Goal: Task Accomplishment & Management: Manage account settings

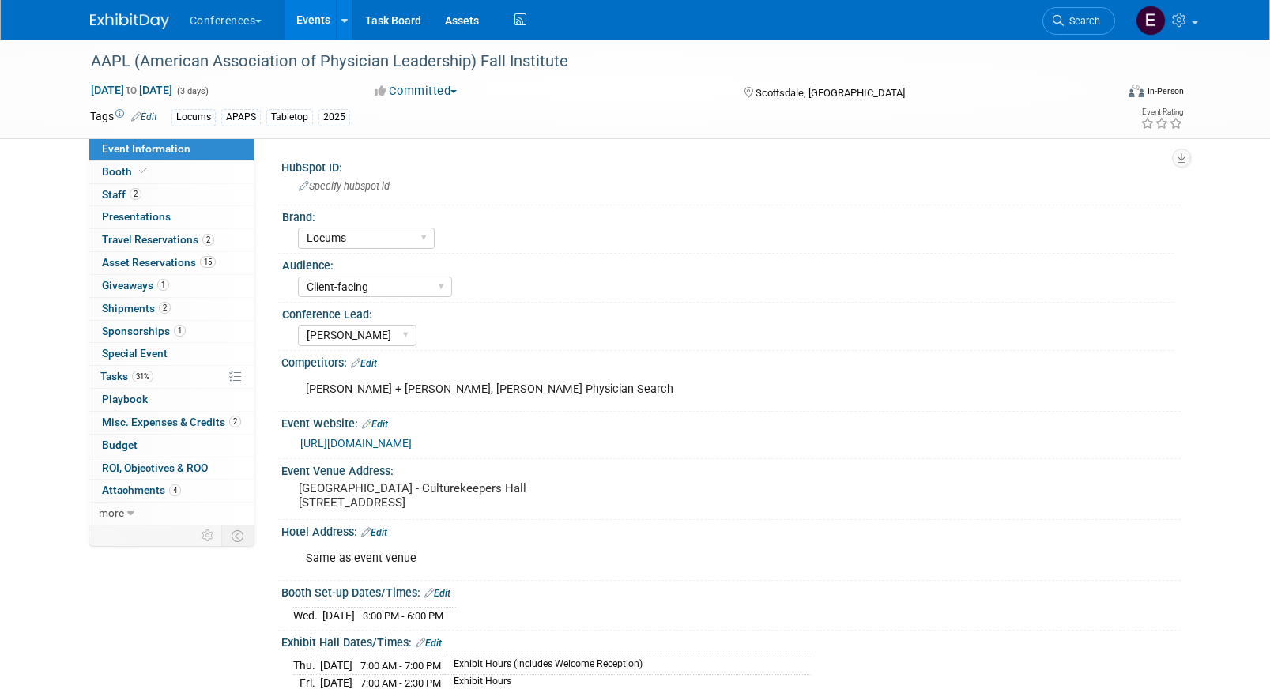
select select "Locums"
select select "Client-facing"
select select "[PERSON_NAME]"
click at [175, 371] on link "31% Tasks 31%" at bounding box center [171, 377] width 164 height 22
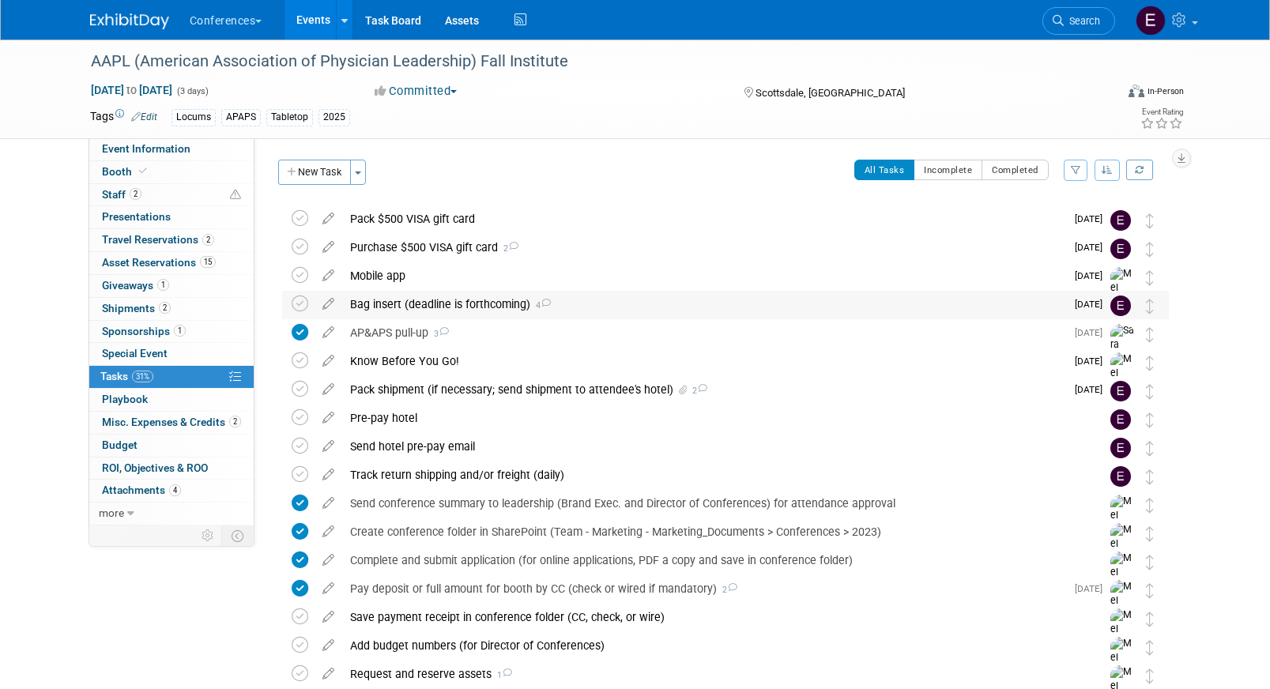
click at [438, 309] on div "Bag insert (deadline is forthcoming) 4" at bounding box center [703, 304] width 723 height 27
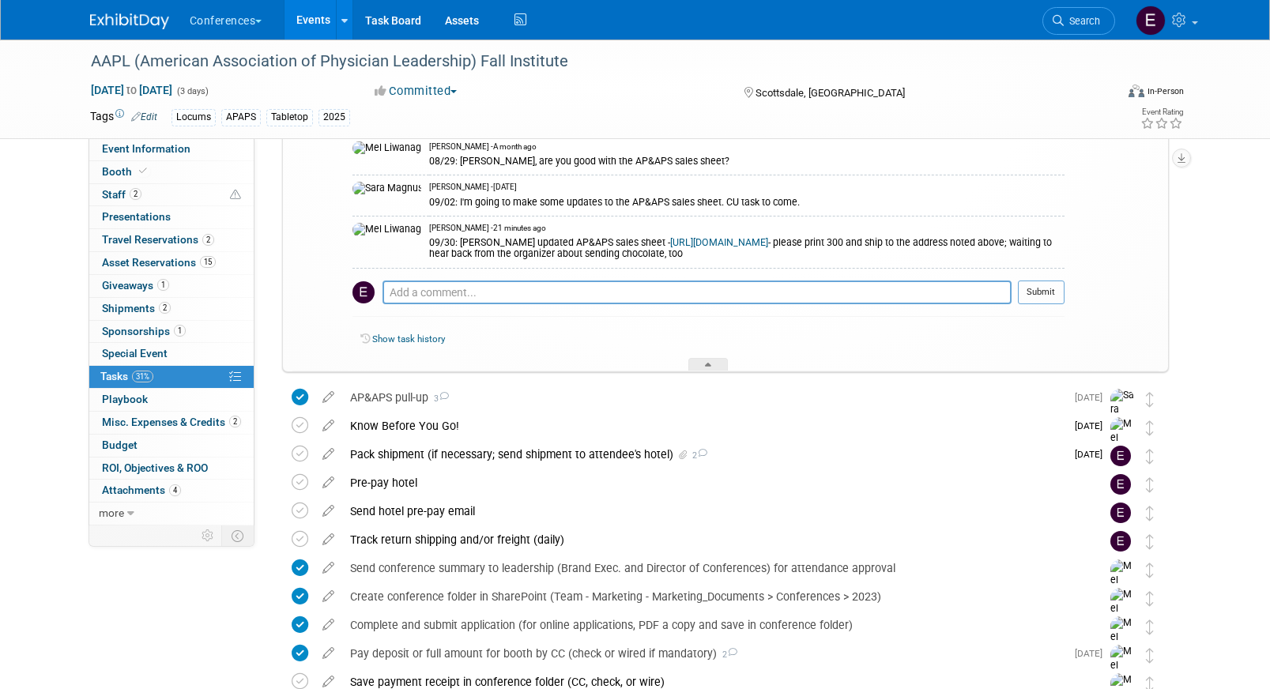
scroll to position [582, 0]
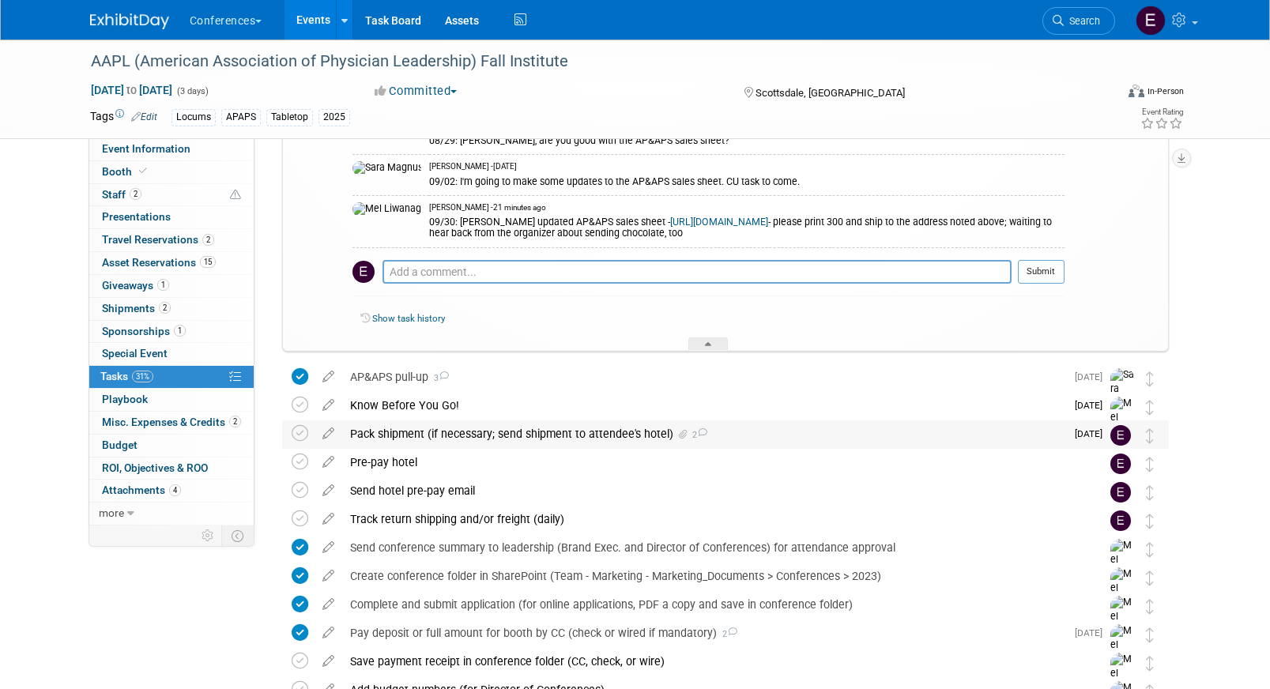
click at [511, 428] on div "Pack shipment (if necessary; send shipment to attendee's hotel) 2" at bounding box center [703, 433] width 723 height 27
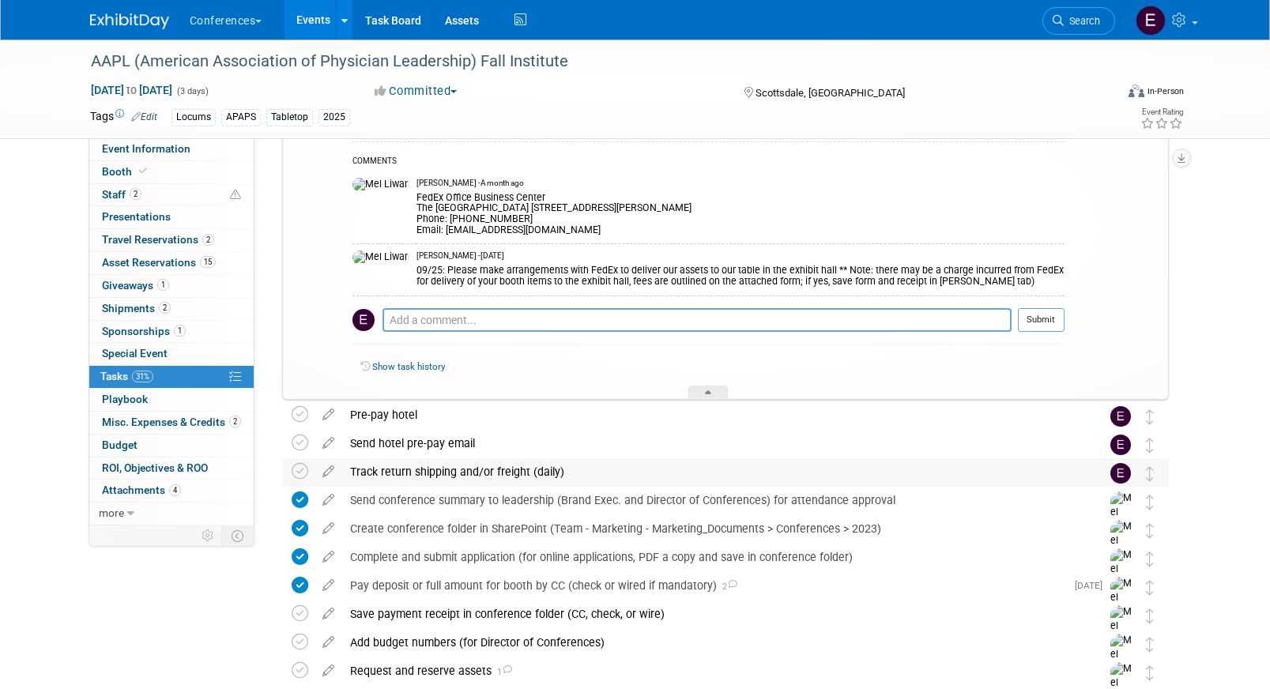
scroll to position [963, 0]
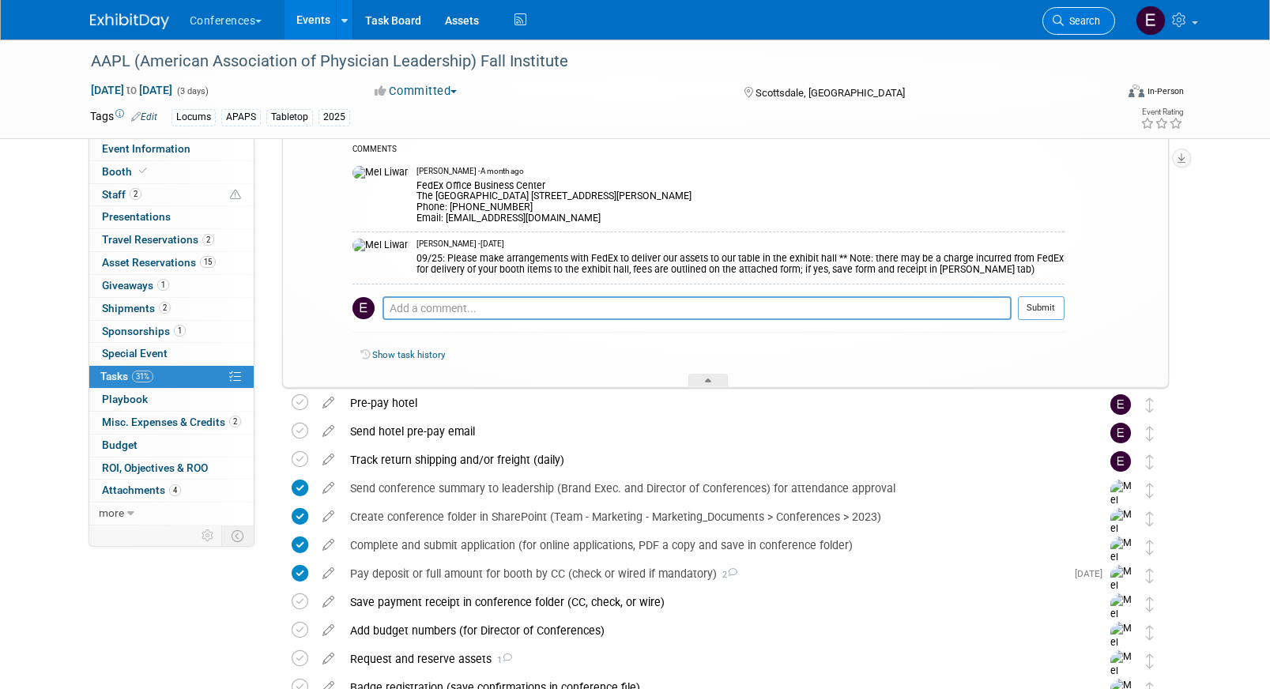
click at [1105, 9] on link "Search" at bounding box center [1078, 21] width 73 height 28
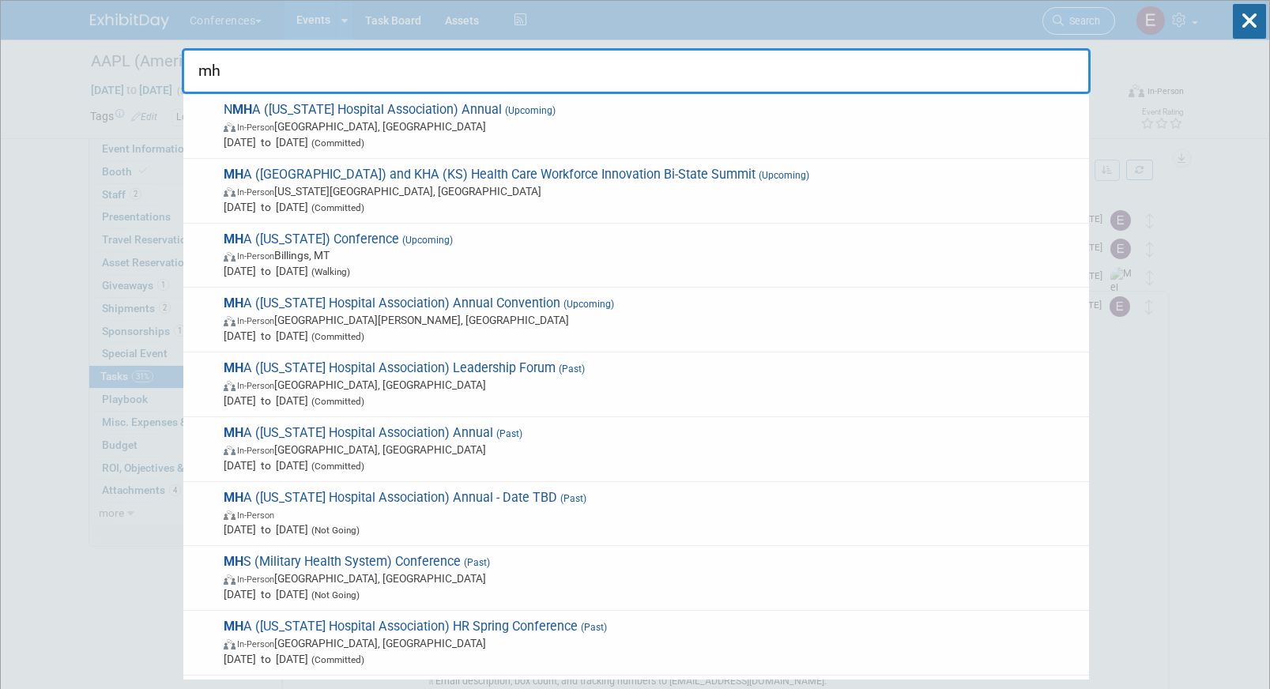
type input "mha"
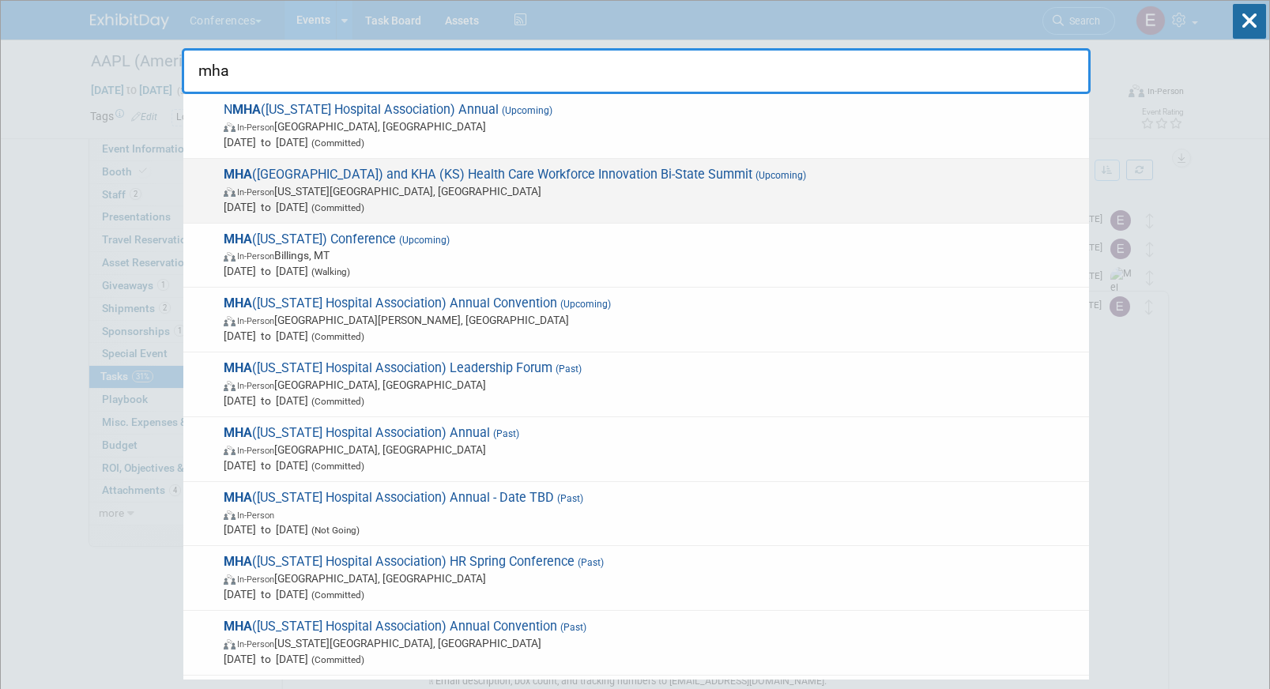
click at [433, 209] on span "Oct 2, 2025 to Oct 3, 2025 (Committed)" at bounding box center [652, 207] width 857 height 16
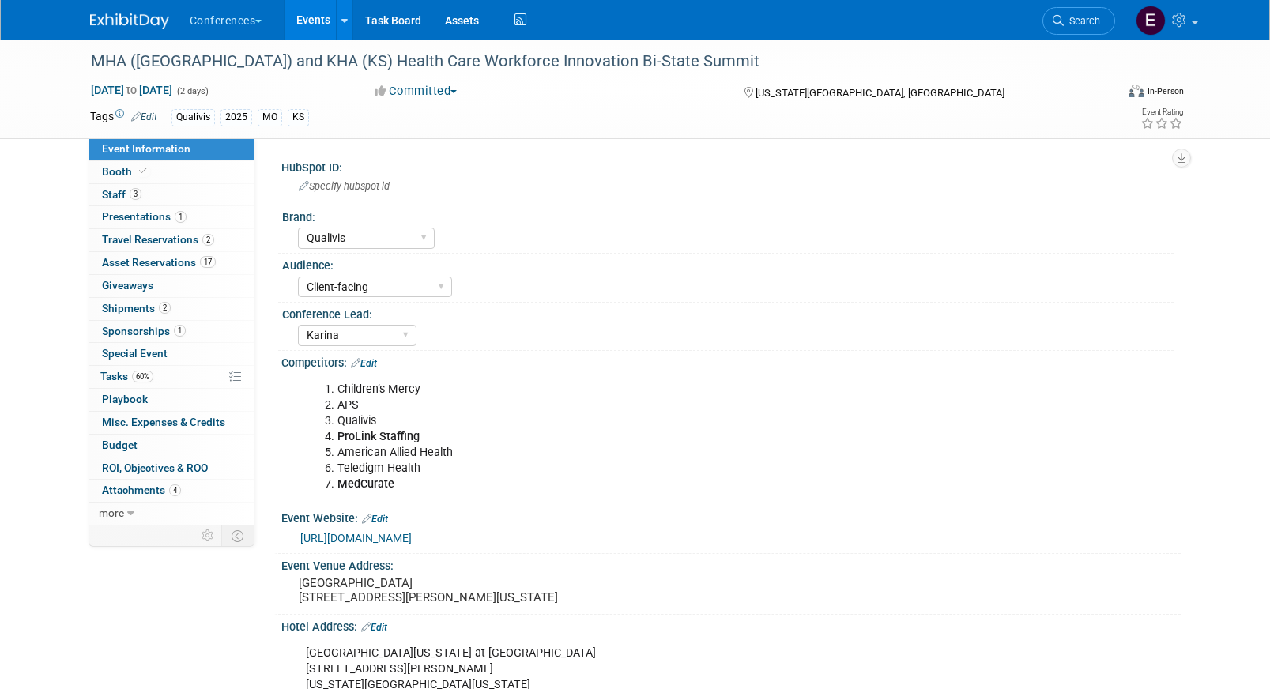
select select "Qualivis"
select select "Client-facing"
select select "Karina"
click at [140, 309] on span "Shipments 2" at bounding box center [136, 308] width 69 height 13
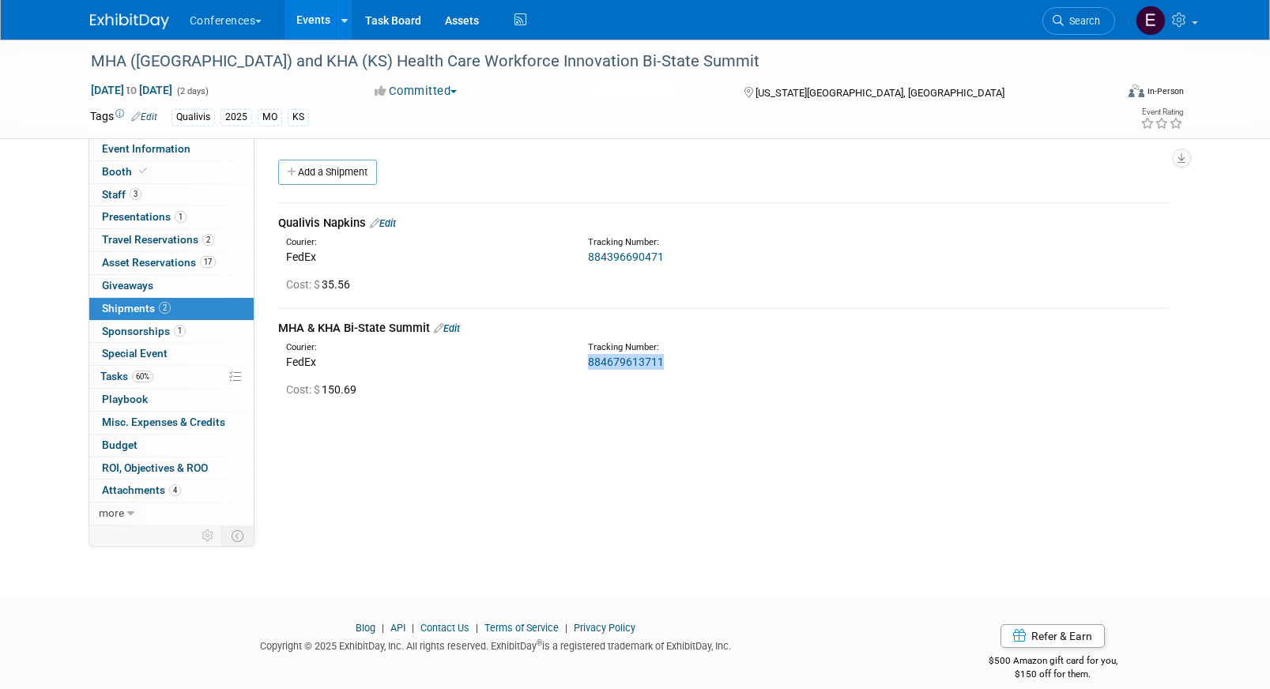
drag, startPoint x: 674, startPoint y: 363, endPoint x: 582, endPoint y: 364, distance: 92.5
click at [582, 364] on div "Tracking Number: 884679613711" at bounding box center [765, 355] width 378 height 28
copy link "884679613711"
click at [617, 360] on link "884679613711" at bounding box center [626, 362] width 76 height 13
click at [140, 257] on span "Asset Reservations 17" at bounding box center [159, 262] width 114 height 13
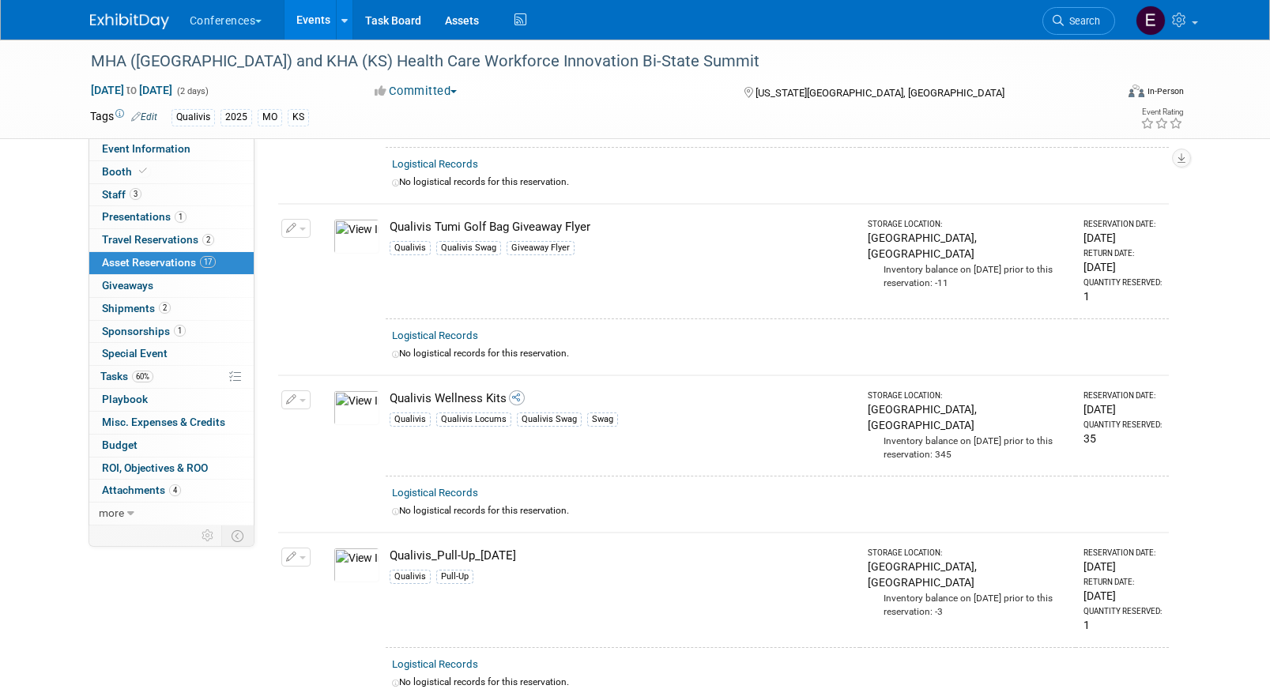
scroll to position [2303, 0]
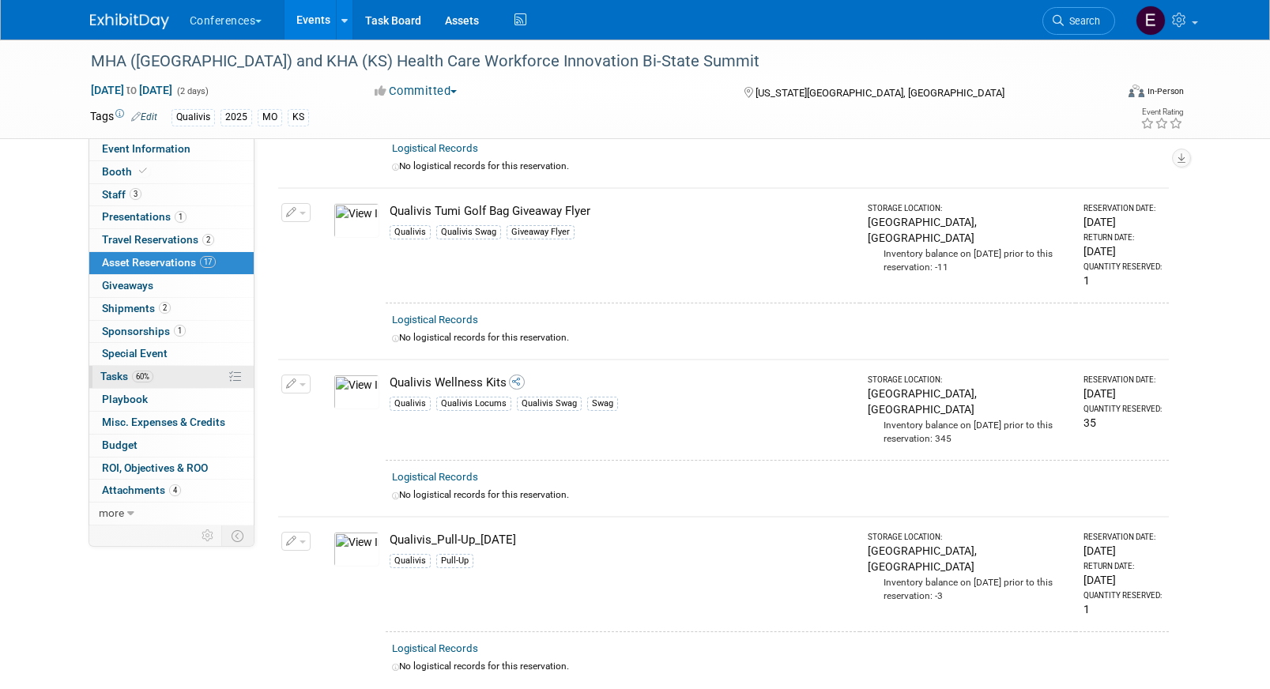
click at [114, 379] on span "Tasks 60%" at bounding box center [126, 376] width 53 height 13
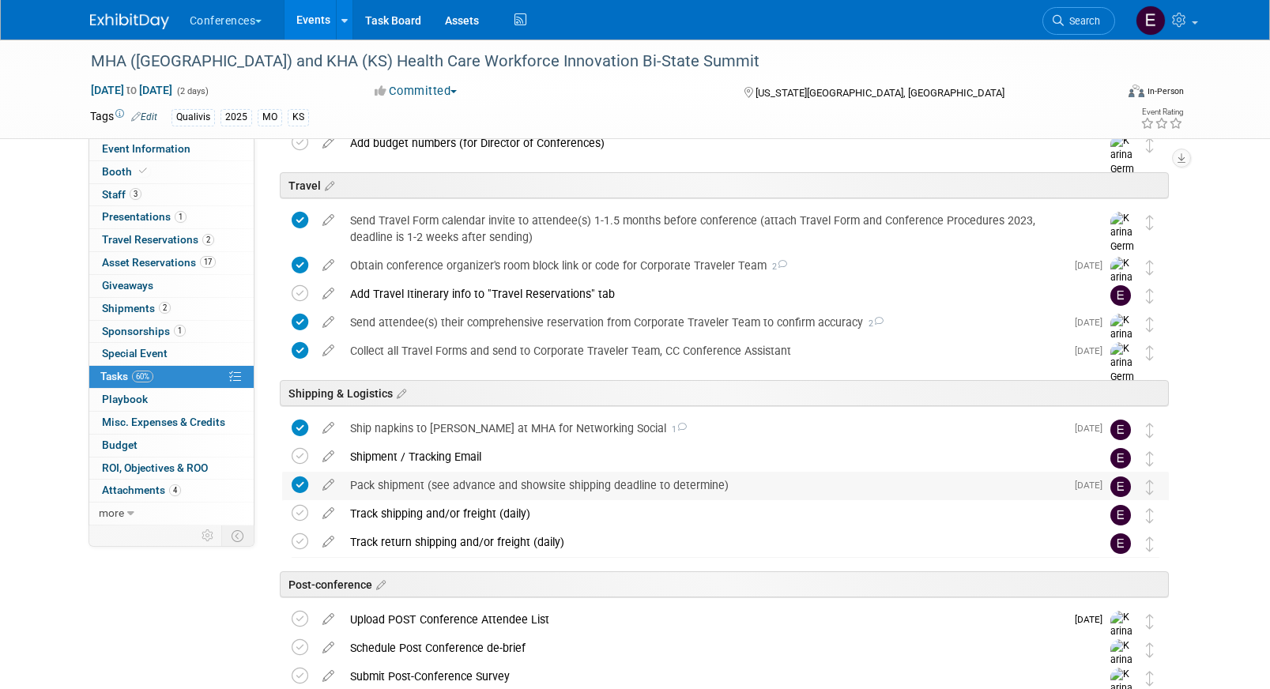
scroll to position [587, 0]
click at [209, 238] on span "2" at bounding box center [208, 240] width 12 height 12
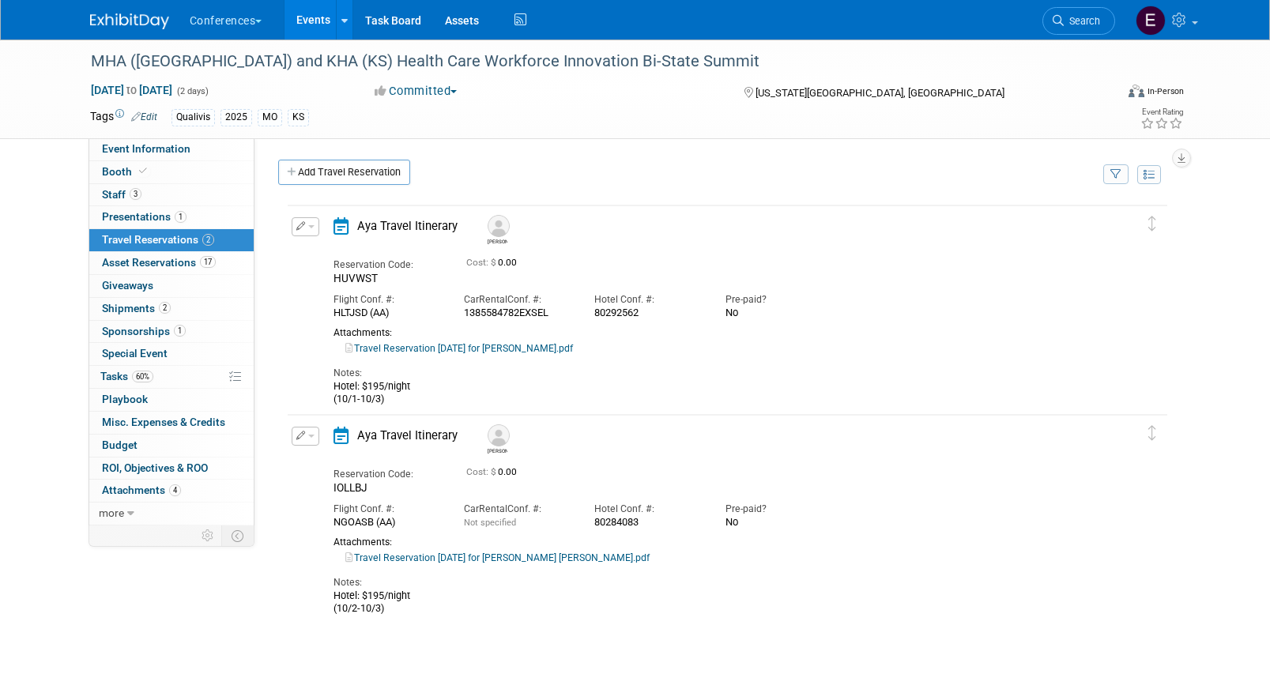
click at [527, 351] on link "Travel Reservation September 29 for SONYA T GARCIA.pdf" at bounding box center [459, 348] width 228 height 11
click at [550, 349] on link "Travel Reservation September 29 for SONYA T GARCIA.pdf" at bounding box center [459, 348] width 228 height 11
click at [147, 379] on span "60%" at bounding box center [142, 377] width 21 height 12
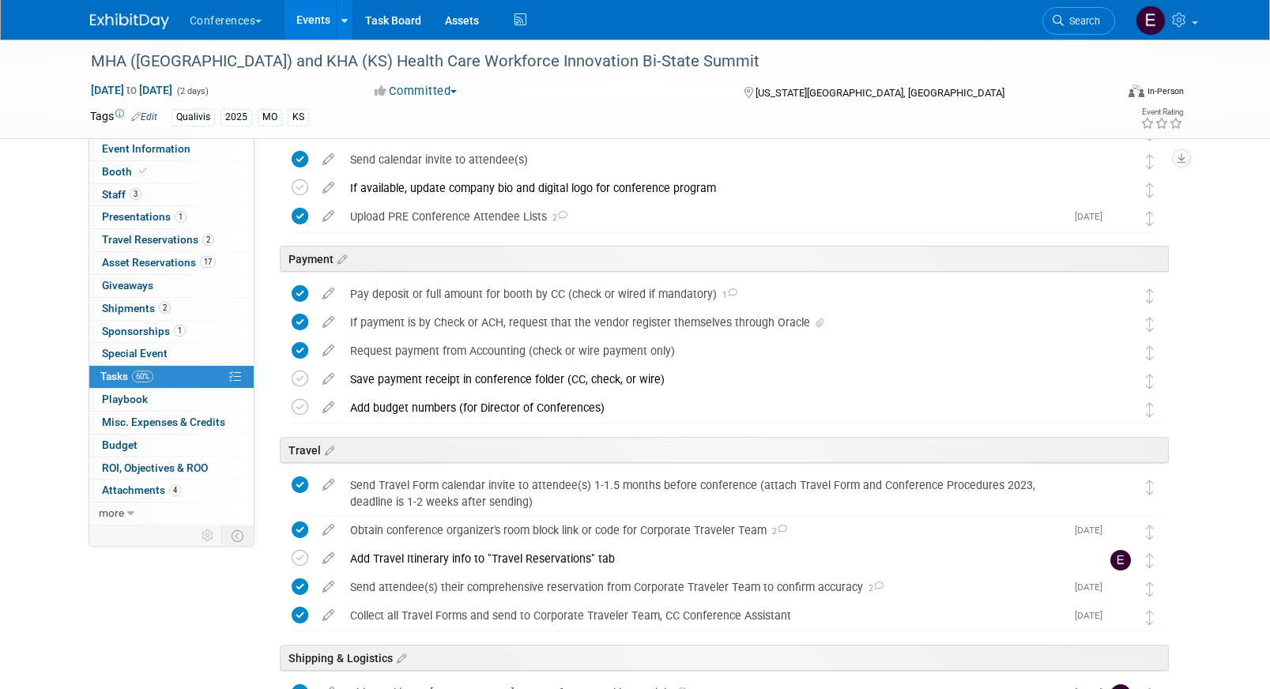
scroll to position [584, 0]
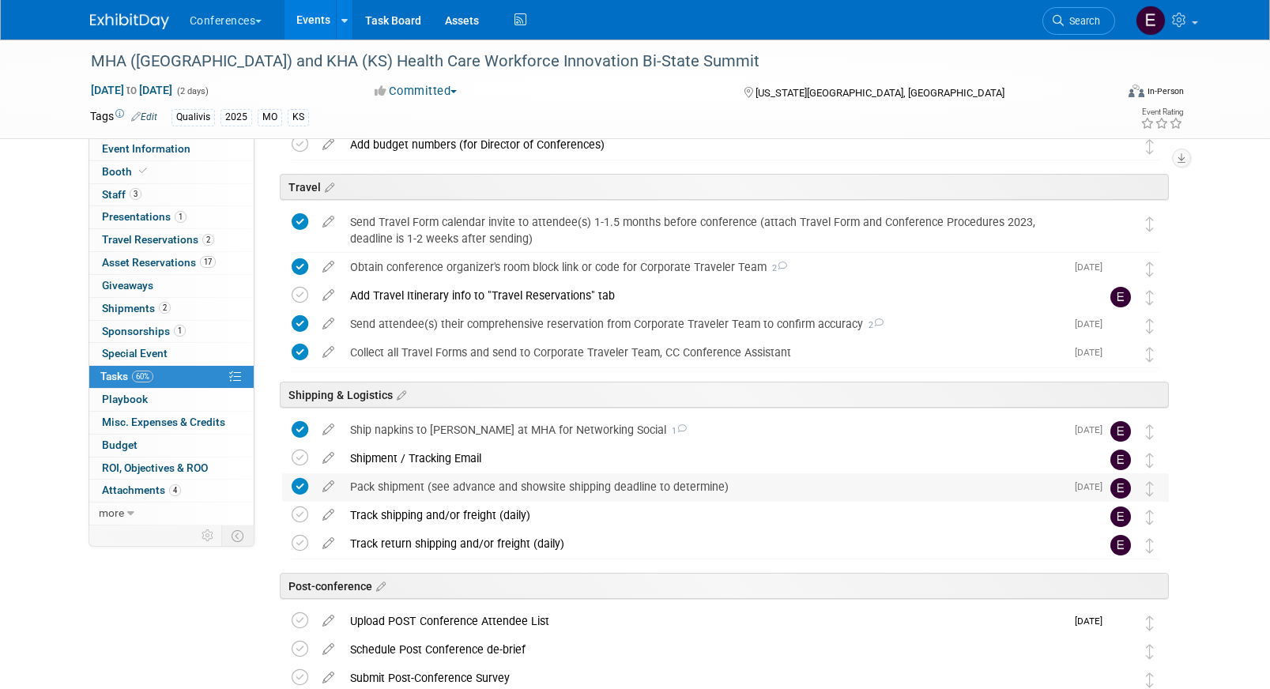
click at [452, 487] on div "Pack shipment (see advance and showsite shipping deadline to determine)" at bounding box center [703, 486] width 723 height 27
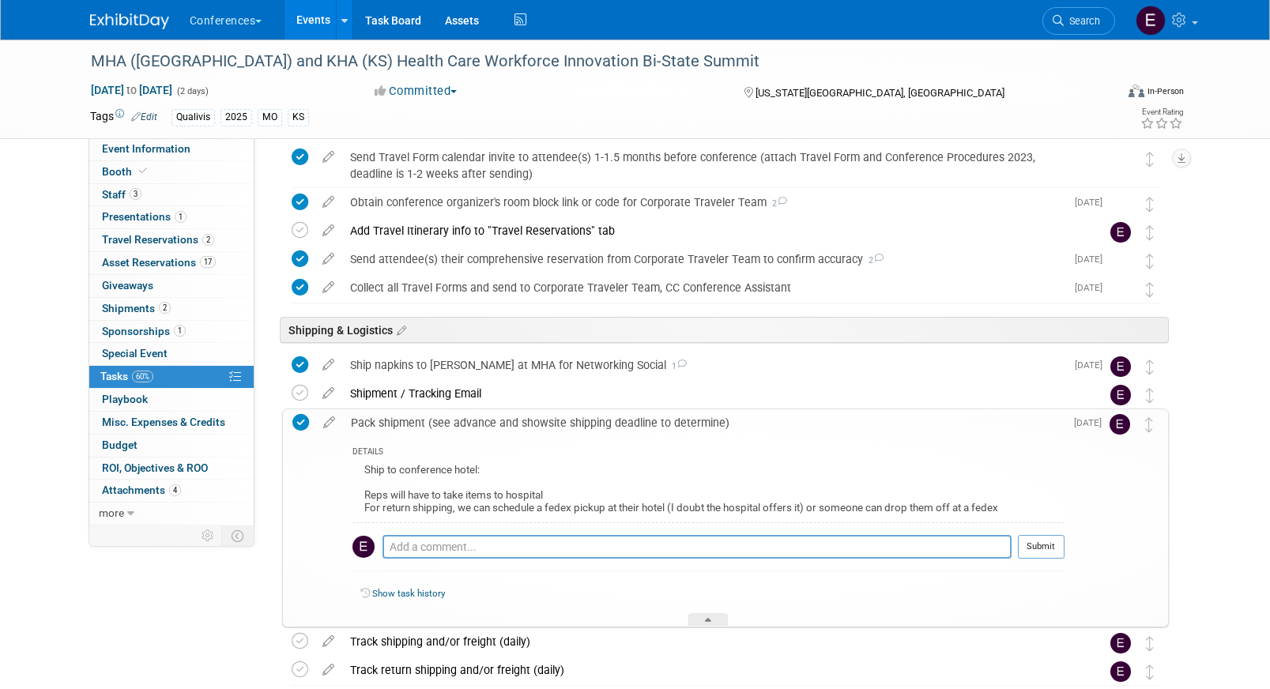
scroll to position [654, 0]
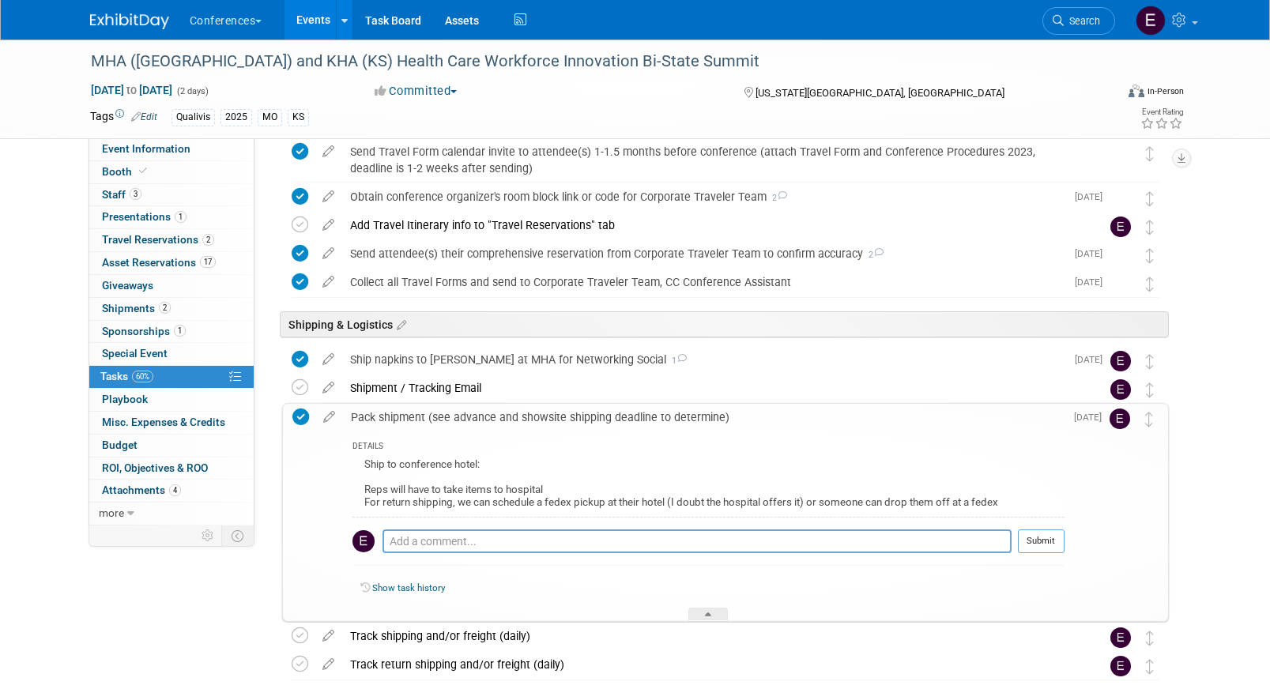
drag, startPoint x: 362, startPoint y: 488, endPoint x: 550, endPoint y: 487, distance: 188.1
click at [550, 487] on div "Ship to conference hotel: Reps will have to take items to hospital For return s…" at bounding box center [708, 485] width 712 height 62
copy div "Reps will have to take items to hospital"
click at [168, 145] on span "Event Information" at bounding box center [146, 148] width 89 height 13
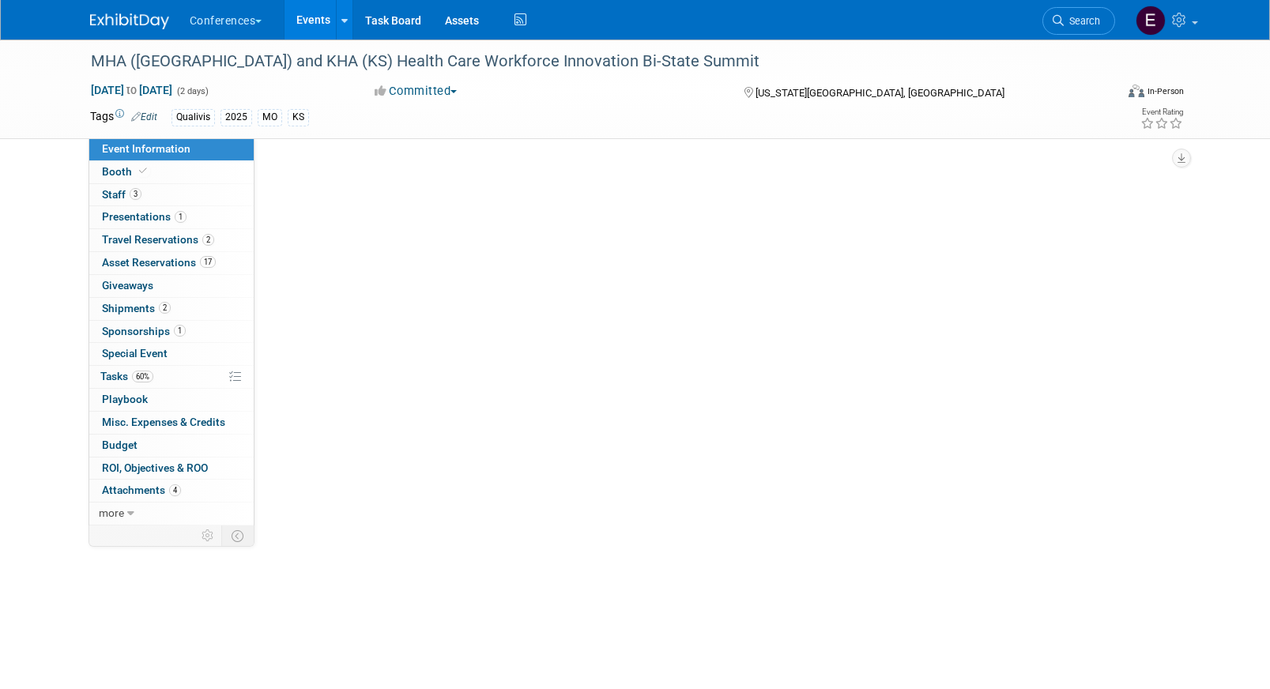
scroll to position [0, 0]
select select "Qualivis"
select select "Client-facing"
select select "Karina"
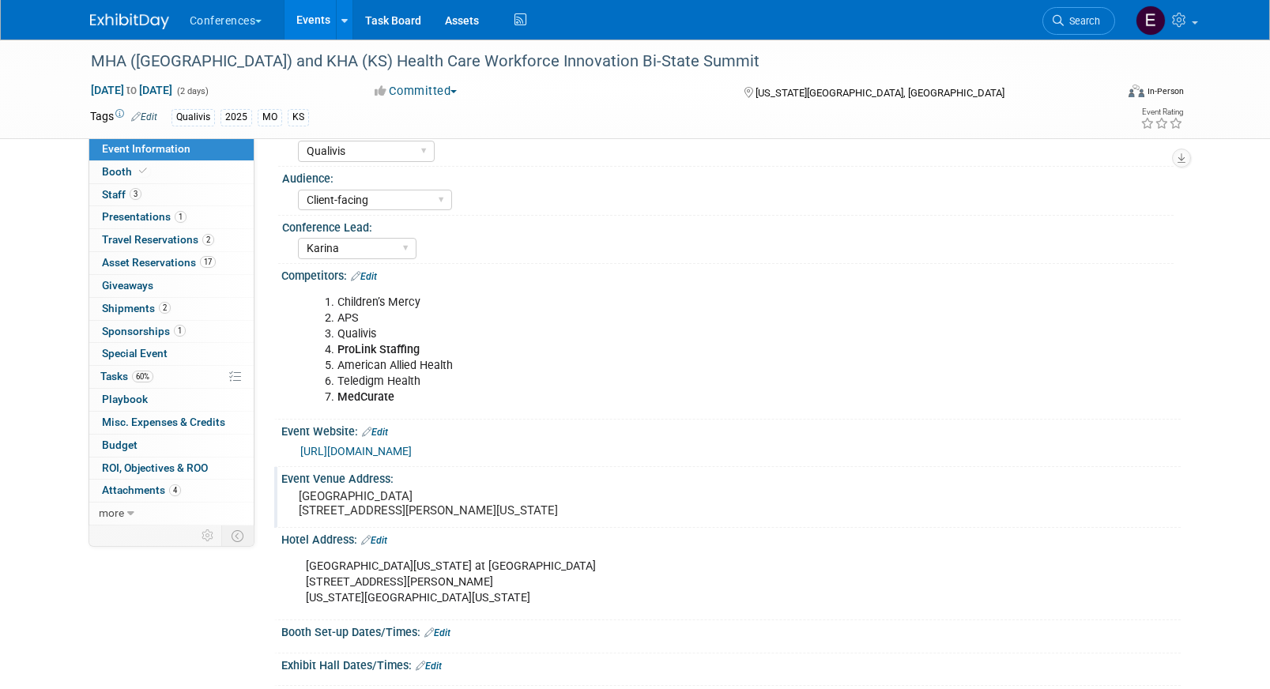
scroll to position [100, 0]
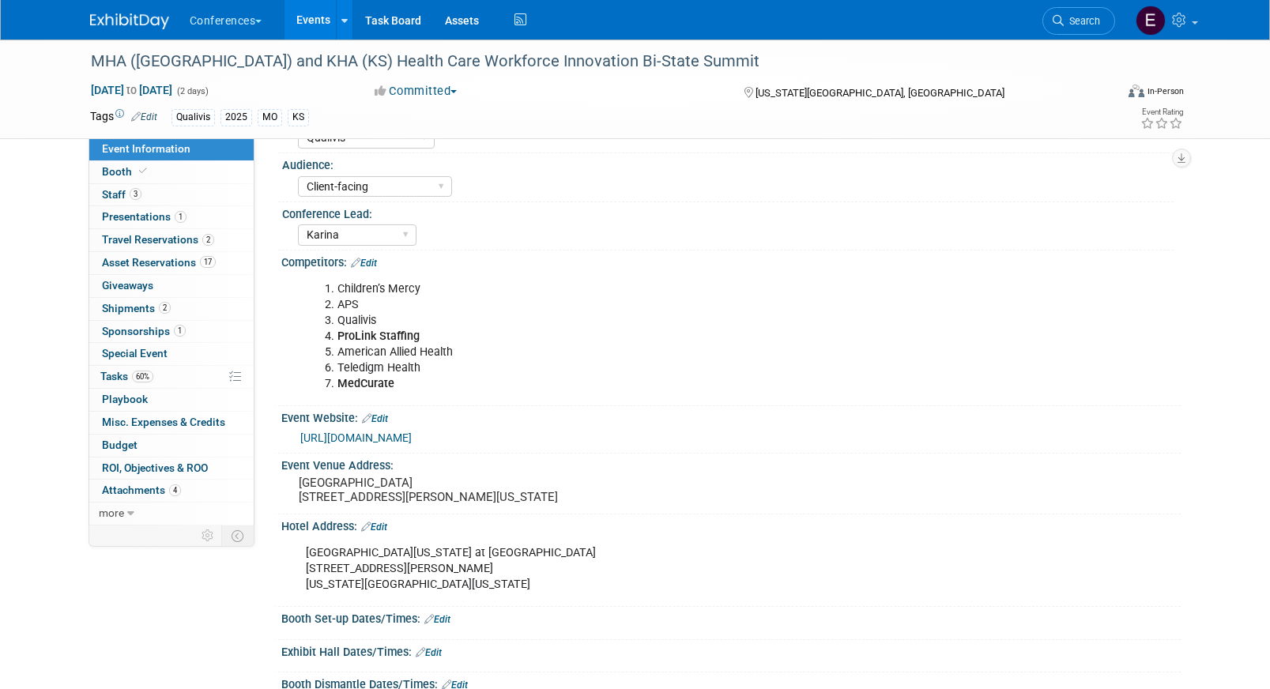
click at [535, 567] on div "Sheraton Kansas City Hotel at Crown Center 2345 McGee Street Kansas City, Misso…" at bounding box center [651, 568] width 712 height 63
drag, startPoint x: 528, startPoint y: 567, endPoint x: 281, endPoint y: 556, distance: 247.6
click at [281, 556] on div "Sheraton Kansas City Hotel at Crown Center 2345 McGee Street Kansas City, Misso…" at bounding box center [730, 567] width 899 height 69
copy div "Sheraton Kansas City Hotel at Crown Center"
click at [122, 371] on span "Tasks 60%" at bounding box center [126, 376] width 53 height 13
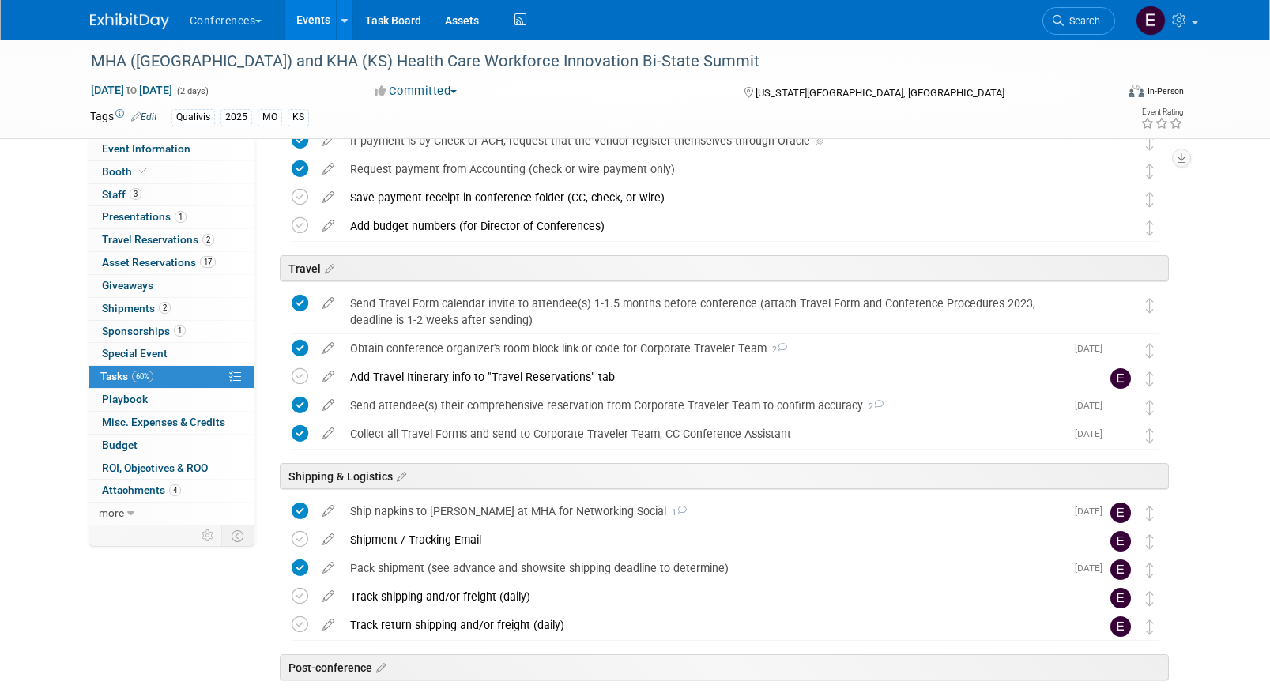
scroll to position [518, 0]
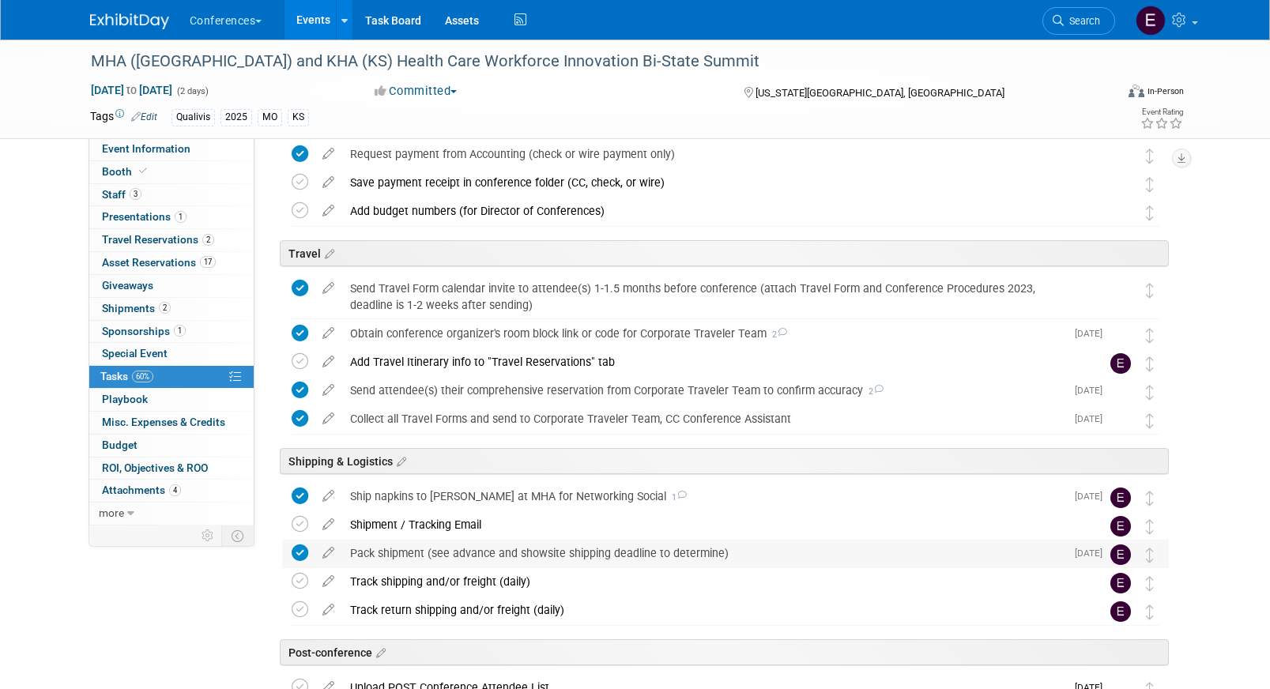
click at [431, 556] on div "Pack shipment (see advance and showsite shipping deadline to determine)" at bounding box center [703, 553] width 723 height 27
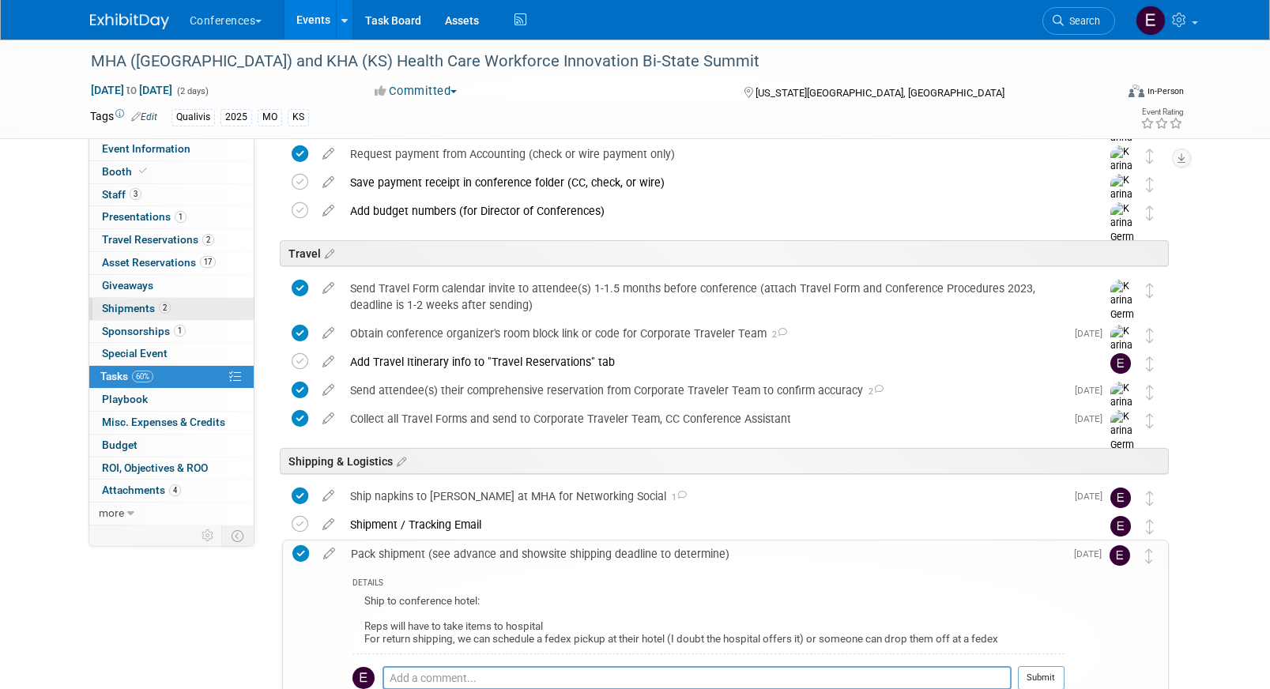
click at [122, 302] on span "Shipments 2" at bounding box center [136, 308] width 69 height 13
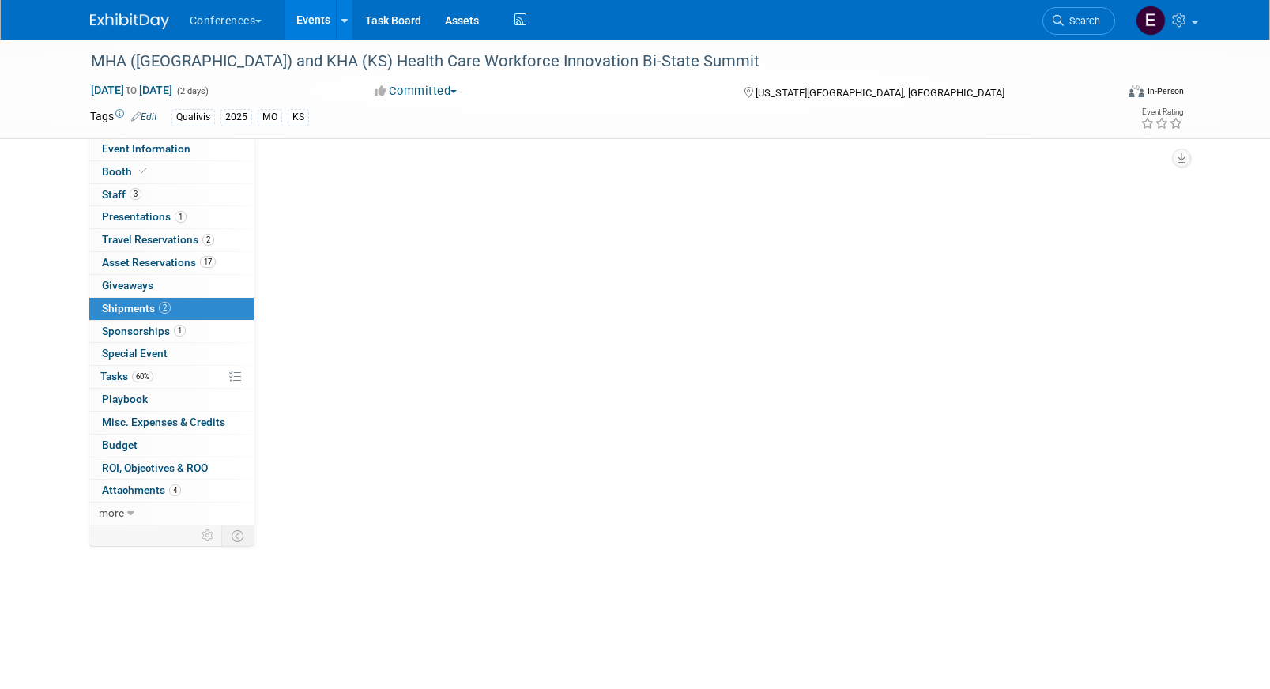
scroll to position [0, 0]
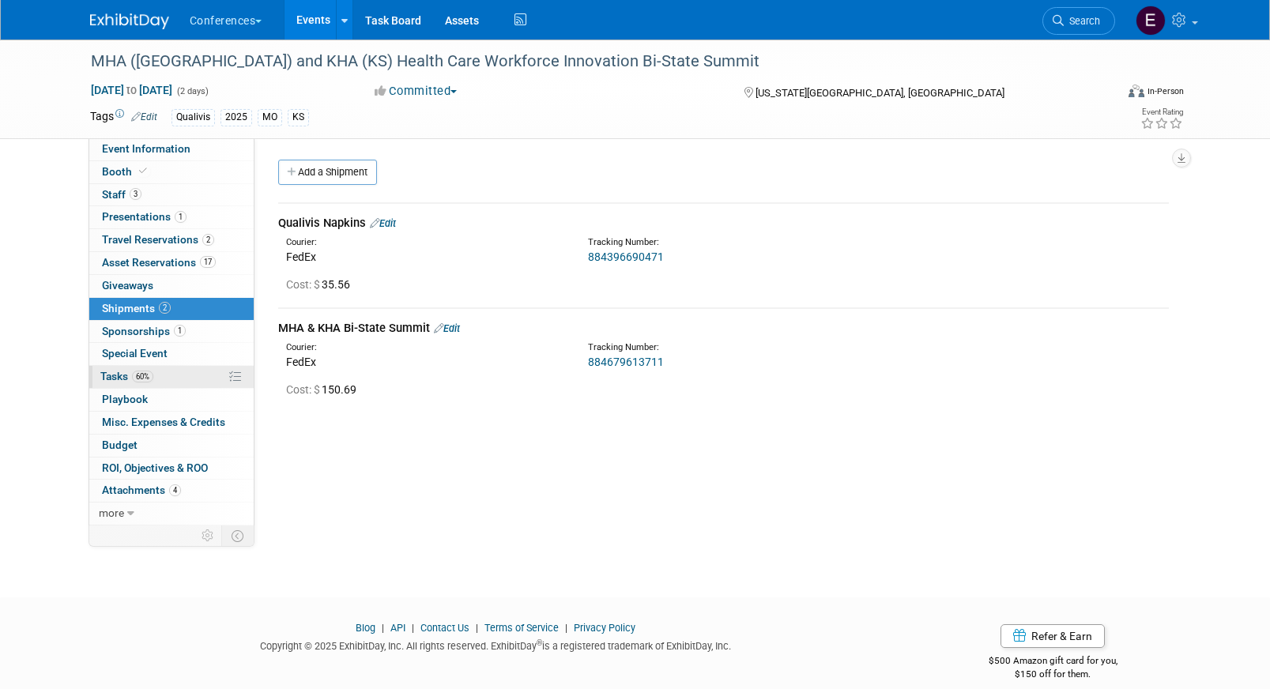
click at [168, 379] on link "60% Tasks 60%" at bounding box center [171, 377] width 164 height 22
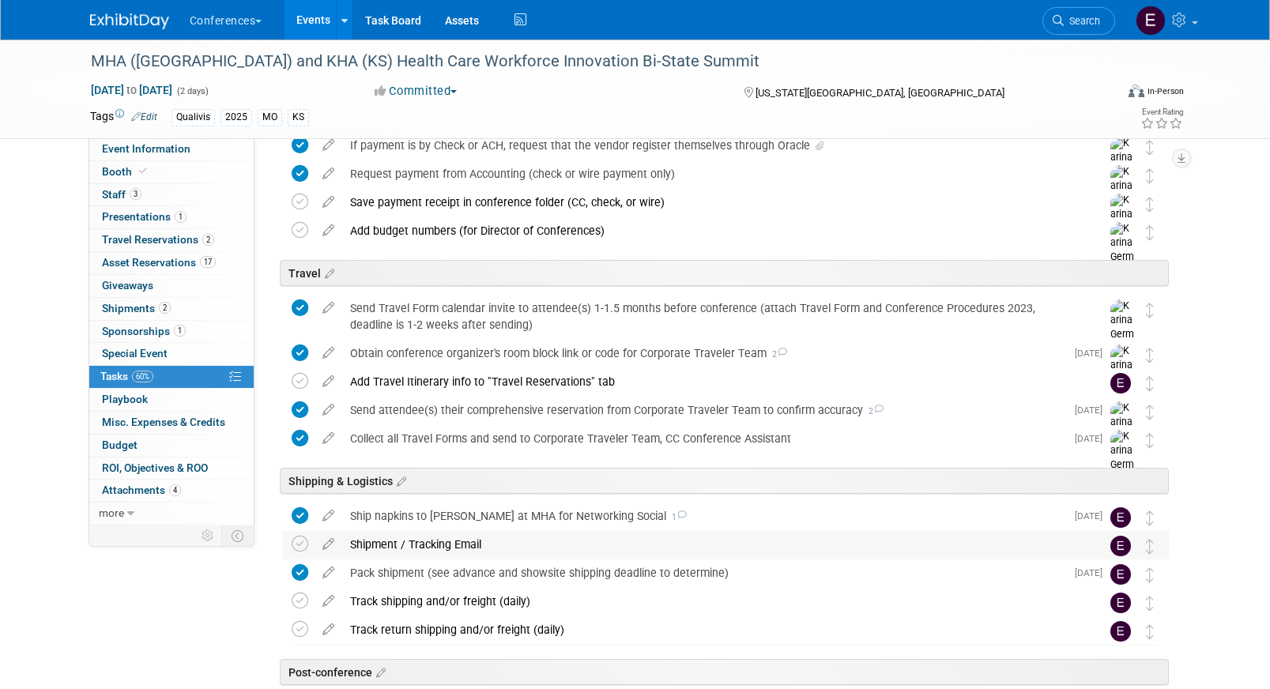
scroll to position [553, 0]
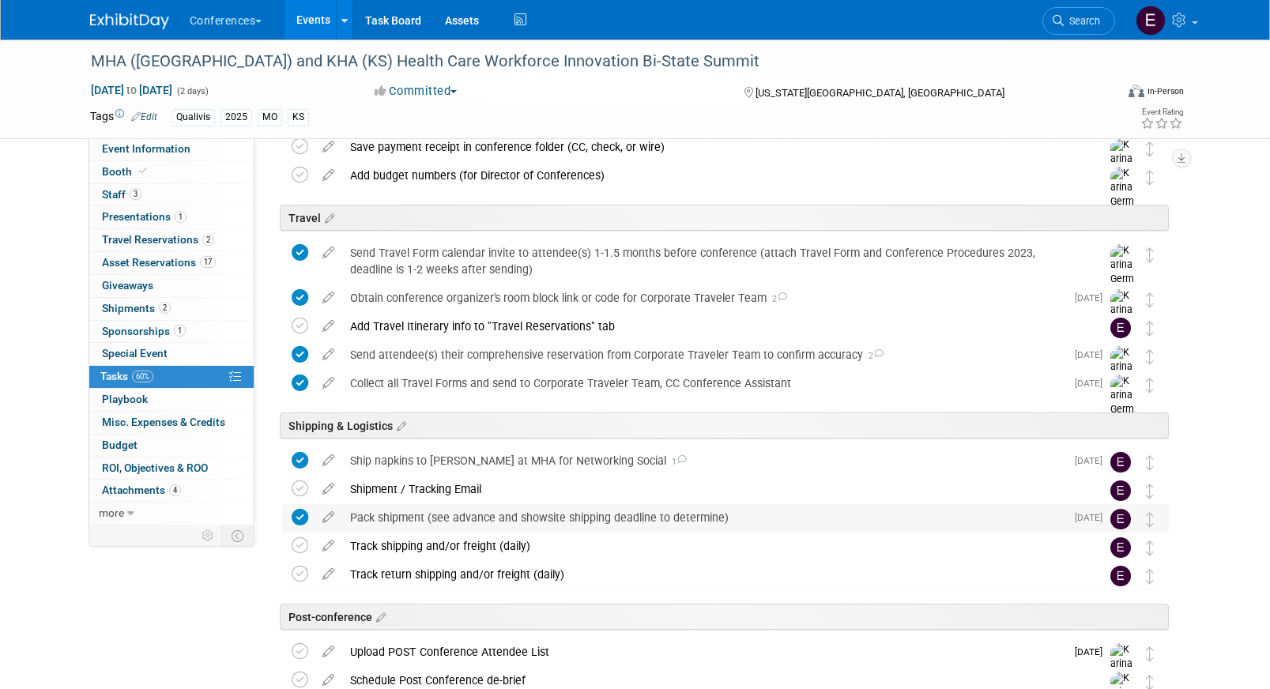
click at [380, 524] on div "Pack shipment (see advance and showsite shipping deadline to determine)" at bounding box center [703, 517] width 723 height 27
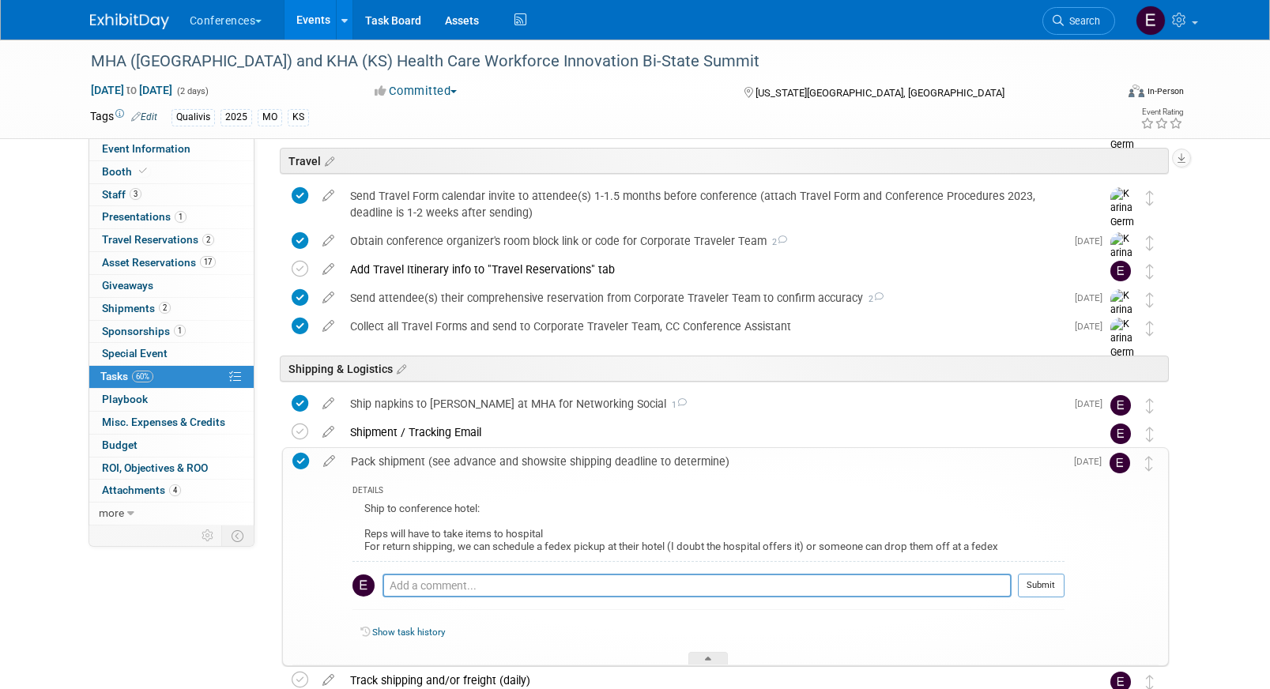
scroll to position [620, 0]
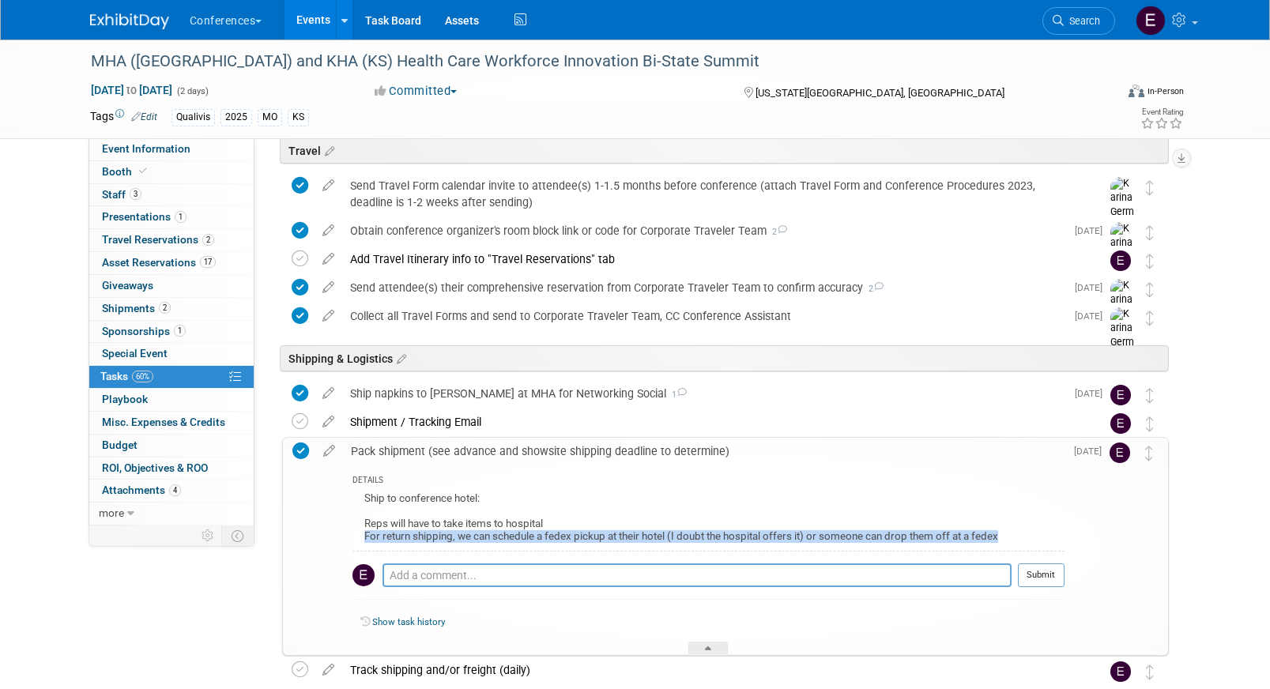
drag, startPoint x: 360, startPoint y: 537, endPoint x: 1011, endPoint y: 534, distance: 651.2
click at [1011, 534] on div "Ship to conference hotel: Reps will have to take items to hospital For return s…" at bounding box center [708, 519] width 712 height 62
copy div "For return shipping, we can schedule a fedex pickup at their hotel (I doubt the…"
click at [305, 421] on icon at bounding box center [300, 421] width 17 height 17
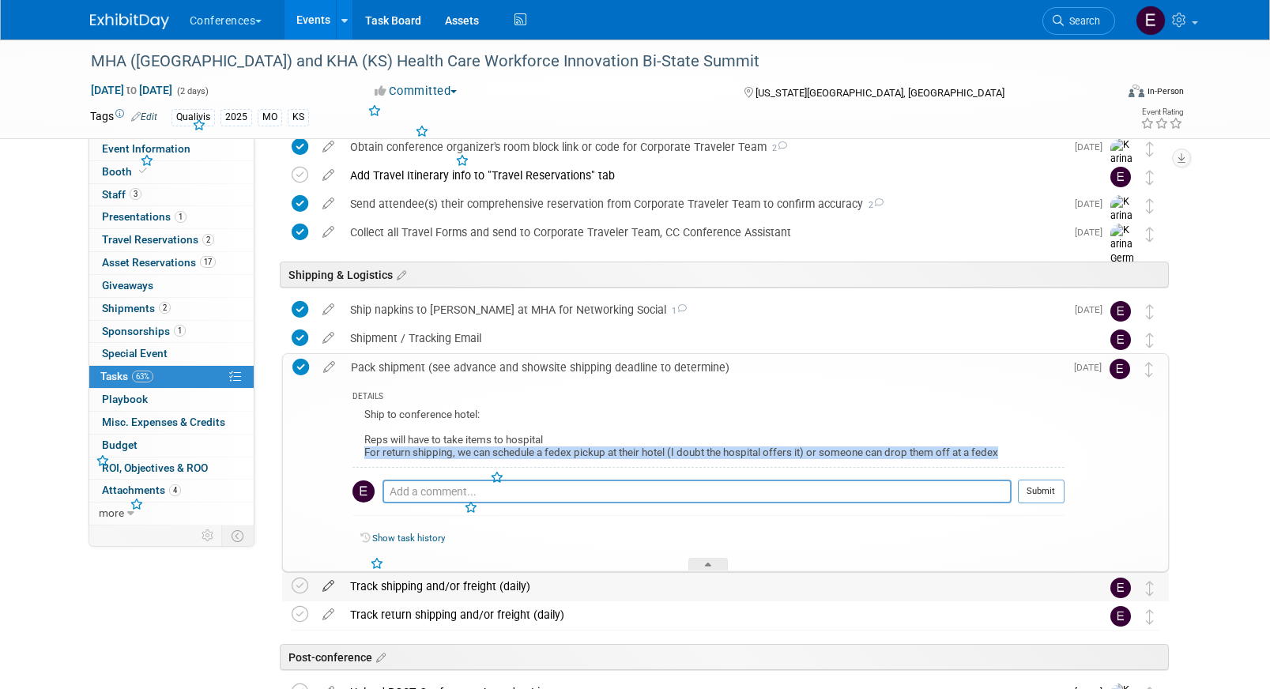
scroll to position [729, 0]
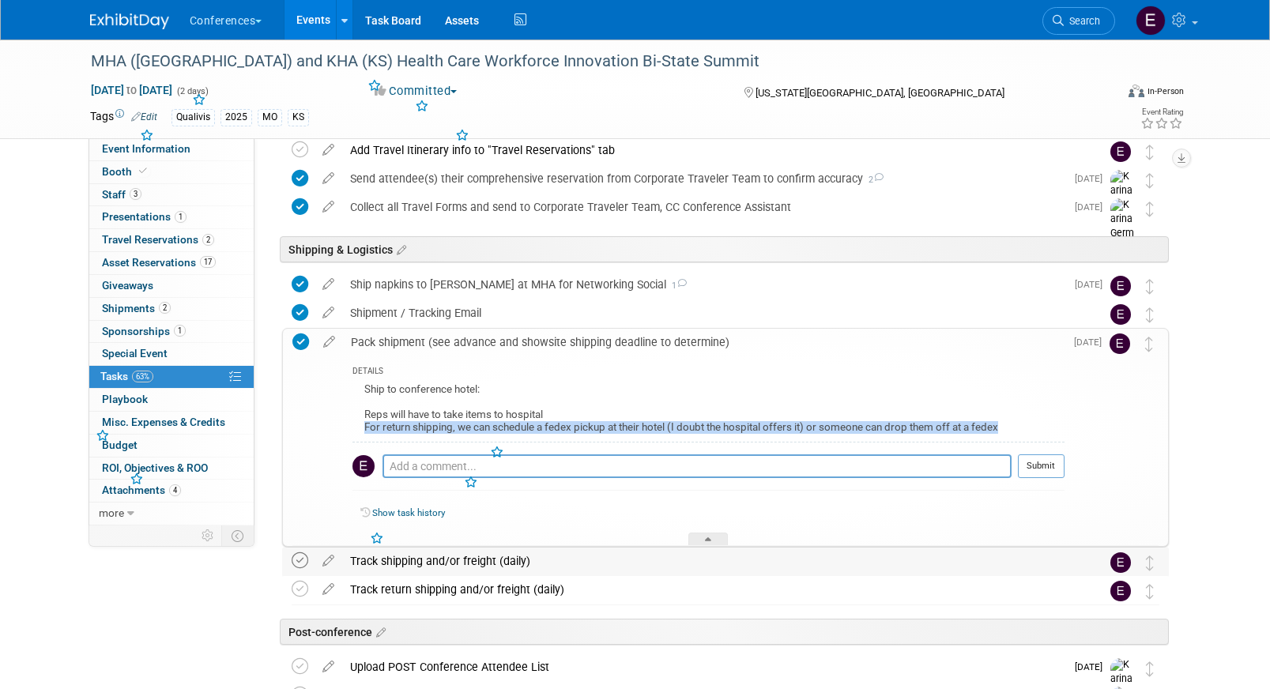
click at [302, 557] on icon at bounding box center [300, 560] width 17 height 17
click at [170, 235] on span "Travel Reservations 2" at bounding box center [158, 239] width 112 height 13
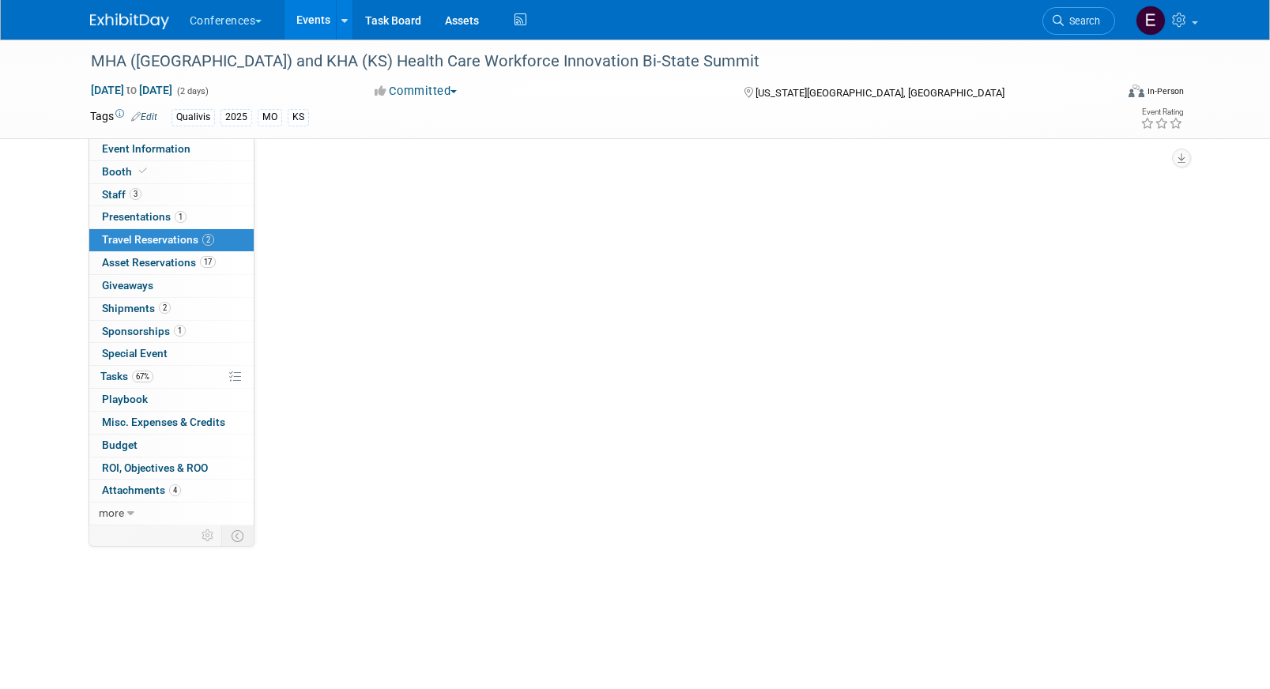
scroll to position [0, 0]
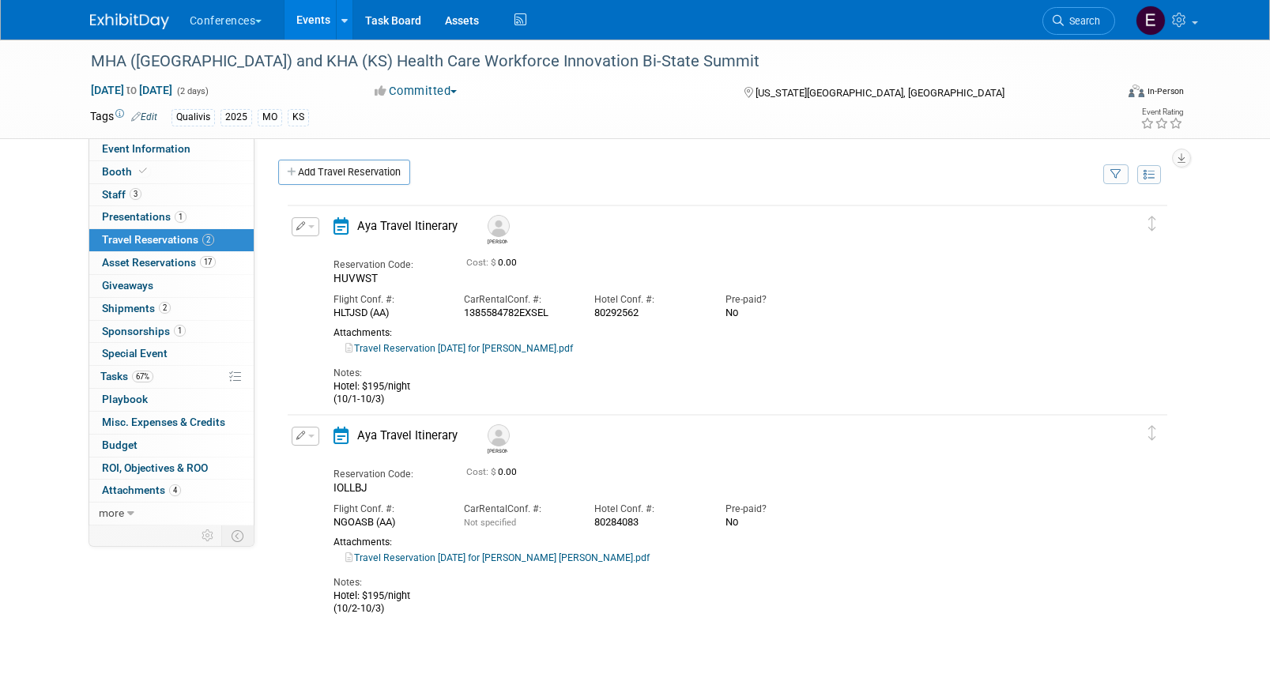
drag, startPoint x: 644, startPoint y: 525, endPoint x: 589, endPoint y: 525, distance: 55.3
click at [589, 525] on div "Hotel Conf. #: 80284083" at bounding box center [647, 512] width 130 height 34
copy div "80284083"
drag, startPoint x: 647, startPoint y: 314, endPoint x: 589, endPoint y: 314, distance: 58.5
click at [588, 314] on div "Hotel Conf. #: 80292562" at bounding box center [647, 302] width 130 height 34
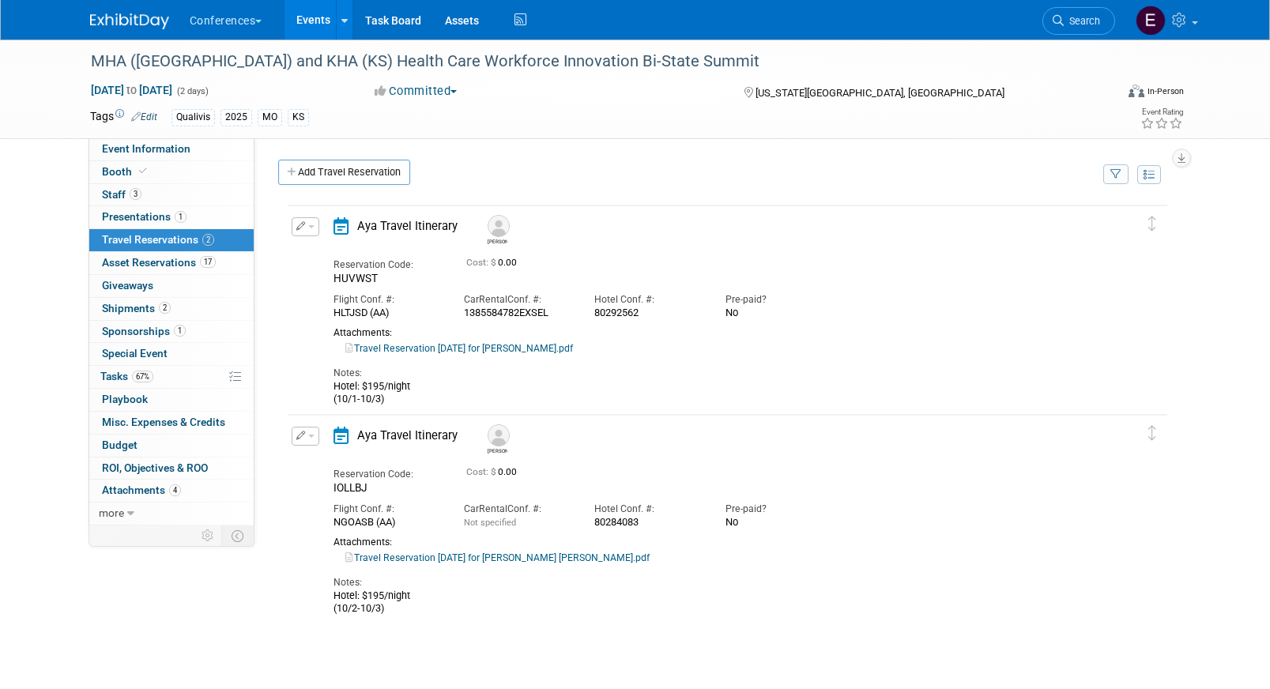
copy div "80292562"
click at [298, 230] on icon "button" at bounding box center [300, 225] width 9 height 9
click at [310, 248] on icon "button" at bounding box center [309, 253] width 13 height 11
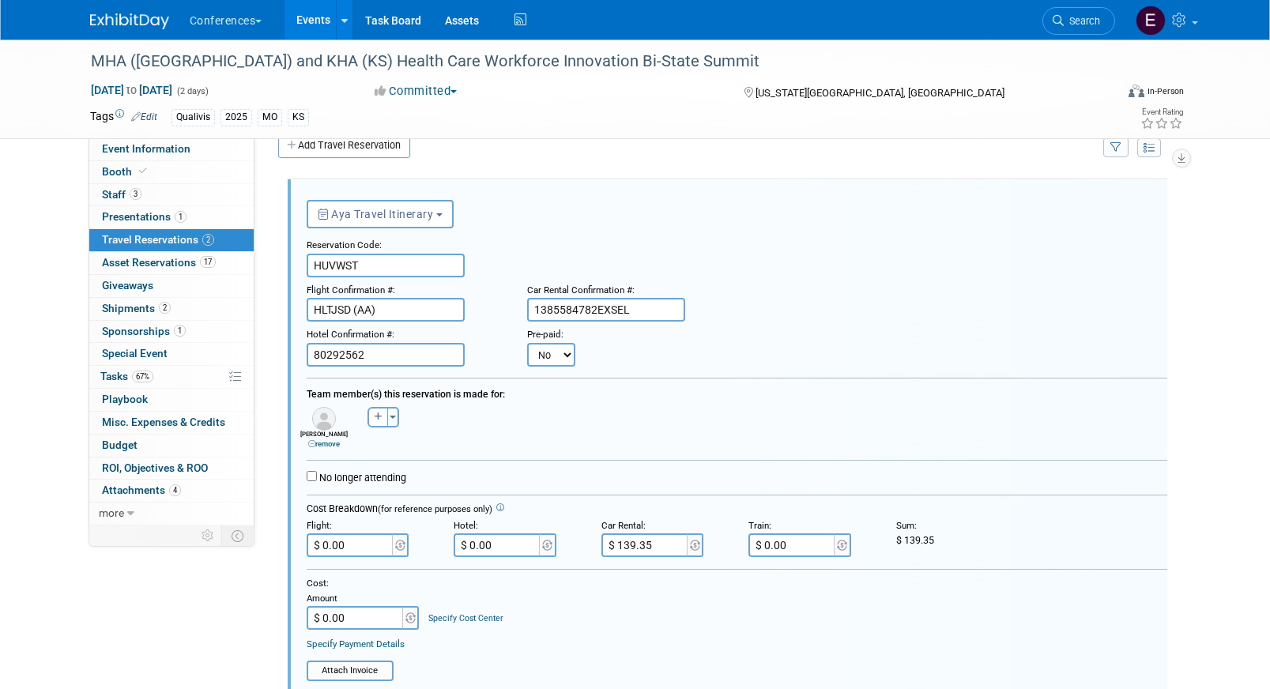
click at [541, 358] on select "No Yes" at bounding box center [551, 355] width 48 height 24
select select "1"
click at [527, 343] on select "No Yes" at bounding box center [551, 355] width 48 height 24
click at [639, 355] on input "text" at bounding box center [648, 355] width 95 height 24
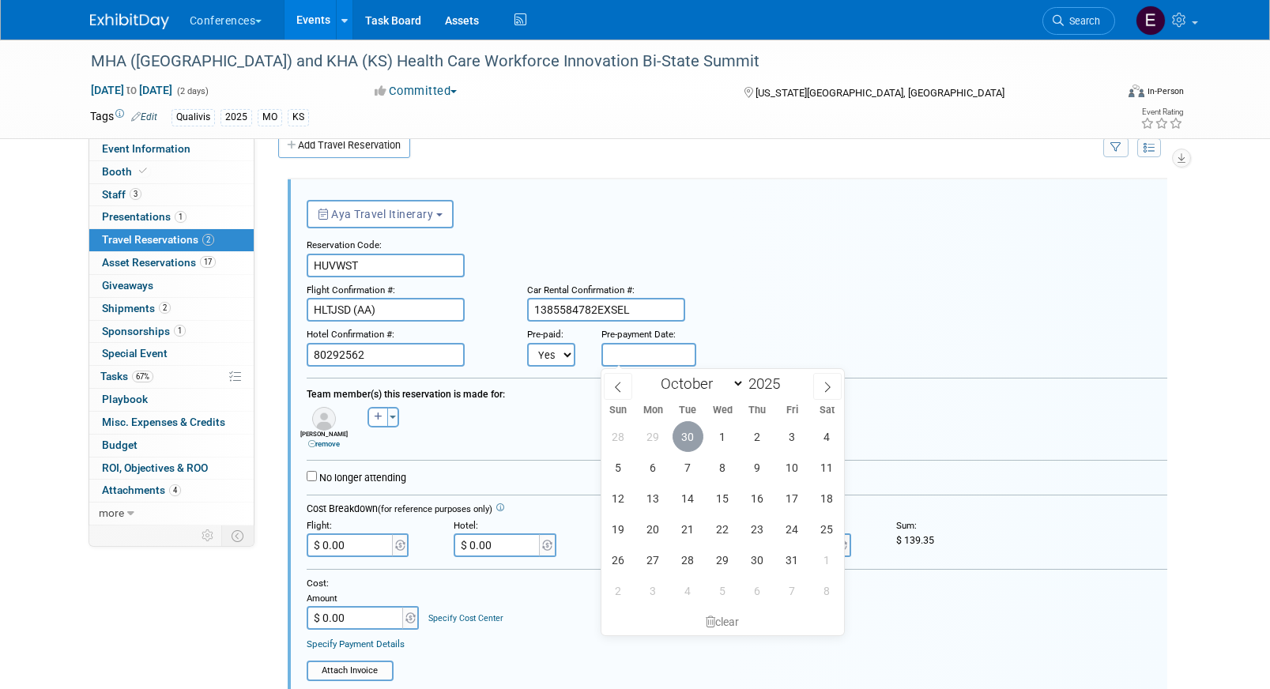
click at [688, 439] on span "30" at bounding box center [688, 436] width 31 height 31
type input "[DATE]"
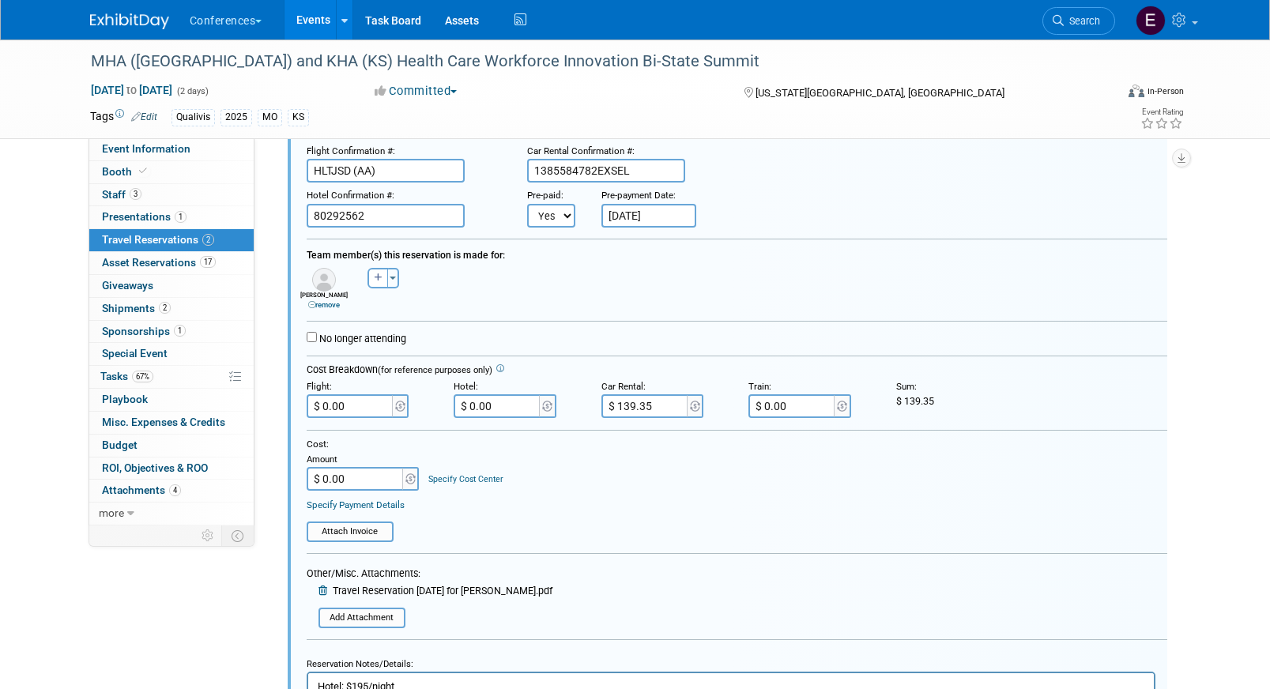
scroll to position [272, 0]
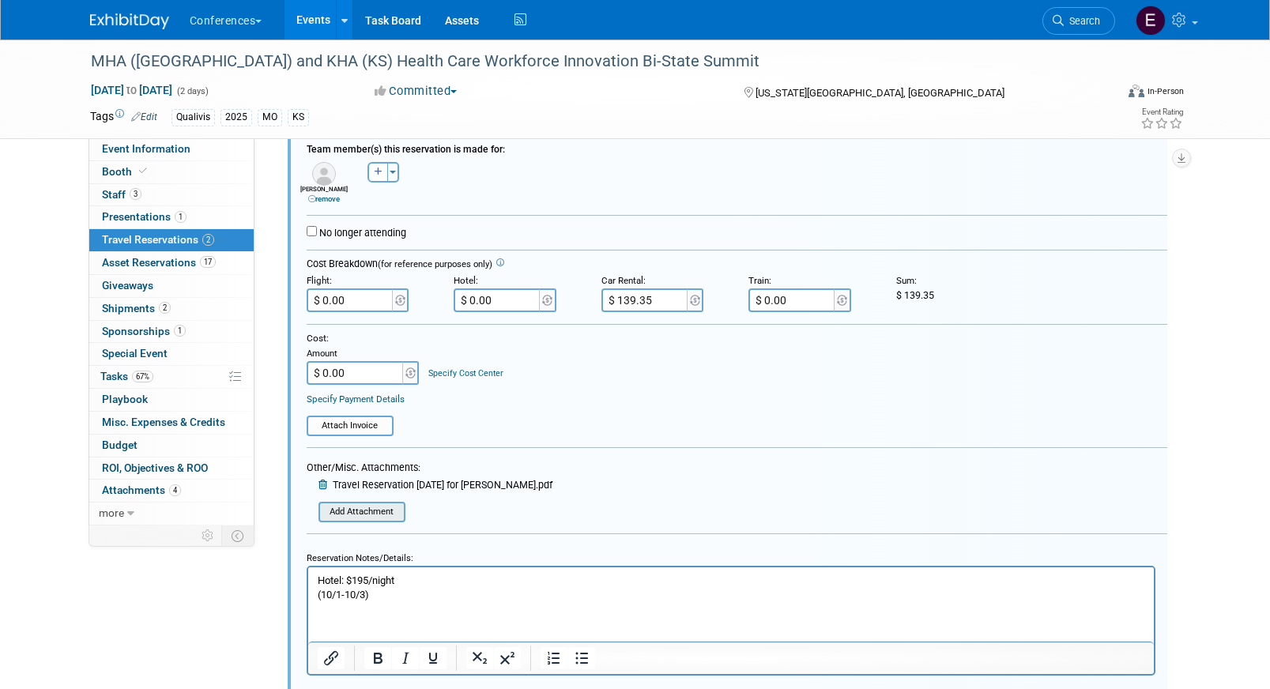
click at [356, 512] on input "file" at bounding box center [323, 511] width 161 height 17
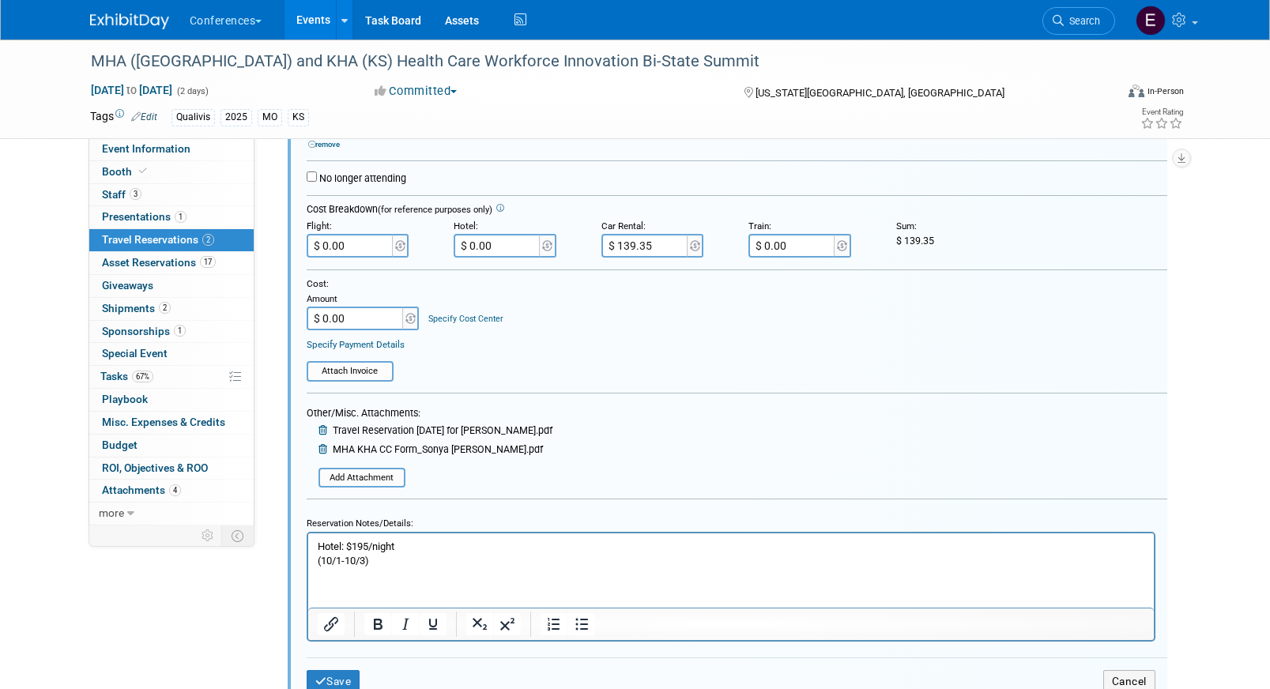
scroll to position [343, 0]
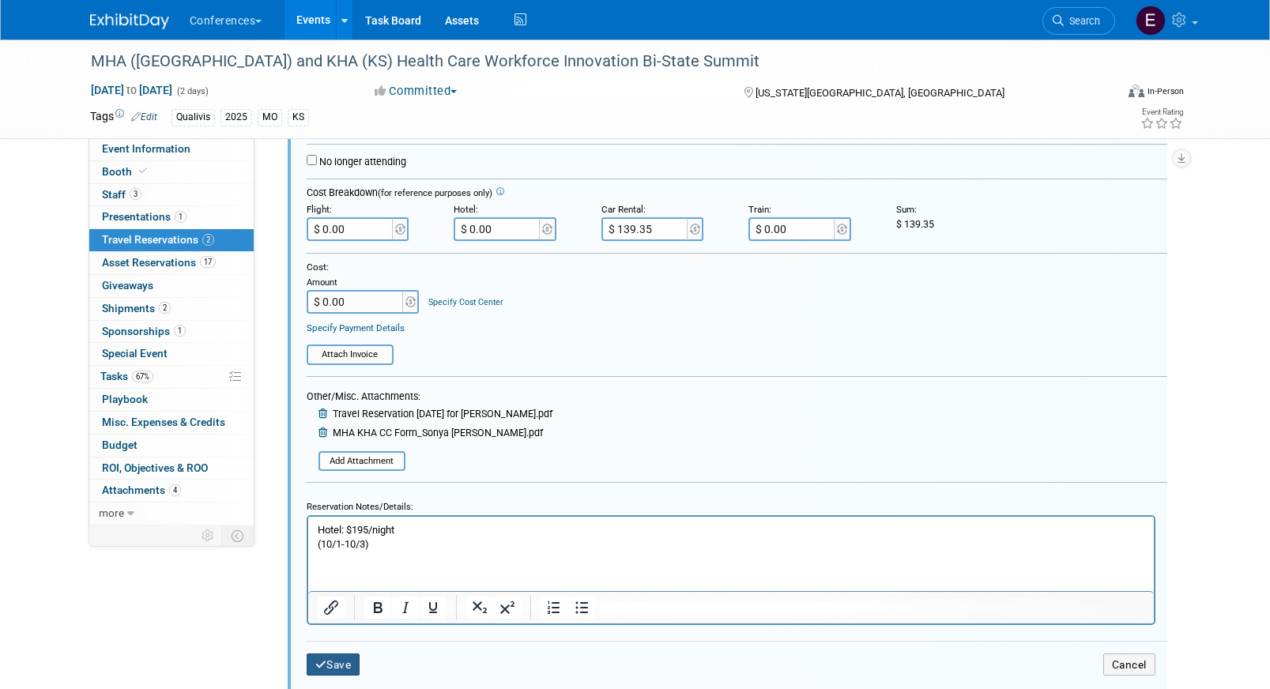
click at [330, 654] on button "Save" at bounding box center [334, 665] width 54 height 23
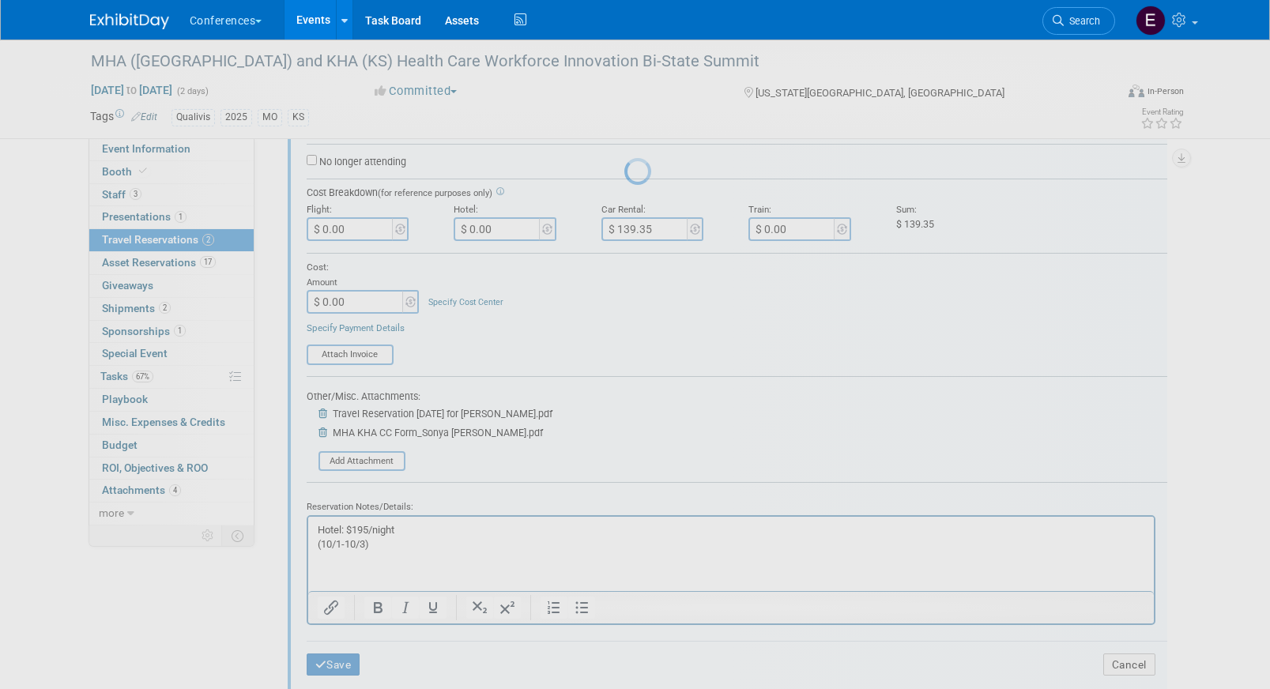
scroll to position [22, 0]
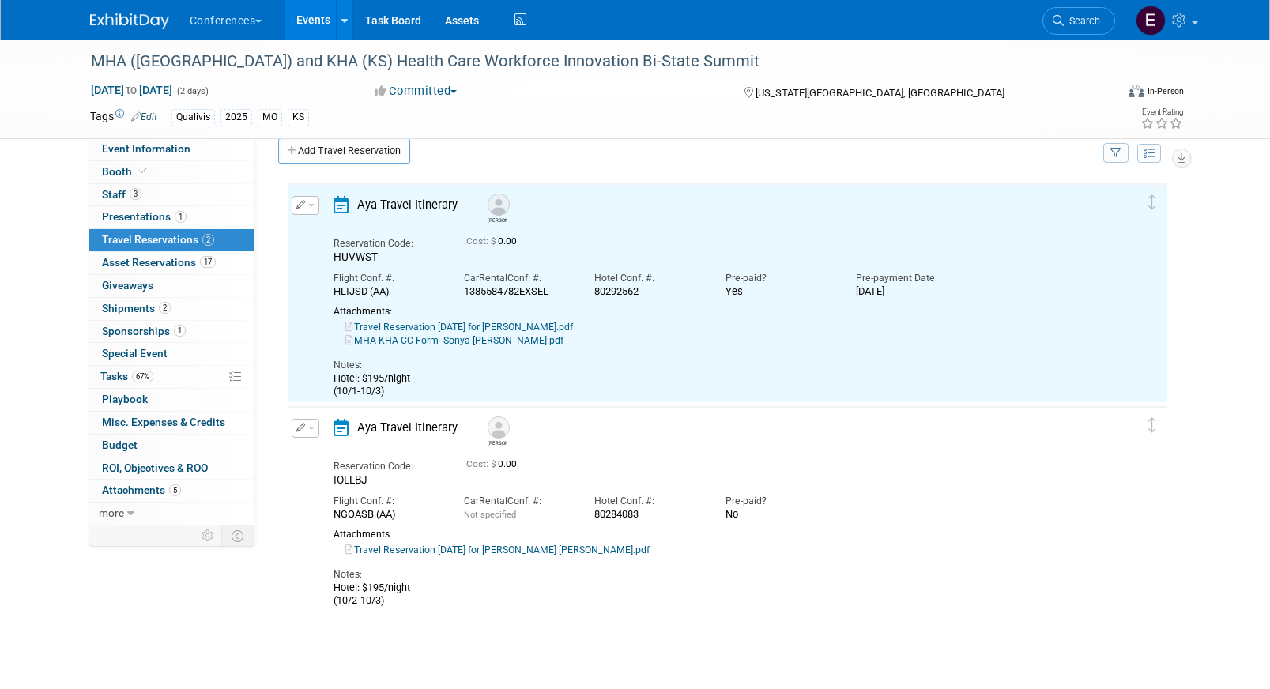
drag, startPoint x: 302, startPoint y: 428, endPoint x: 308, endPoint y: 442, distance: 15.6
click at [302, 428] on icon "button" at bounding box center [300, 427] width 9 height 9
click at [344, 459] on button "Edit Reservation" at bounding box center [359, 455] width 134 height 23
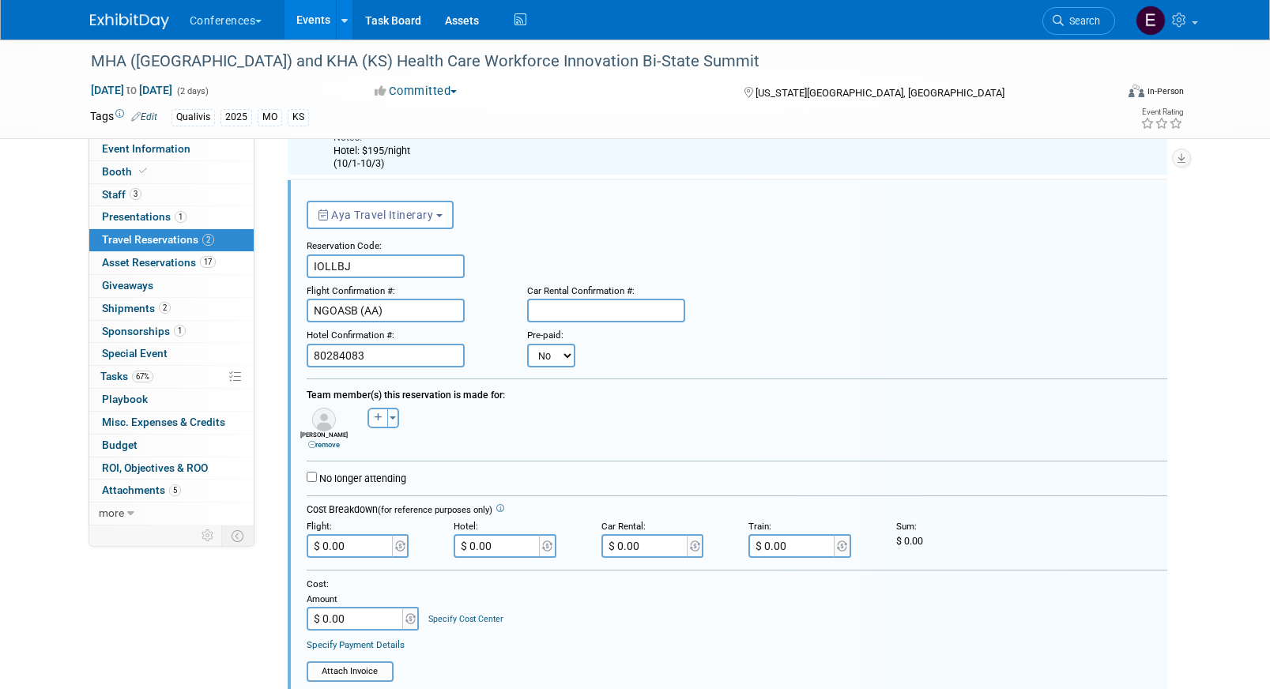
scroll to position [0, 0]
click at [545, 348] on select "No Yes" at bounding box center [551, 355] width 48 height 24
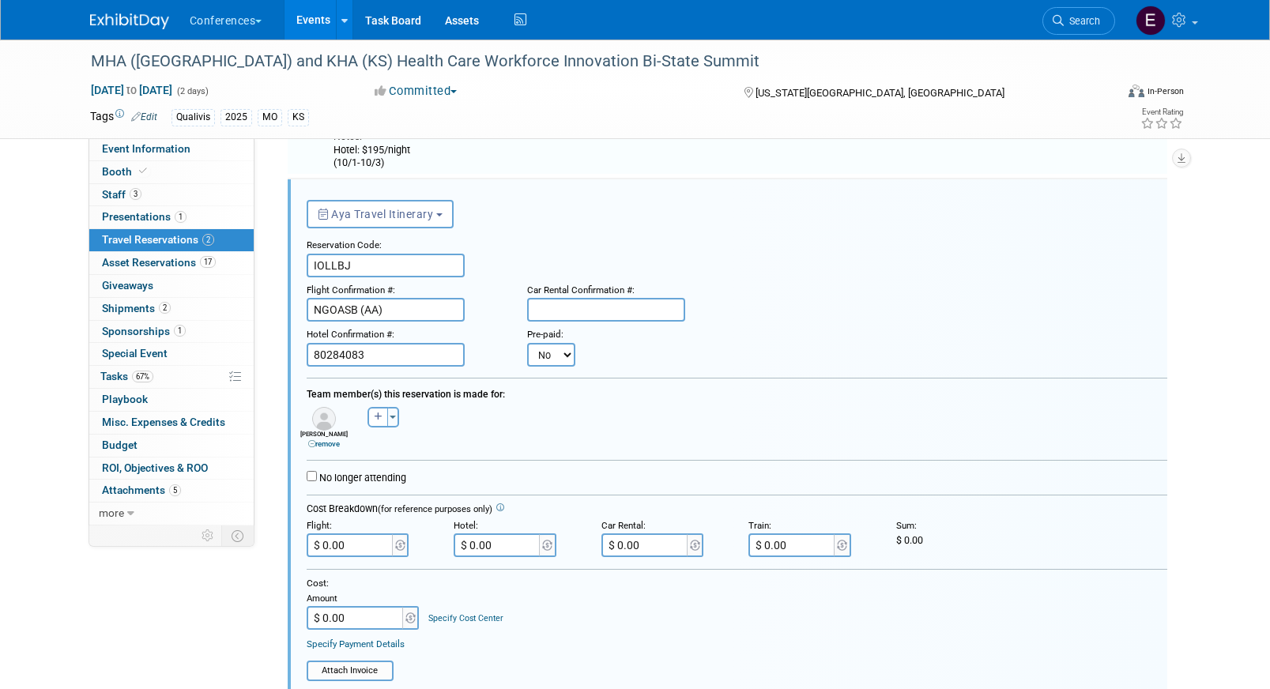
select select "1"
click at [527, 343] on select "No Yes" at bounding box center [551, 355] width 48 height 24
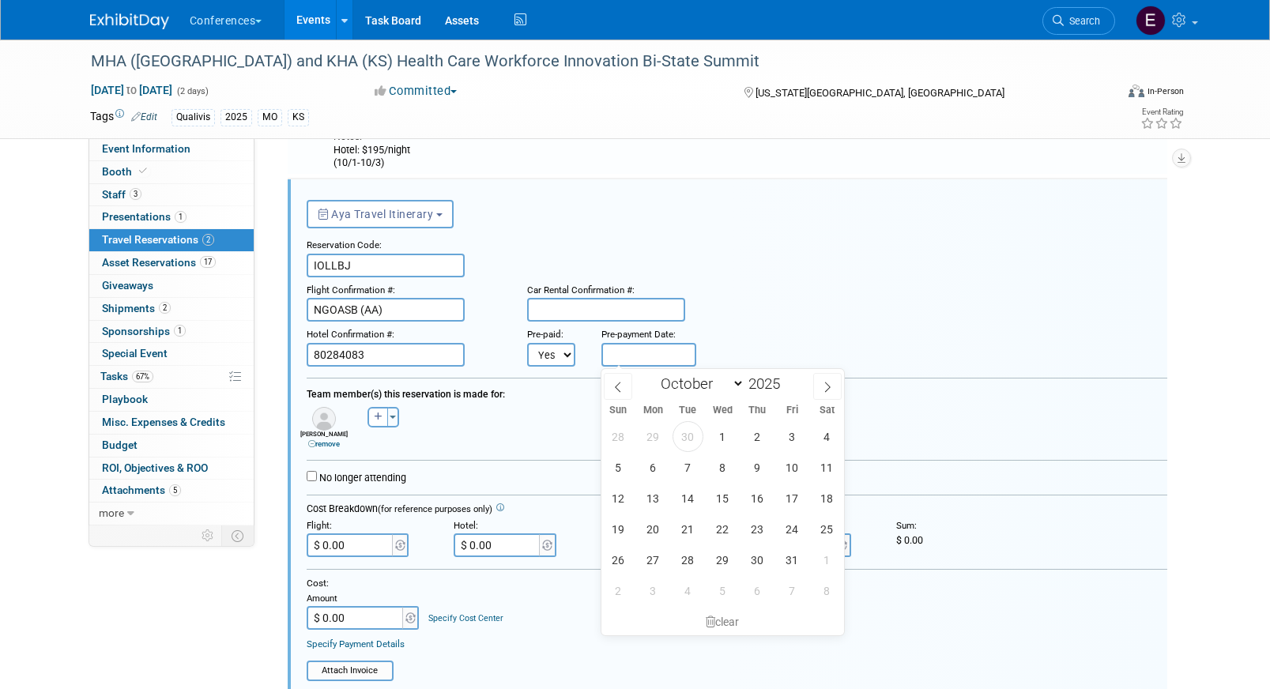
click at [641, 366] on body "Conferences Explore: My Workspaces 2 Go to Workspace: Conferences Marketing Req…" at bounding box center [635, 94] width 1270 height 689
click at [689, 414] on span "Tue" at bounding box center [687, 410] width 35 height 10
click at [689, 431] on span "30" at bounding box center [688, 436] width 31 height 31
type input "[DATE]"
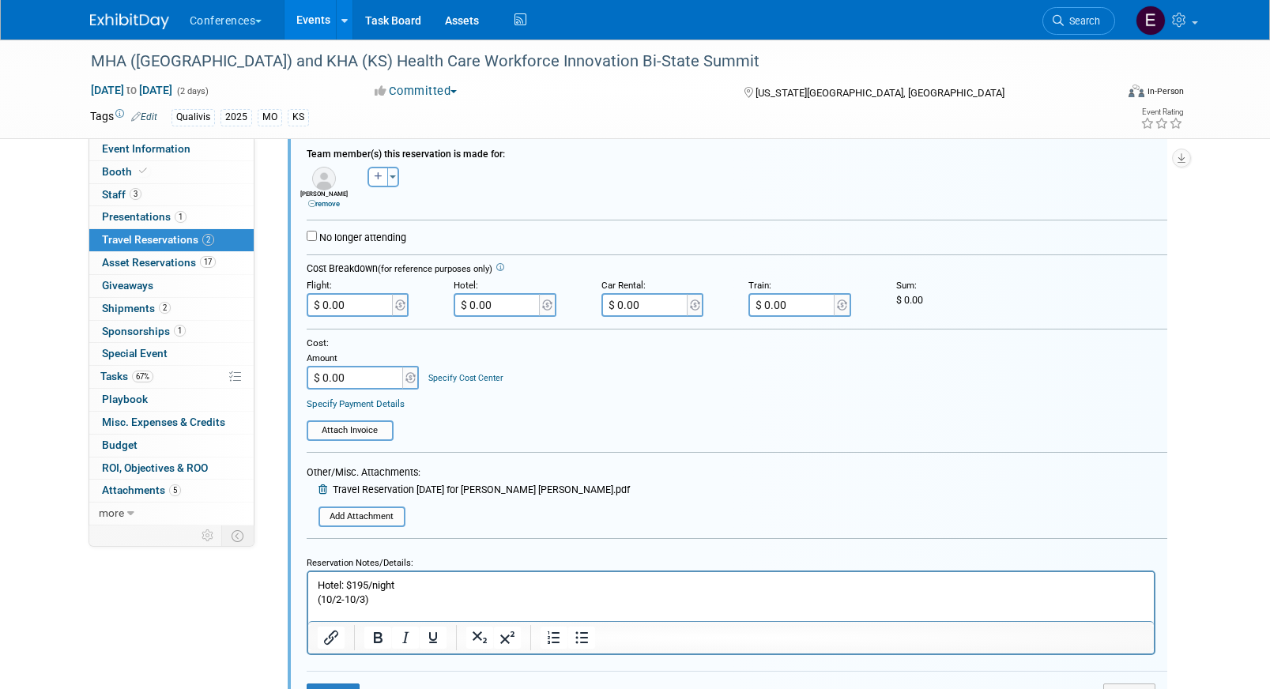
scroll to position [548, 0]
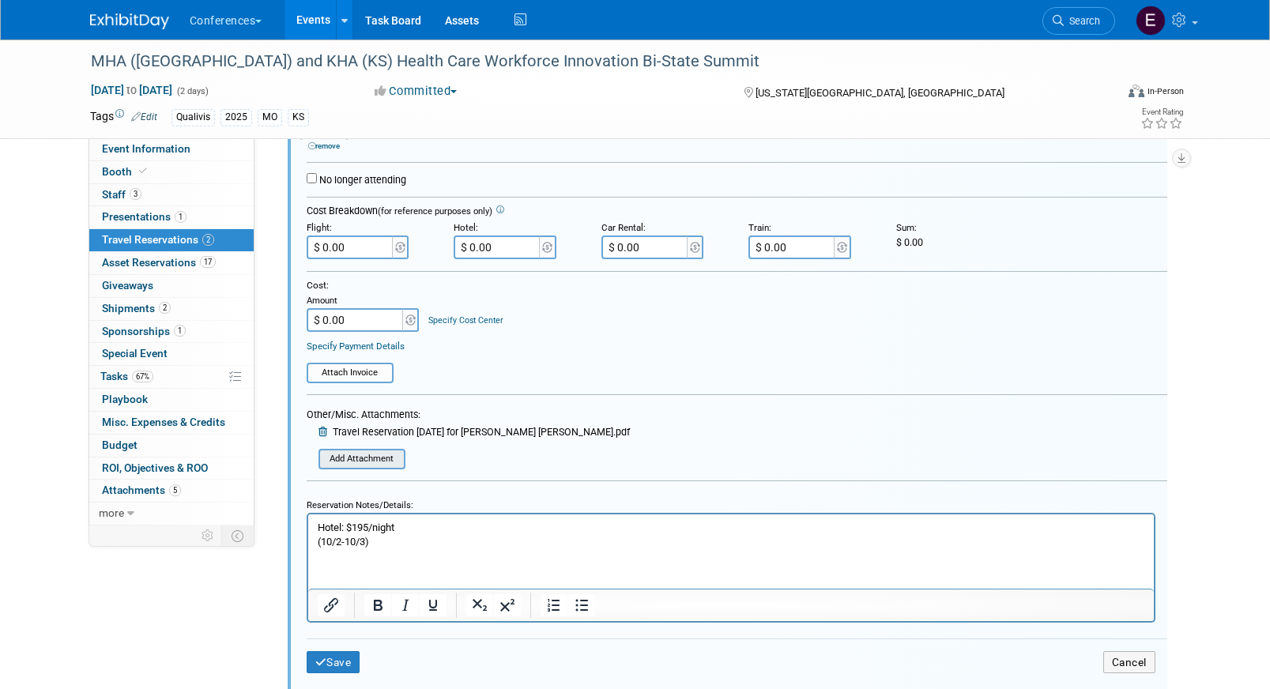
click at [343, 456] on input "file" at bounding box center [323, 458] width 161 height 17
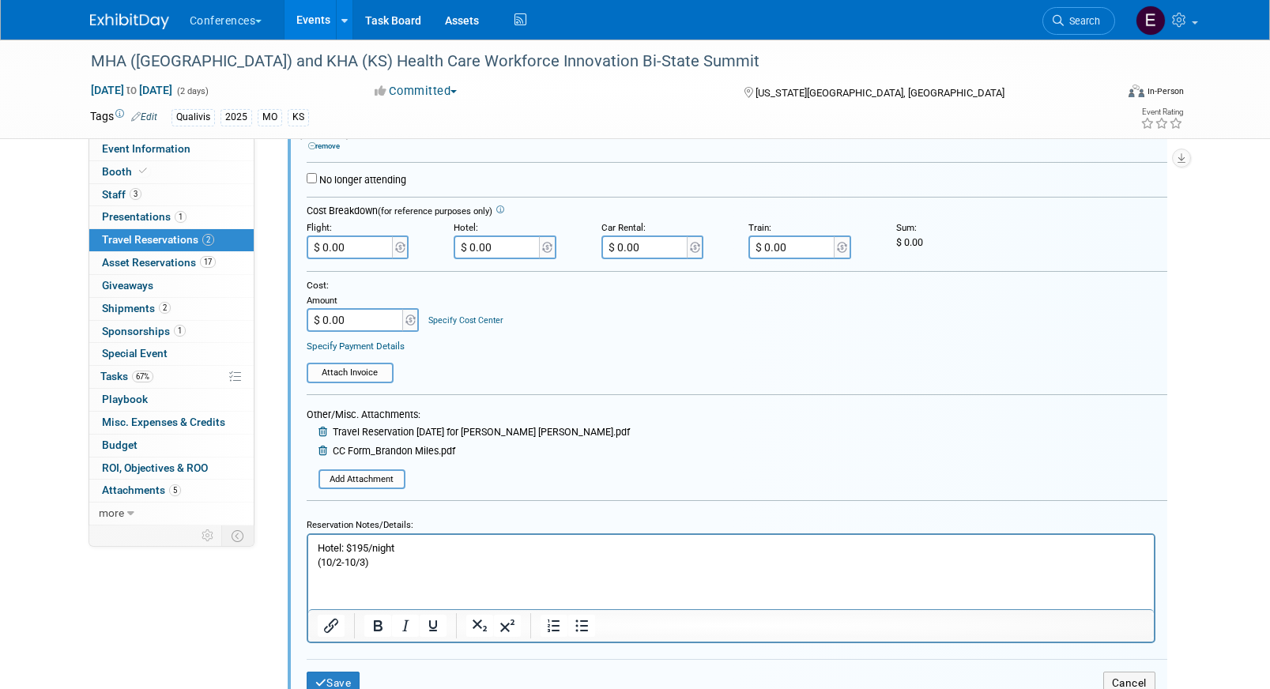
scroll to position [614, 0]
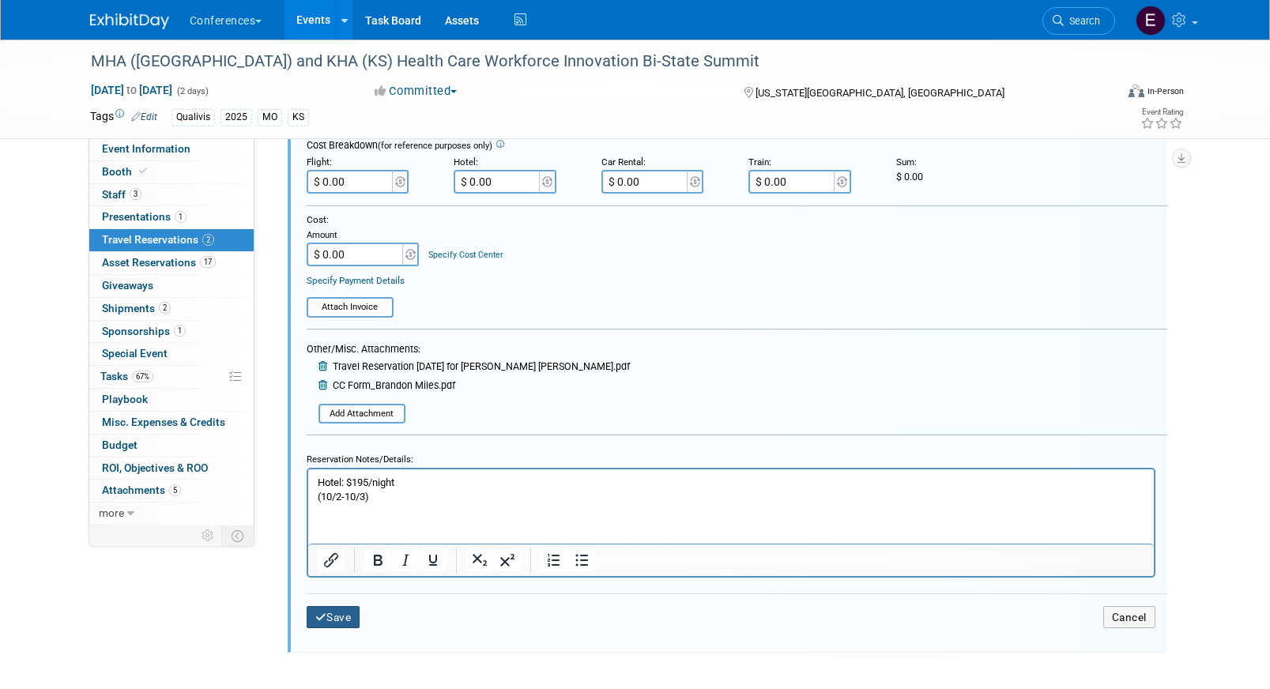
click at [308, 611] on button "Save" at bounding box center [334, 617] width 54 height 23
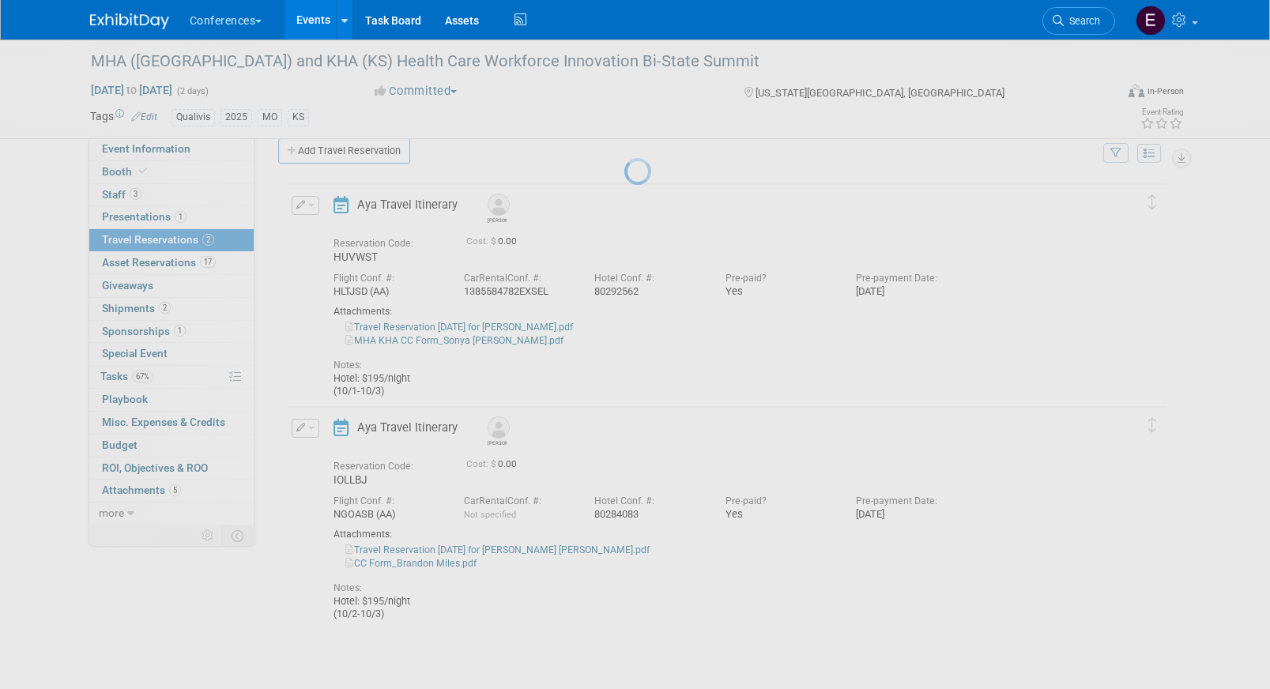
scroll to position [22, 0]
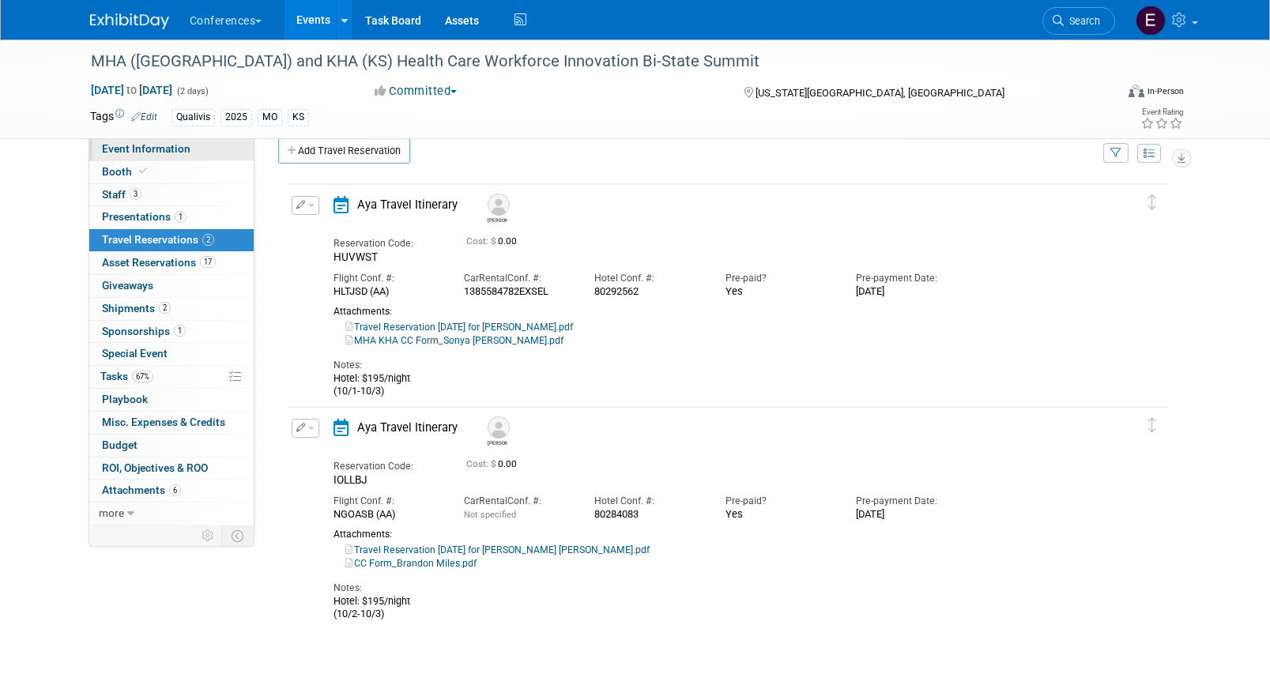
click at [150, 144] on span "Event Information" at bounding box center [146, 148] width 89 height 13
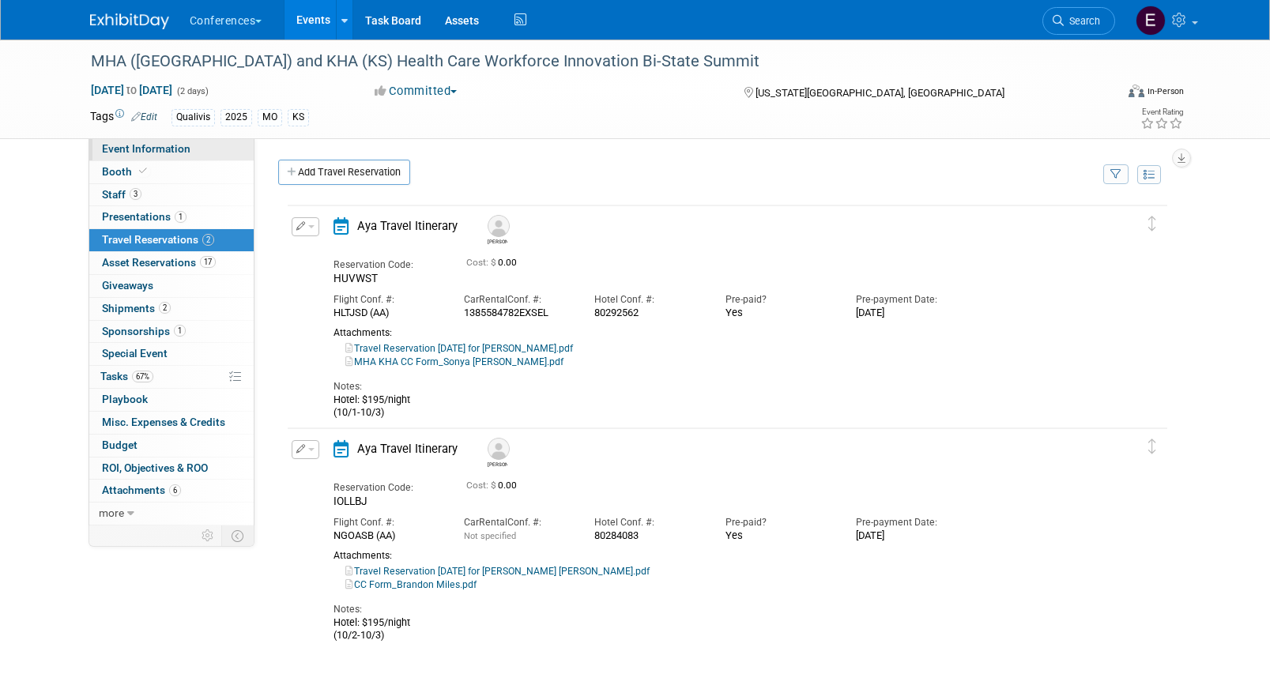
select select "Qualivis"
select select "Client-facing"
select select "Karina"
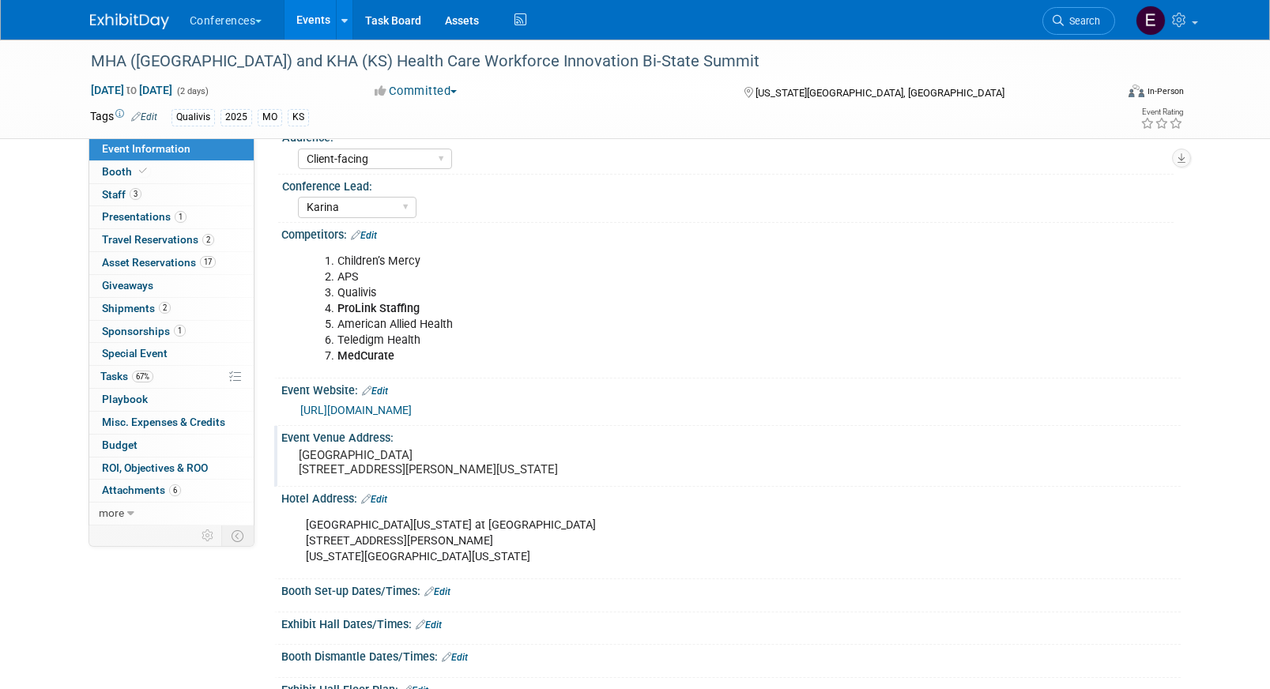
scroll to position [185, 0]
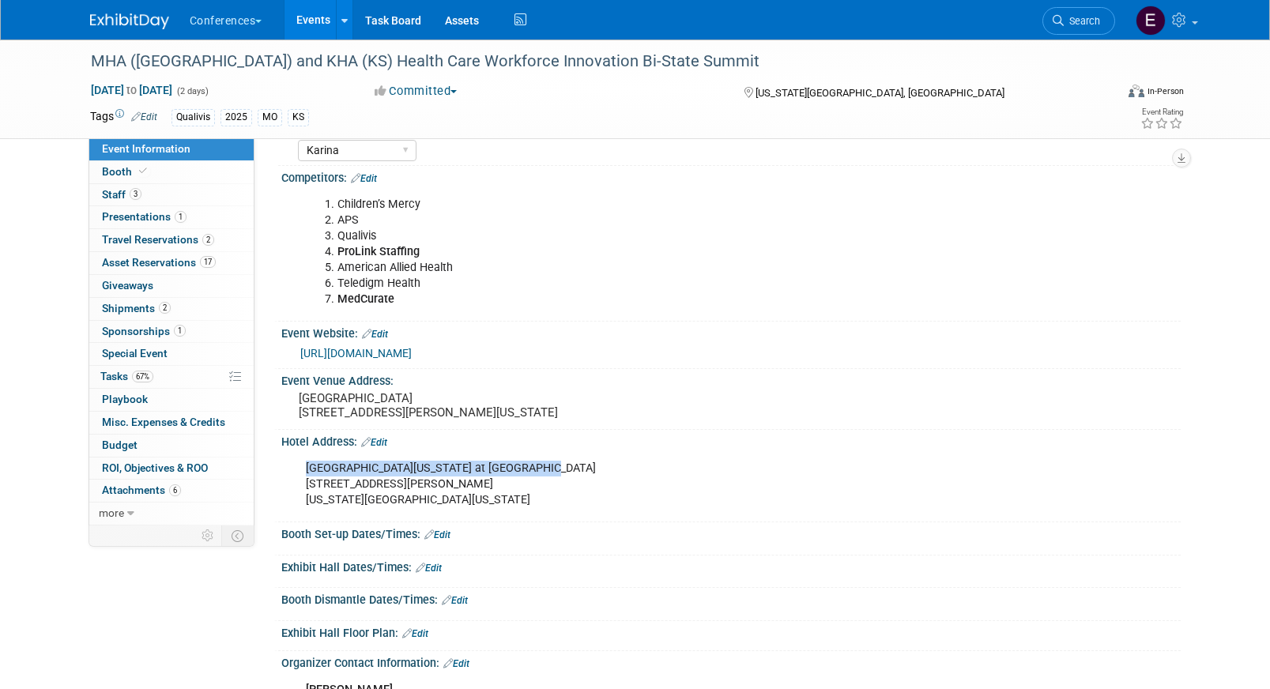
drag, startPoint x: 530, startPoint y: 480, endPoint x: 306, endPoint y: 480, distance: 224.4
click at [306, 480] on div "Sheraton Kansas City Hotel at Crown Center 2345 McGee Street Kansas City, Misso…" at bounding box center [651, 484] width 712 height 63
copy div "Sheraton Kansas City Hotel at Crown Center"
click at [137, 17] on img at bounding box center [129, 21] width 79 height 16
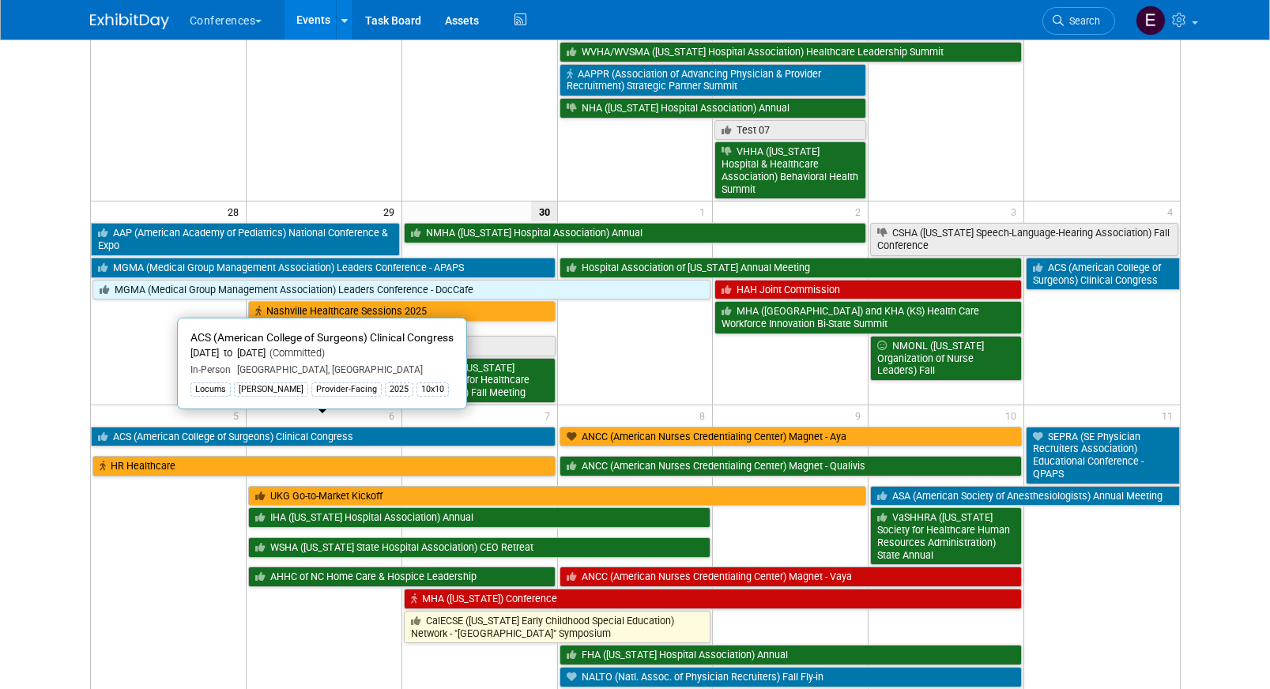
scroll to position [1042, 0]
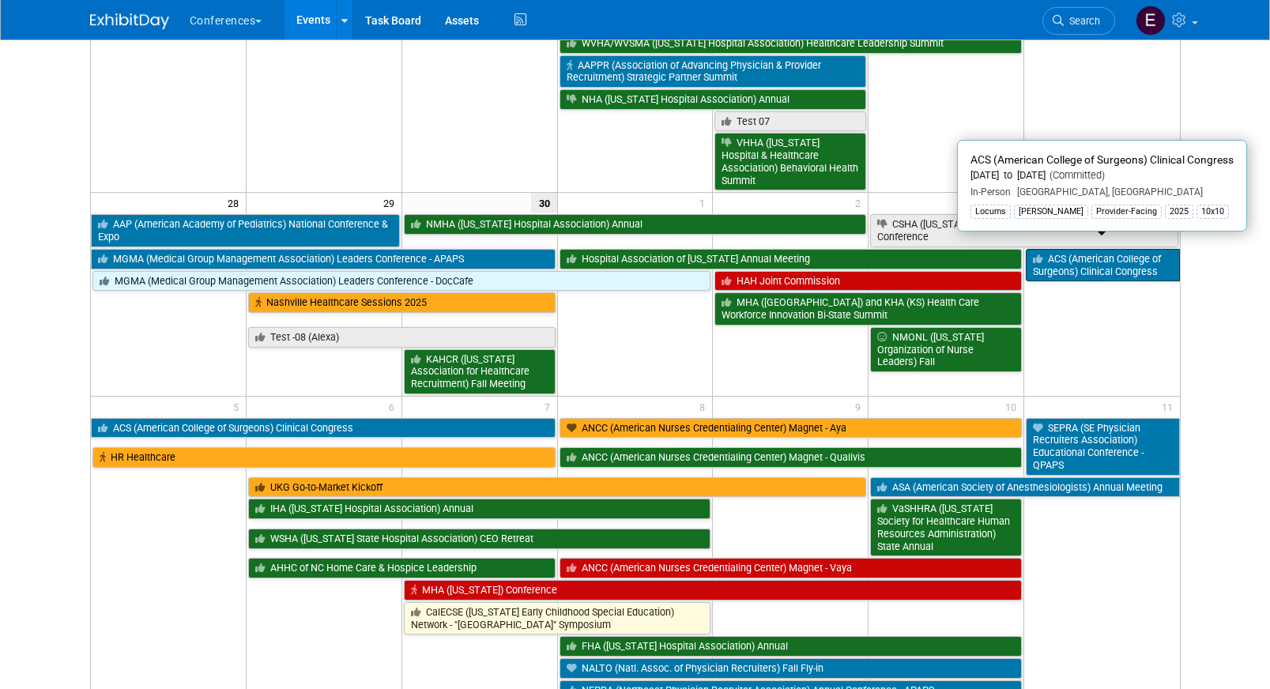
click at [1132, 254] on link "ACS (American College of Surgeons) Clinical Congress" at bounding box center [1102, 265] width 153 height 32
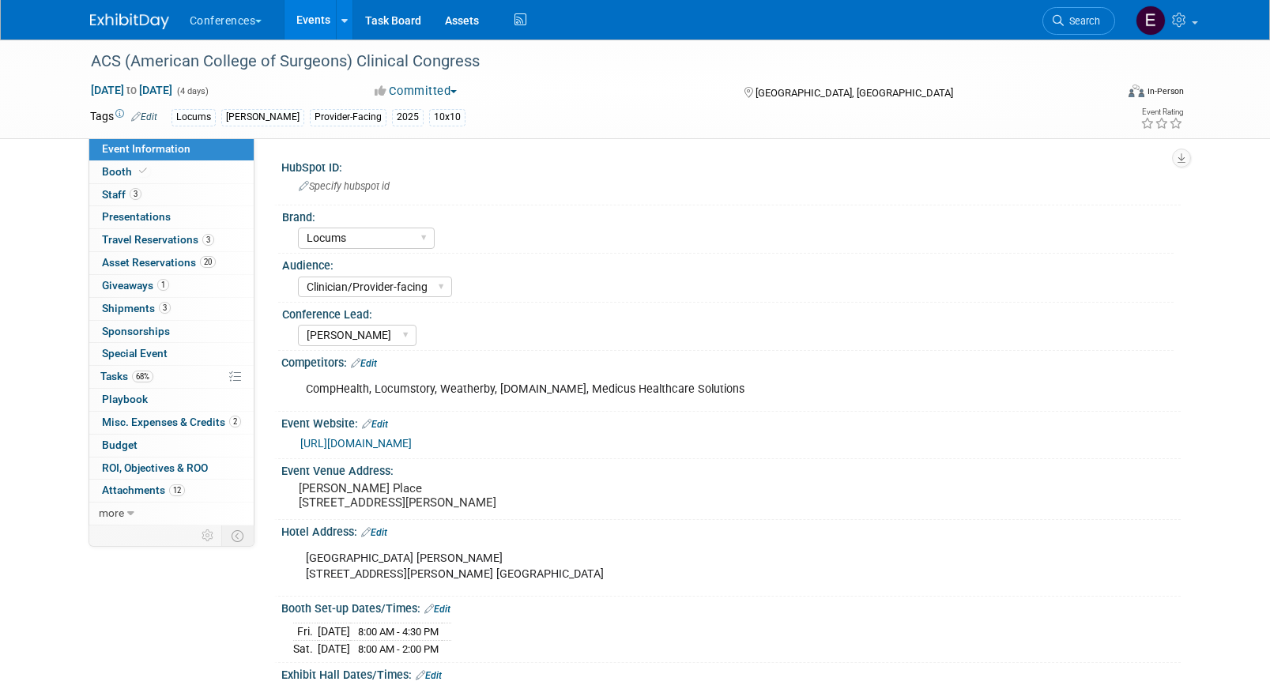
select select "Locums"
select select "Clinician/Provider-facing"
select select "[PERSON_NAME]"
click at [157, 238] on span "Travel Reservations 3" at bounding box center [158, 239] width 112 height 13
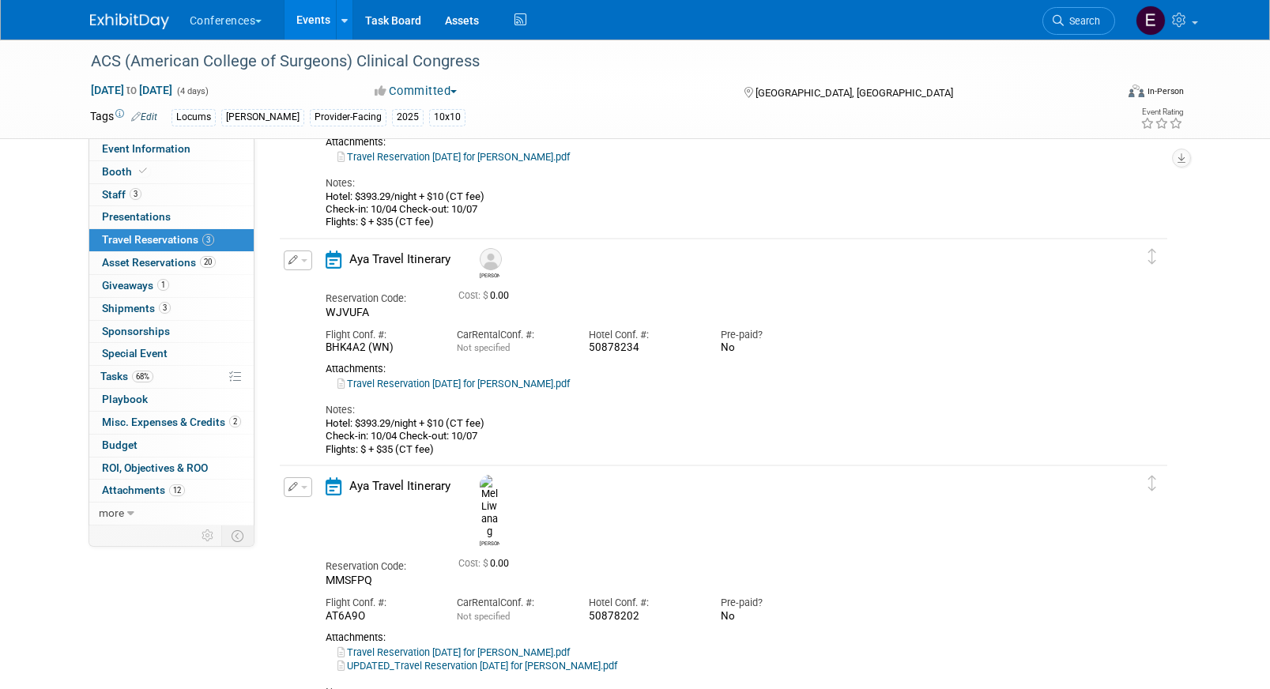
scroll to position [211, 0]
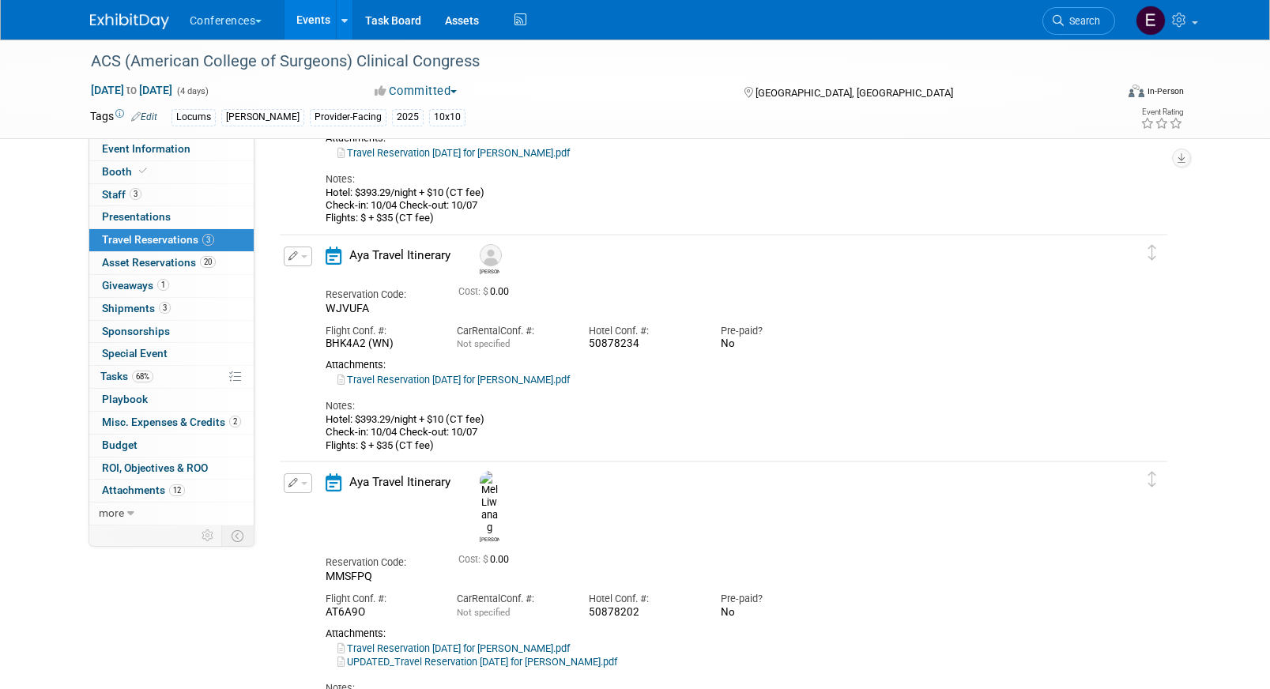
click at [570, 377] on link "Travel Reservation October 04 for RACHEL M KOEHLER.pdf" at bounding box center [453, 380] width 232 height 12
click at [115, 138] on div "ACS (American College of Surgeons) Clinical Congress Oct 4, 2025 to Oct 7, 2025…" at bounding box center [635, 90] width 1270 height 100
click at [115, 144] on span "Event Information" at bounding box center [146, 148] width 89 height 13
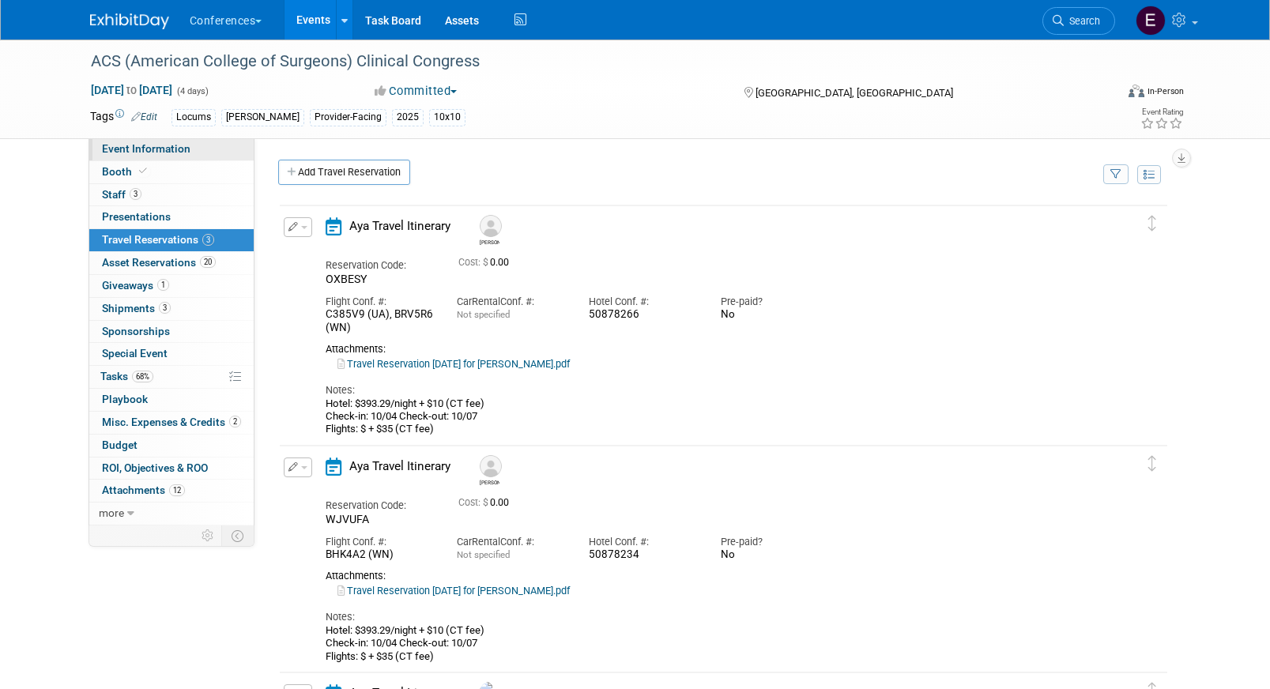
select select "Locums"
select select "Clinician/Provider-facing"
select select "Mel"
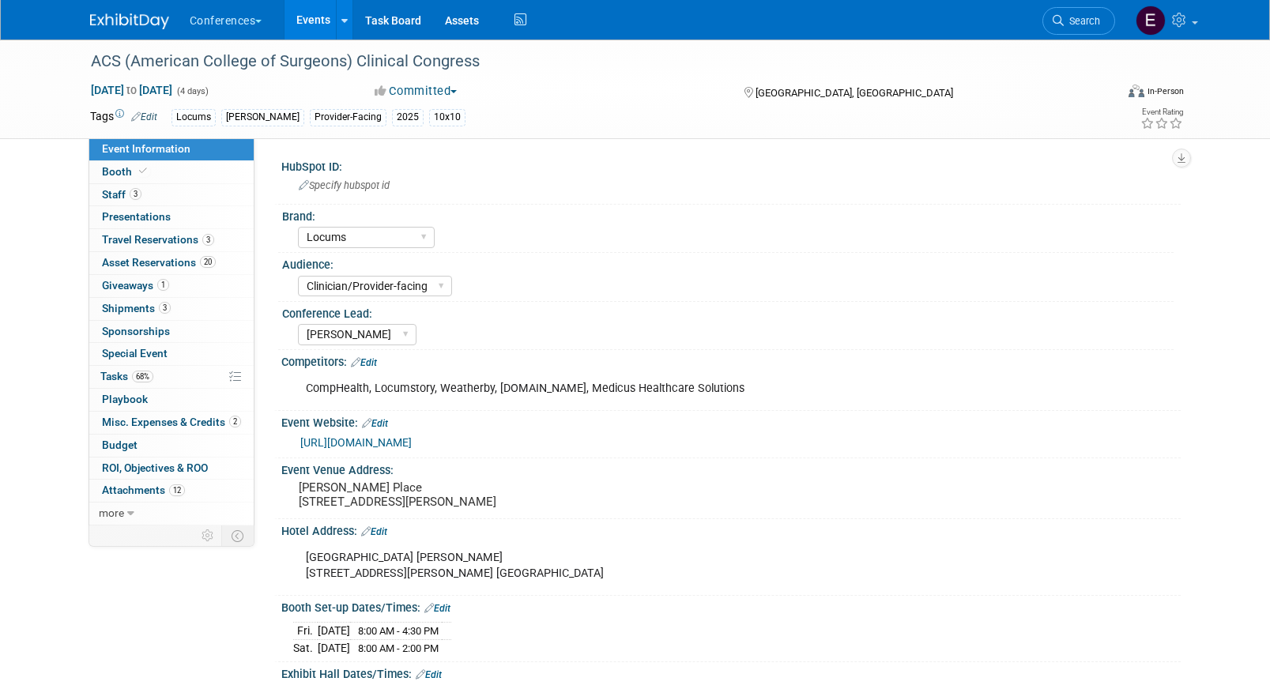
scroll to position [19, 0]
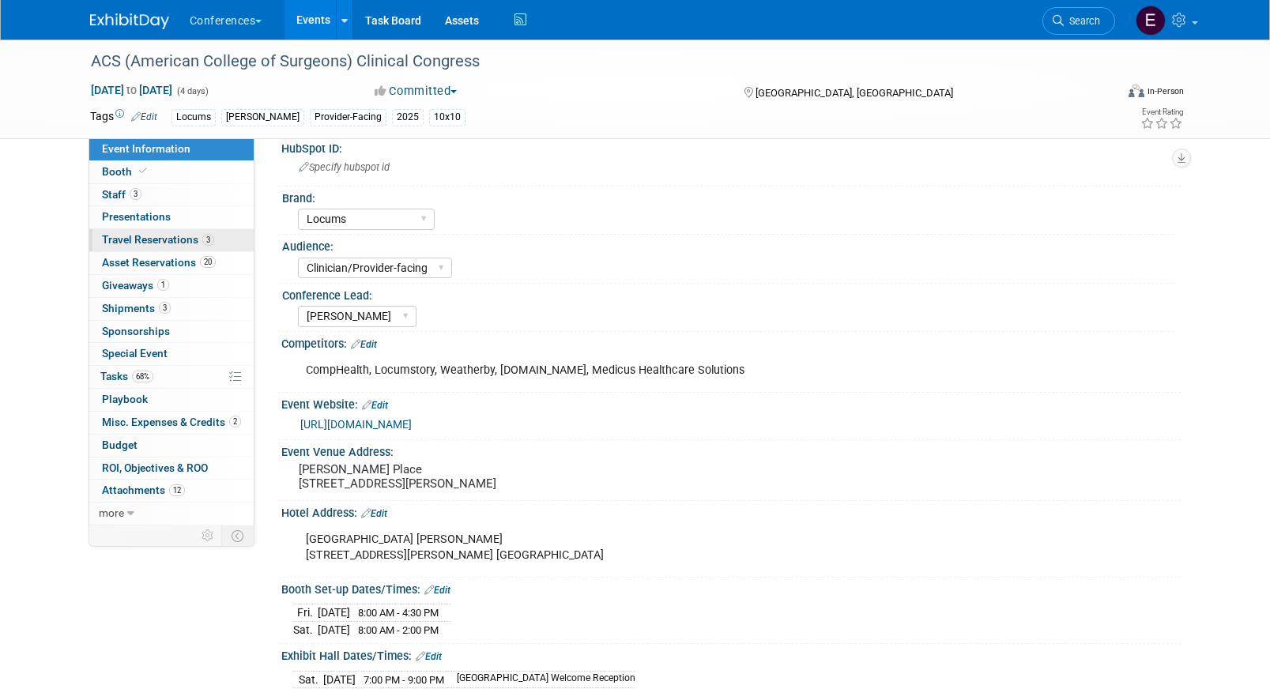
click at [155, 243] on span "Travel Reservations 3" at bounding box center [158, 239] width 112 height 13
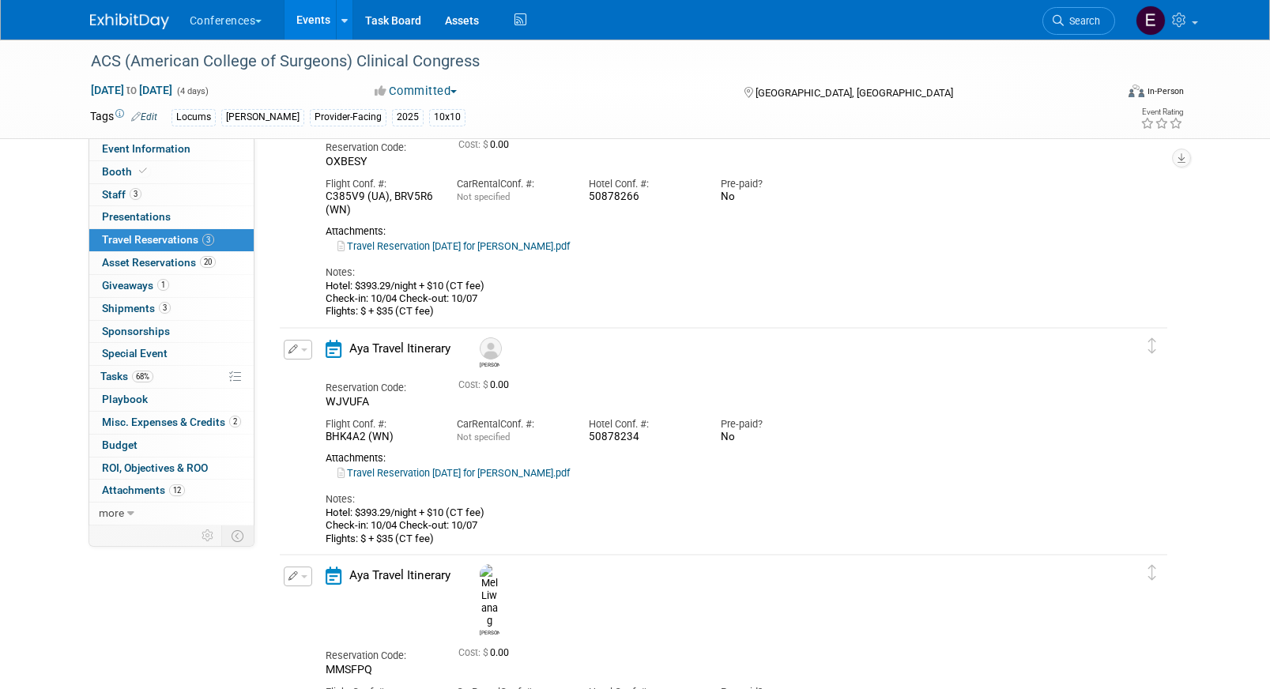
scroll to position [103, 0]
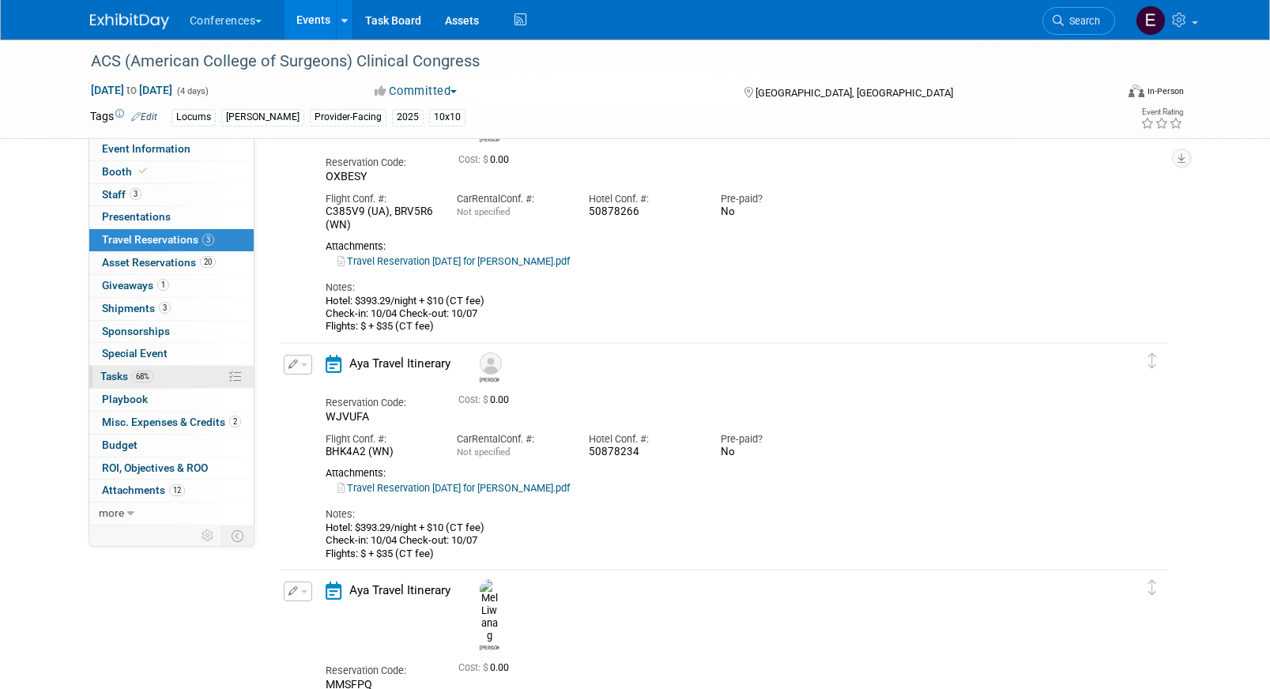
click at [136, 382] on span "Tasks 68%" at bounding box center [126, 376] width 53 height 13
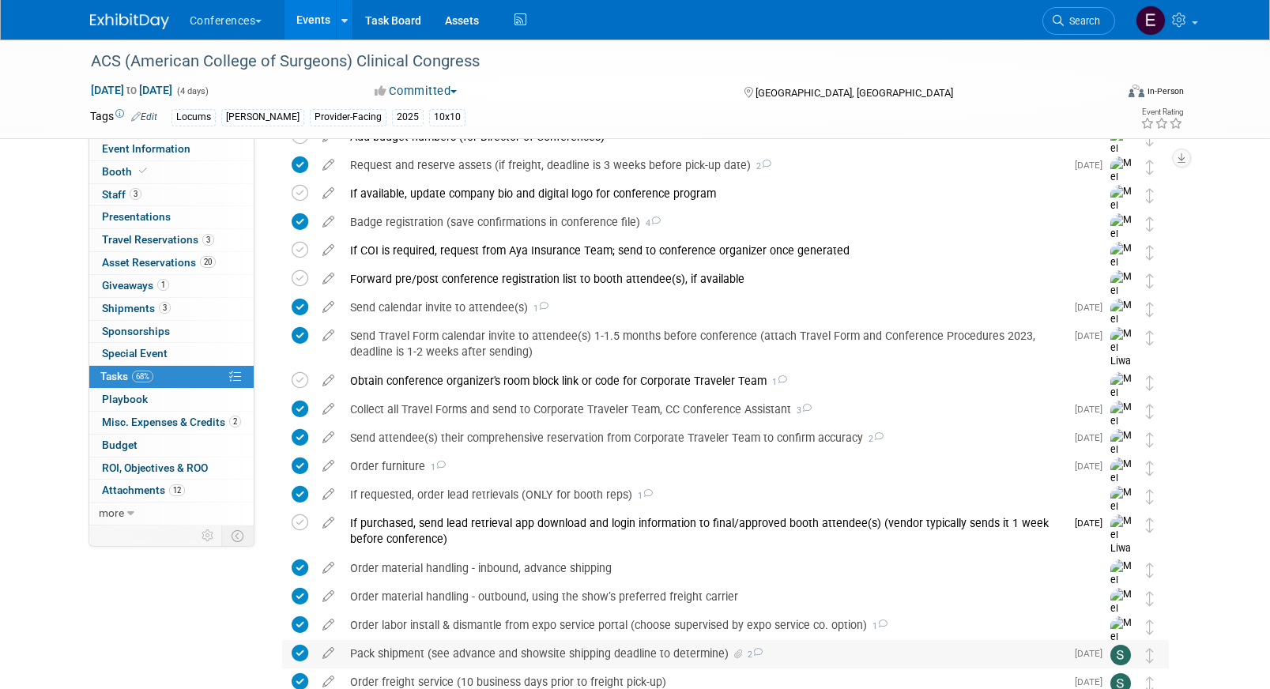
scroll to position [0, 0]
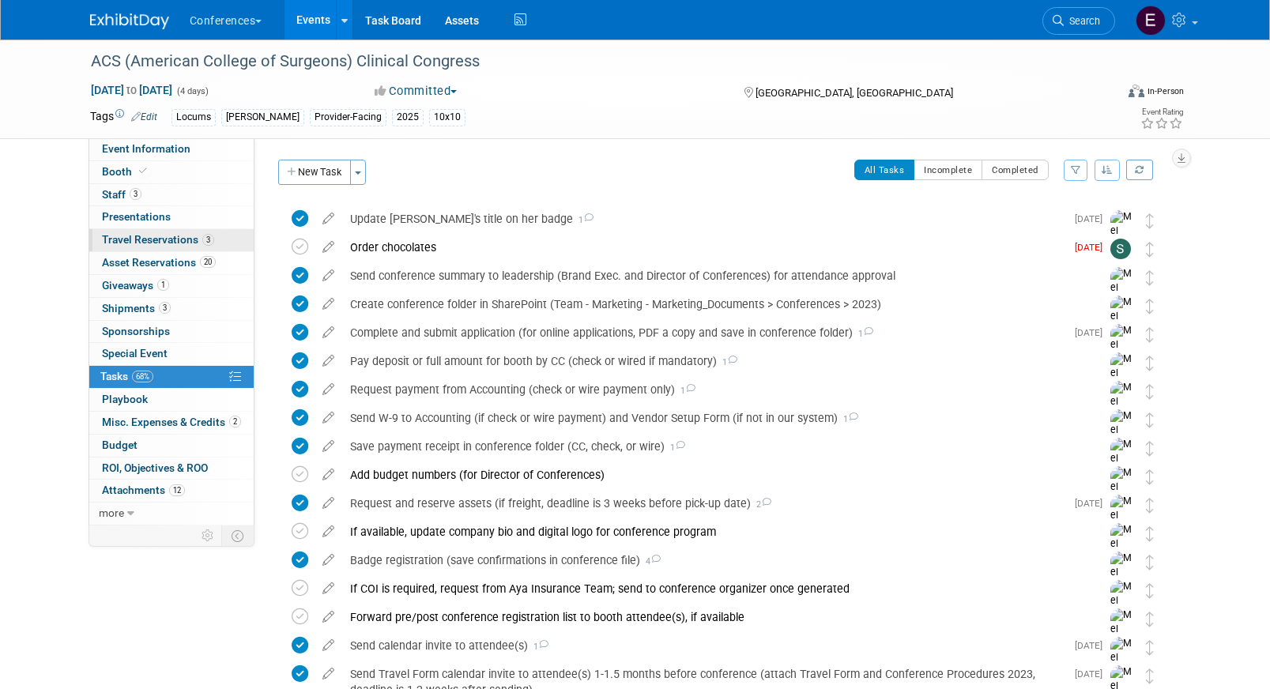
click at [175, 244] on span "Travel Reservations 3" at bounding box center [158, 239] width 112 height 13
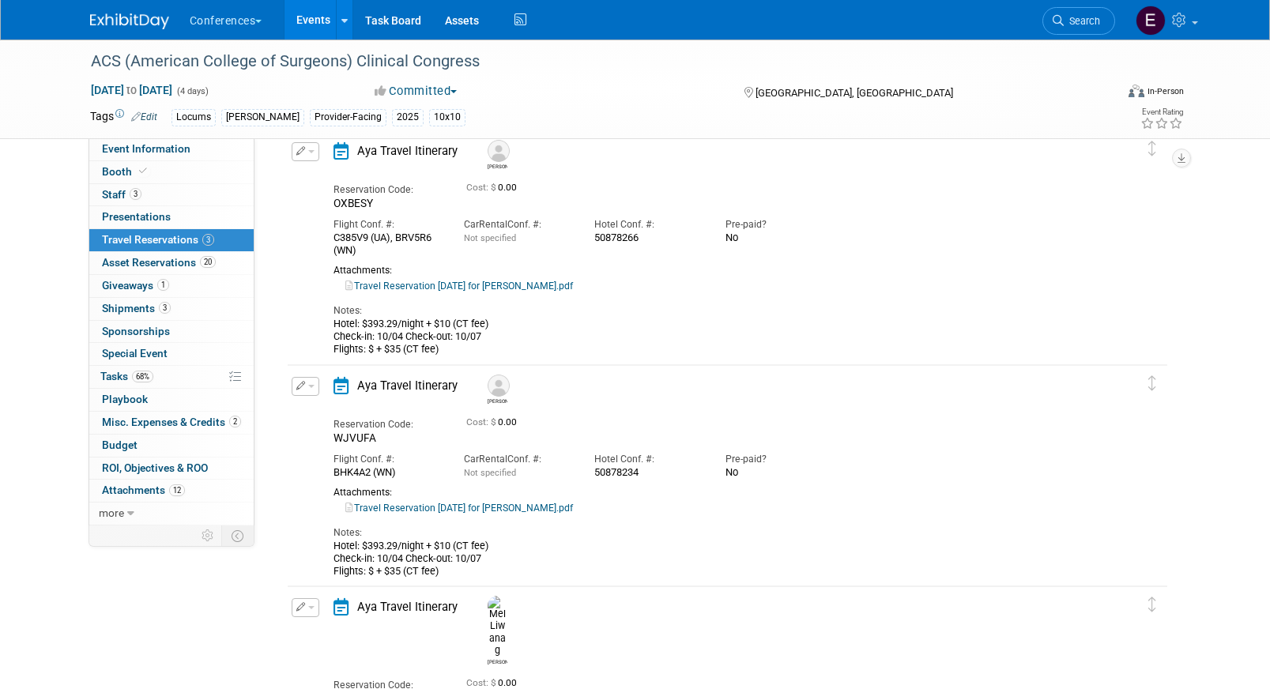
scroll to position [227, 0]
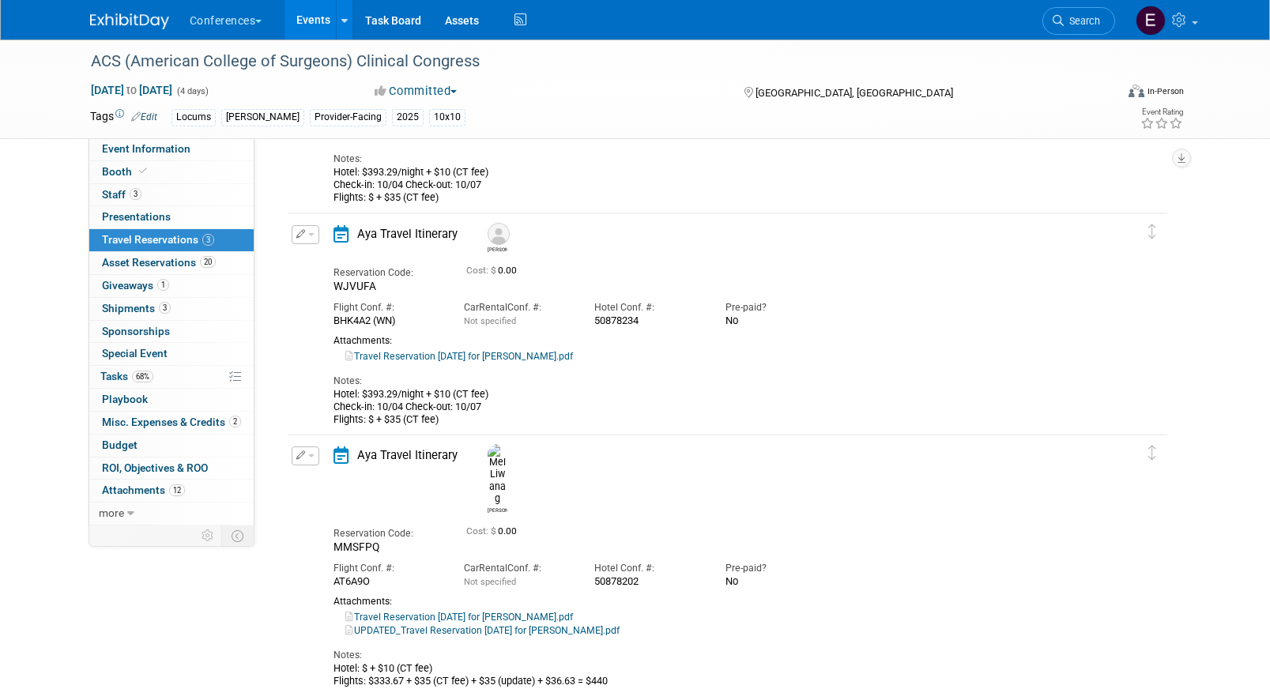
drag, startPoint x: 445, startPoint y: 423, endPoint x: 308, endPoint y: 401, distance: 138.5
click at [308, 400] on div "Edit Reservation Rachel WJVUFA" at bounding box center [716, 325] width 856 height 201
click at [308, 401] on div "Edit Reservation Rachel WJVUFA" at bounding box center [716, 325] width 856 height 201
click at [125, 18] on img at bounding box center [129, 21] width 79 height 16
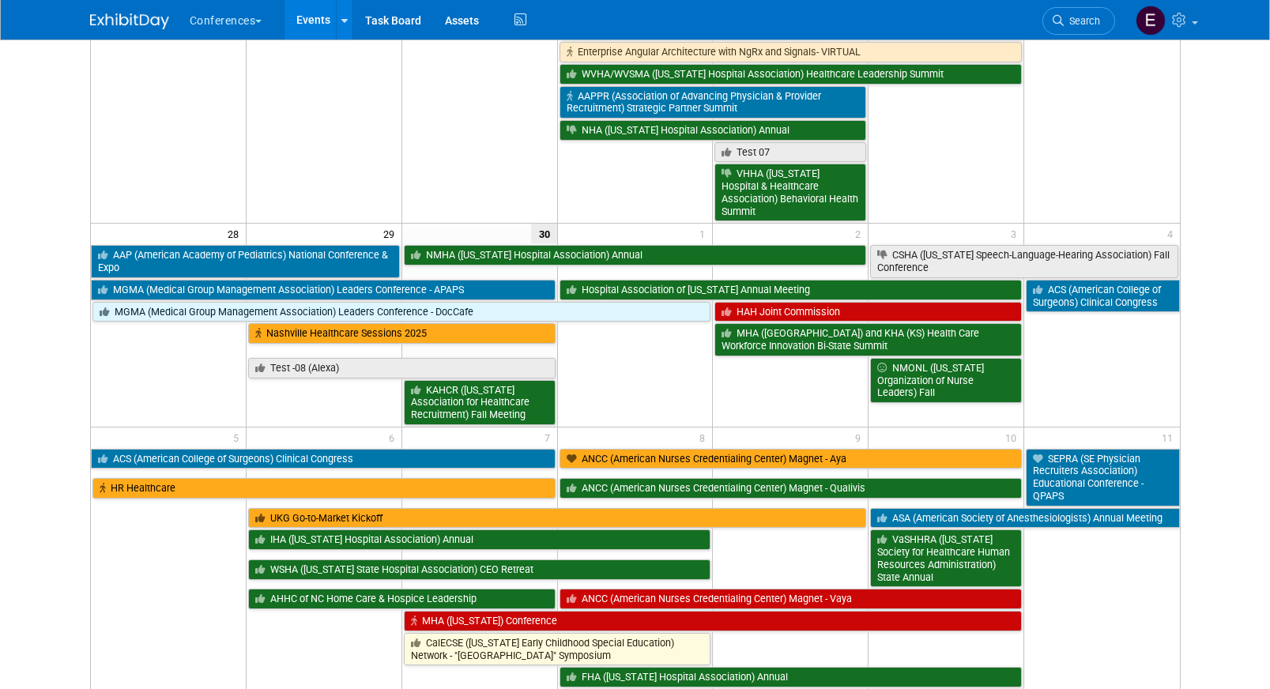
scroll to position [1012, 0]
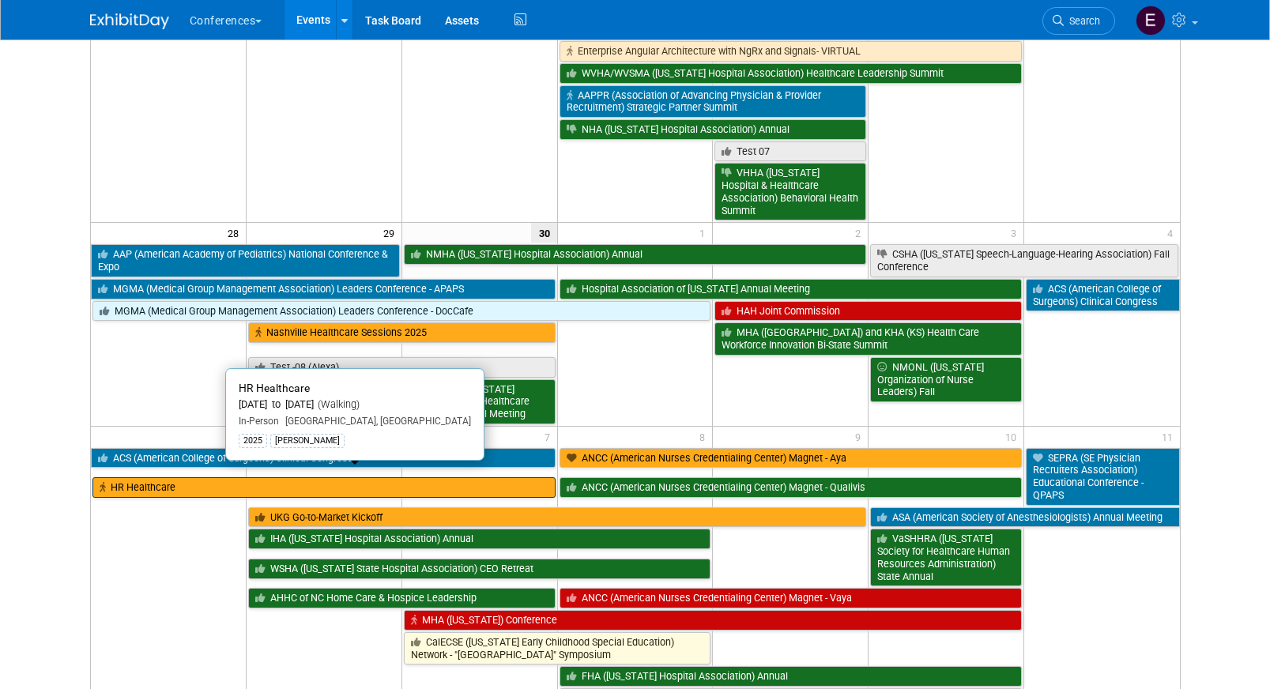
click at [129, 477] on link "HR Healthcare" at bounding box center [323, 487] width 463 height 21
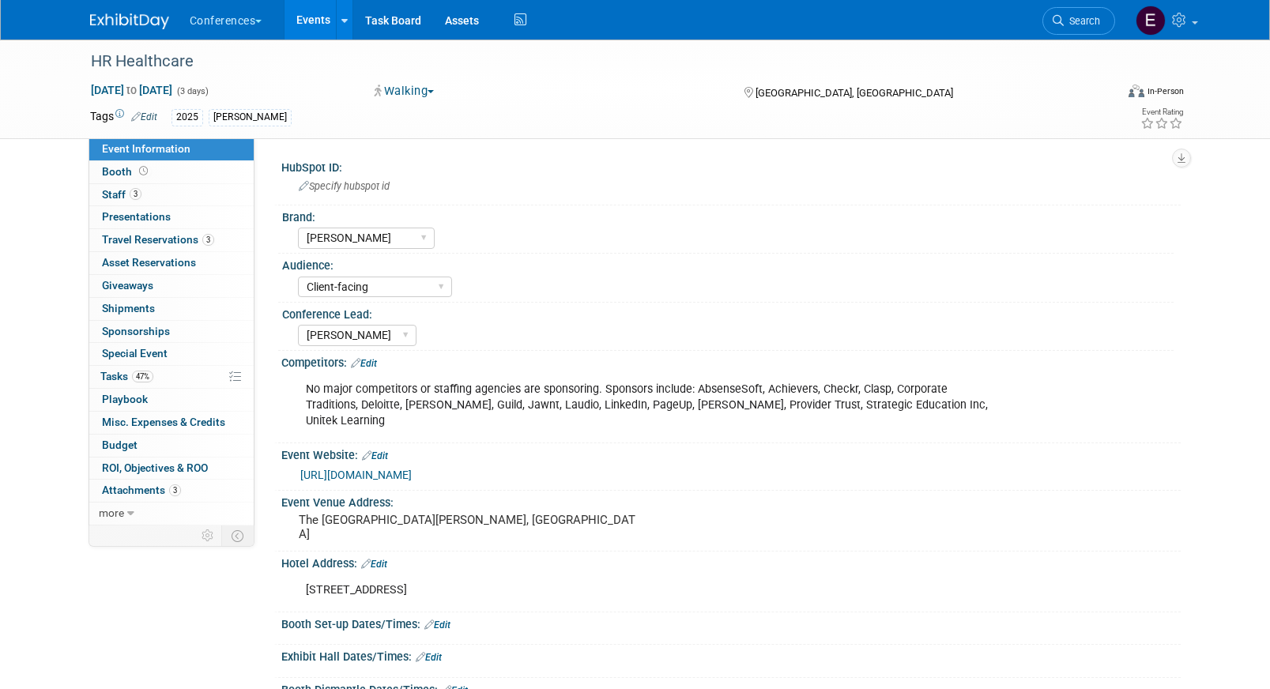
select select "[PERSON_NAME]"
select select "Client-facing"
select select "[PERSON_NAME]"
click at [153, 198] on link "3 Staff 3" at bounding box center [171, 195] width 164 height 22
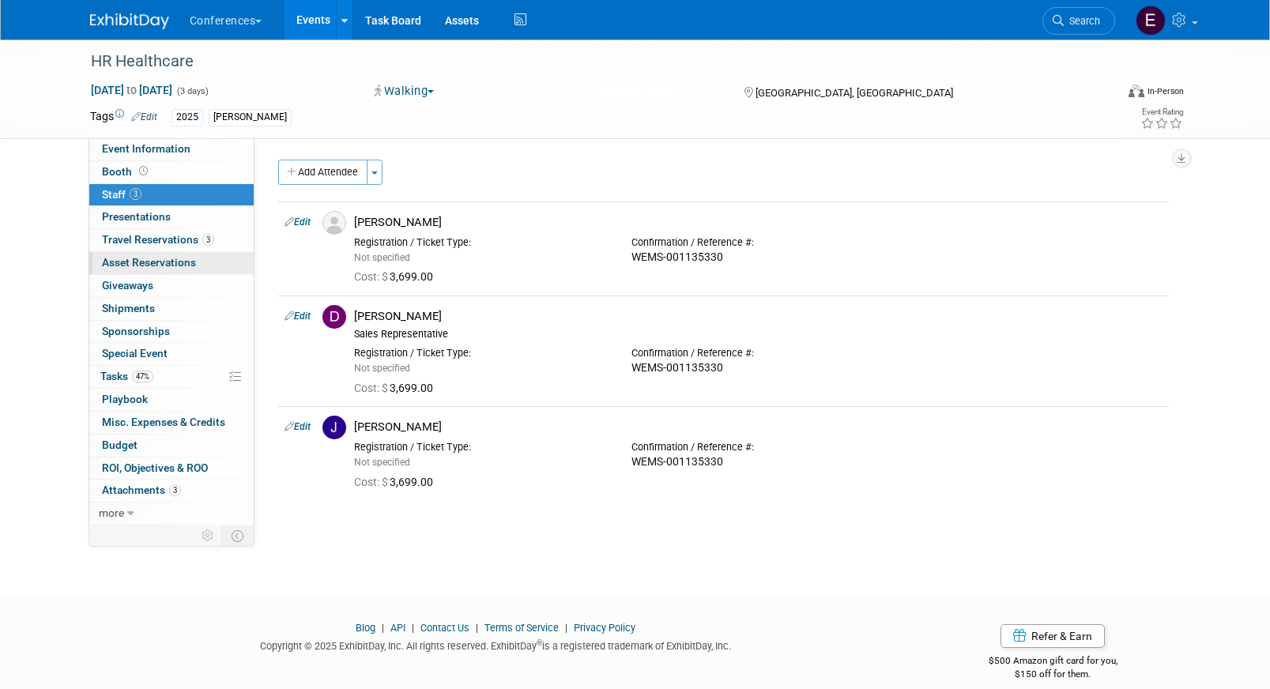
click at [167, 256] on span "Asset Reservations 0" at bounding box center [149, 262] width 94 height 13
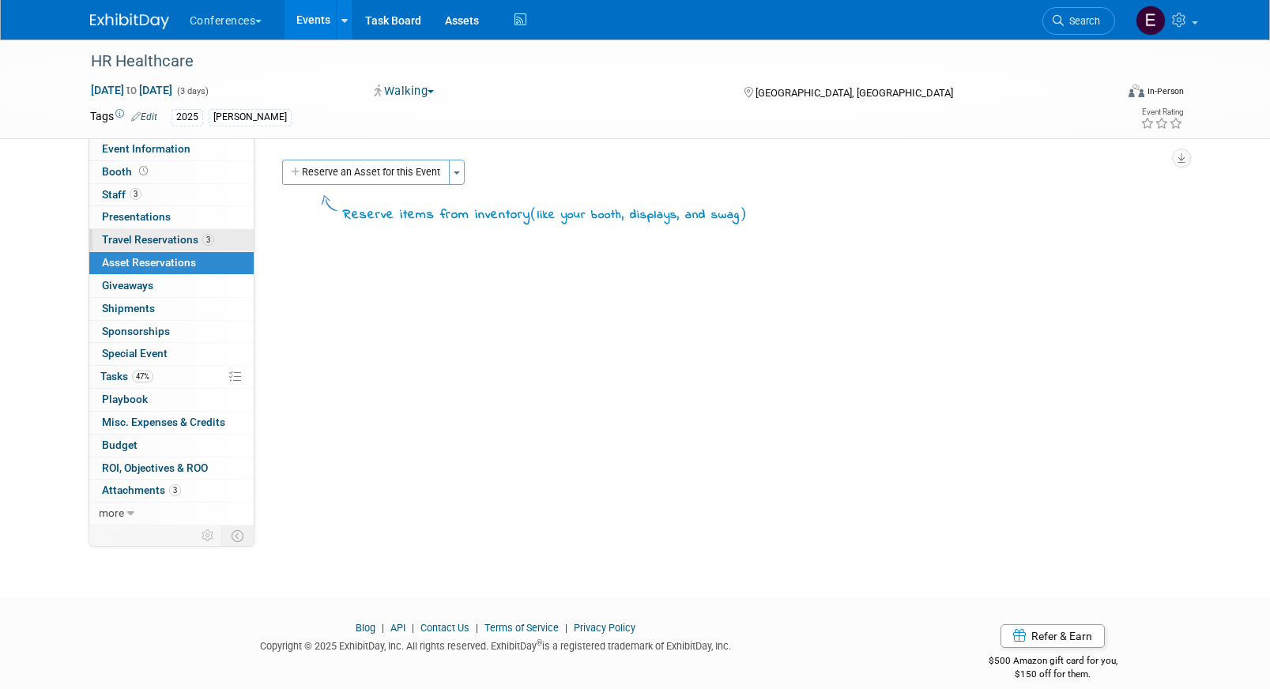
click at [159, 243] on span "Travel Reservations 3" at bounding box center [158, 239] width 112 height 13
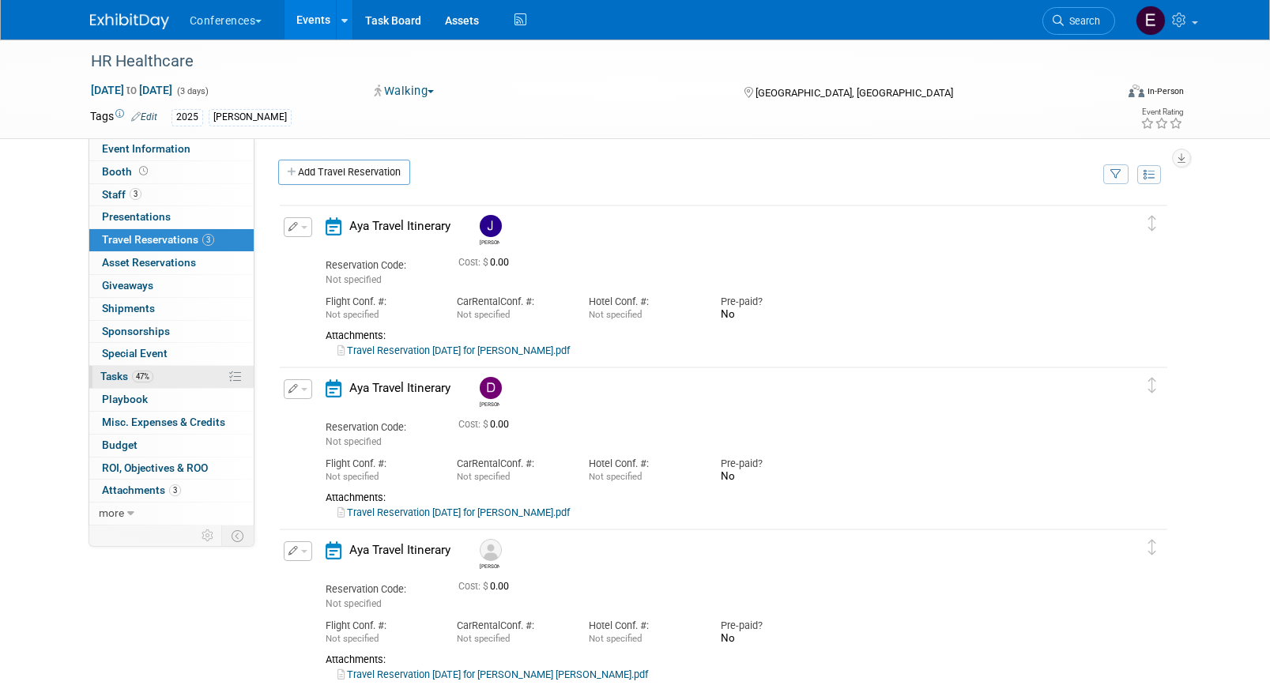
click at [175, 368] on link "47% Tasks 47%" at bounding box center [171, 377] width 164 height 22
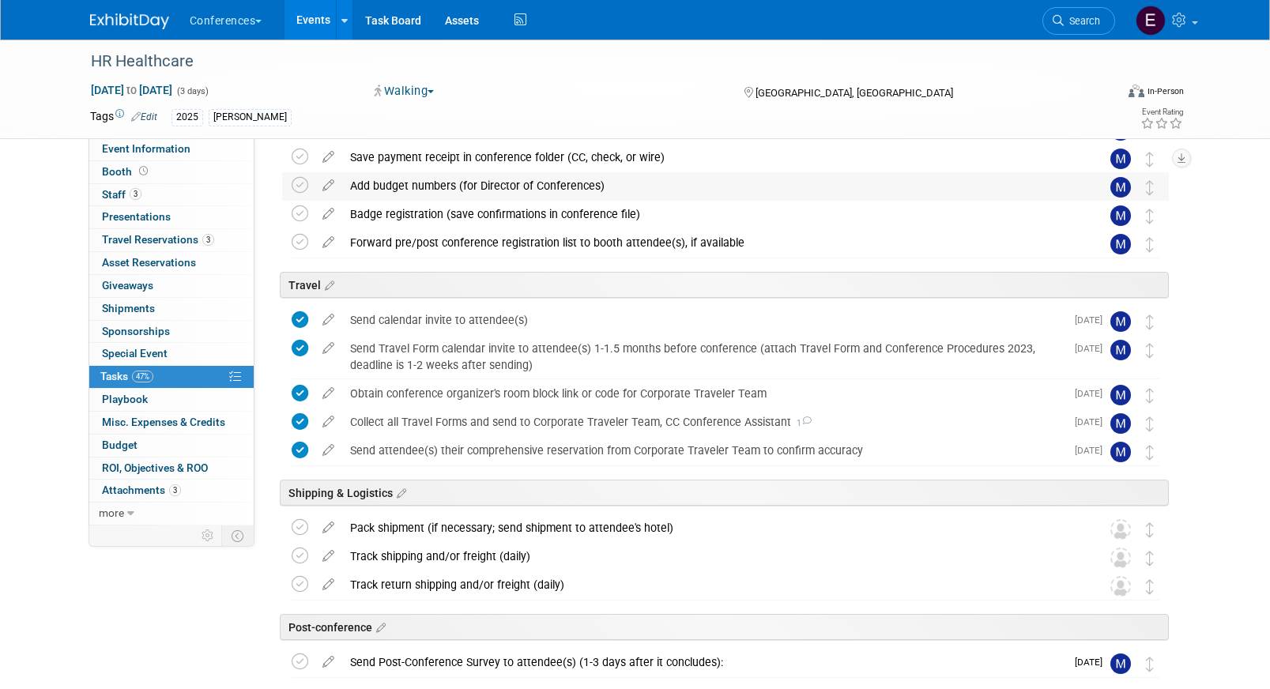
scroll to position [351, 0]
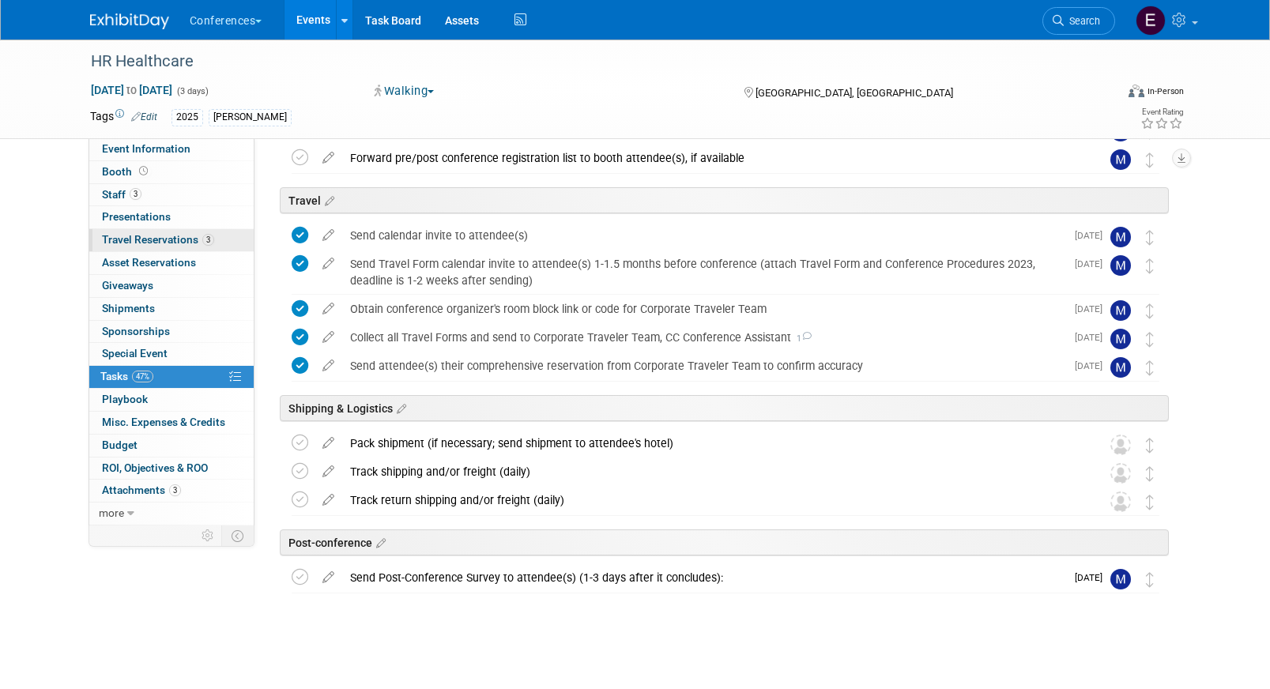
click at [97, 241] on link "3 Travel Reservations 3" at bounding box center [171, 240] width 164 height 22
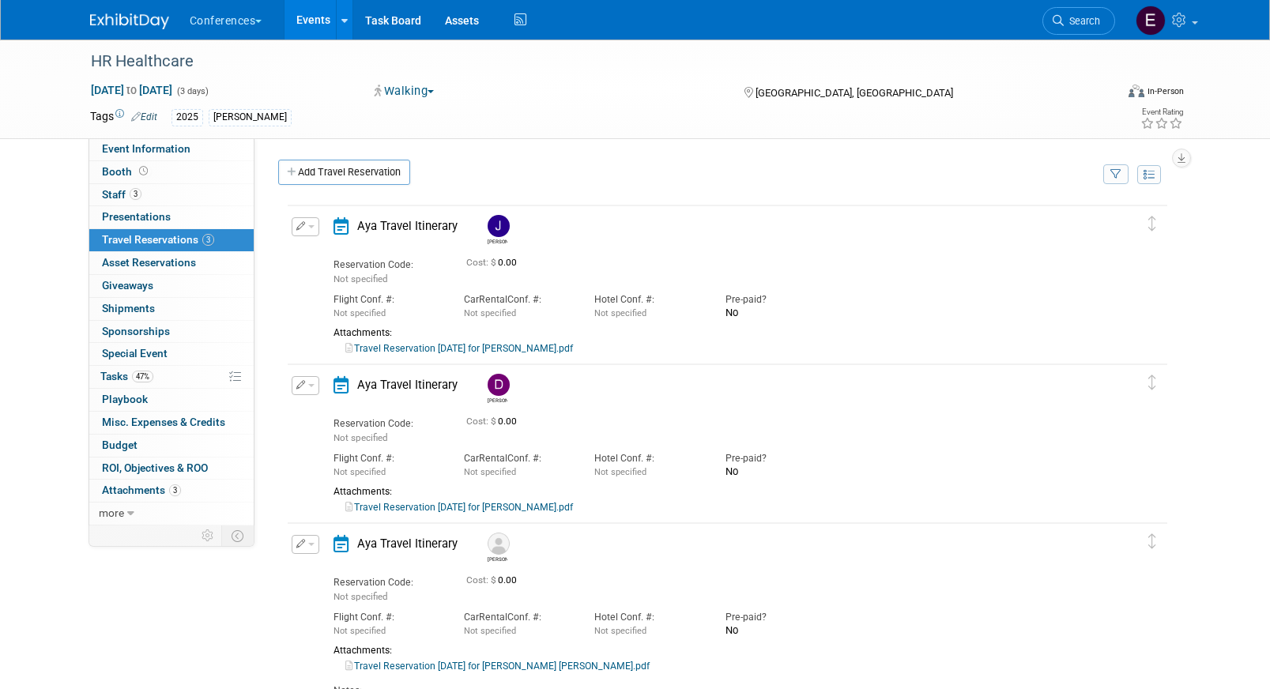
scroll to position [62, 0]
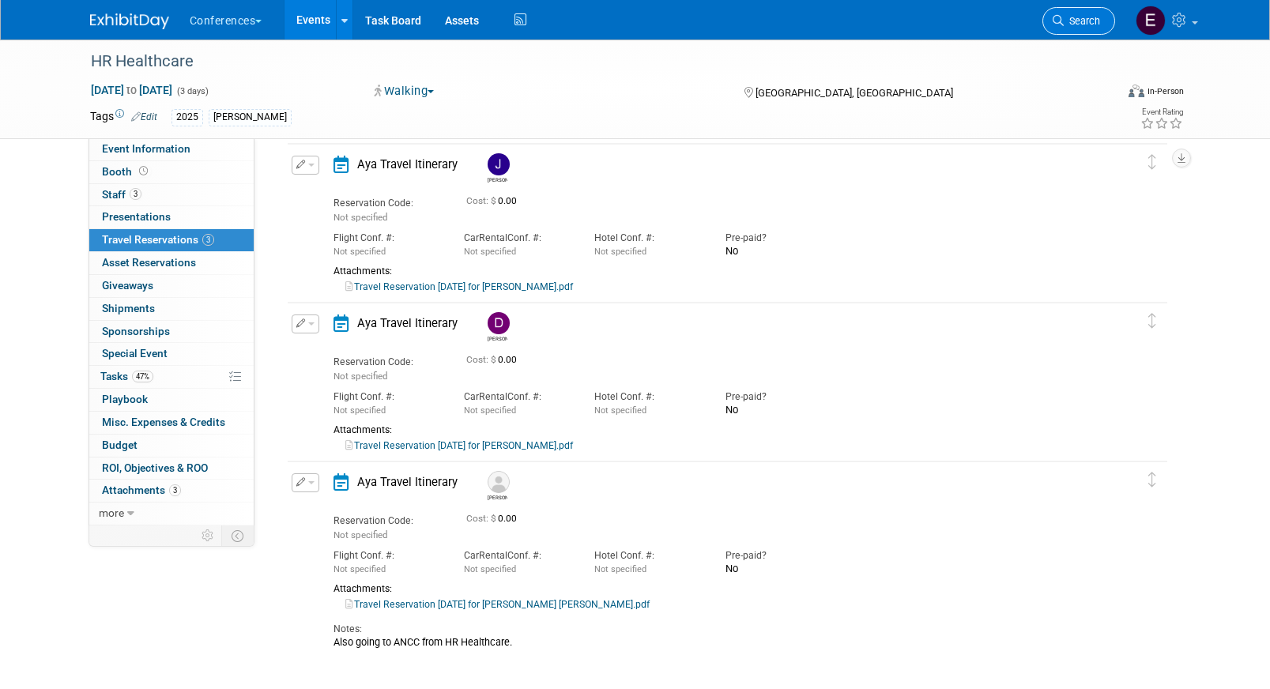
click at [1068, 30] on link "Search" at bounding box center [1078, 21] width 73 height 28
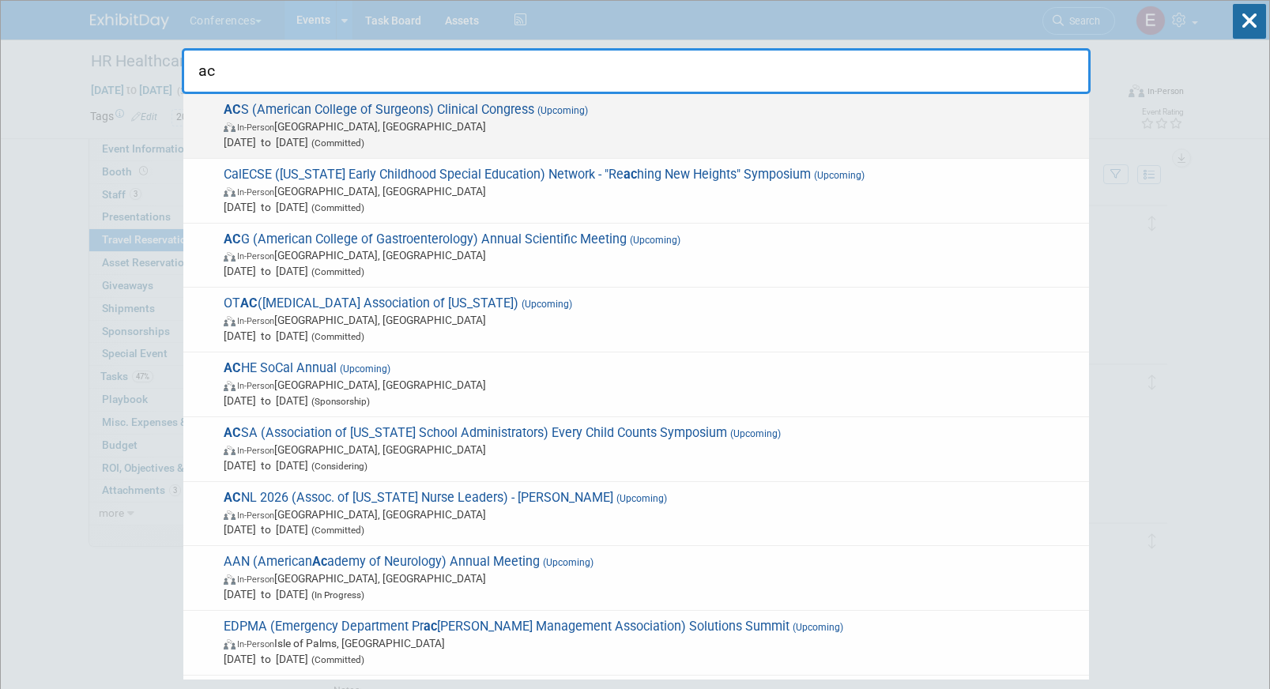
type input "ac"
click at [677, 127] on span "In-Person Chicago, IL" at bounding box center [652, 127] width 857 height 16
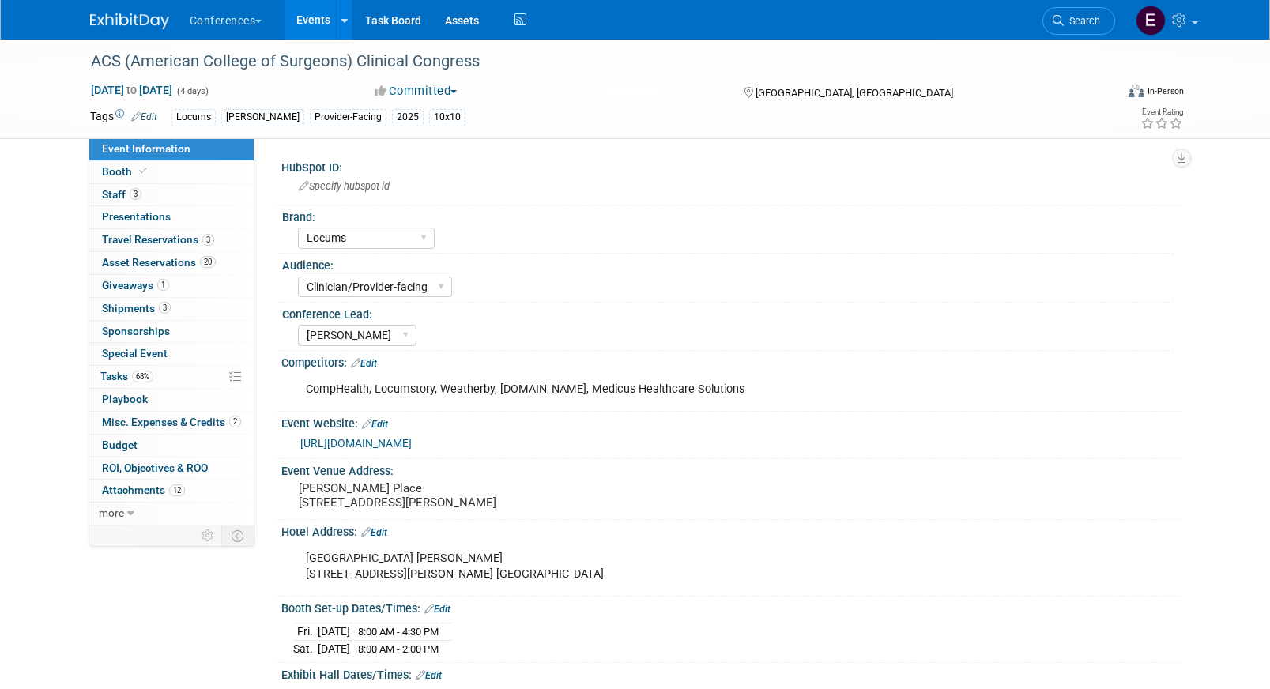
select select "Locums"
select select "Clinician/Provider-facing"
select select "[PERSON_NAME]"
click at [191, 243] on span "Travel Reservations 3" at bounding box center [158, 239] width 112 height 13
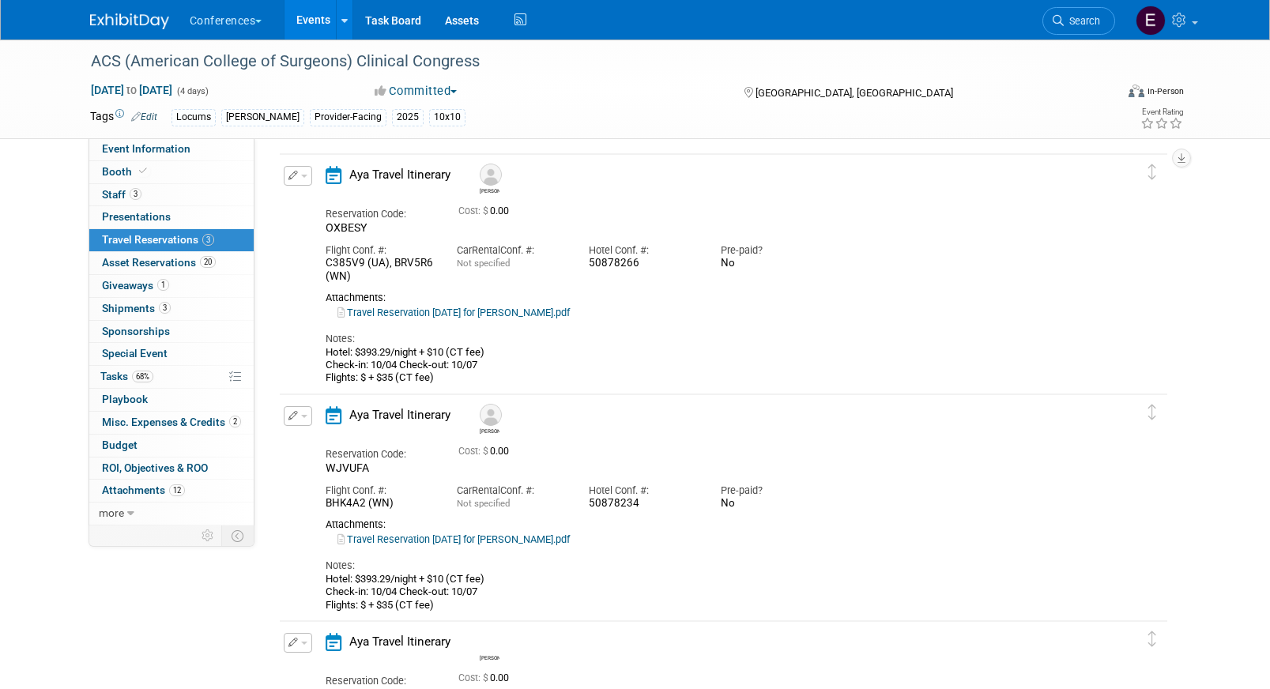
scroll to position [55, 0]
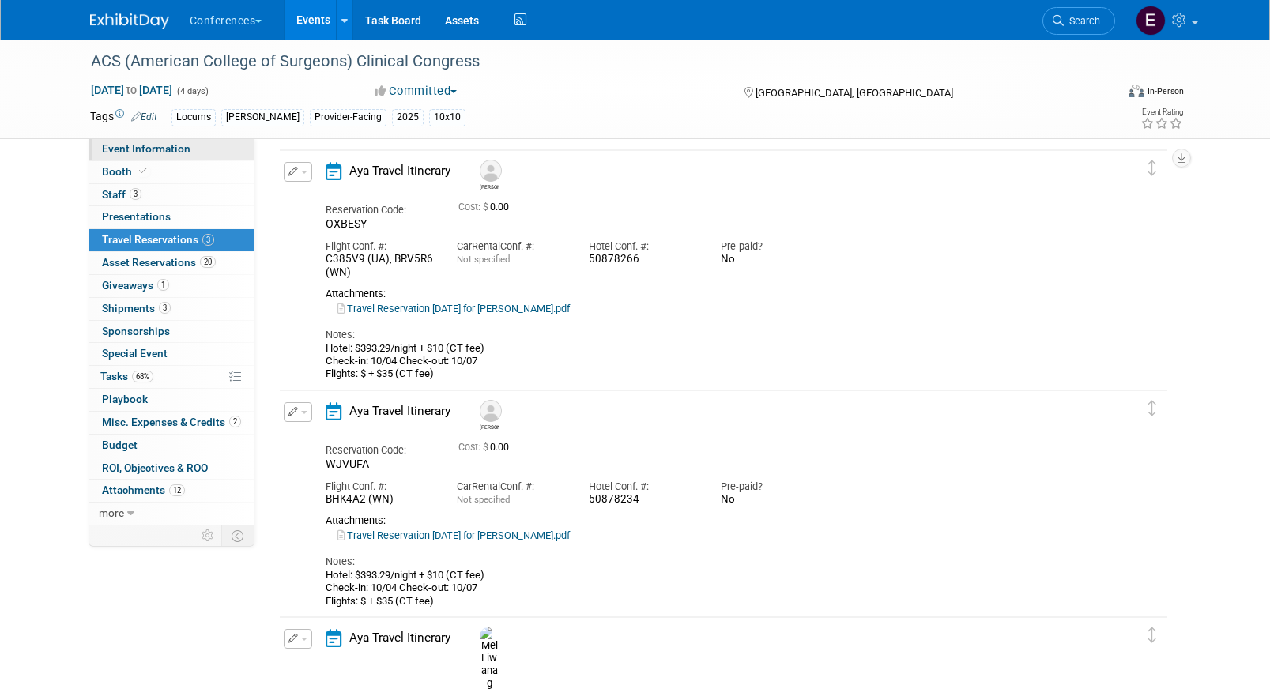
click at [157, 141] on link "Event Information" at bounding box center [171, 149] width 164 height 22
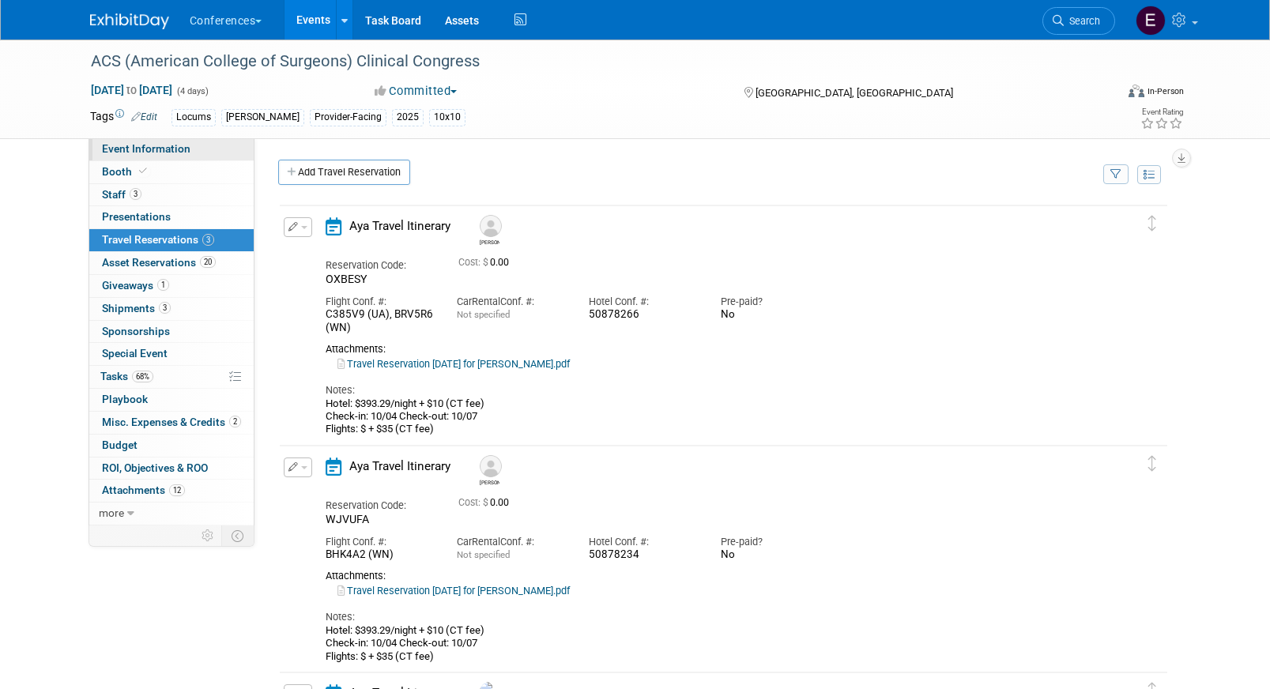
select select "Locums"
select select "Clinician/Provider-facing"
select select "[PERSON_NAME]"
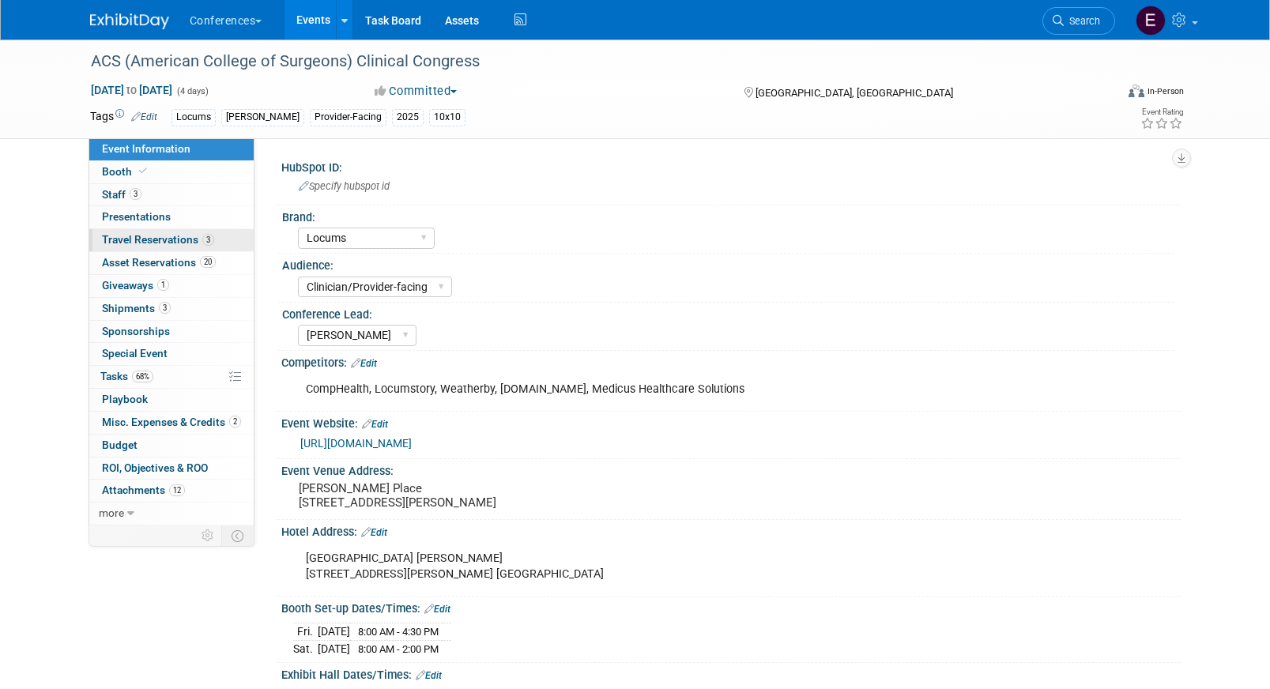
click at [186, 245] on span "Travel Reservations 3" at bounding box center [158, 239] width 112 height 13
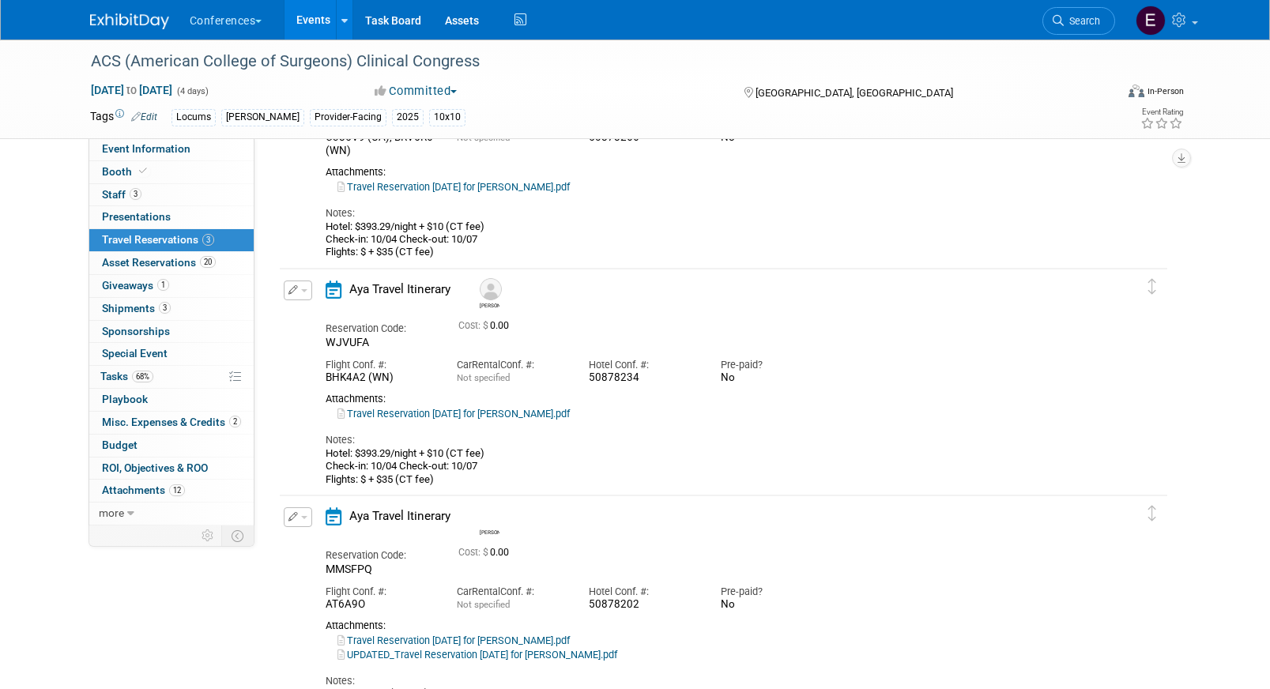
scroll to position [115, 0]
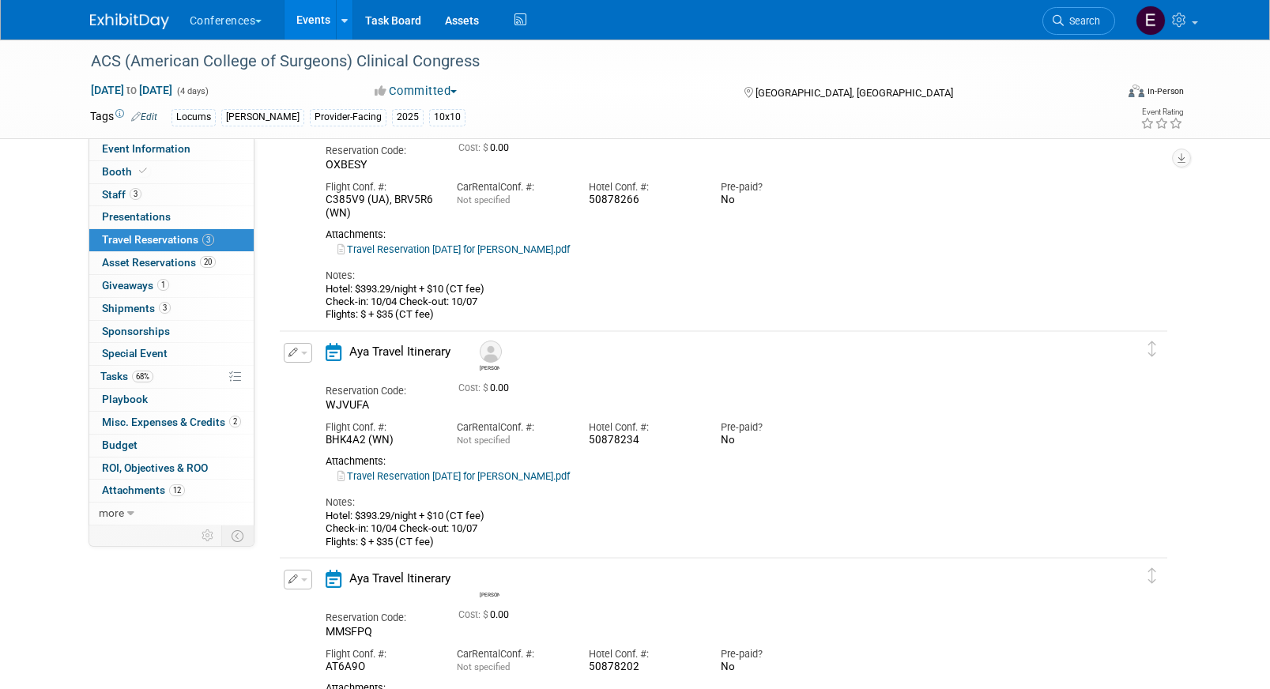
click at [570, 250] on link "Travel Reservation [DATE] for [PERSON_NAME].pdf" at bounding box center [453, 249] width 232 height 12
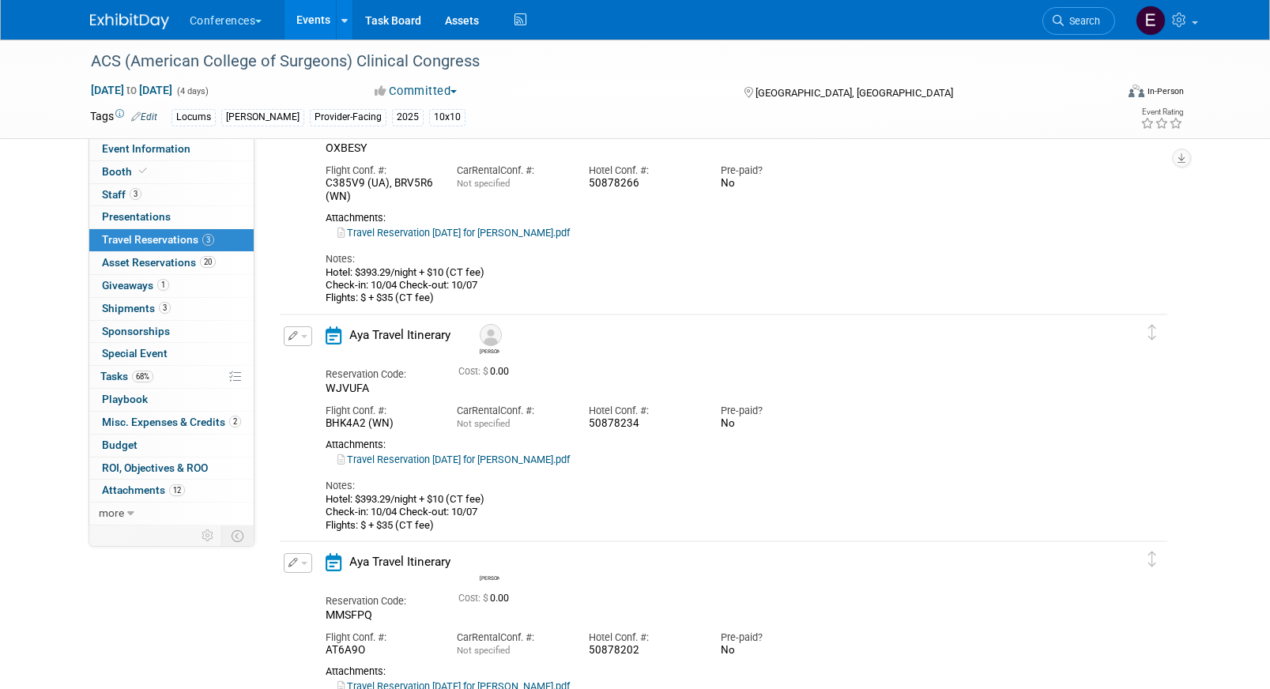
scroll to position [136, 0]
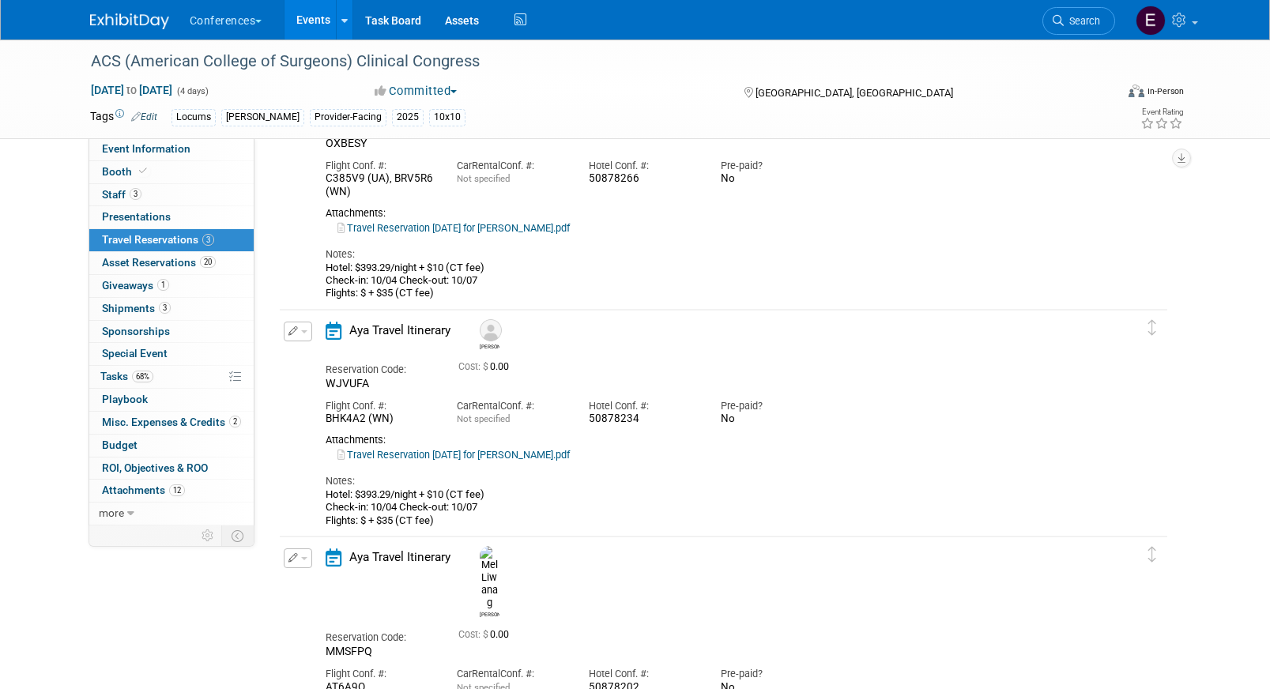
click at [459, 450] on link "Travel Reservation October 04 for RACHEL M KOEHLER.pdf" at bounding box center [453, 455] width 232 height 12
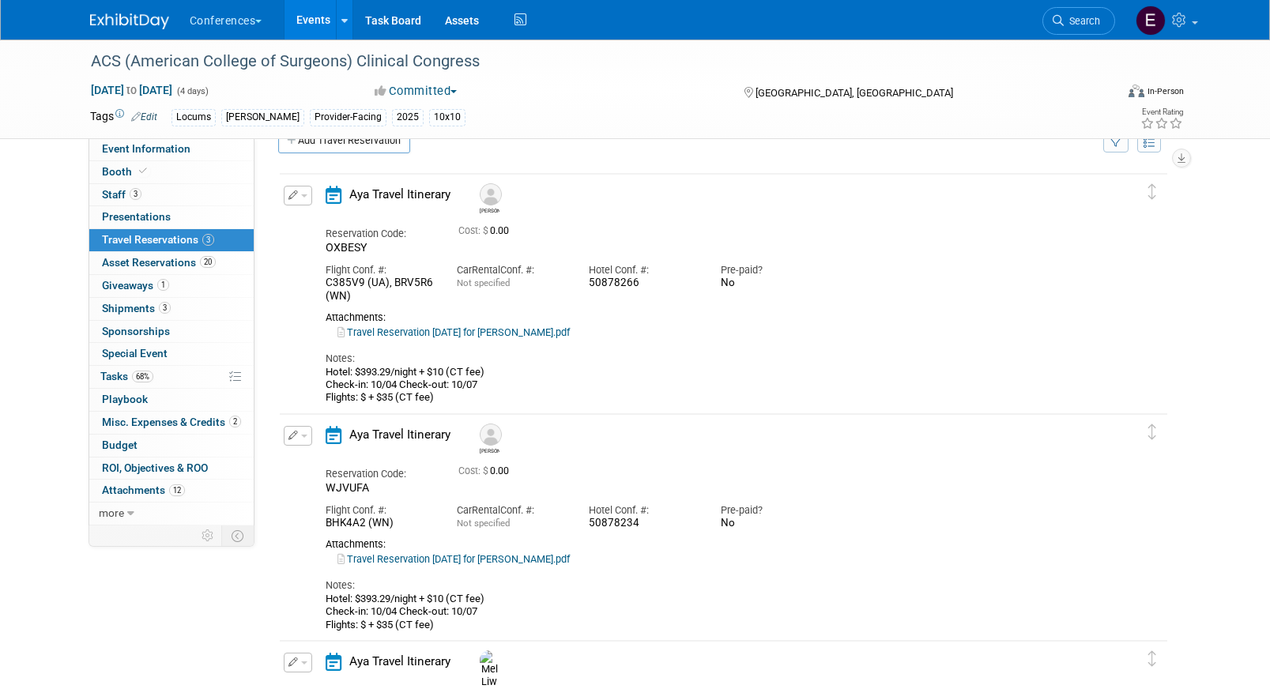
scroll to position [33, 0]
click at [301, 195] on span "button" at bounding box center [304, 194] width 6 height 3
click at [322, 224] on button "Edit Reservation" at bounding box center [352, 221] width 134 height 23
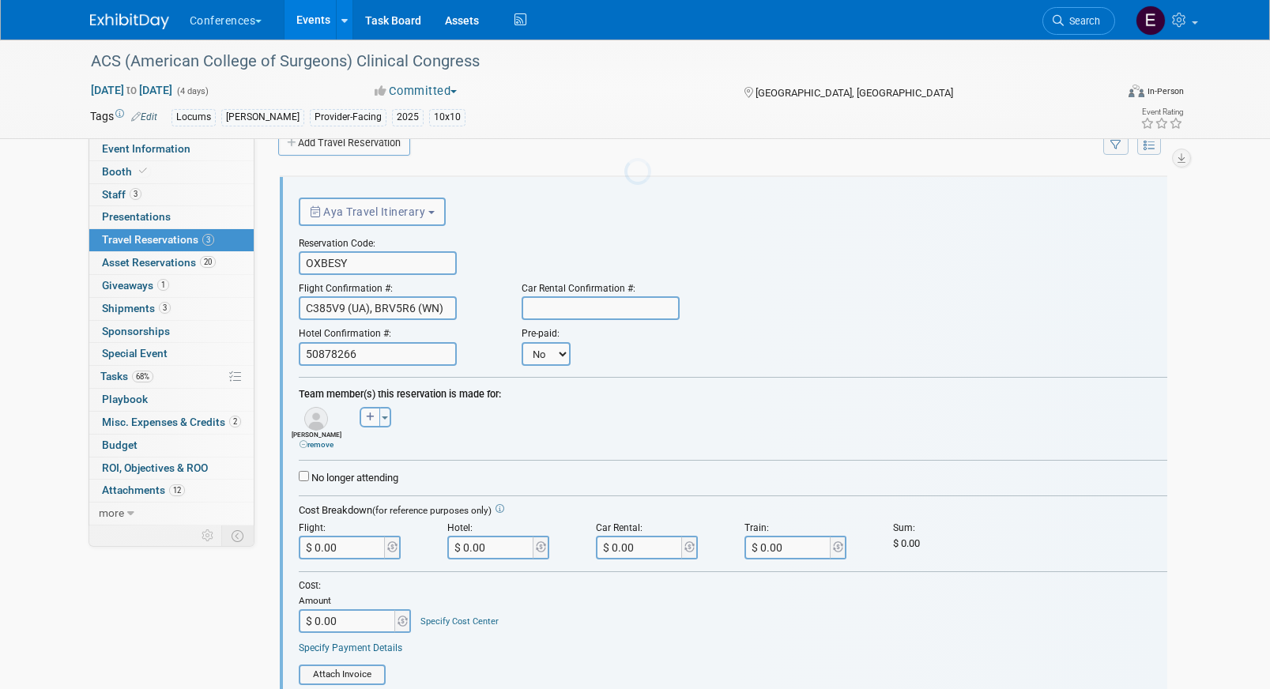
scroll to position [27, 0]
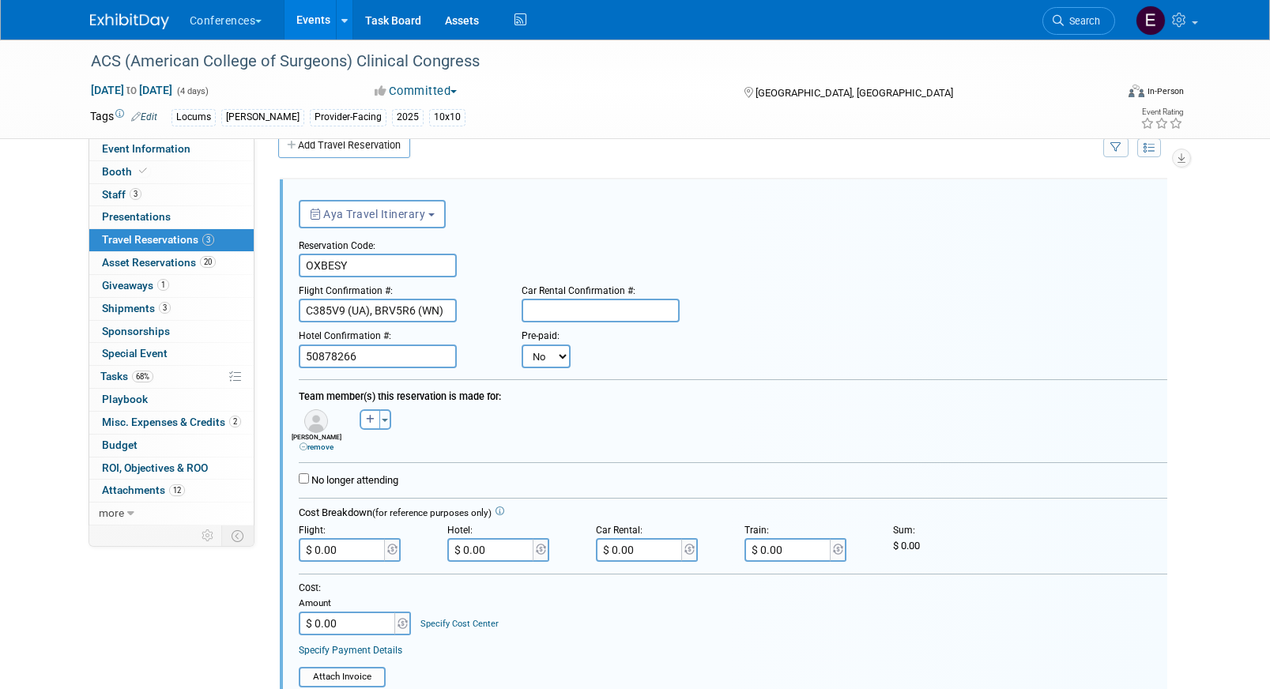
click at [391, 353] on input "50878266" at bounding box center [378, 357] width 158 height 24
drag, startPoint x: 360, startPoint y: 357, endPoint x: 279, endPoint y: 349, distance: 81.1
click at [280, 349] on div "<i class="fa-light fa-calendar-lines" style="padding: 6px 4px 6px 1px;"></i> Ay…" at bounding box center [723, 587] width 887 height 817
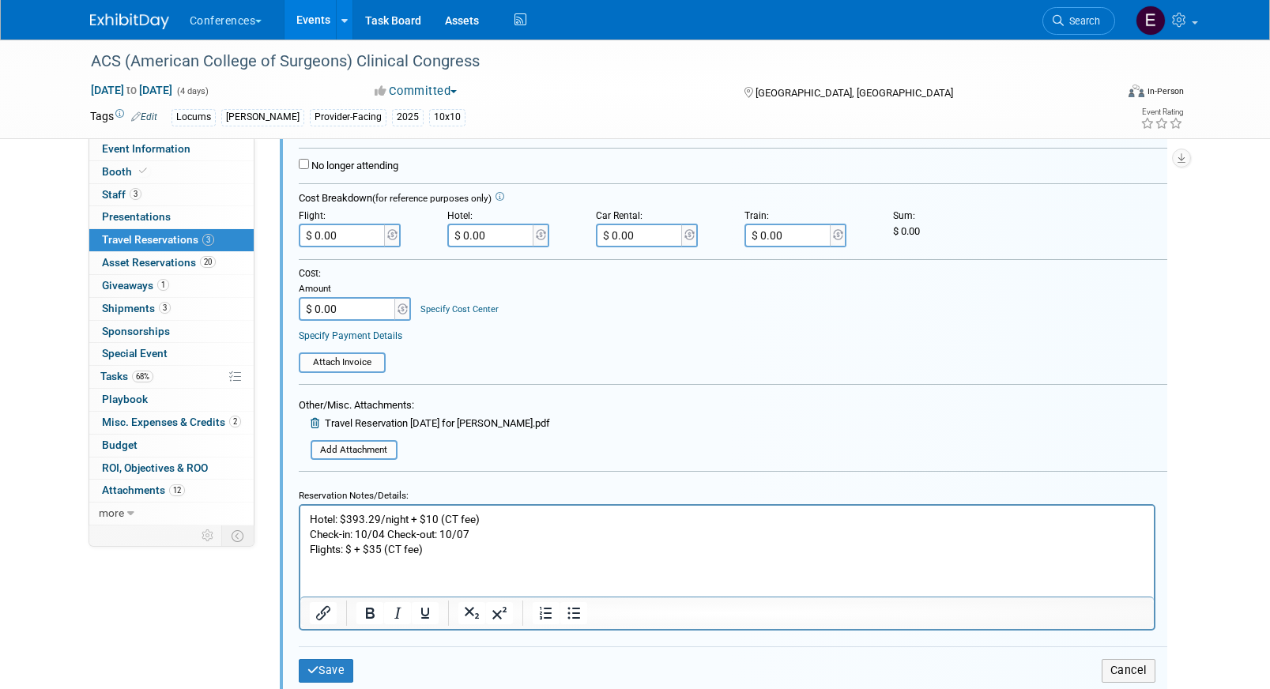
scroll to position [344, 0]
type input "336291935"
click at [328, 673] on button "Save" at bounding box center [326, 668] width 55 height 23
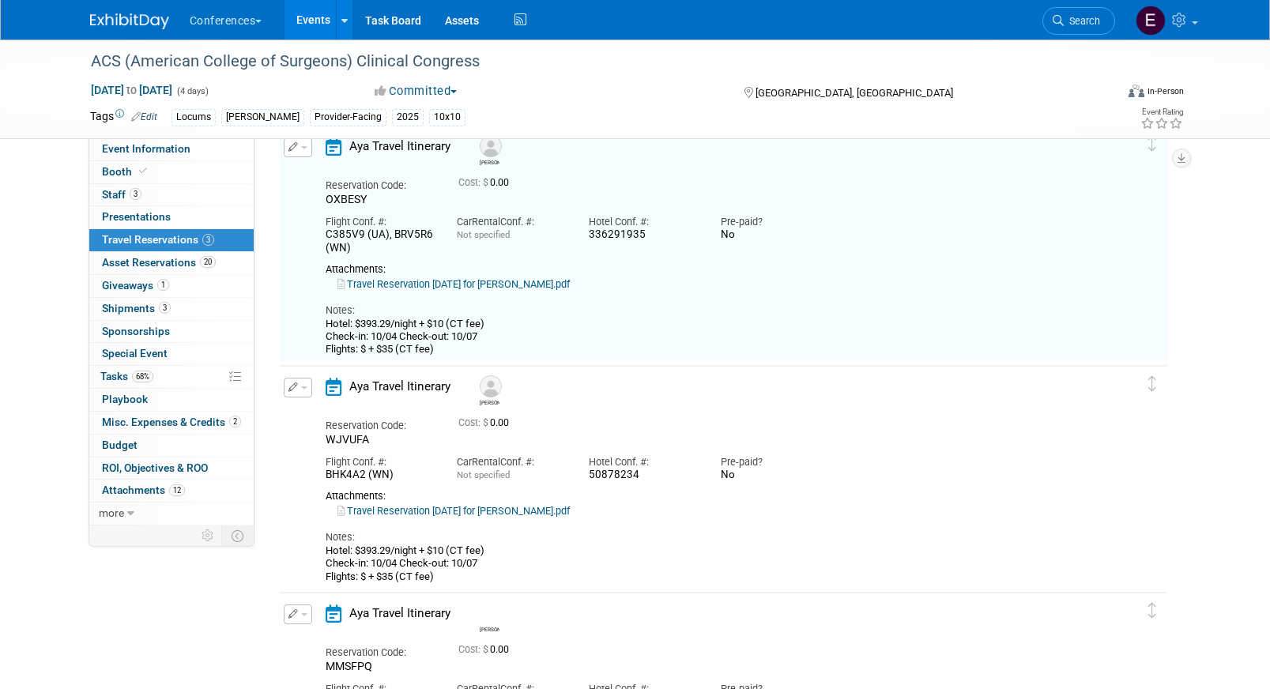
scroll to position [27, 0]
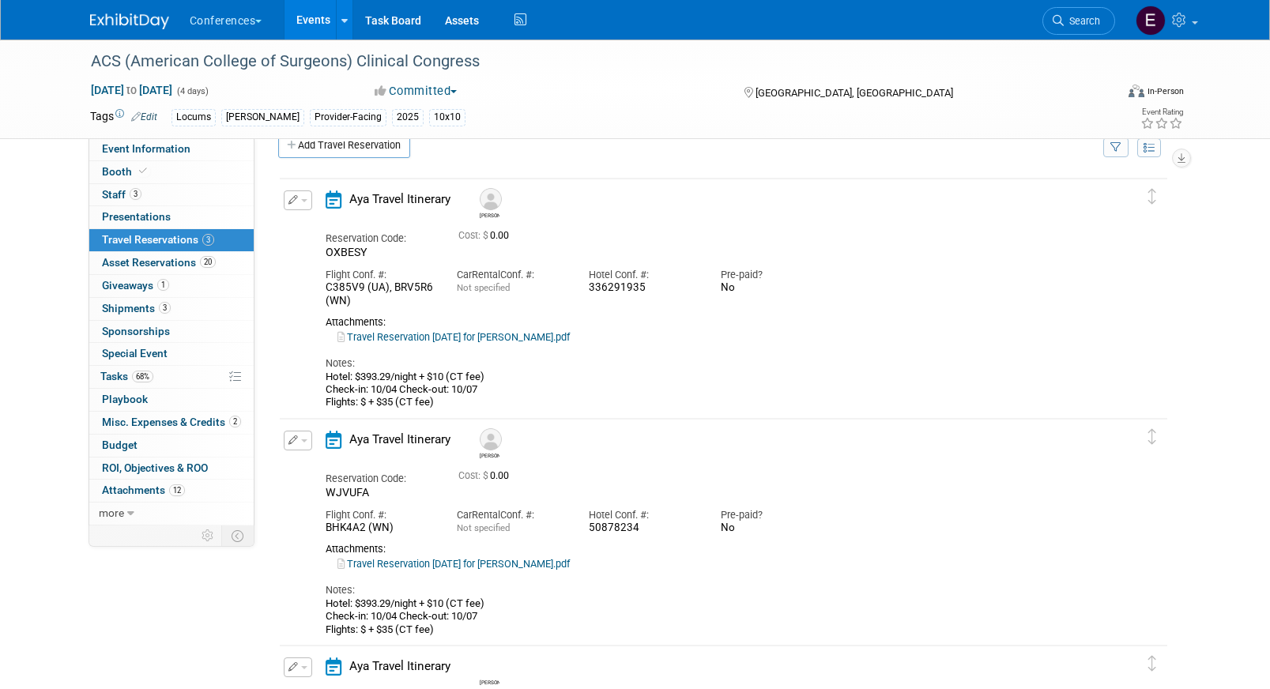
click at [303, 438] on button "button" at bounding box center [298, 441] width 28 height 20
click at [335, 469] on button "Edit Reservation" at bounding box center [352, 468] width 134 height 23
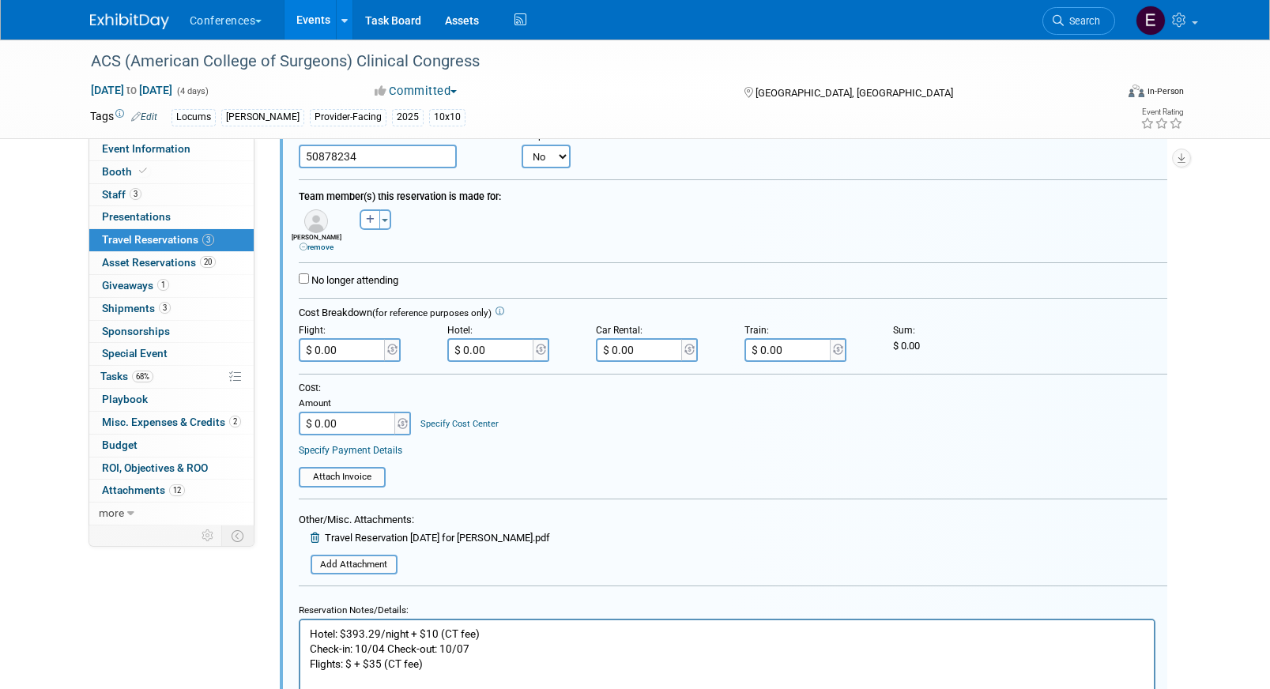
scroll to position [464, 0]
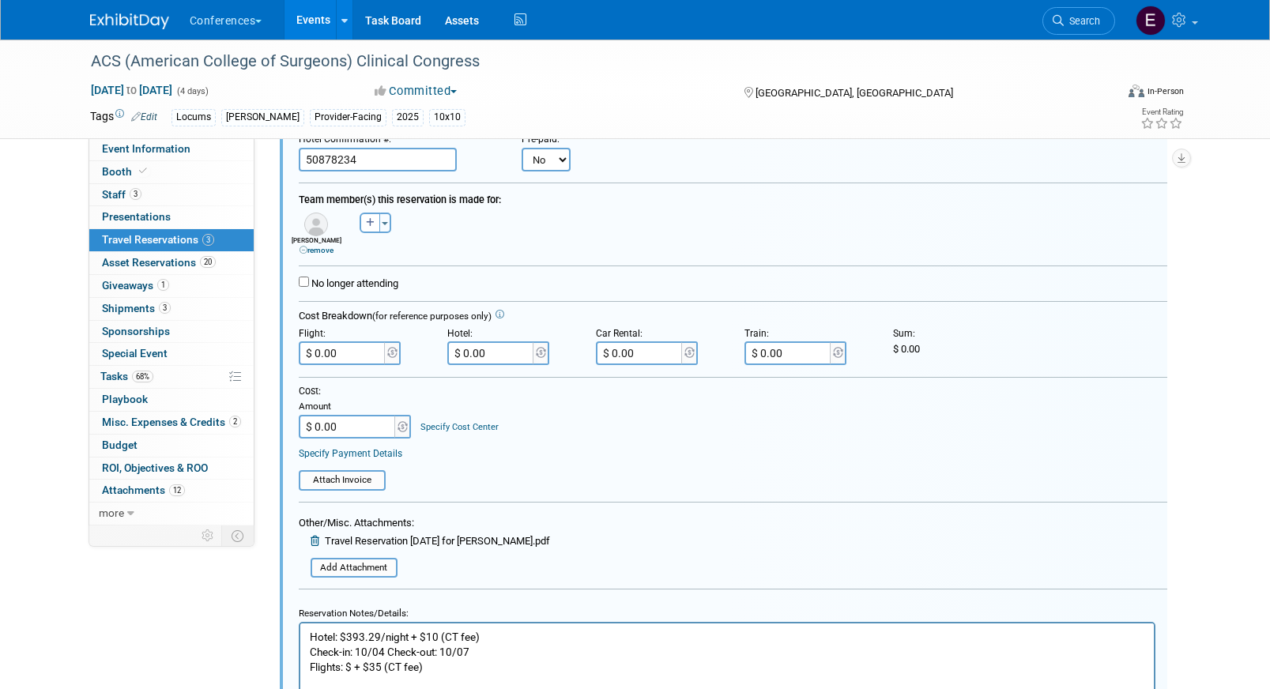
click at [394, 156] on input "50878234" at bounding box center [378, 160] width 158 height 24
drag, startPoint x: 392, startPoint y: 160, endPoint x: 231, endPoint y: 160, distance: 161.2
click at [231, 160] on div "Event Information Event Info Booth Booth 3 Staff 3 Staff 0 Presentations 0 Pres…" at bounding box center [635, 316] width 1114 height 1480
click at [391, 169] on input "50878234" at bounding box center [378, 160] width 158 height 24
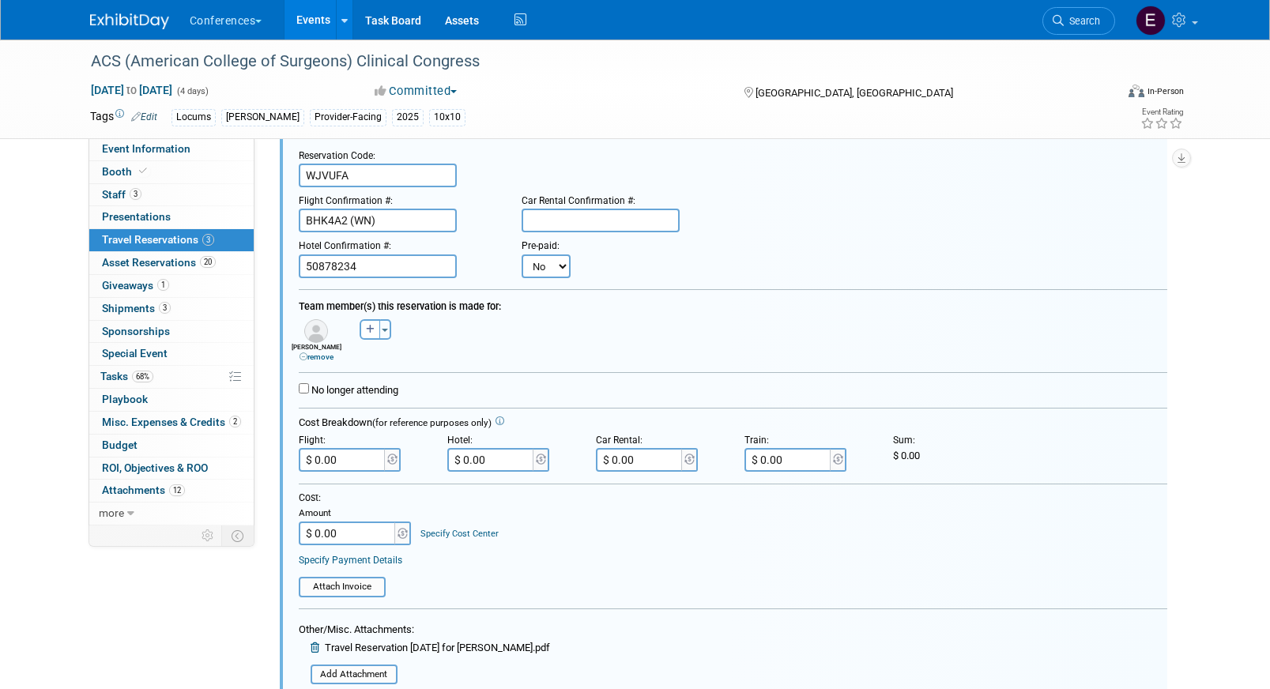
scroll to position [317, 0]
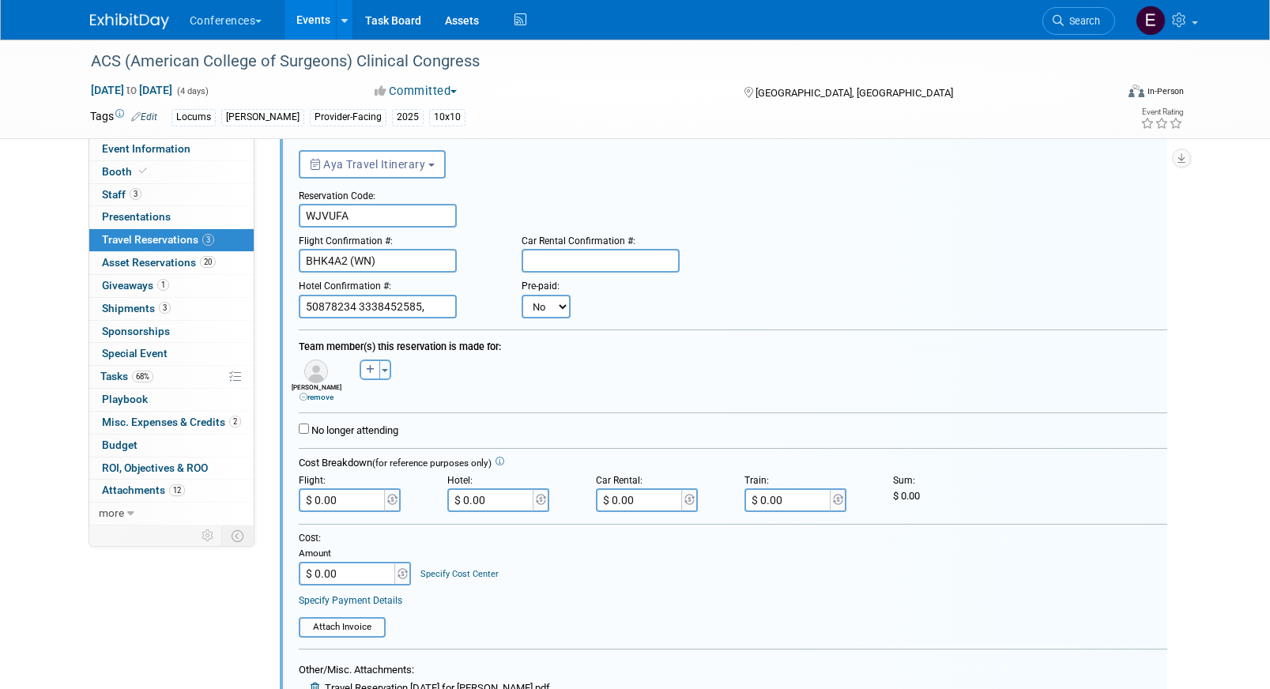
click at [360, 308] on input "50878234 3338452585," at bounding box center [378, 307] width 158 height 24
drag, startPoint x: 360, startPoint y: 310, endPoint x: 246, endPoint y: 306, distance: 114.7
click at [246, 307] on div "Event Information Event Info Booth Booth 3 Staff 3 Staff 0 Presentations 0 Pres…" at bounding box center [635, 463] width 1114 height 1480
click at [362, 304] on input "50878234 3330021384, 3338452585," at bounding box center [378, 307] width 158 height 24
drag, startPoint x: 361, startPoint y: 307, endPoint x: 315, endPoint y: 307, distance: 45.8
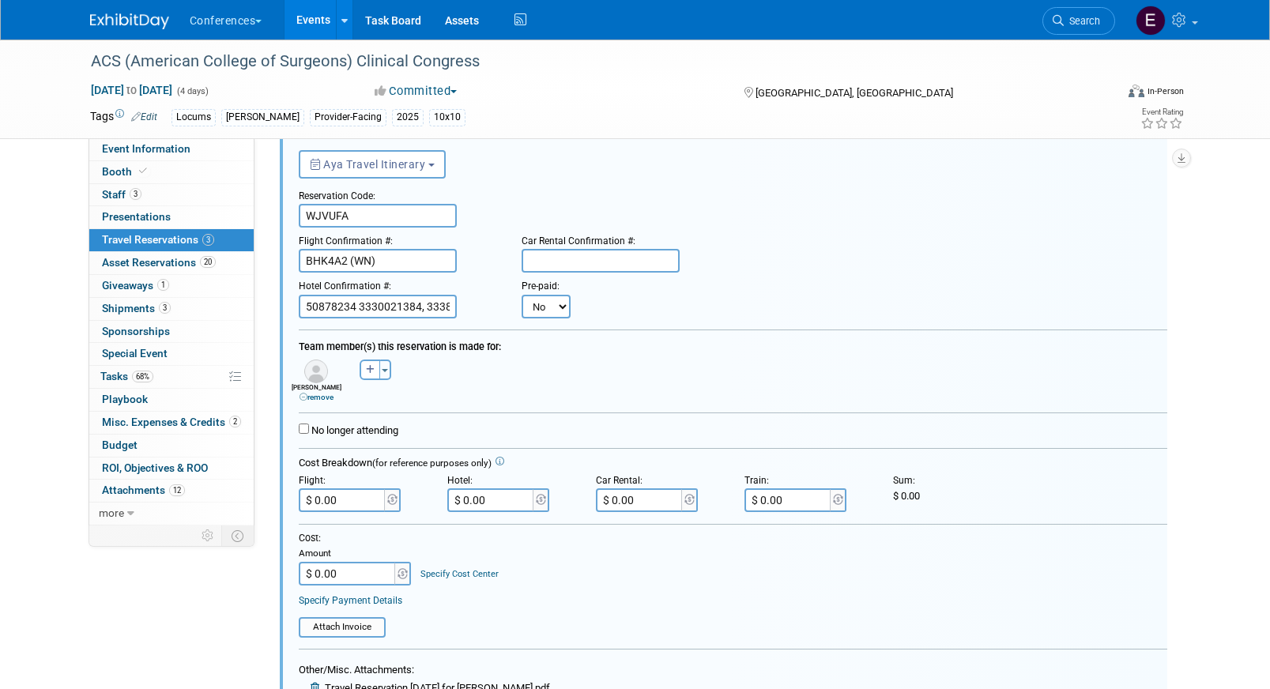
click at [315, 307] on input "50878234 3330021384, 3338452585," at bounding box center [378, 307] width 158 height 24
click at [339, 309] on input "50878234 3330021384, 3338452585," at bounding box center [378, 307] width 158 height 24
drag, startPoint x: 356, startPoint y: 309, endPoint x: 304, endPoint y: 309, distance: 51.4
click at [304, 309] on input "50878234 3330021384, 3338452585," at bounding box center [378, 307] width 158 height 24
drag, startPoint x: 449, startPoint y: 312, endPoint x: 367, endPoint y: 311, distance: 81.4
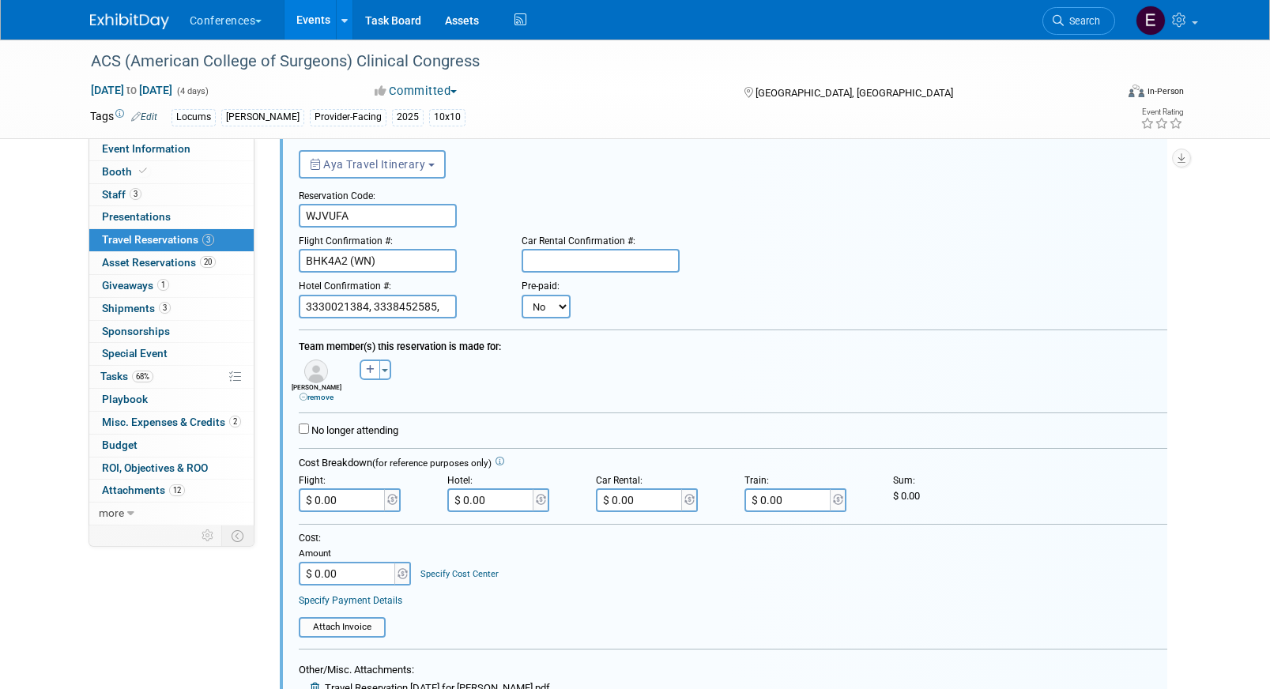
click at [367, 311] on input "3330021384, 3338452585," at bounding box center [378, 307] width 158 height 24
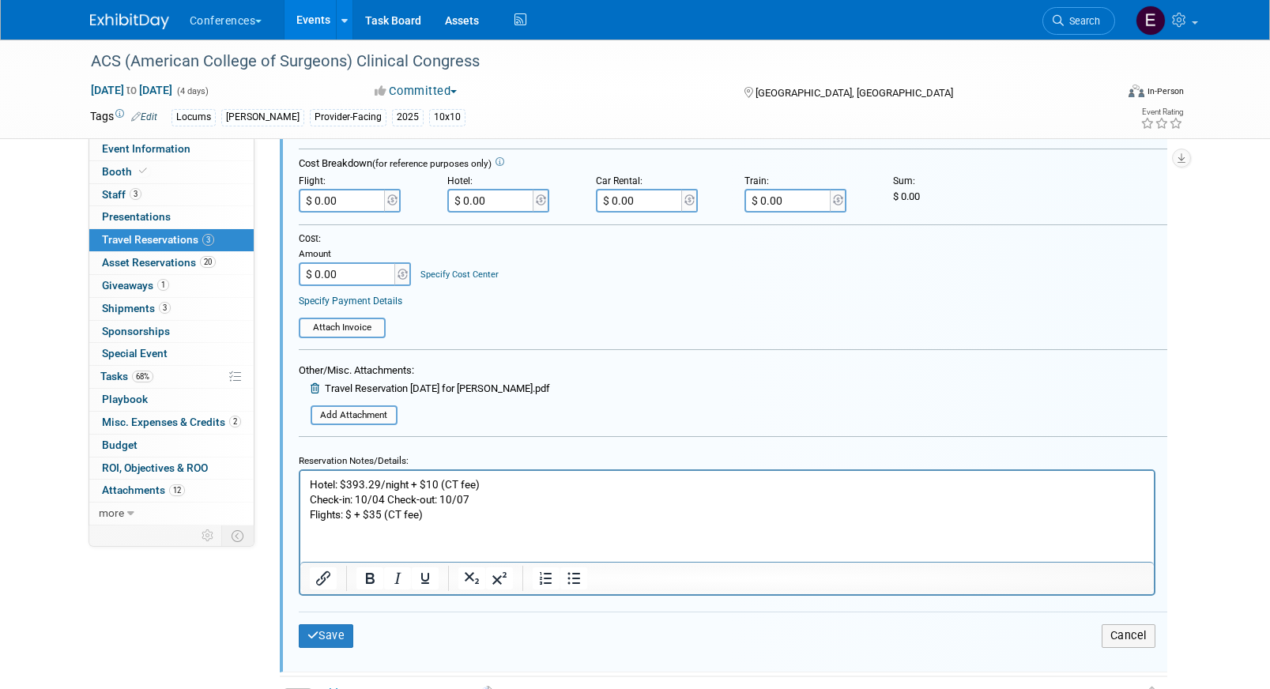
scroll to position [624, 0]
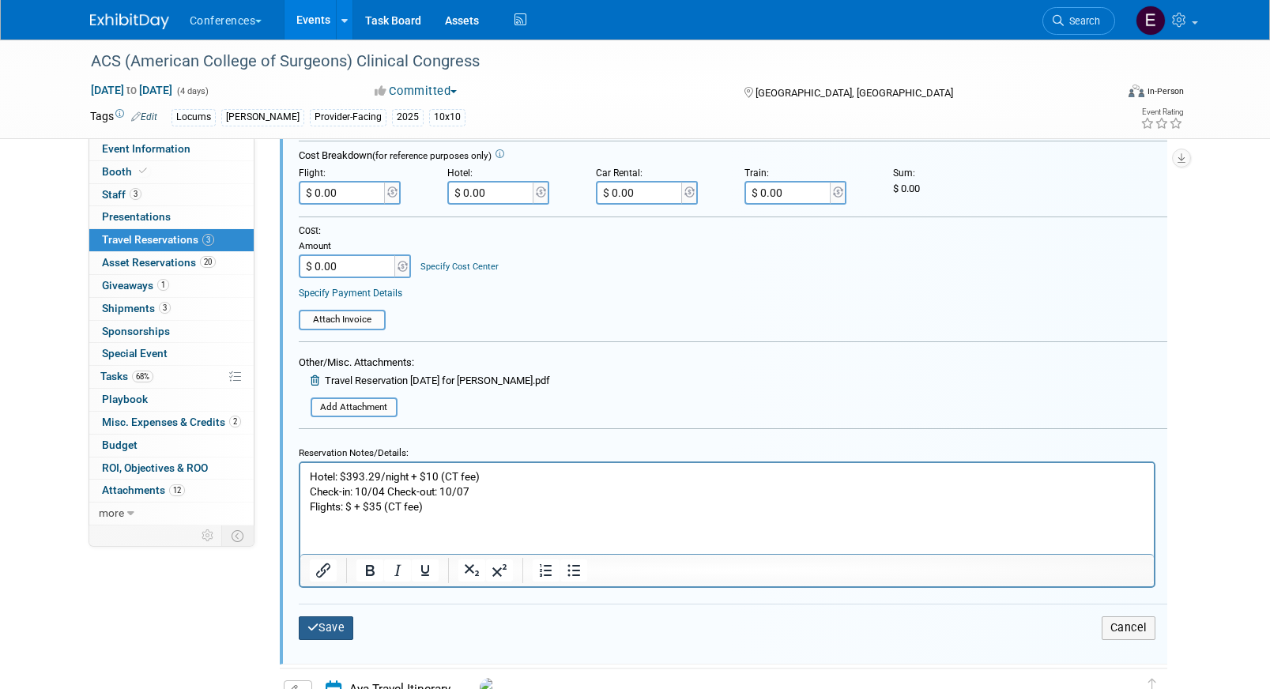
type input "3330021384"
click at [325, 621] on button "Save" at bounding box center [326, 627] width 55 height 23
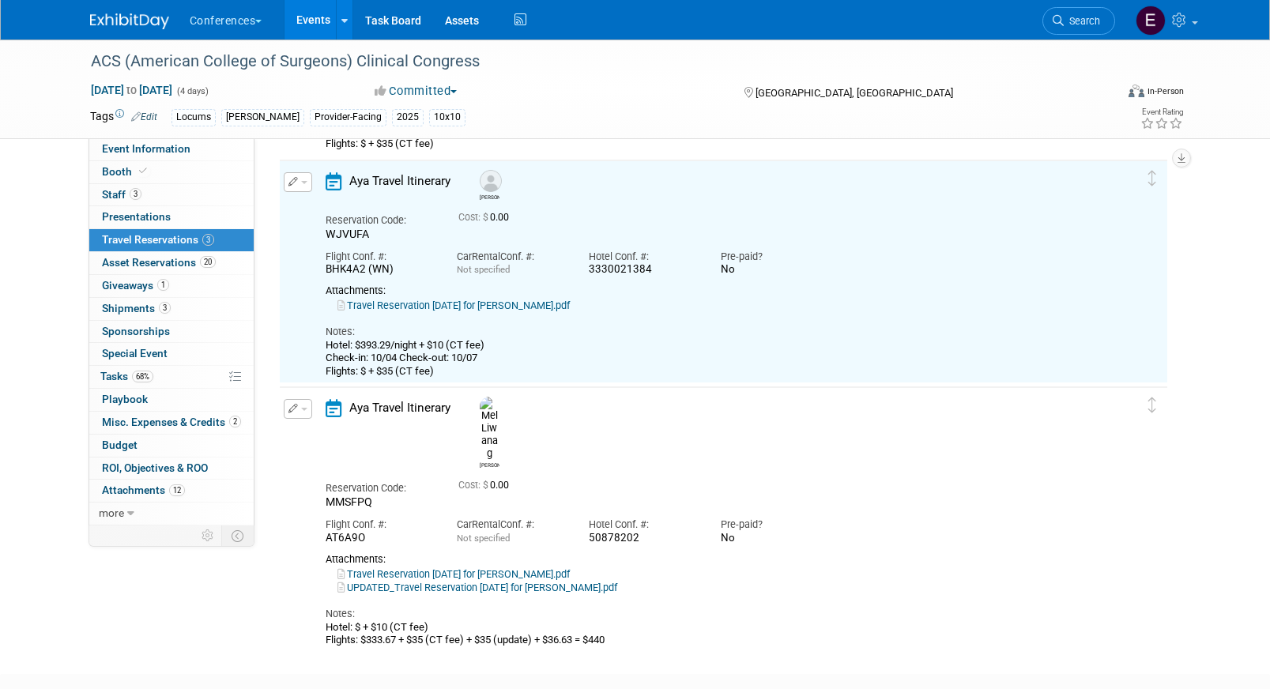
scroll to position [267, 0]
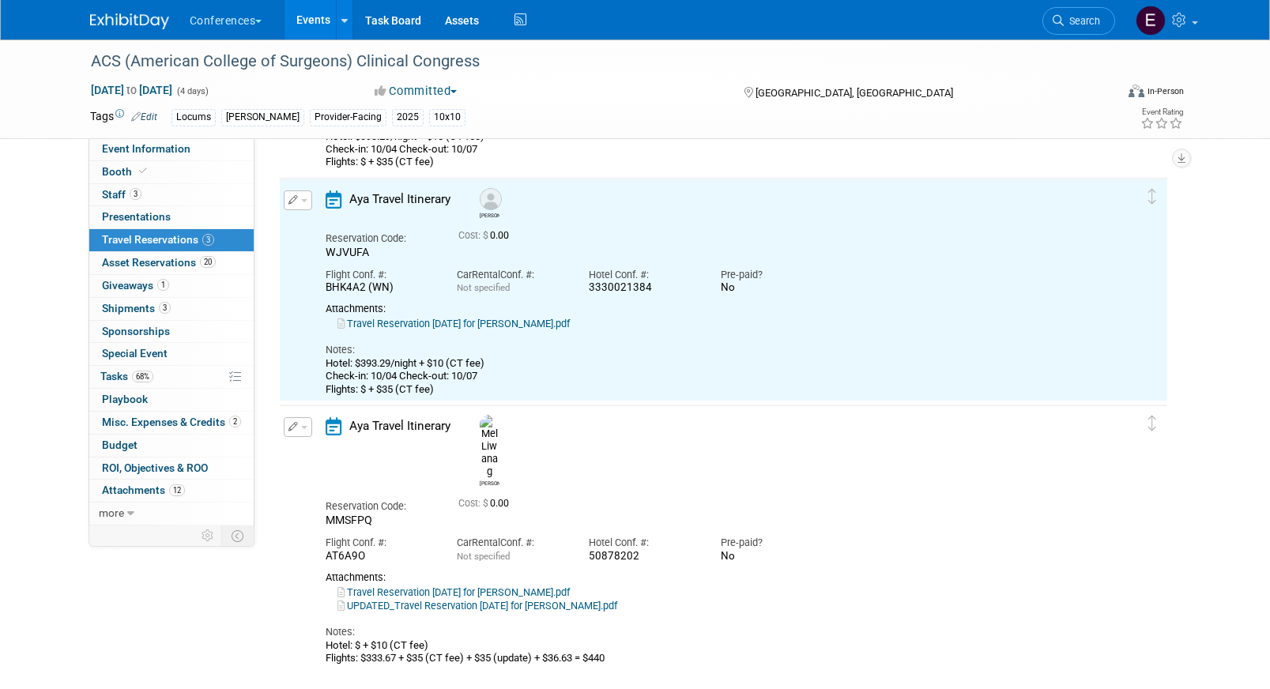
click at [291, 427] on icon "button" at bounding box center [293, 426] width 10 height 9
click at [307, 447] on button "Edit Reservation" at bounding box center [352, 454] width 134 height 23
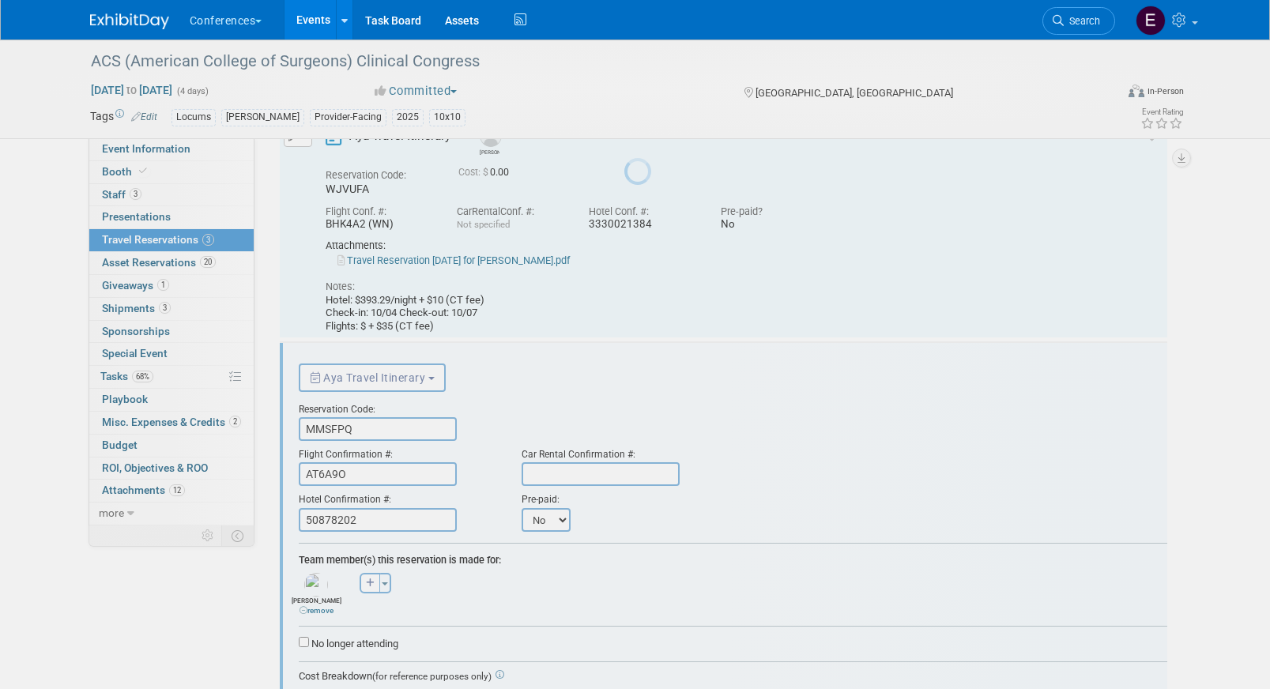
scroll to position [494, 0]
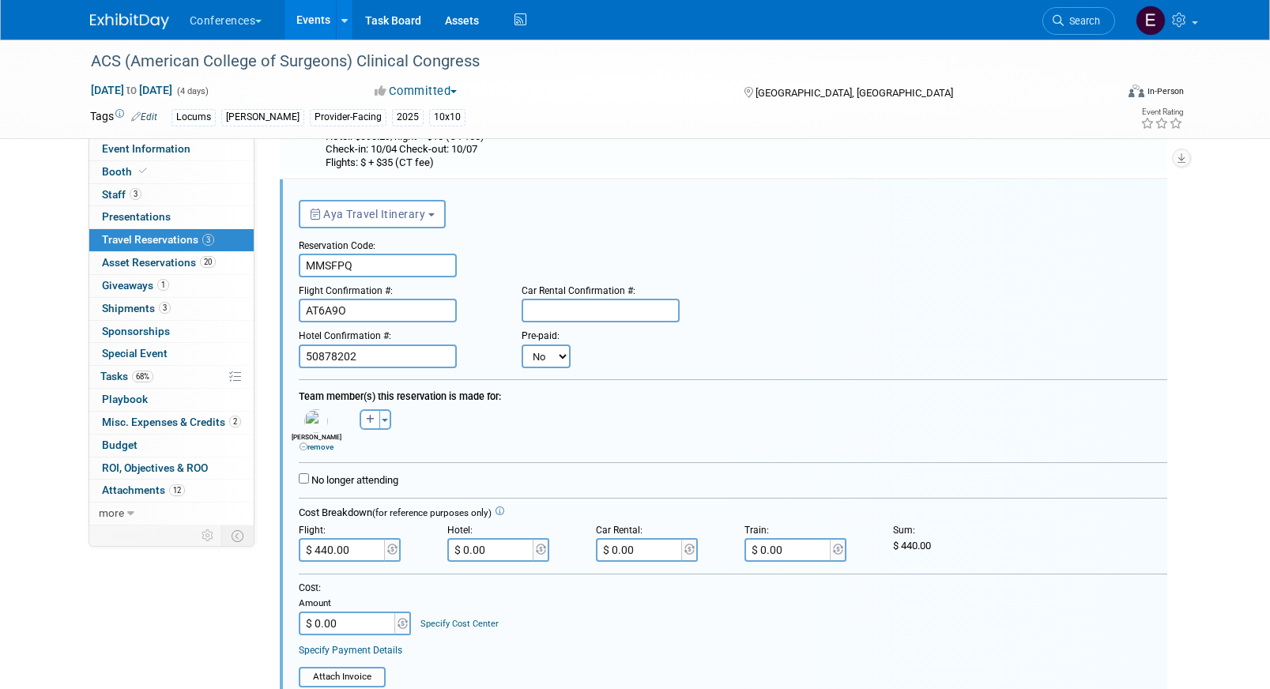
drag, startPoint x: 367, startPoint y: 364, endPoint x: 303, endPoint y: 358, distance: 64.3
click at [303, 358] on input "50878202" at bounding box center [378, 357] width 158 height 24
paste input ", 3338452585,"
click at [311, 357] on input ", 3338452585," at bounding box center [378, 357] width 158 height 24
click at [398, 363] on input "3338452585," at bounding box center [378, 357] width 158 height 24
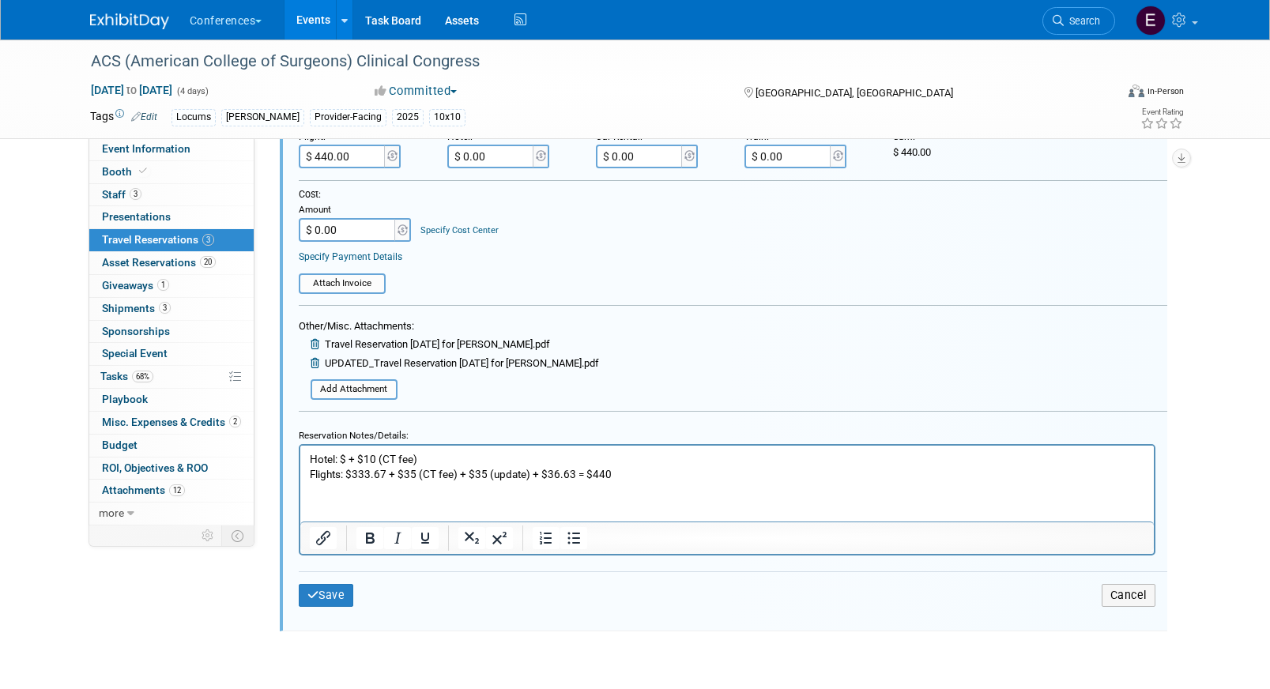
type input "3338452585"
click at [326, 600] on button "Save" at bounding box center [326, 595] width 55 height 23
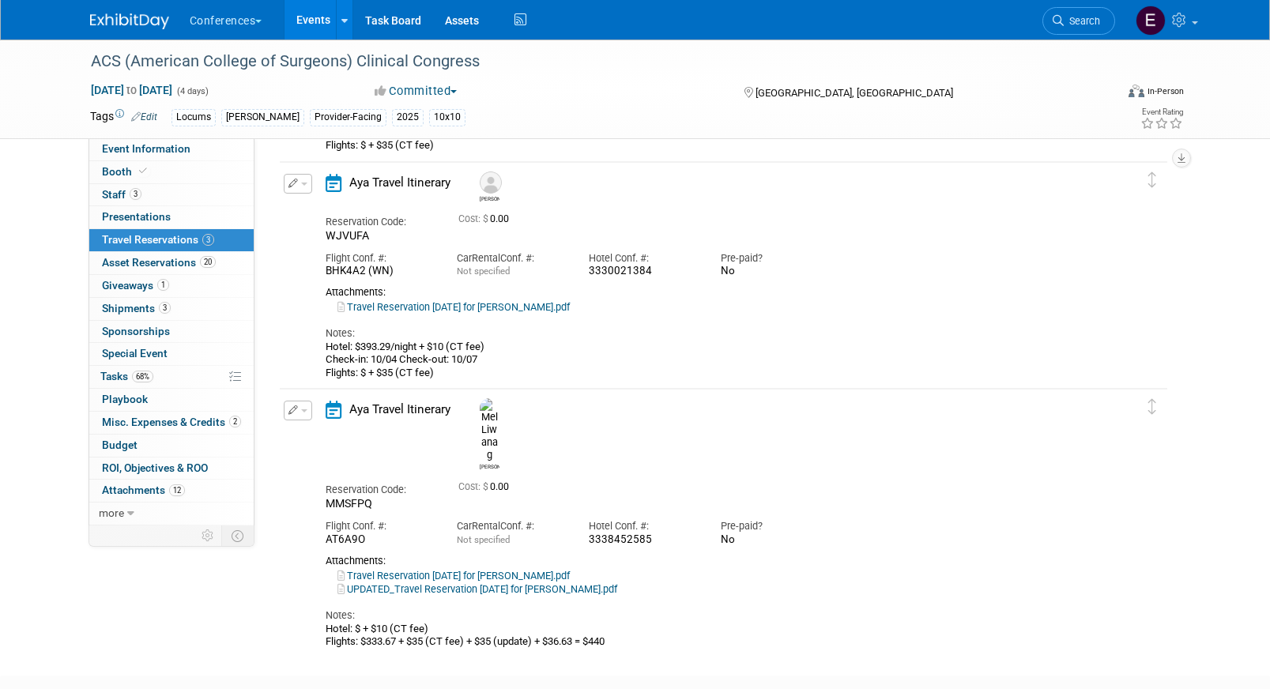
scroll to position [321, 0]
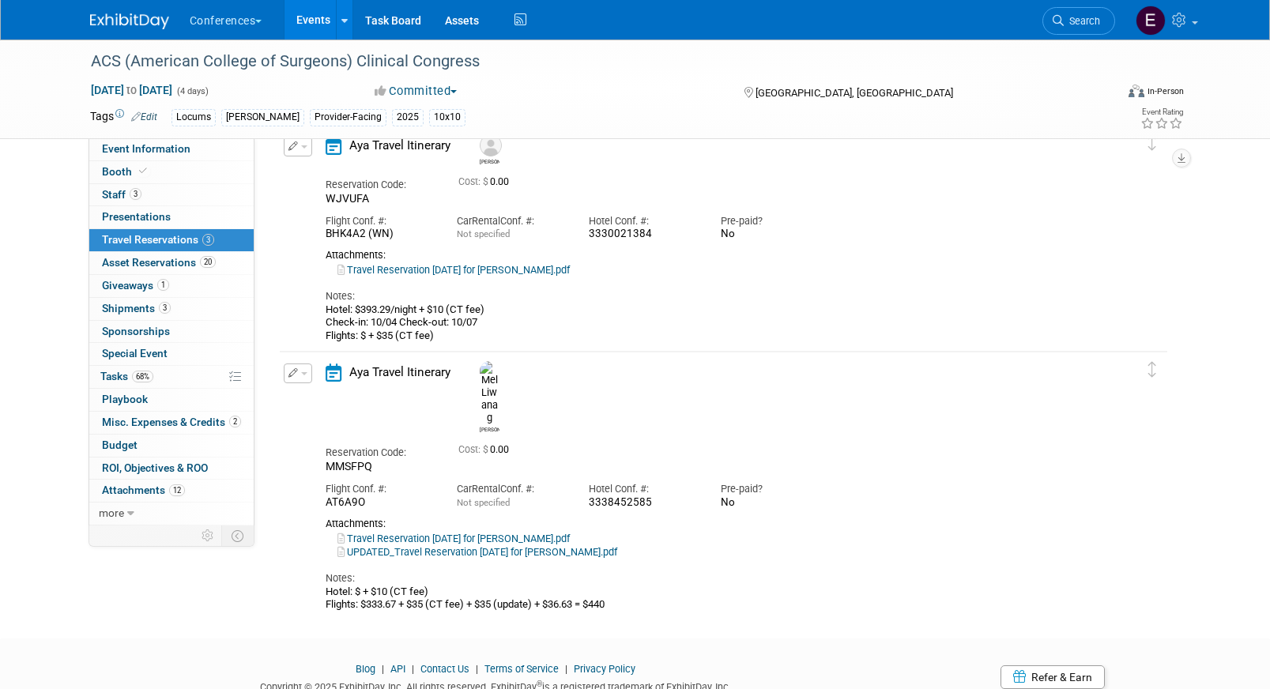
click at [473, 546] on link "UPDATED_Travel Reservation October 03 for MELINDA MANALANG LIWANAG.pdf" at bounding box center [477, 552] width 280 height 12
click at [107, 6] on div at bounding box center [139, 14] width 98 height 29
click at [111, 23] on img at bounding box center [129, 21] width 79 height 16
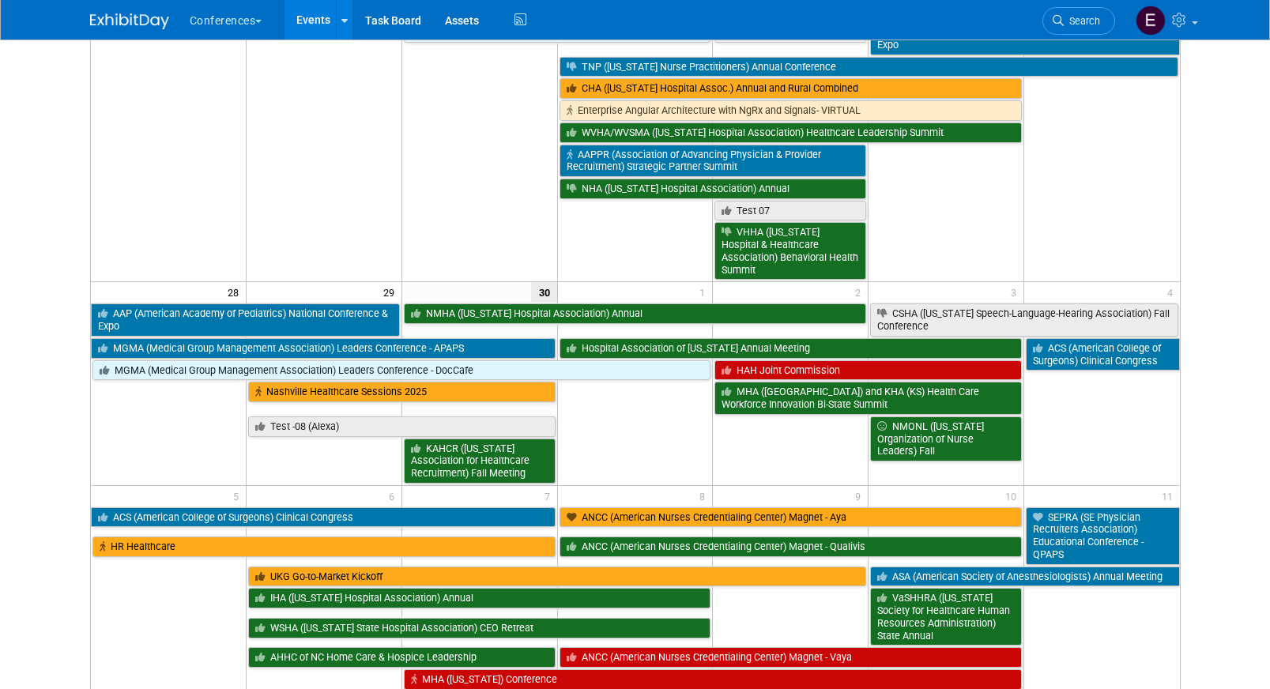
scroll to position [1238, 0]
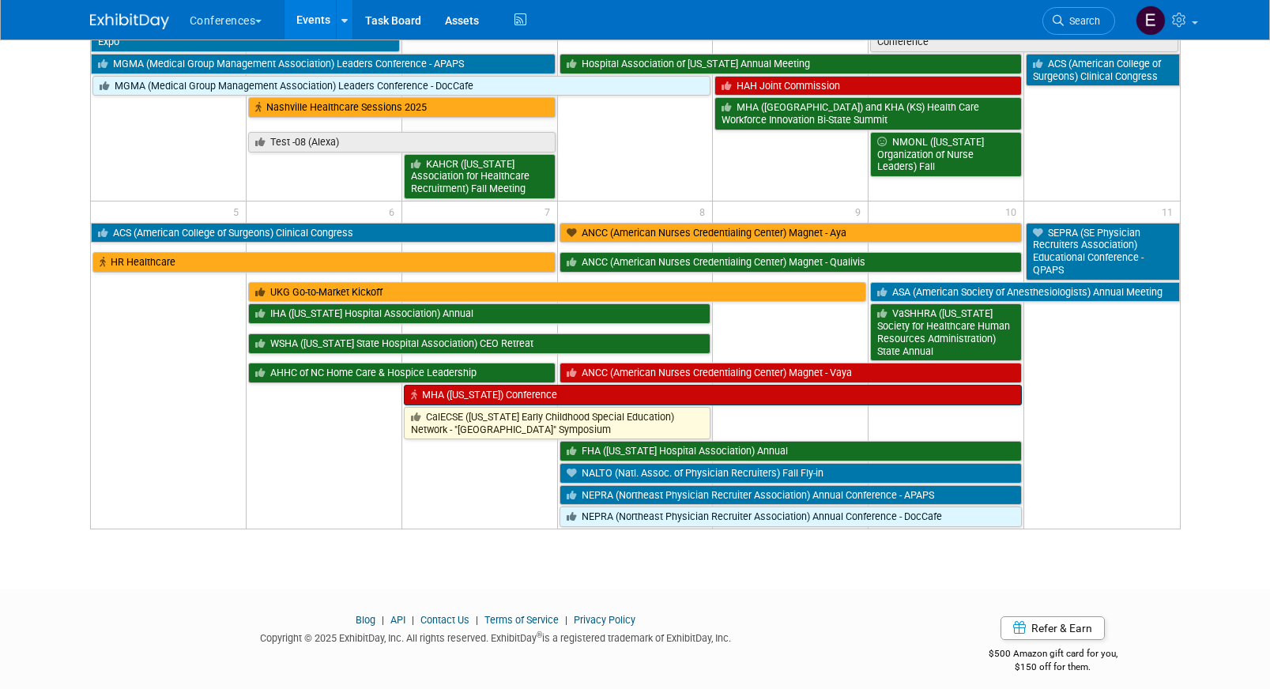
click at [494, 385] on link "MHA ([US_STATE]) Conference" at bounding box center [713, 395] width 618 height 21
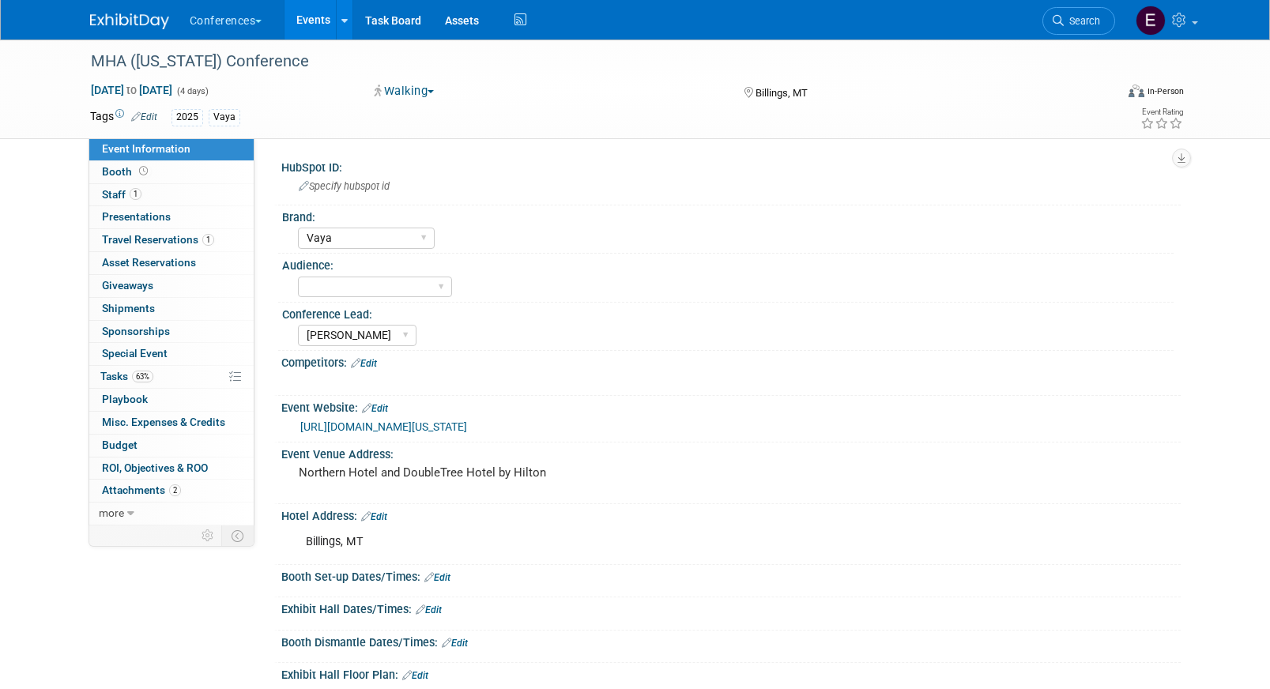
select select "Vaya"
select select "[PERSON_NAME]"
click at [172, 248] on link "1 Travel Reservations 1" at bounding box center [171, 240] width 164 height 22
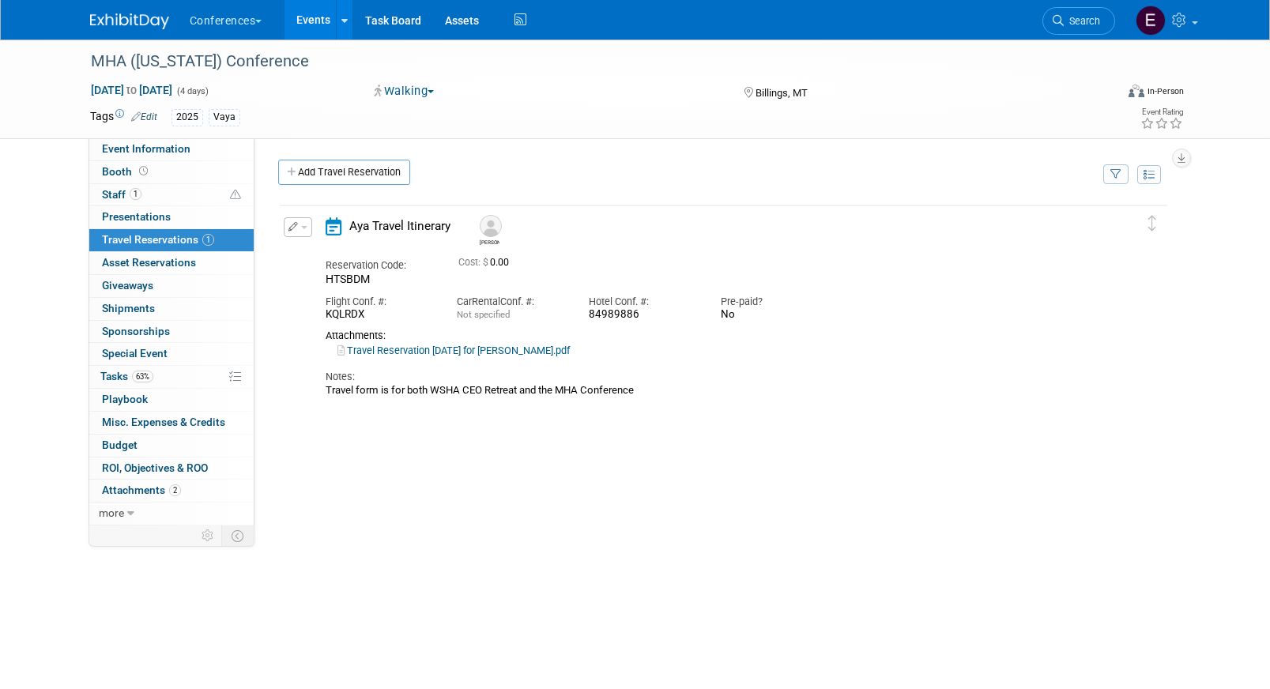
click at [117, 15] on img at bounding box center [129, 21] width 79 height 16
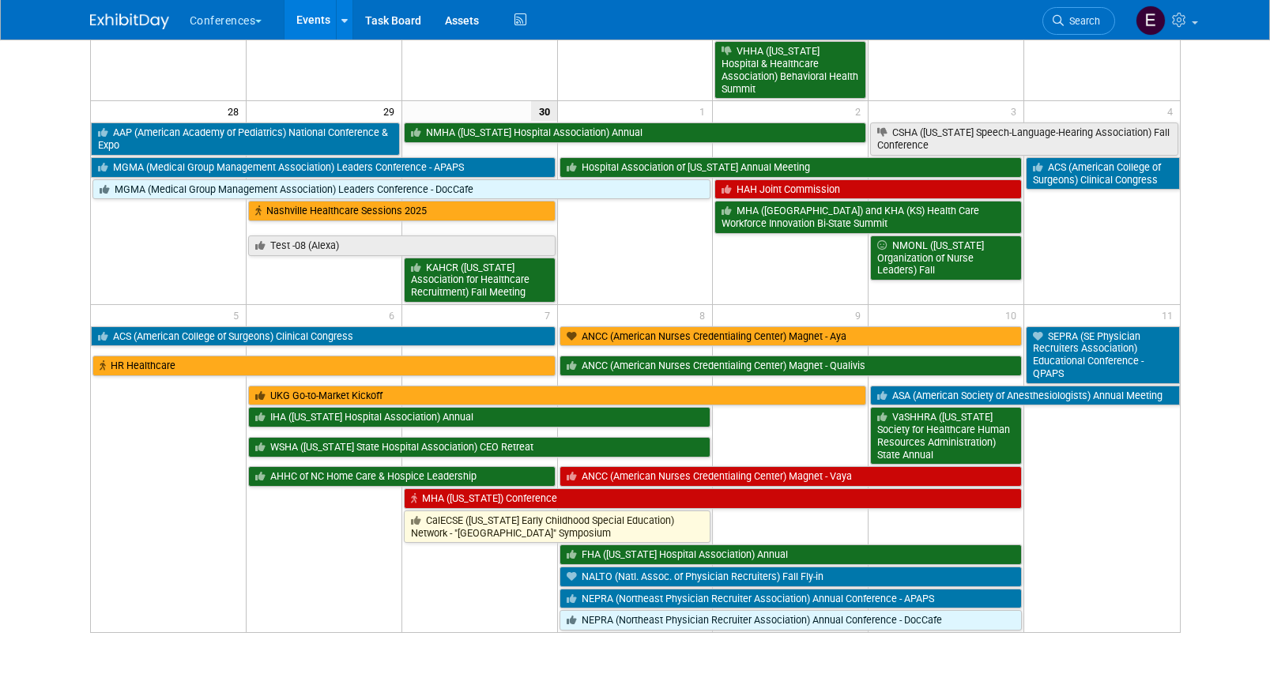
scroll to position [1238, 0]
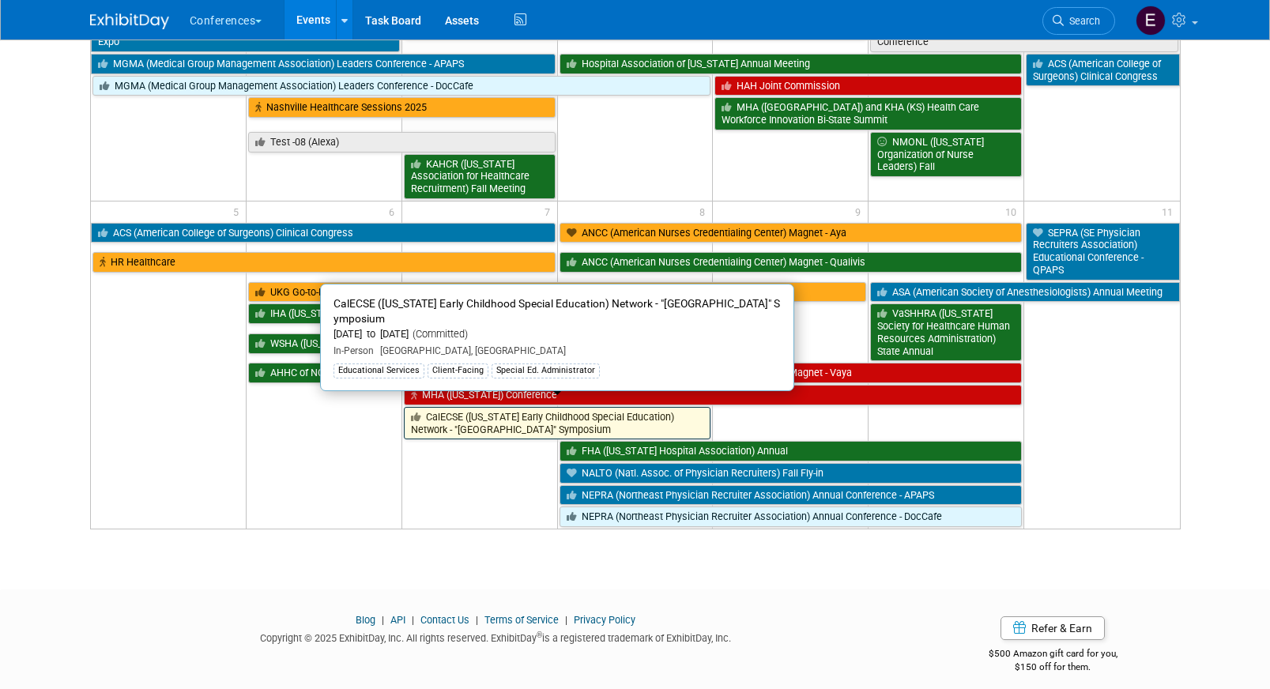
click at [441, 412] on link "CalECSE ([US_STATE] Early Childhood Special Education) Network - "[GEOGRAPHIC_D…" at bounding box center [557, 423] width 307 height 32
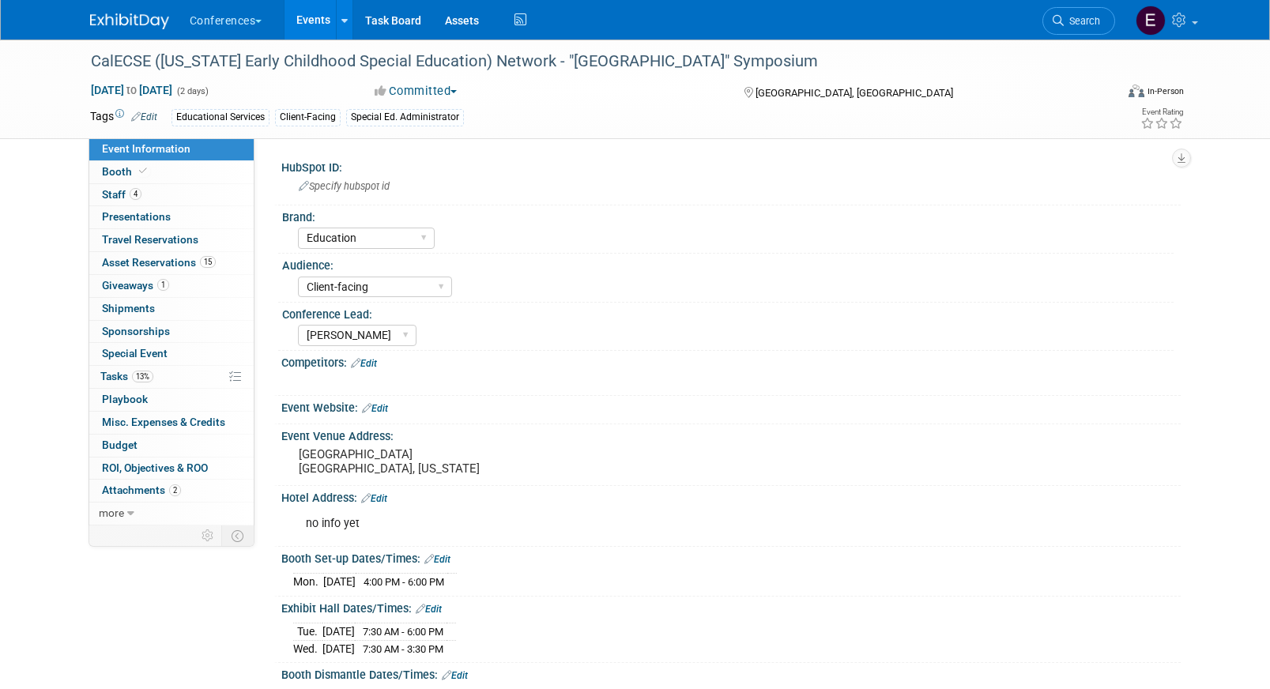
select select "Education"
select select "Client-facing"
select select "[PERSON_NAME]"
click at [135, 192] on span "4" at bounding box center [136, 194] width 12 height 12
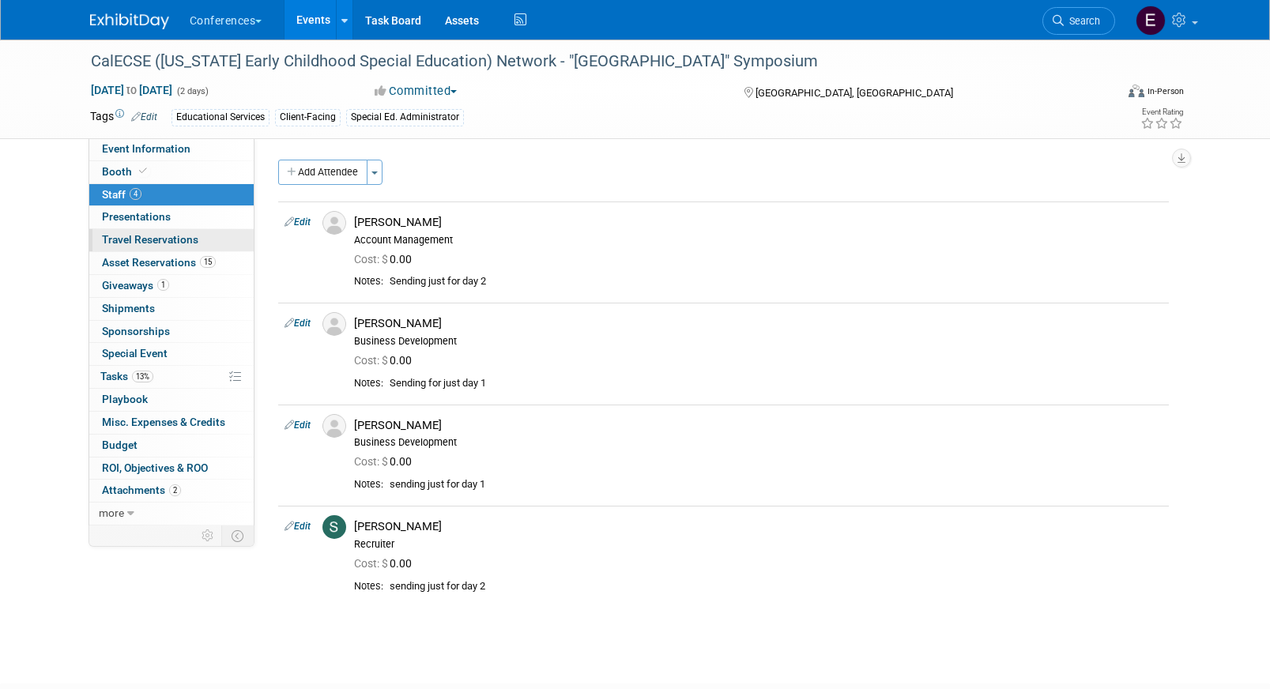
click at [131, 241] on span "Travel Reservations 0" at bounding box center [150, 239] width 96 height 13
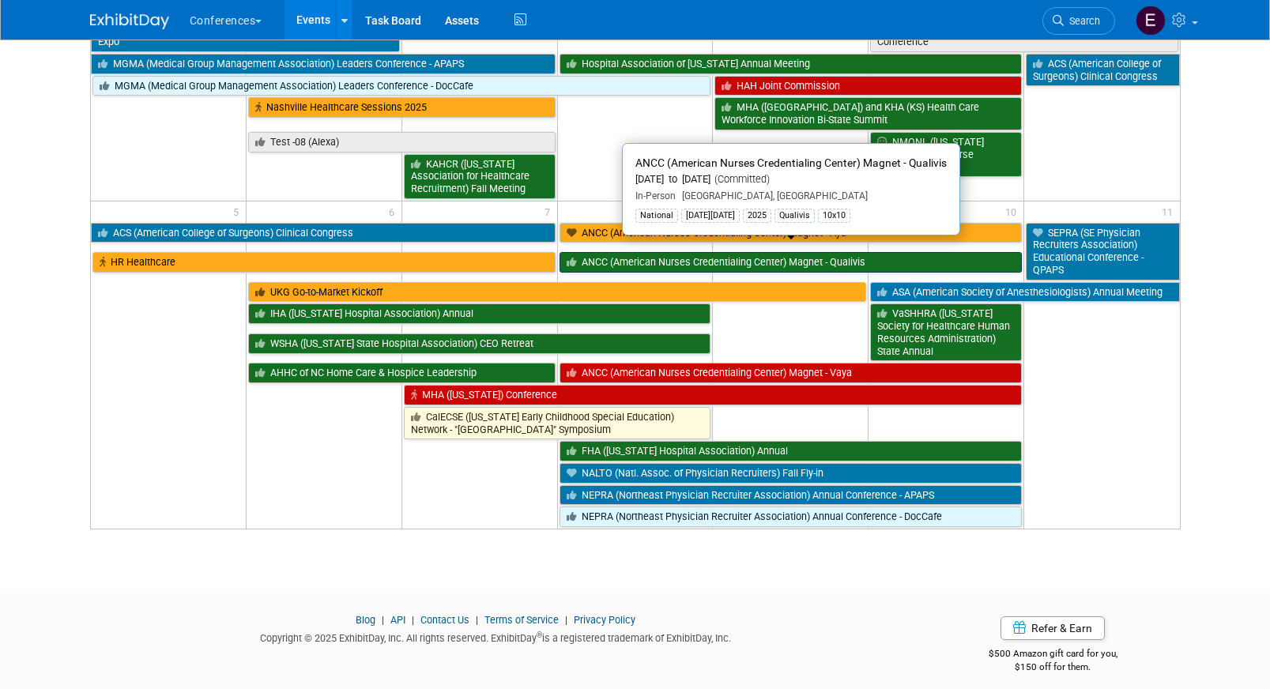
click at [644, 253] on link "ANCC (American Nurses Credentialing Center) Magnet - Qualivis" at bounding box center [791, 262] width 463 height 21
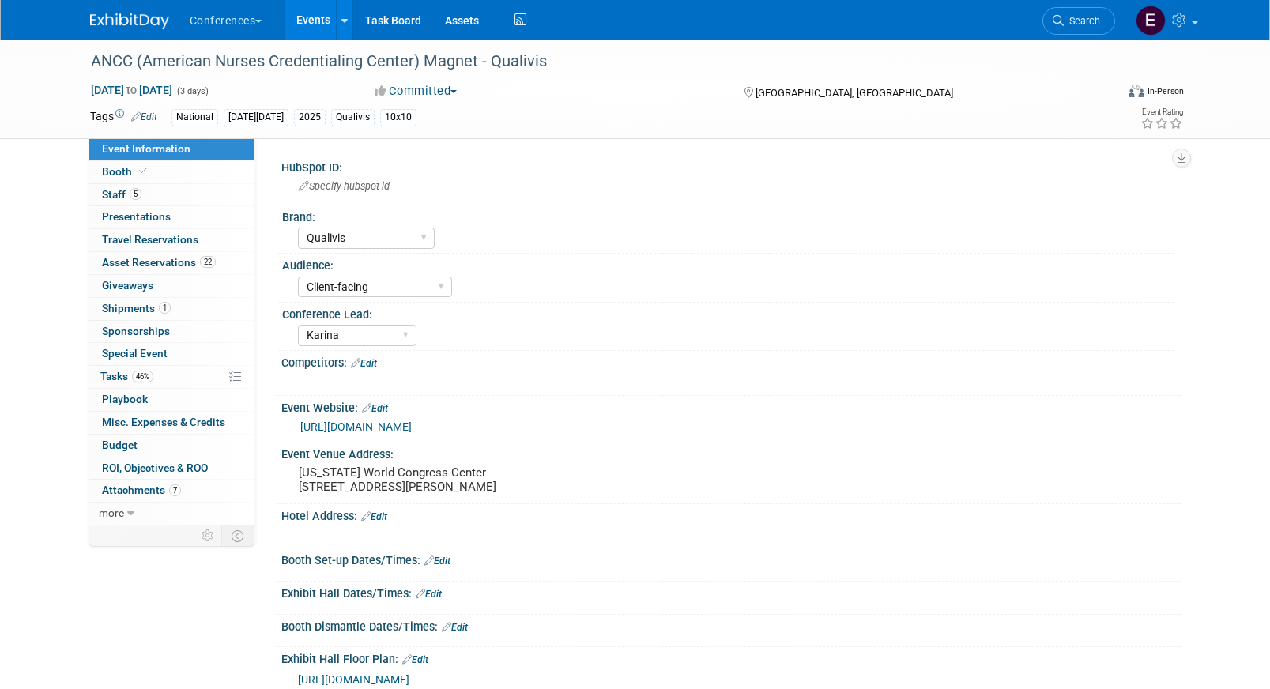
select select "Qualivis"
select select "Client-facing"
select select "Karina"
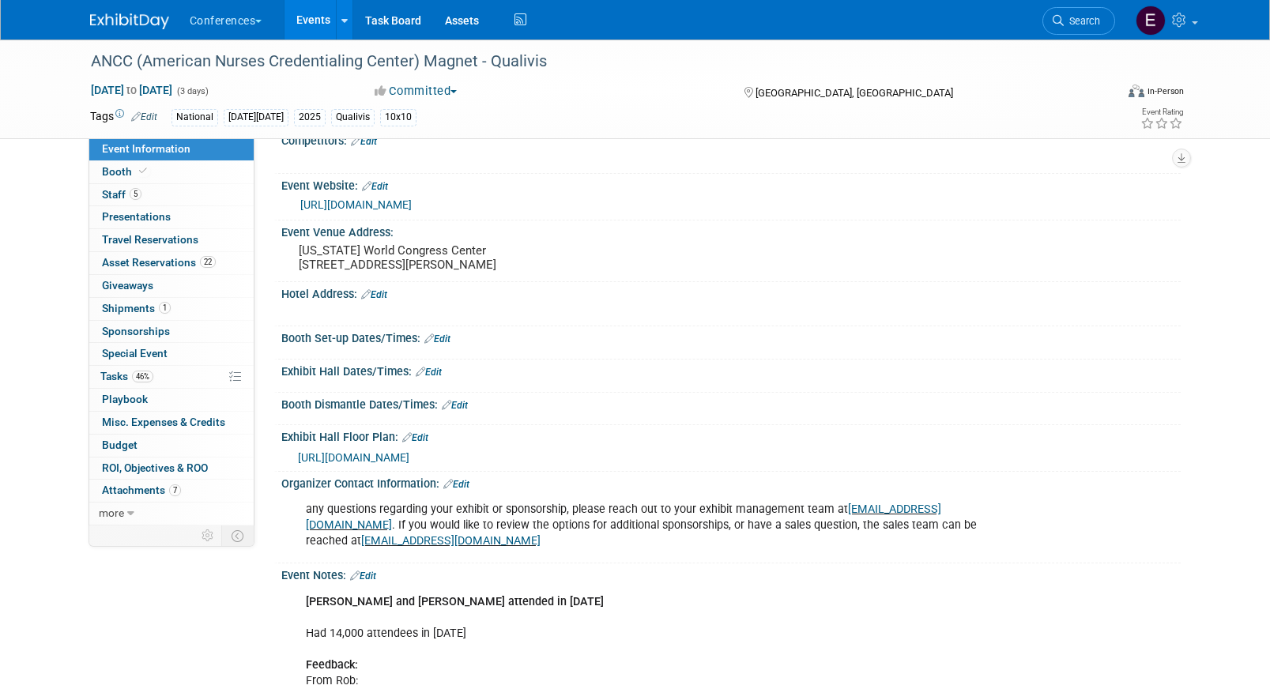
scroll to position [239, 0]
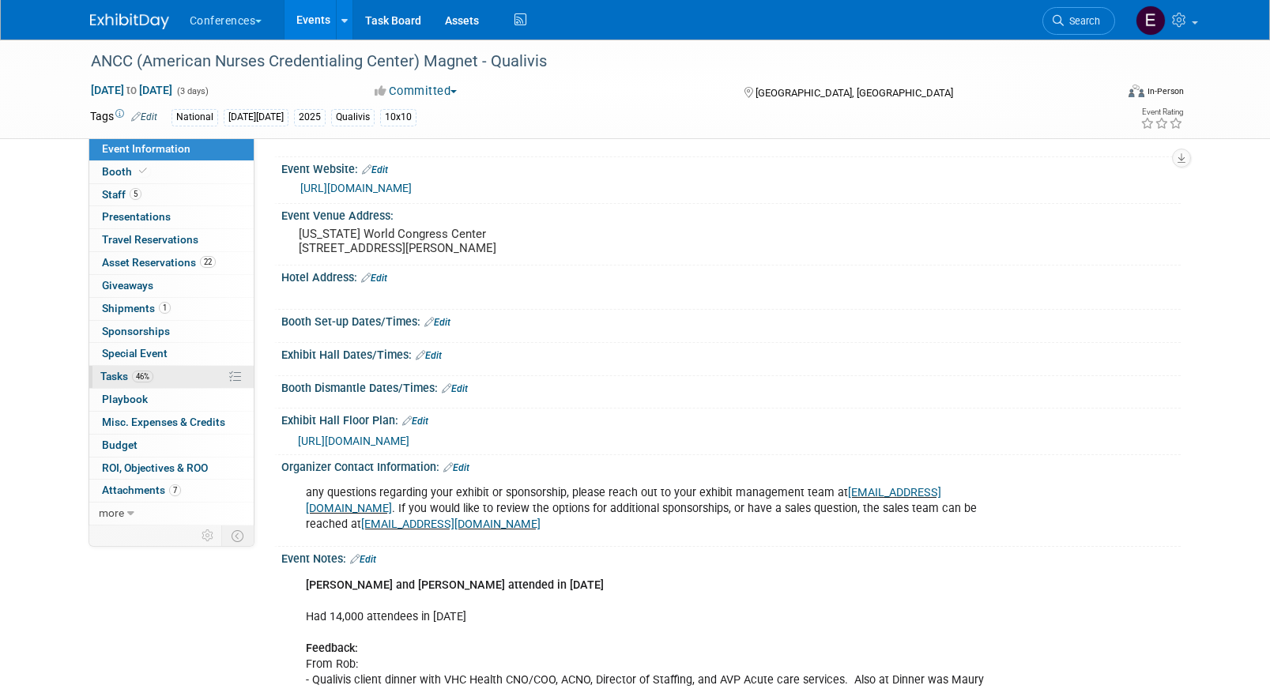
click at [176, 378] on link "46% Tasks 46%" at bounding box center [171, 377] width 164 height 22
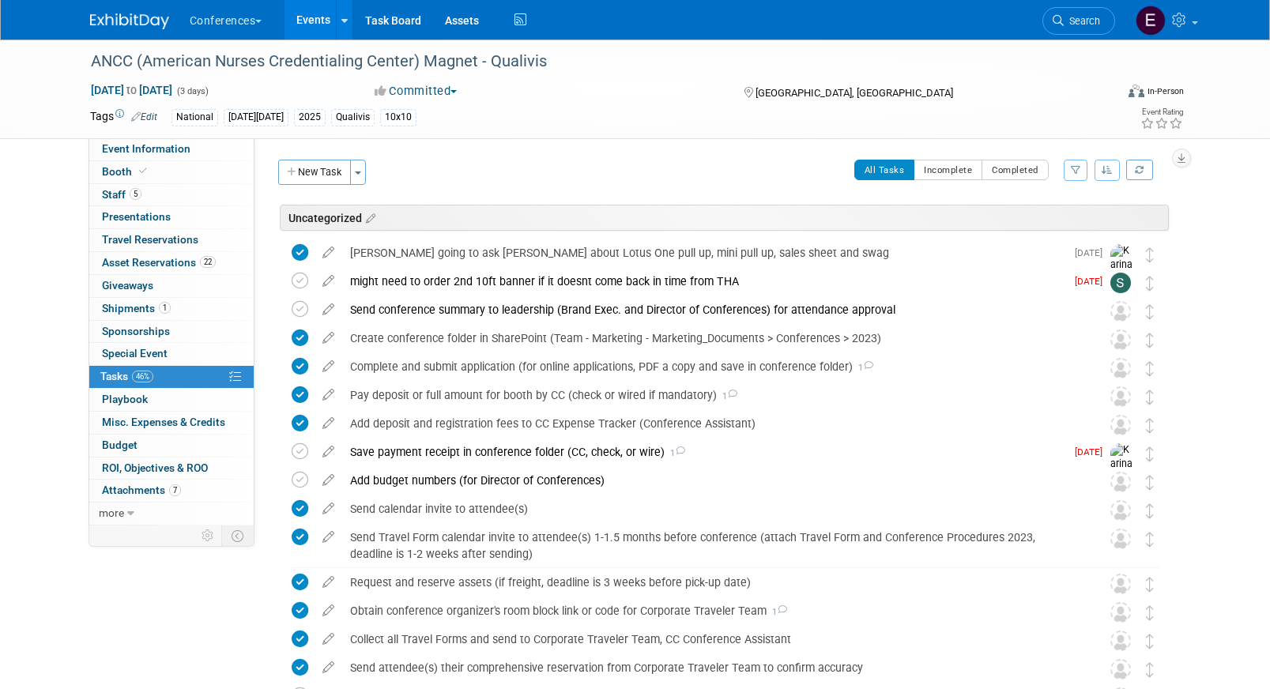
click at [1084, 18] on span "Search" at bounding box center [1082, 21] width 36 height 12
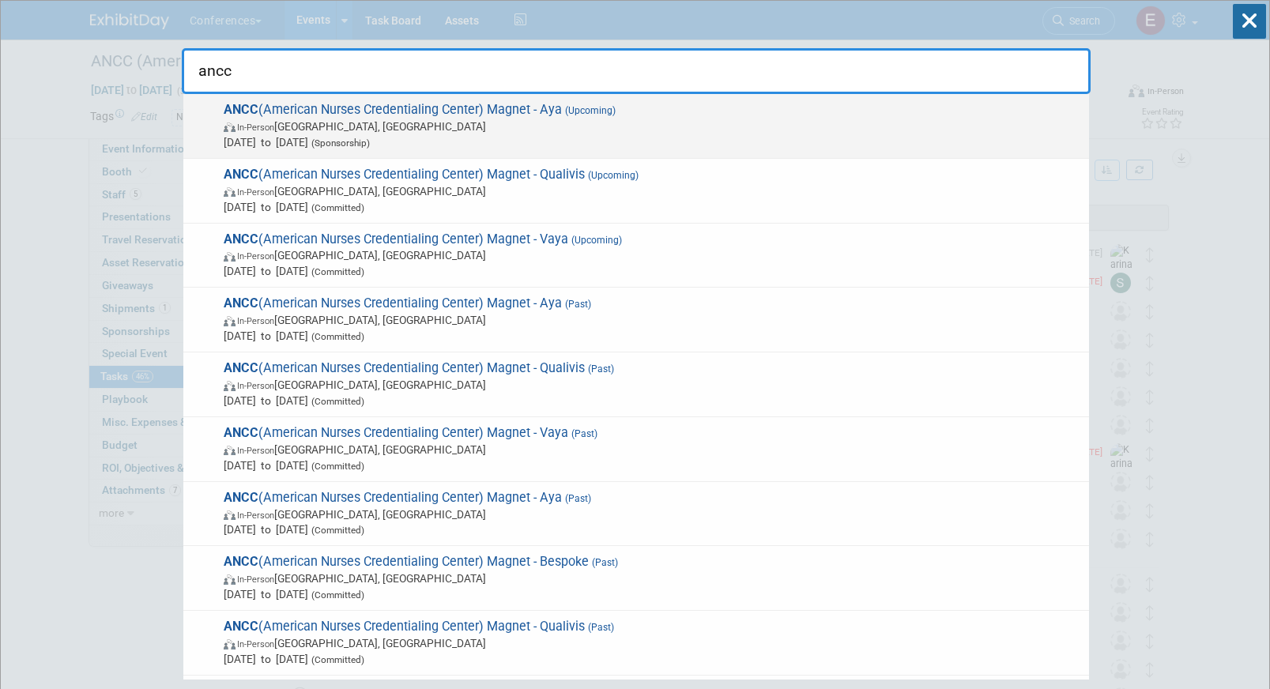
type input "ancc"
click at [605, 124] on span "In-Person Atlanta, GA" at bounding box center [652, 127] width 857 height 16
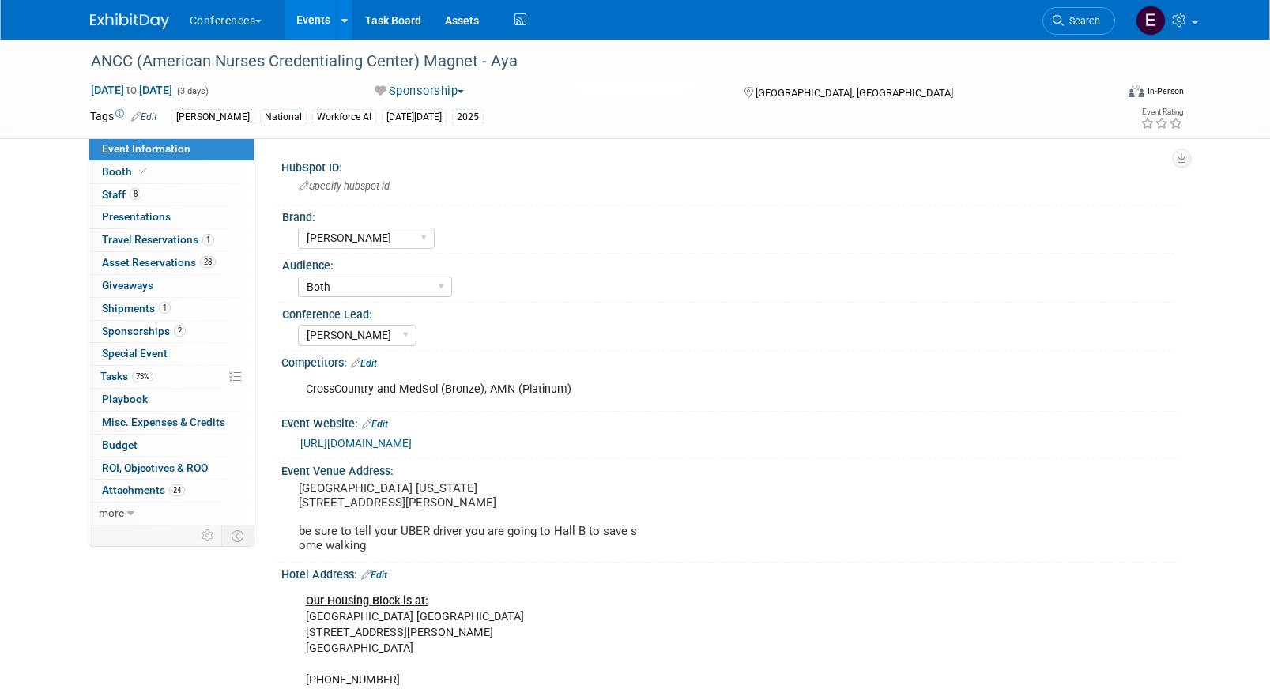
select select "[PERSON_NAME]"
select select "Both"
select select "Stephanie"
click at [167, 377] on link "73% Tasks 73%" at bounding box center [171, 377] width 164 height 22
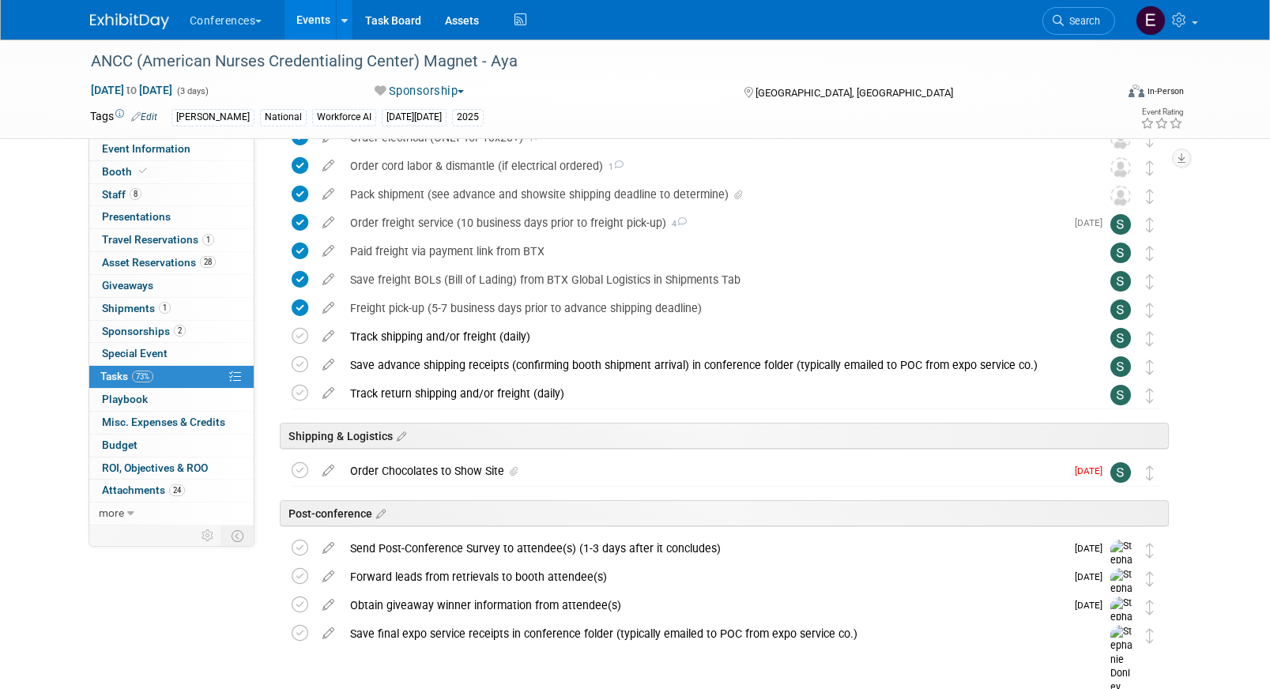
scroll to position [1193, 0]
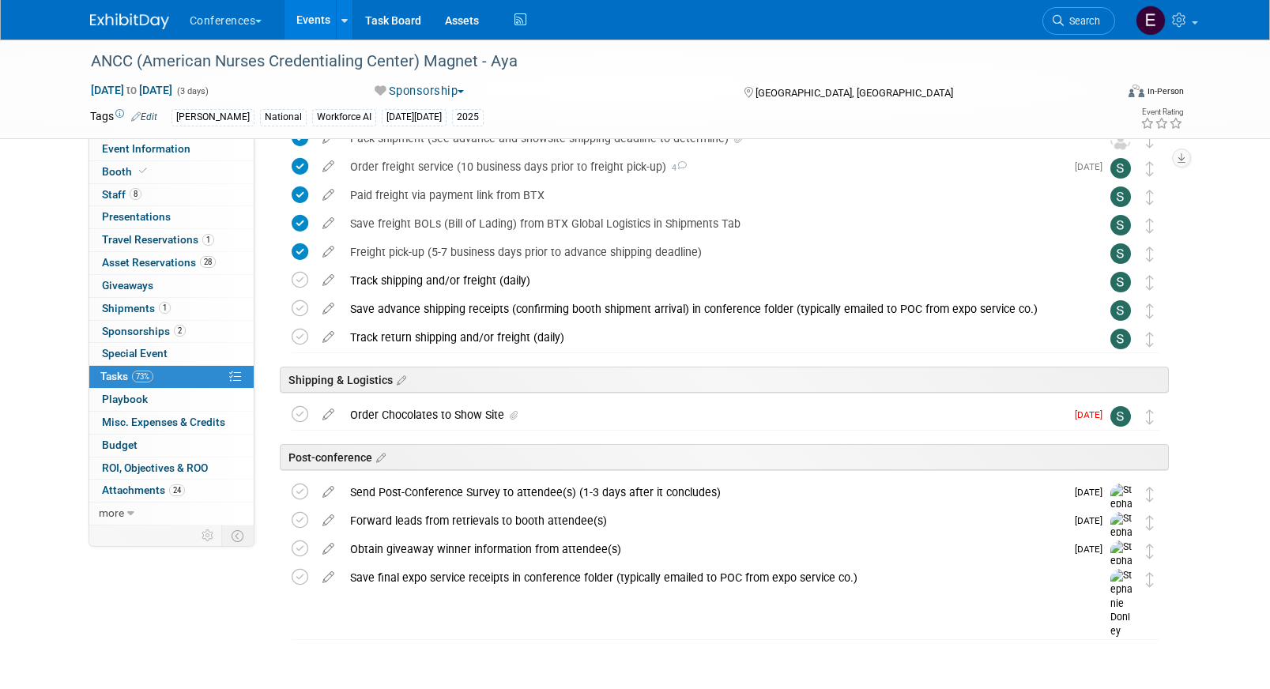
click at [117, 17] on img at bounding box center [129, 21] width 79 height 16
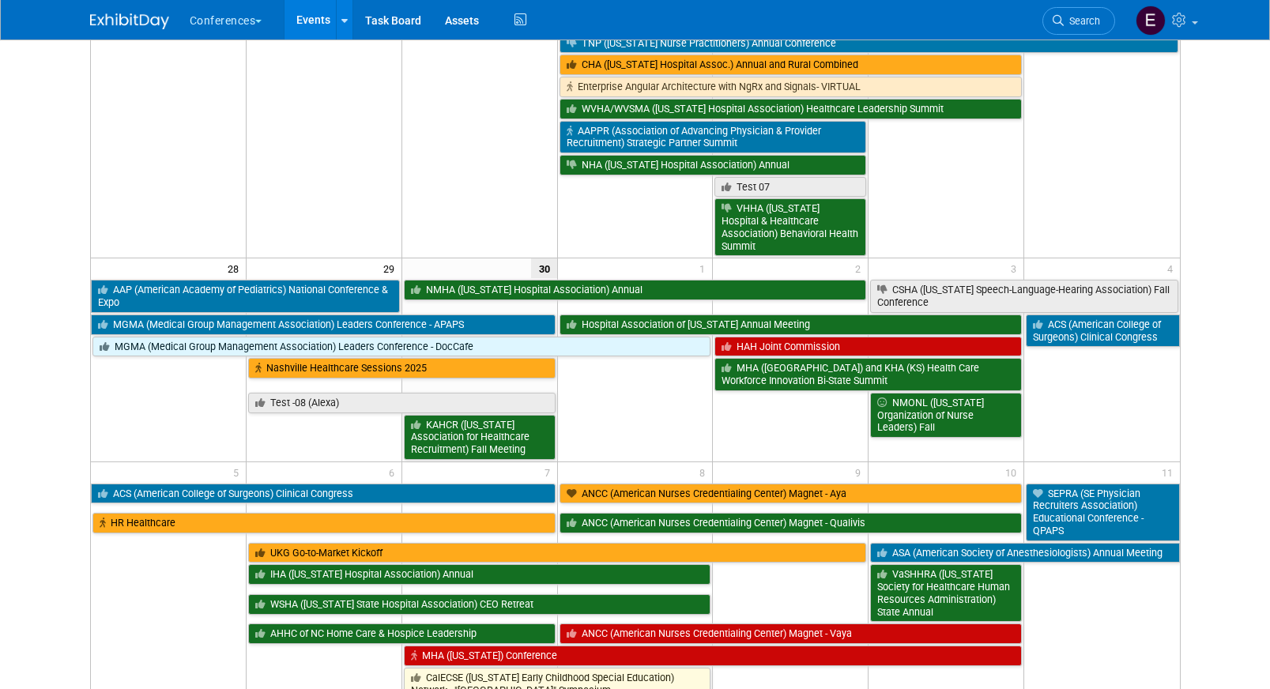
scroll to position [862, 0]
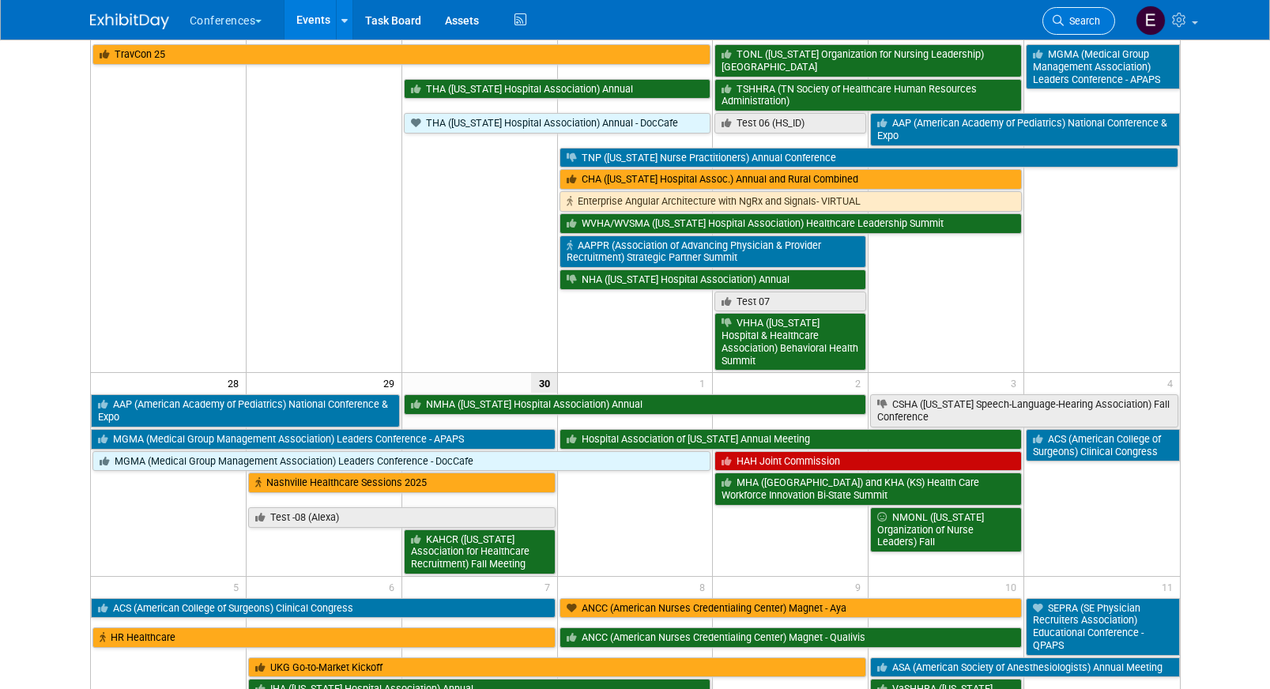
click at [1069, 17] on span "Search" at bounding box center [1082, 21] width 36 height 12
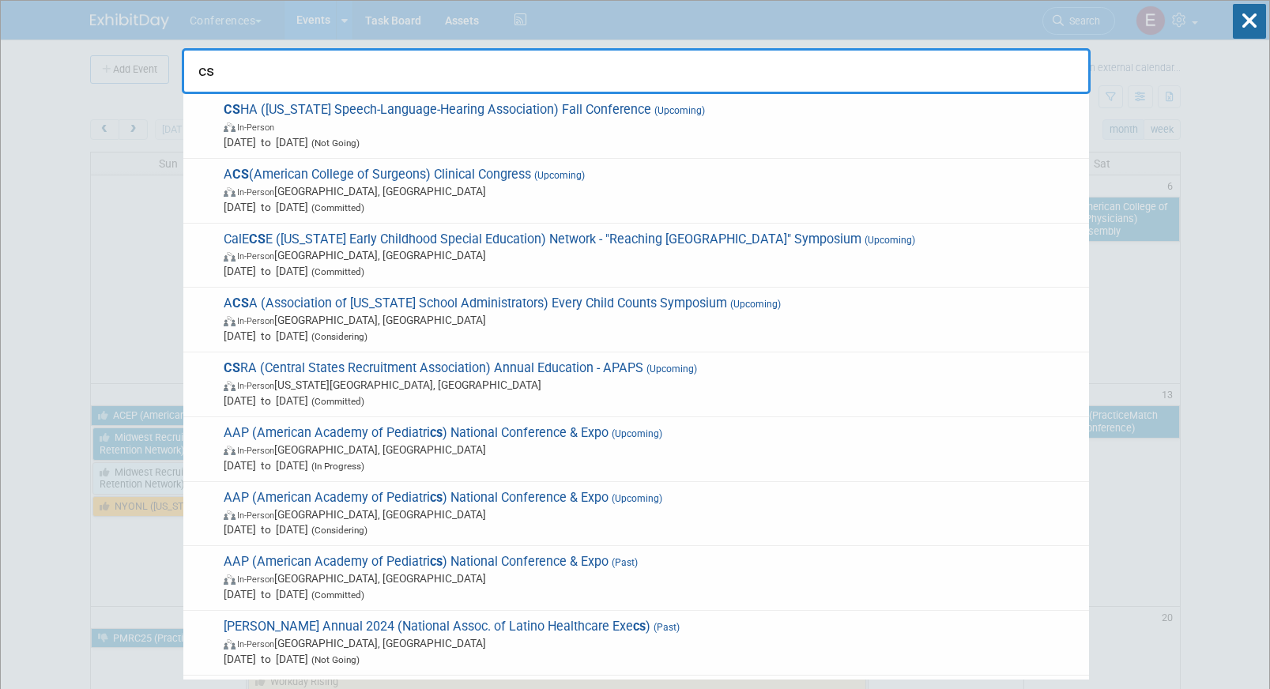
type input "c"
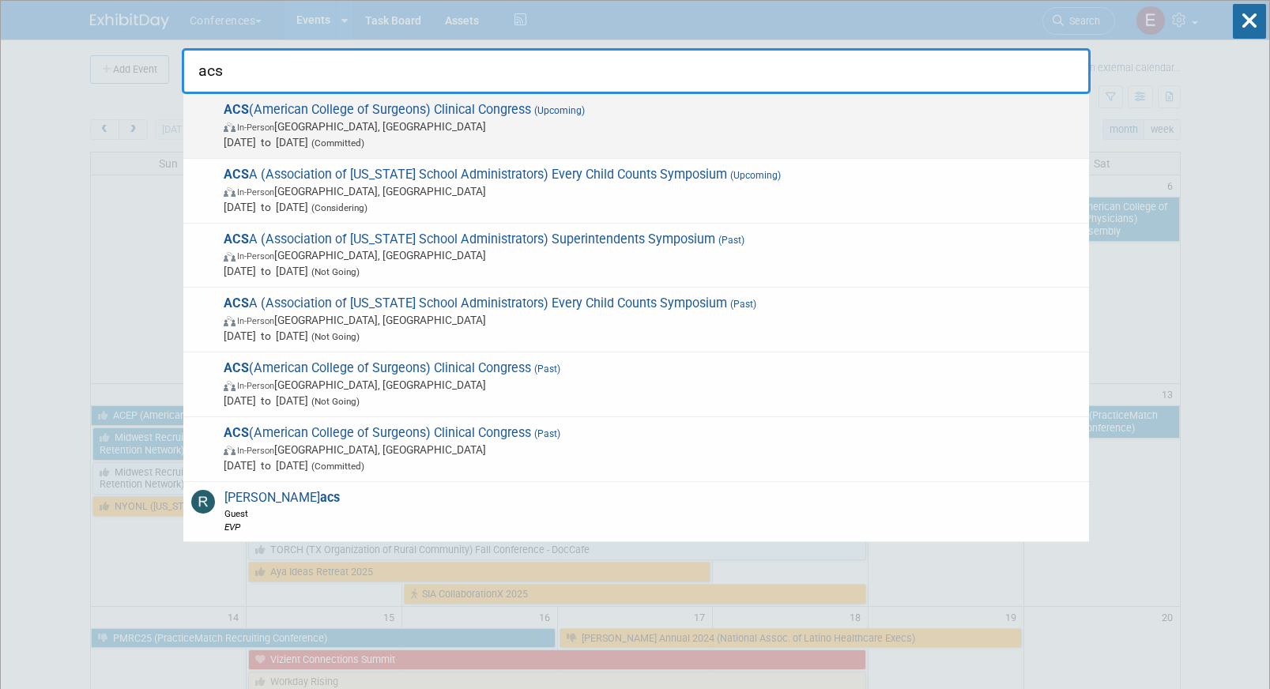
type input "acs"
click at [405, 134] on span "Oct 4, 2025 to Oct 7, 2025 (Committed)" at bounding box center [652, 142] width 857 height 16
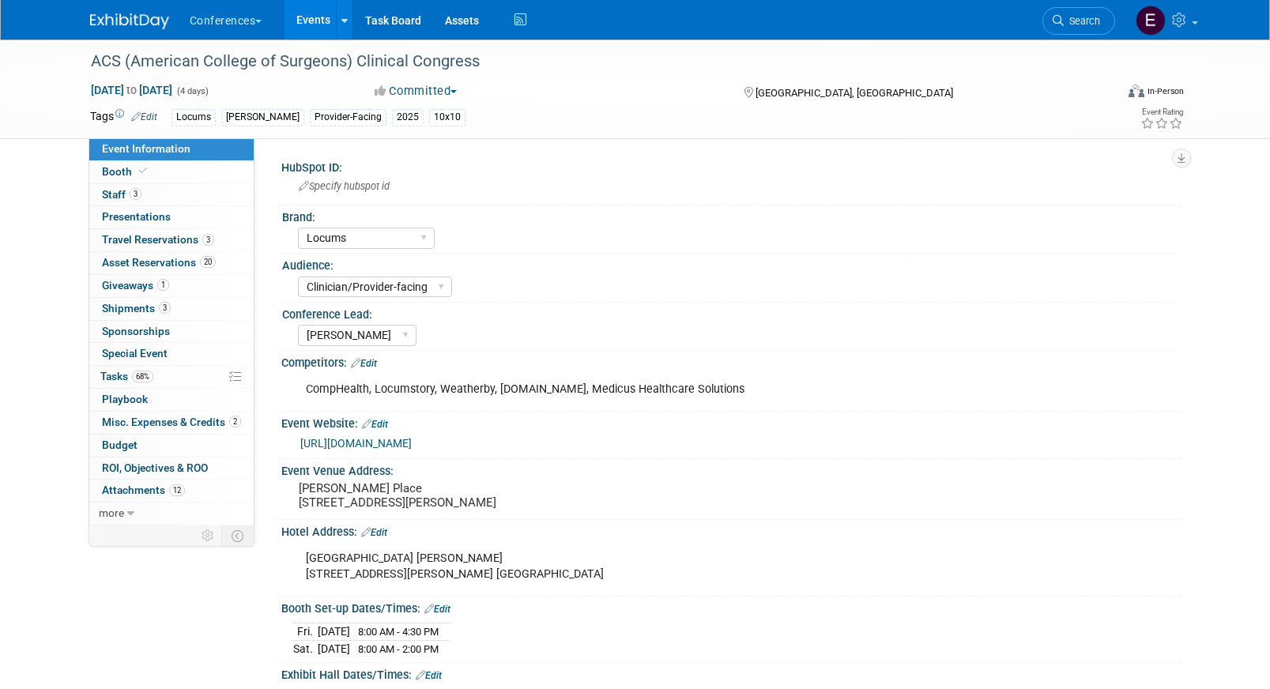
select select "Locums"
select select "Clinician/Provider-facing"
select select "[PERSON_NAME]"
click at [182, 243] on span "Travel Reservations 3" at bounding box center [158, 239] width 112 height 13
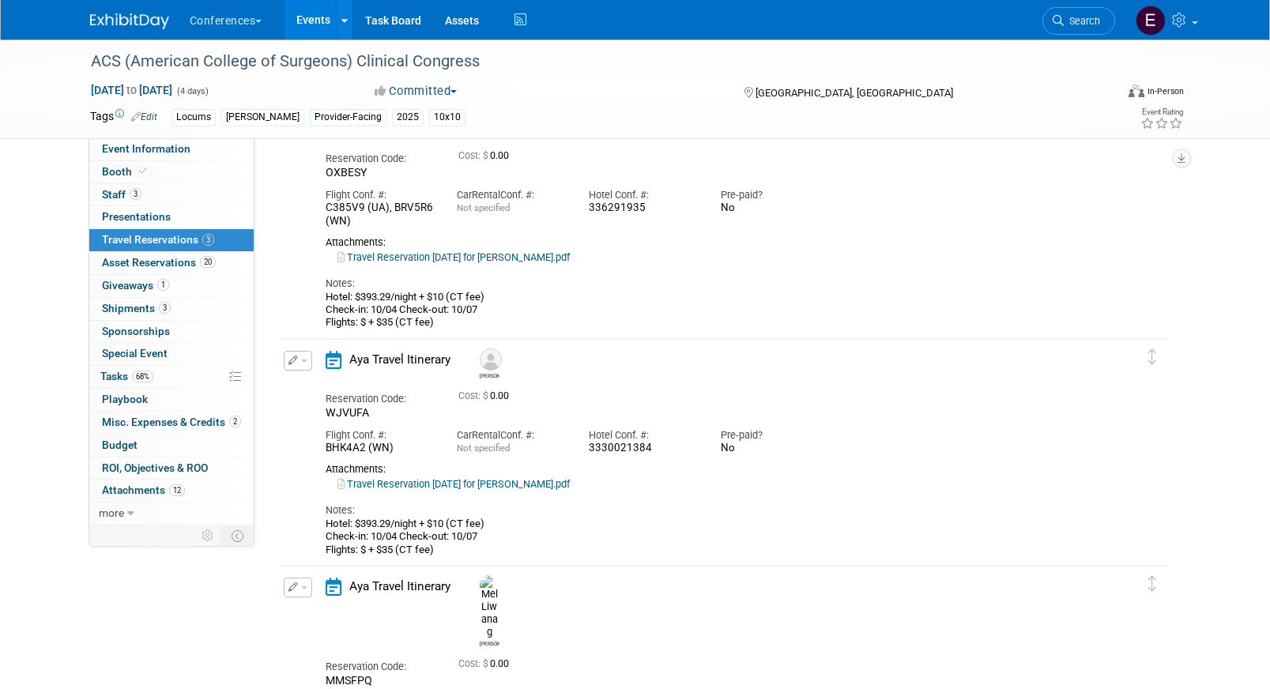
scroll to position [48, 0]
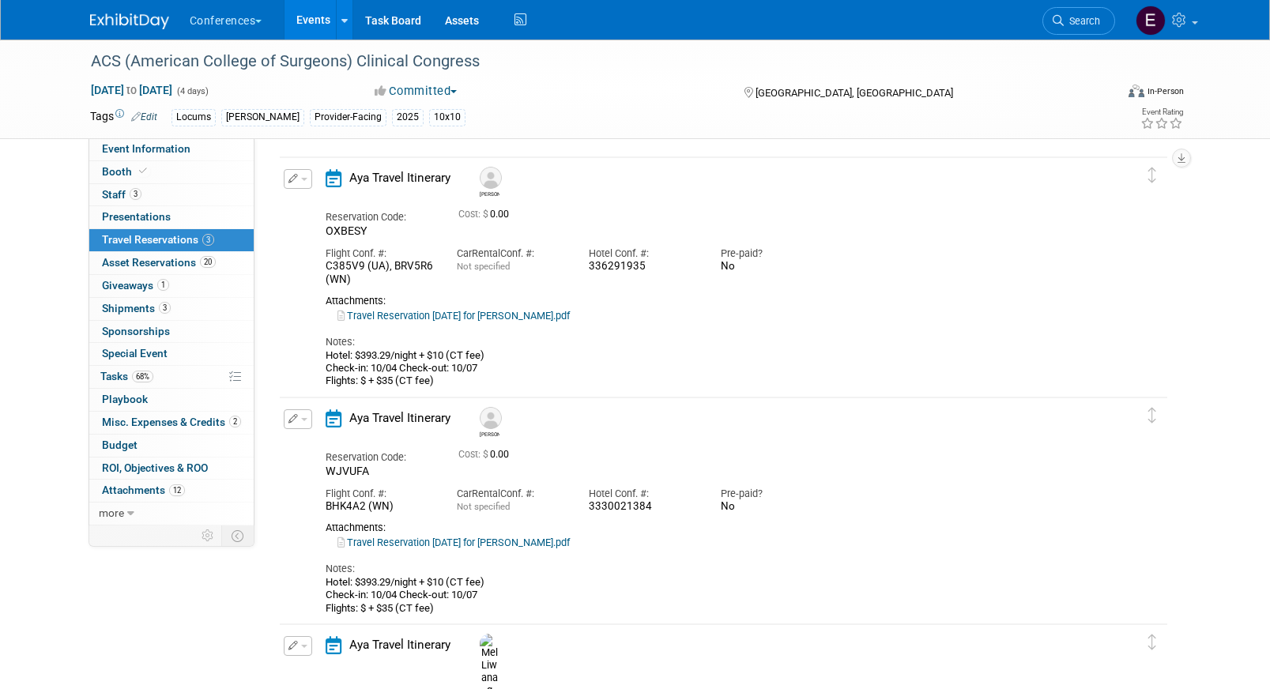
drag, startPoint x: 650, startPoint y: 270, endPoint x: 578, endPoint y: 270, distance: 71.1
click at [579, 270] on div "Hotel Conf. #: 336291935" at bounding box center [643, 257] width 132 height 36
copy div "336291935"
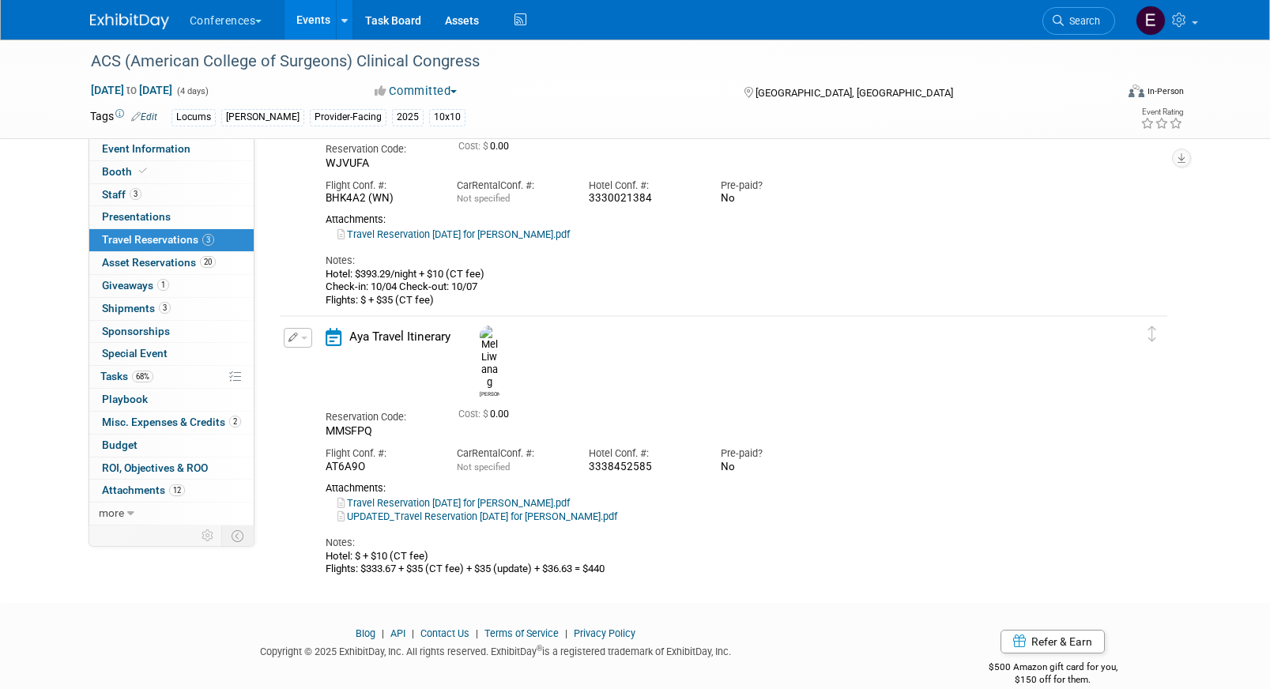
scroll to position [370, 0]
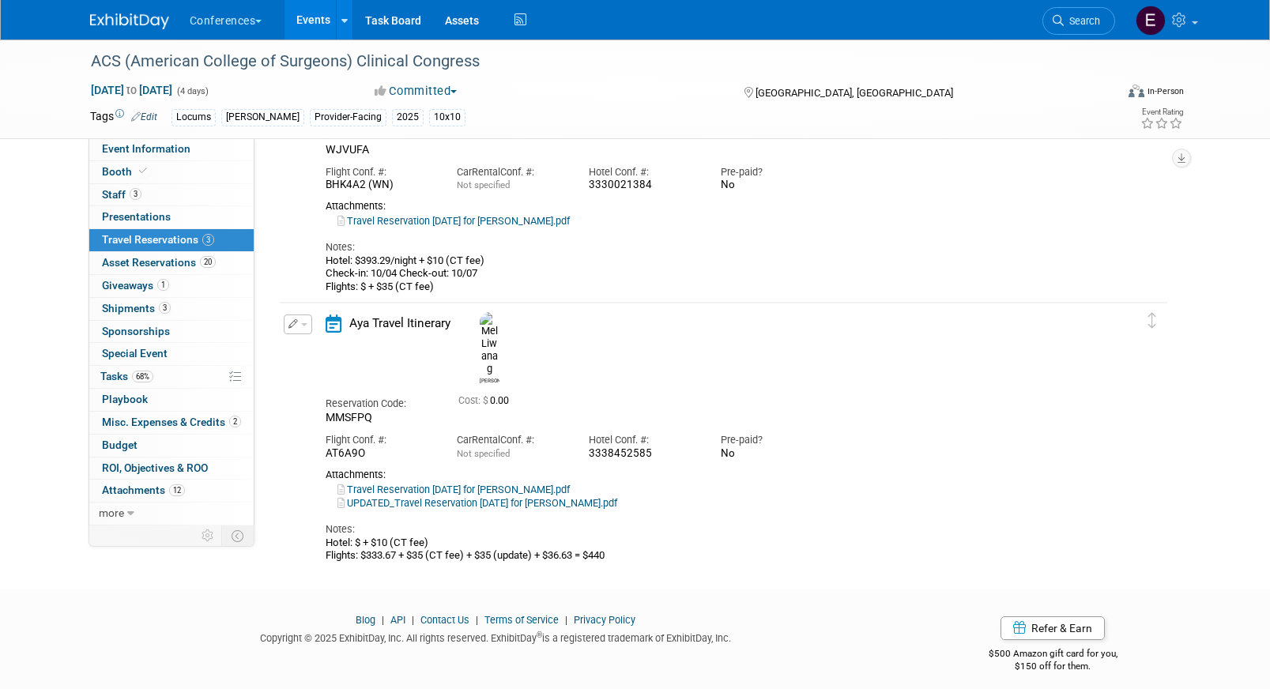
drag, startPoint x: 652, startPoint y: 414, endPoint x: 584, endPoint y: 414, distance: 68.0
click at [584, 425] on div "Hotel Conf. #: 3338452585" at bounding box center [643, 443] width 132 height 36
copy div "3338452585"
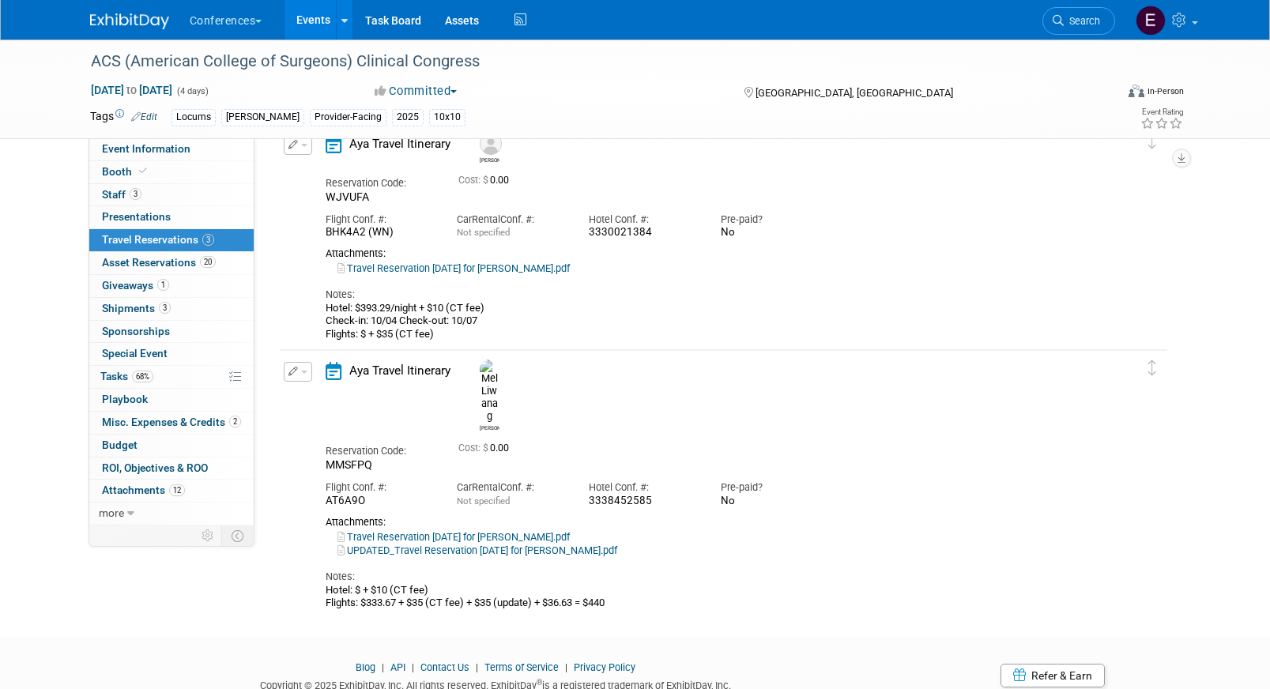
scroll to position [327, 0]
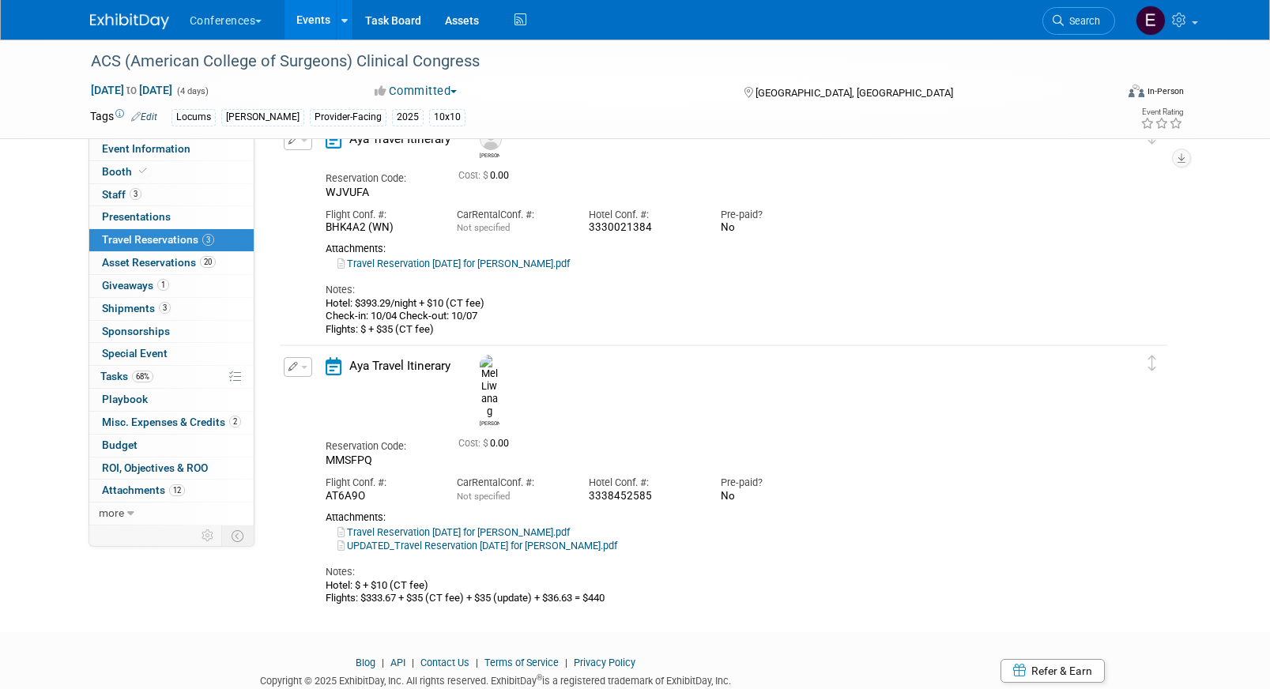
click at [542, 526] on link "Travel Reservation [DATE] for [PERSON_NAME].pdf" at bounding box center [453, 532] width 232 height 12
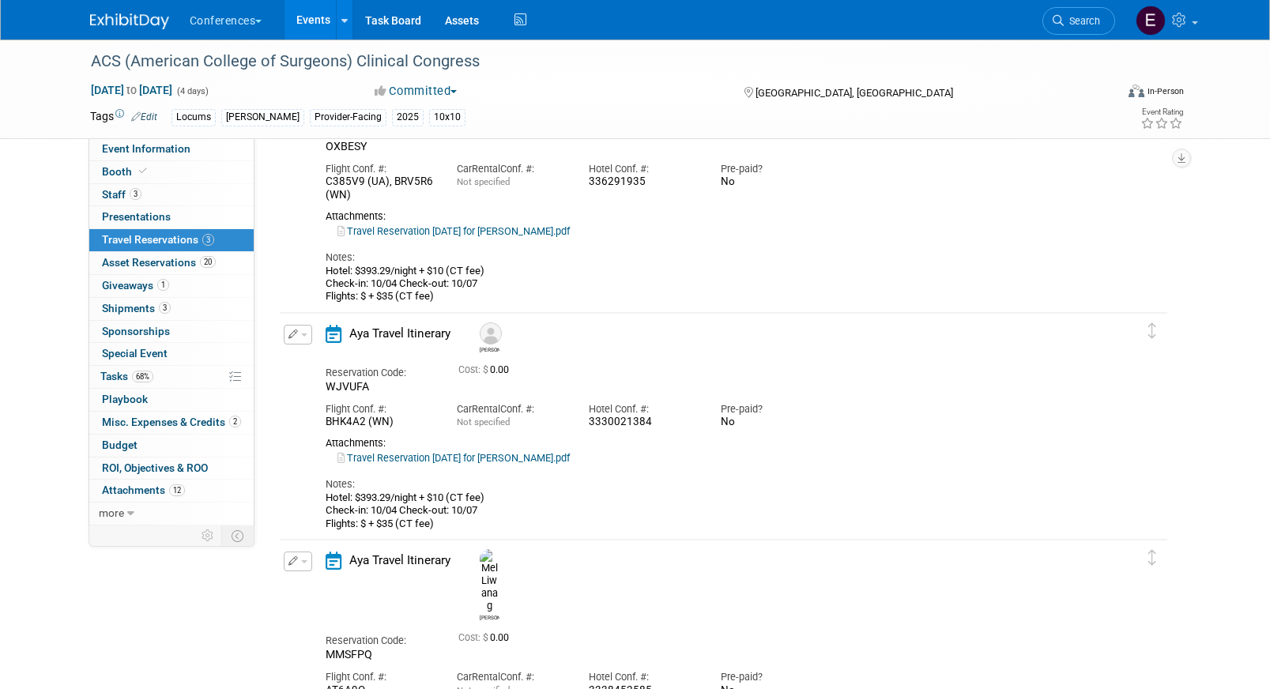
scroll to position [55, 0]
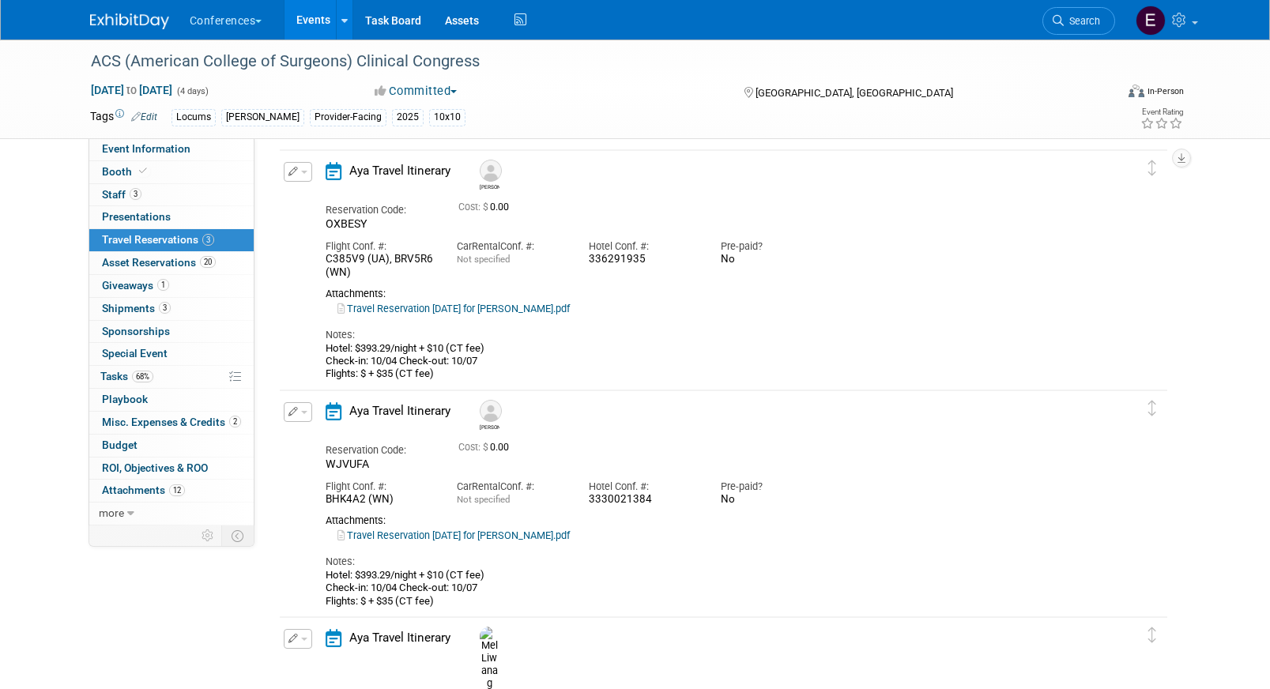
click at [304, 172] on span "button" at bounding box center [304, 172] width 6 height 3
click at [305, 204] on icon "button" at bounding box center [301, 199] width 13 height 11
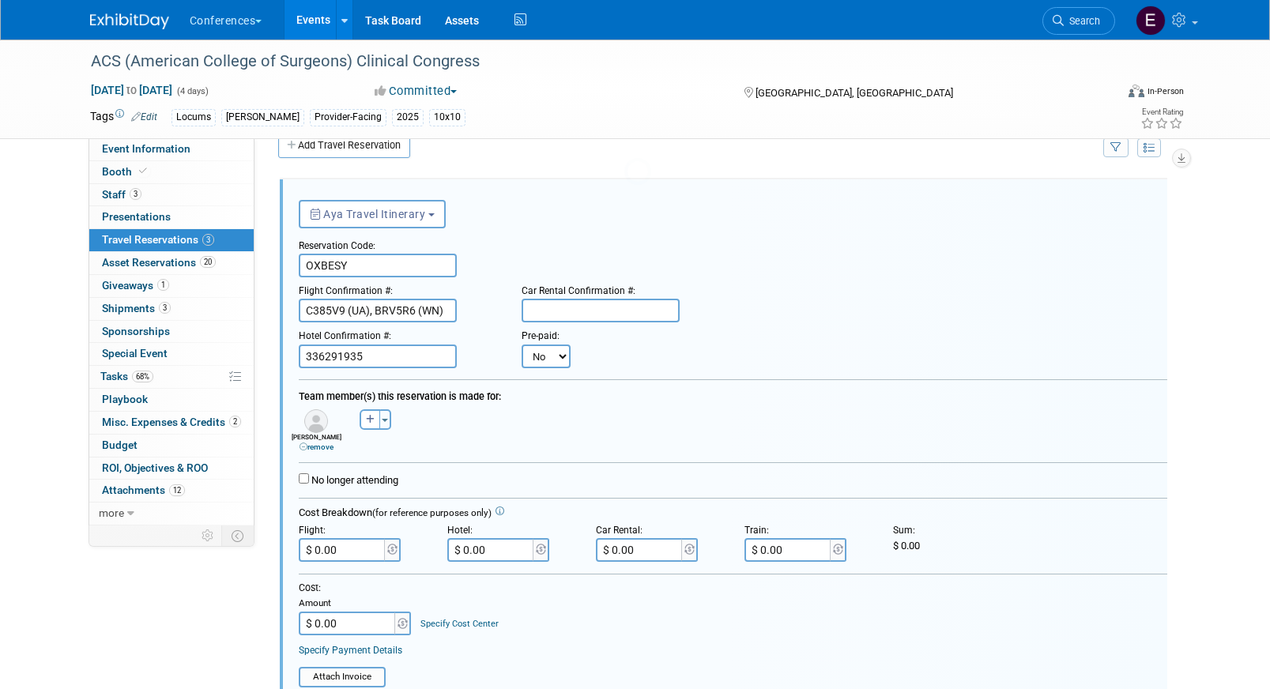
scroll to position [0, 0]
click at [545, 355] on select "No Yes" at bounding box center [546, 357] width 49 height 24
select select "1"
click at [522, 345] on select "No Yes" at bounding box center [546, 357] width 49 height 24
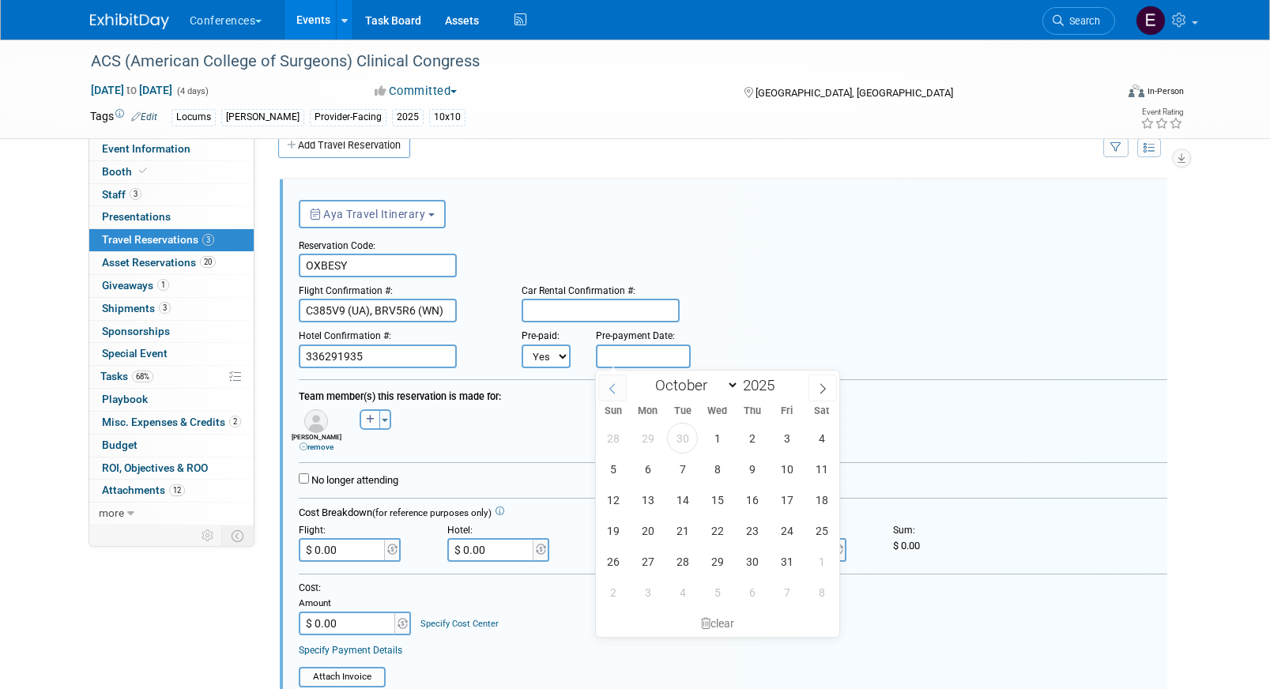
click at [624, 366] on input "text" at bounding box center [643, 357] width 95 height 24
click at [679, 429] on span "30" at bounding box center [682, 438] width 31 height 31
type input "[DATE]"
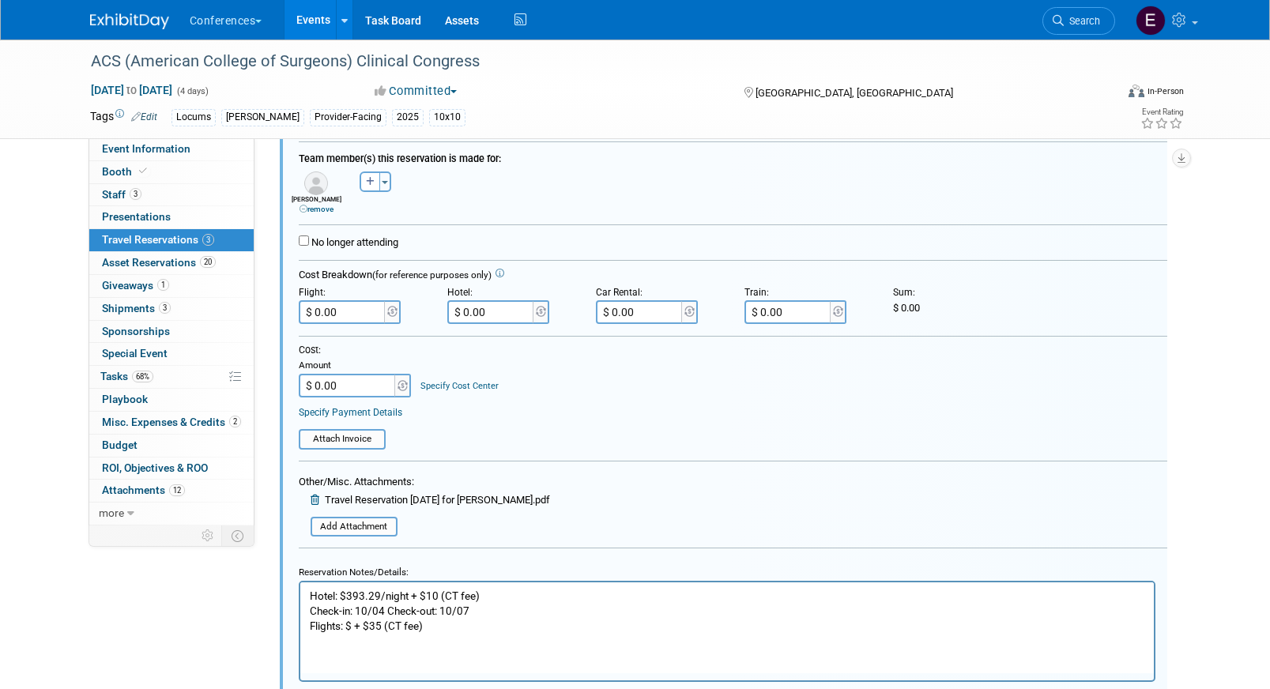
scroll to position [416, 0]
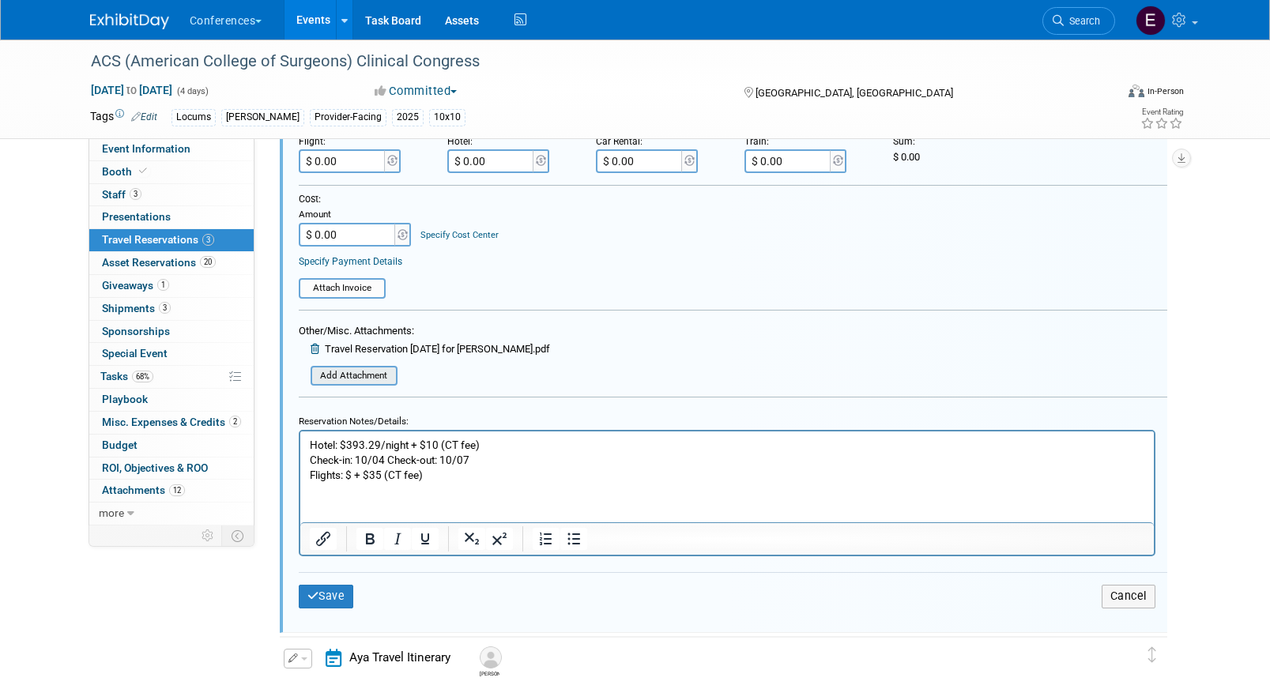
click at [365, 372] on input "file" at bounding box center [302, 375] width 188 height 17
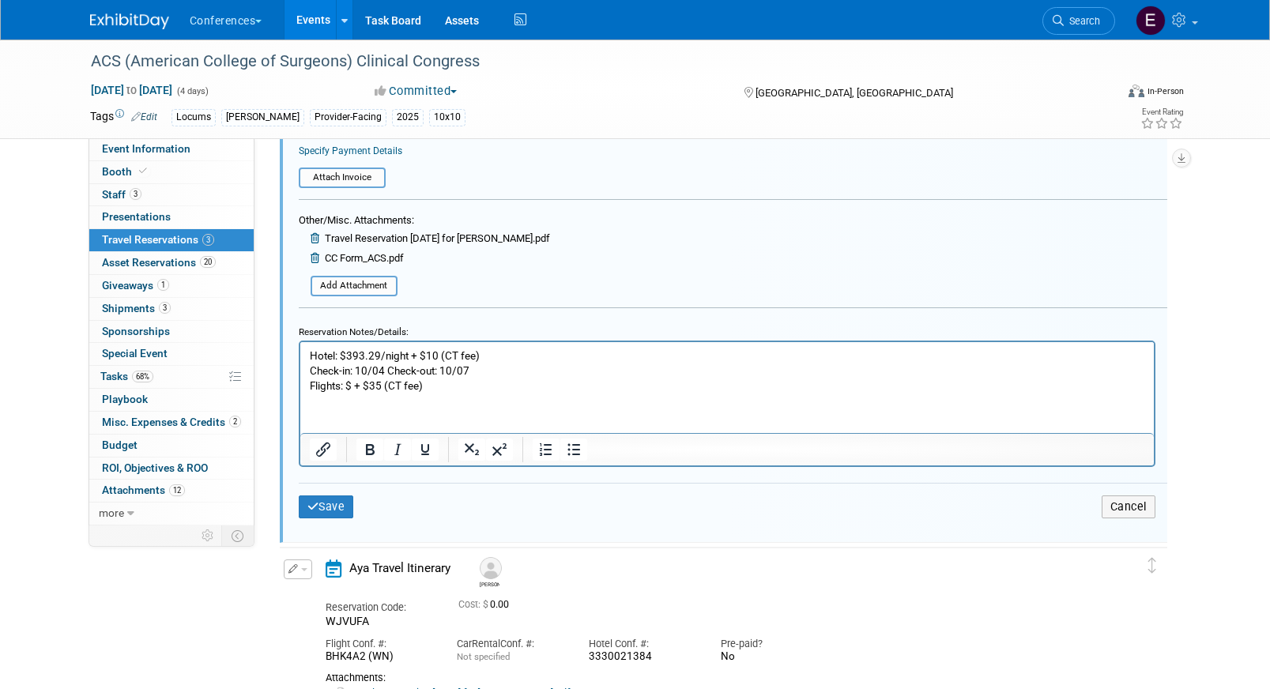
scroll to position [551, 0]
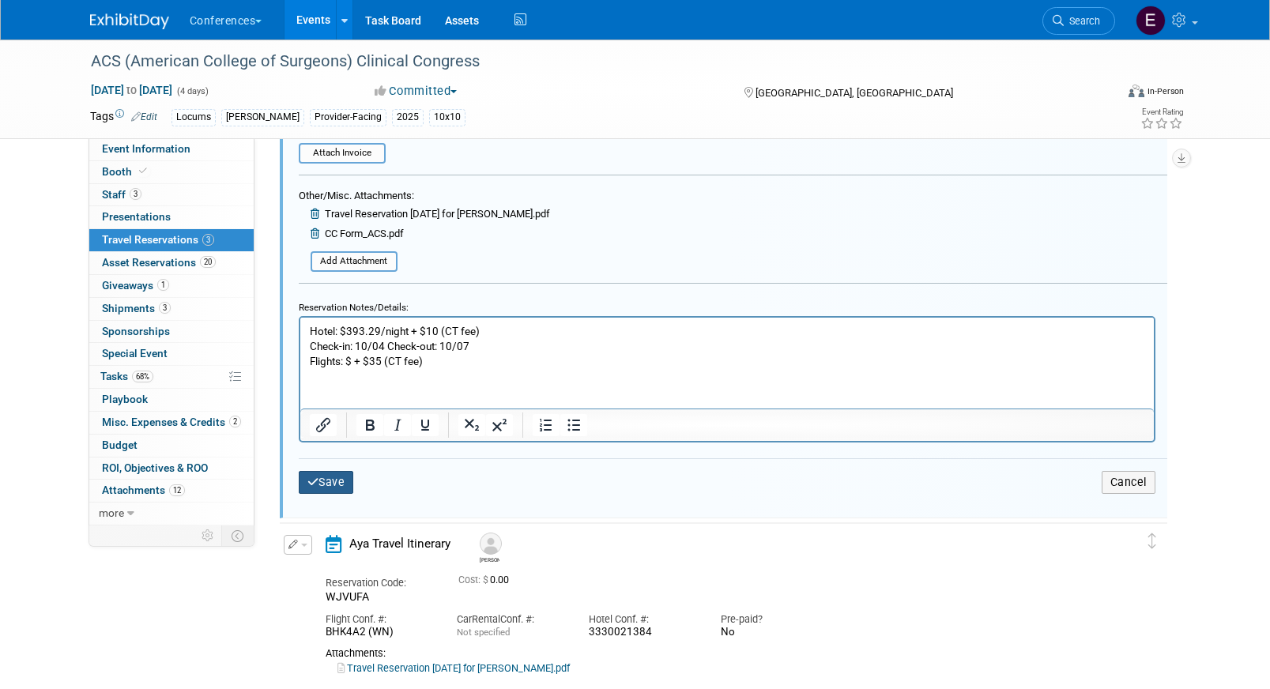
click at [307, 484] on icon "submit" at bounding box center [313, 482] width 12 height 11
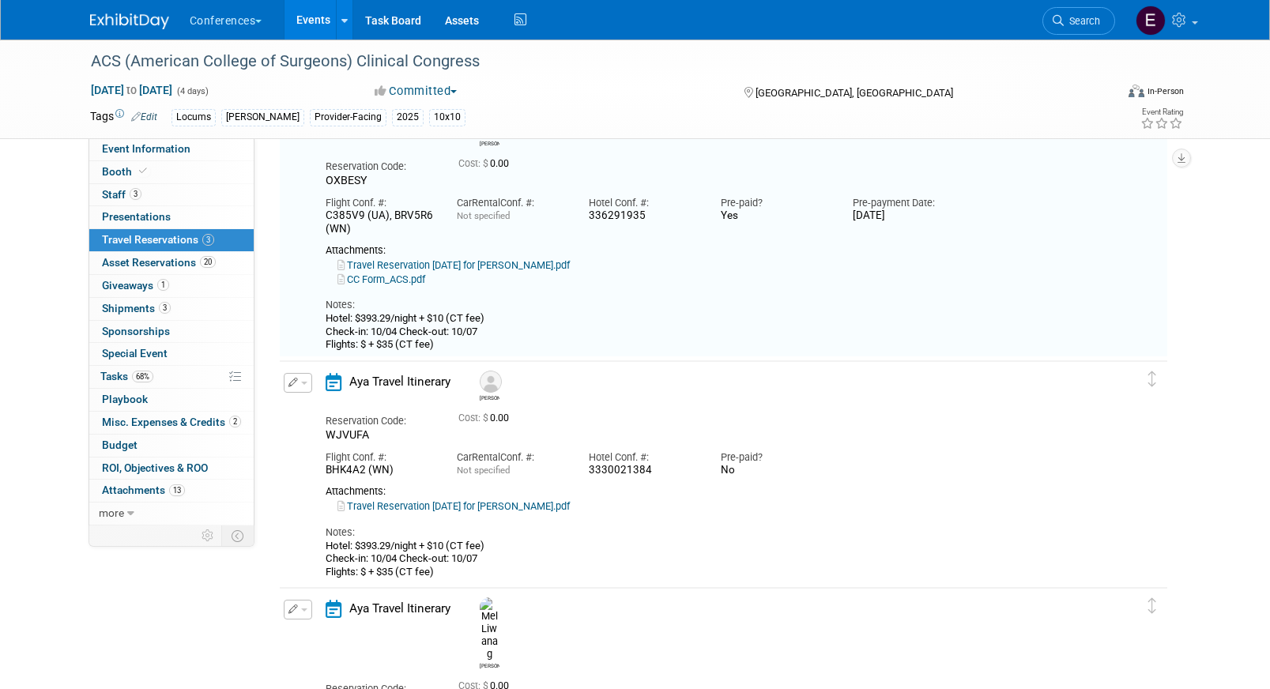
scroll to position [27, 0]
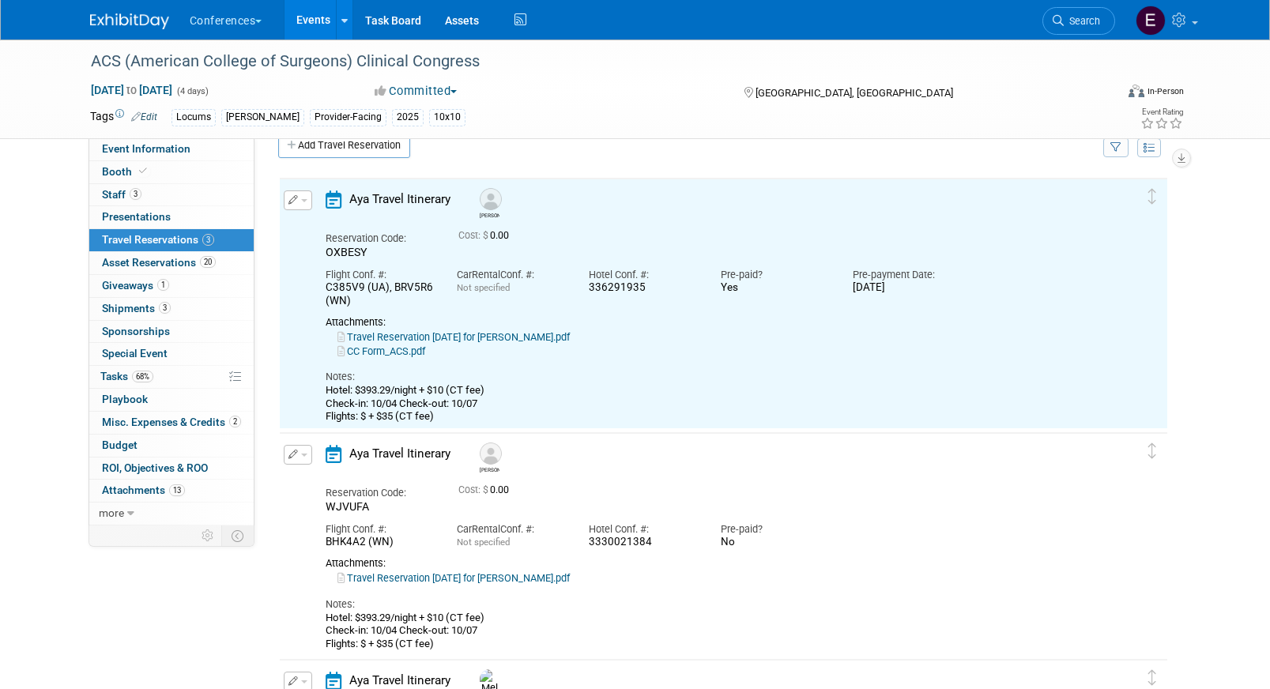
click at [301, 443] on td "Delete Reservation [PERSON_NAME] Reservation Code: WJVUFA 0.00" at bounding box center [712, 544] width 864 height 222
click at [301, 451] on button "button" at bounding box center [298, 455] width 28 height 20
click at [307, 466] on ul "Edit Reservation [GEOGRAPHIC_DATA]" at bounding box center [351, 509] width 135 height 88
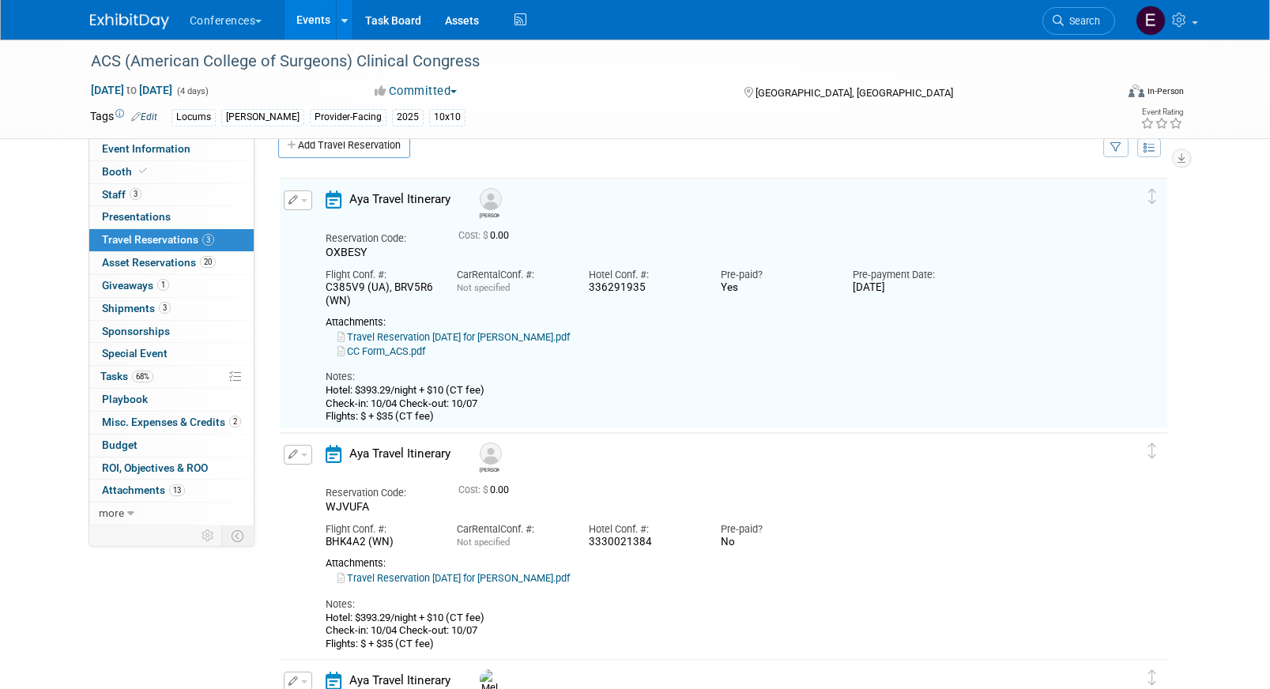
click at [294, 456] on icon "button" at bounding box center [293, 454] width 10 height 9
click at [294, 476] on button "Edit Reservation" at bounding box center [352, 482] width 134 height 23
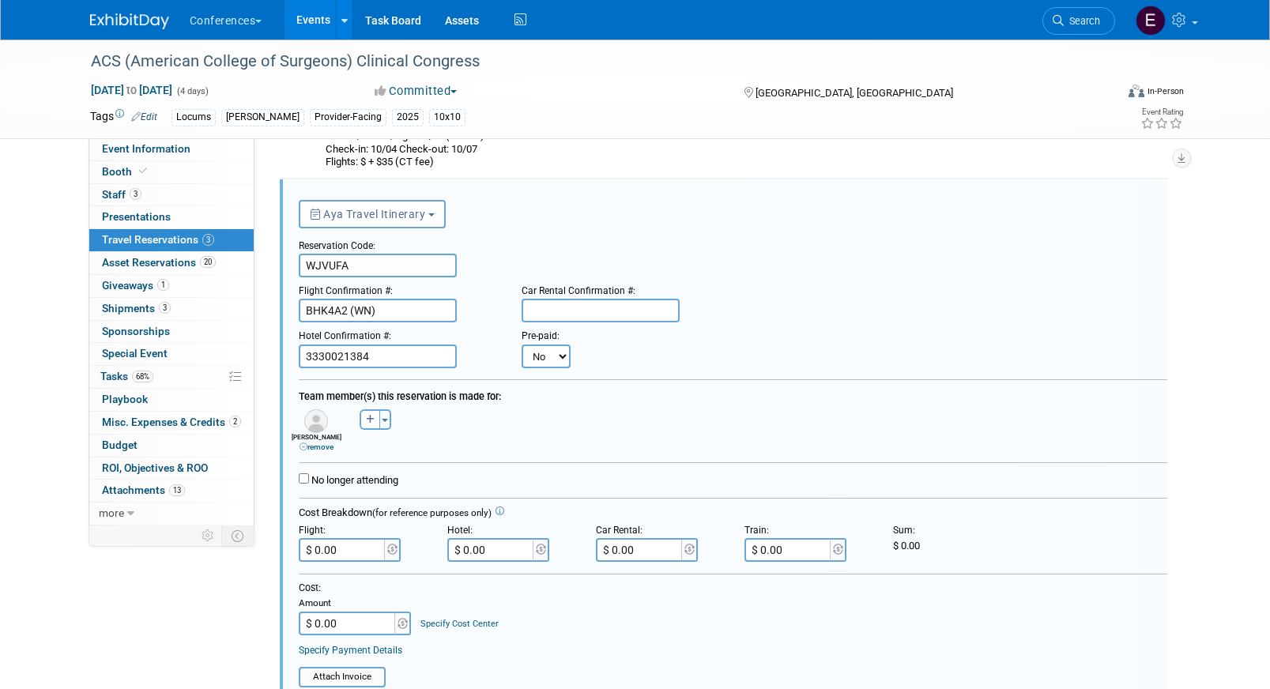
scroll to position [0, 0]
click at [542, 354] on select "No Yes" at bounding box center [546, 357] width 49 height 24
select select "1"
click at [522, 345] on select "No Yes" at bounding box center [546, 357] width 49 height 24
click at [0, 0] on input "text" at bounding box center [0, 0] width 0 height 0
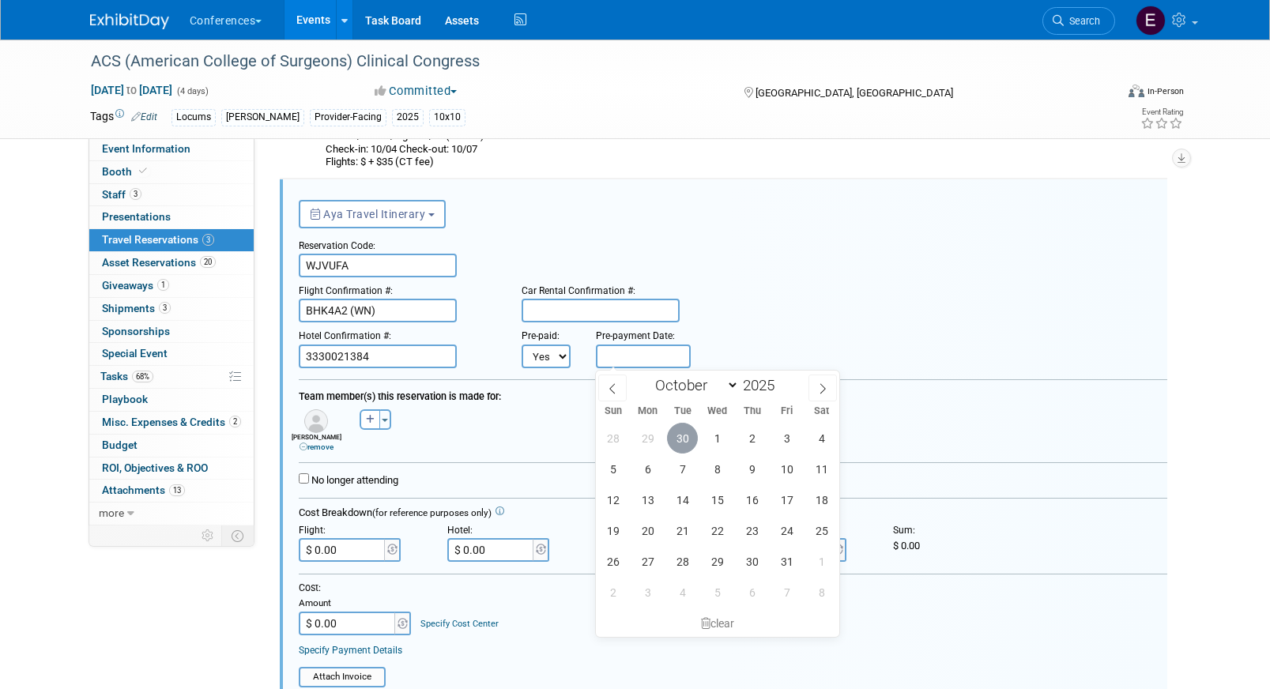
click at [688, 439] on span "30" at bounding box center [682, 438] width 31 height 31
type input "[DATE]"
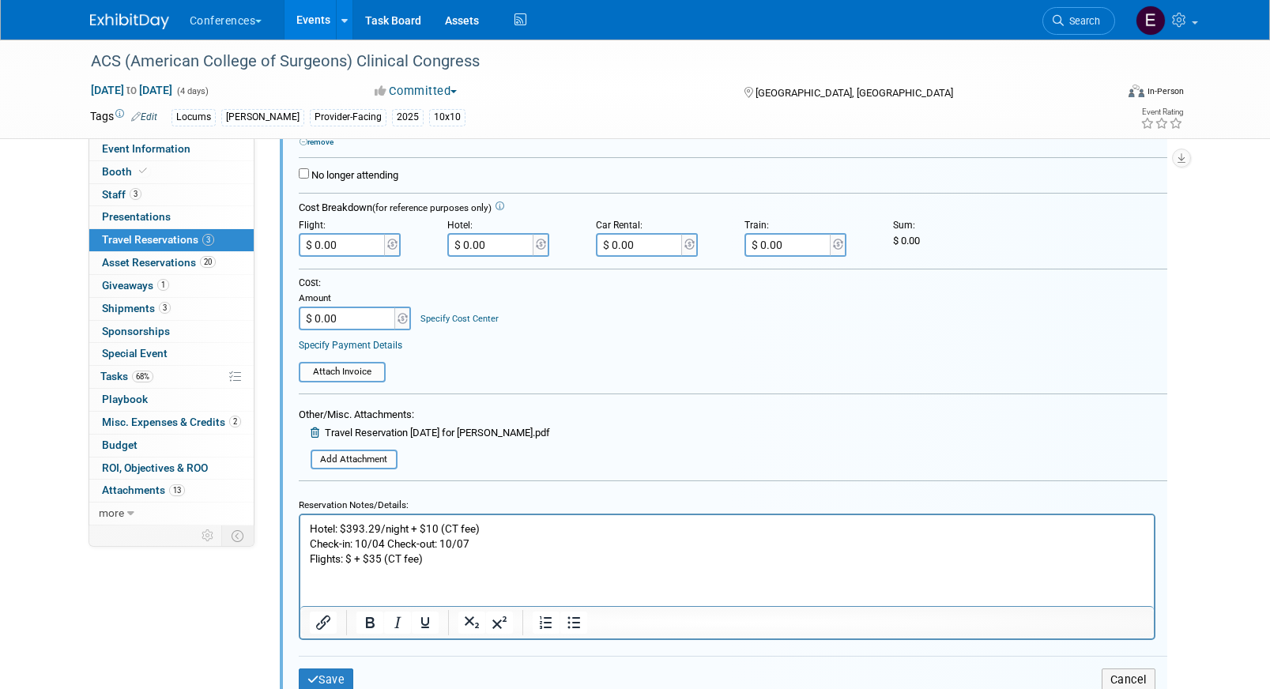
scroll to position [605, 0]
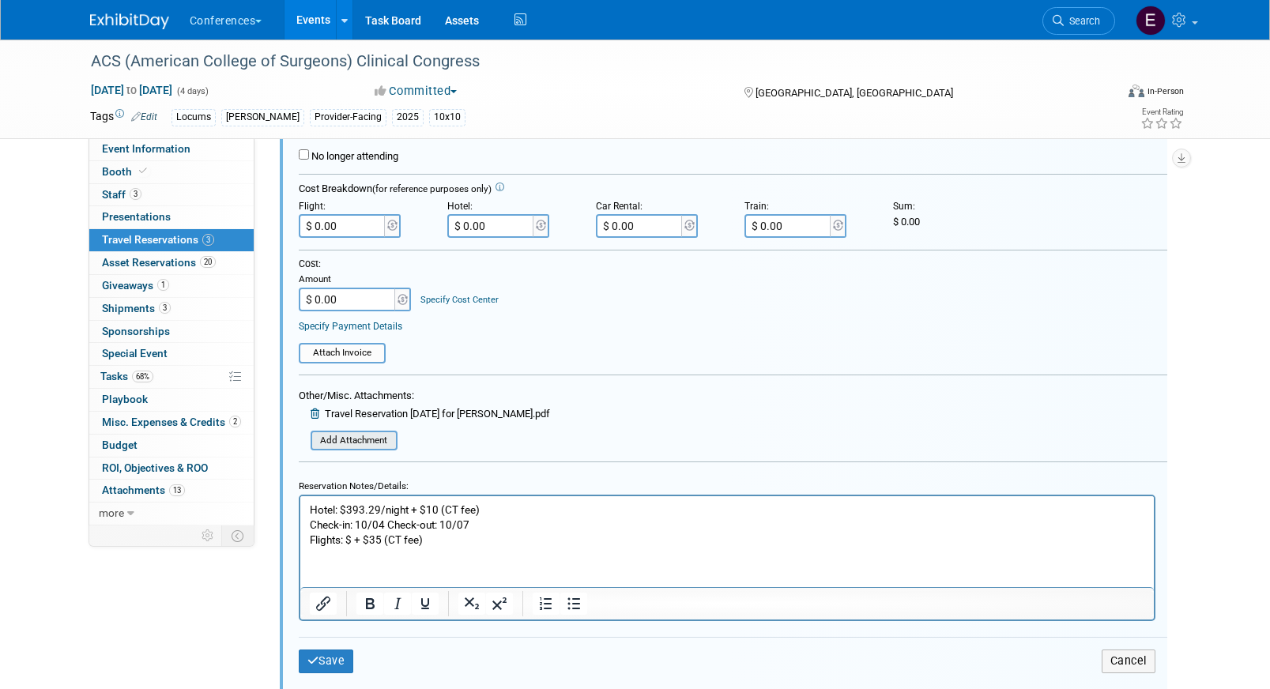
click at [356, 442] on input "file" at bounding box center [302, 440] width 188 height 17
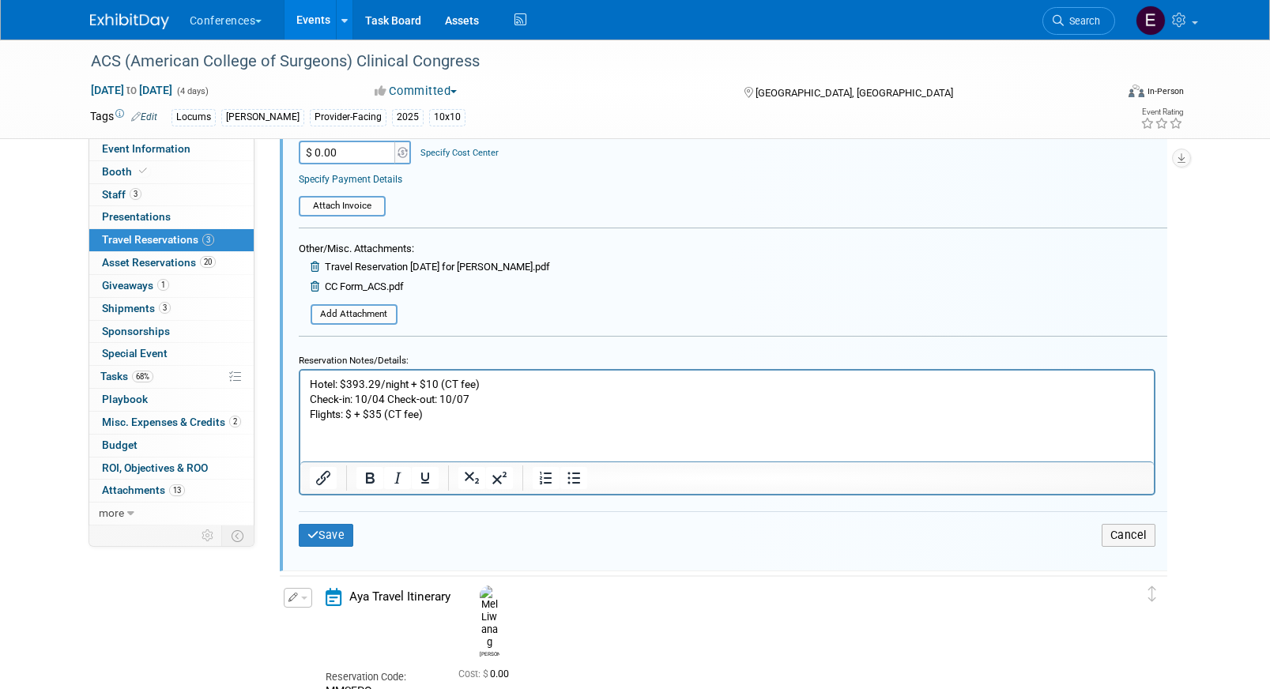
scroll to position [784, 0]
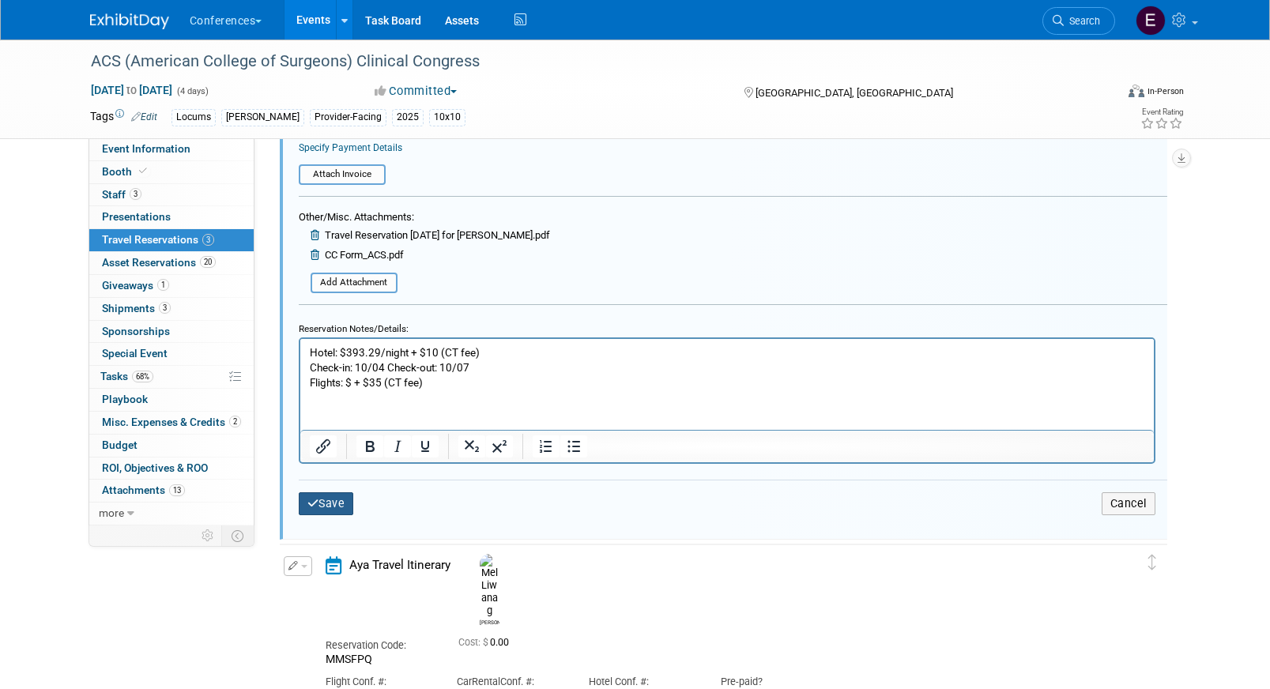
click at [340, 508] on button "Save" at bounding box center [326, 503] width 55 height 23
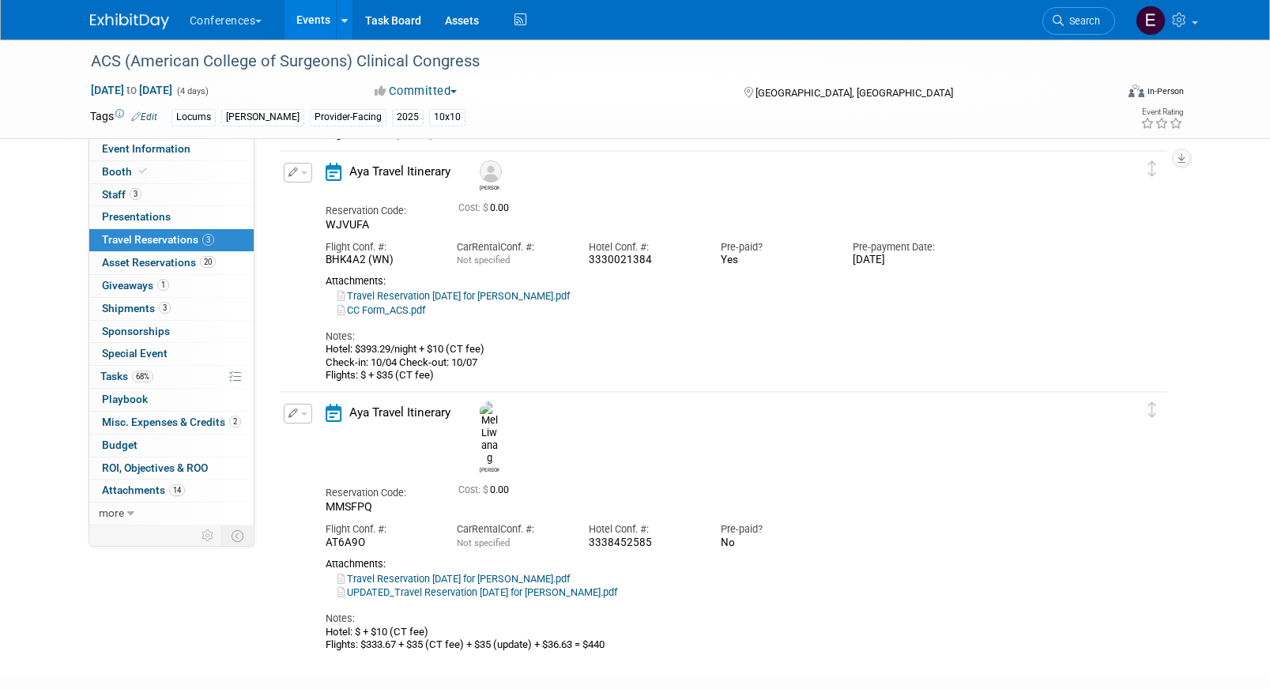
scroll to position [281, 0]
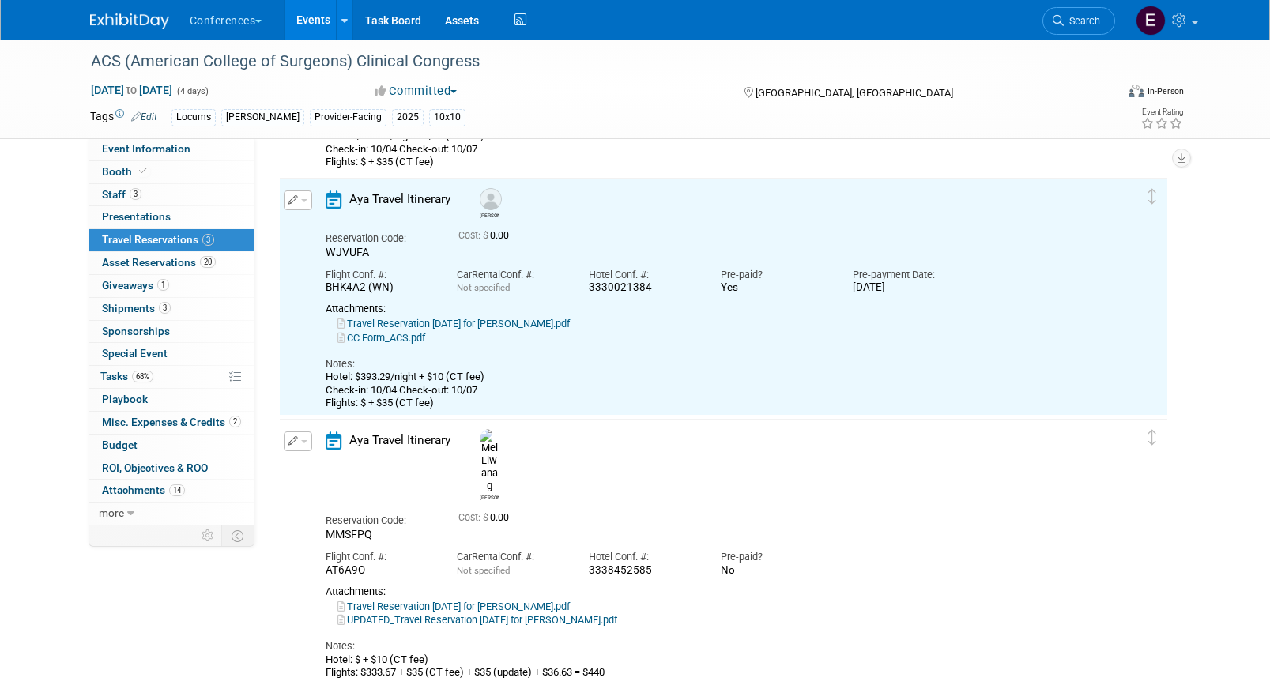
click at [298, 447] on button "button" at bounding box center [298, 441] width 28 height 20
click at [309, 466] on button "Edit Reservation" at bounding box center [352, 469] width 134 height 23
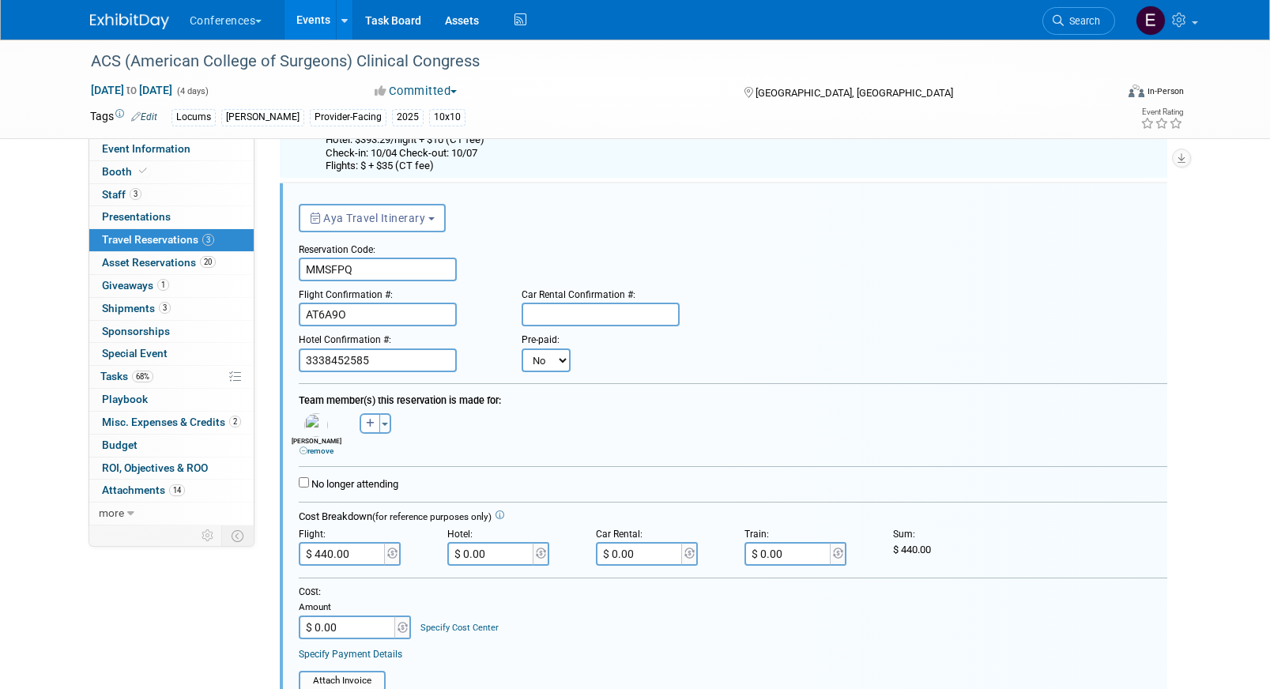
scroll to position [0, 0]
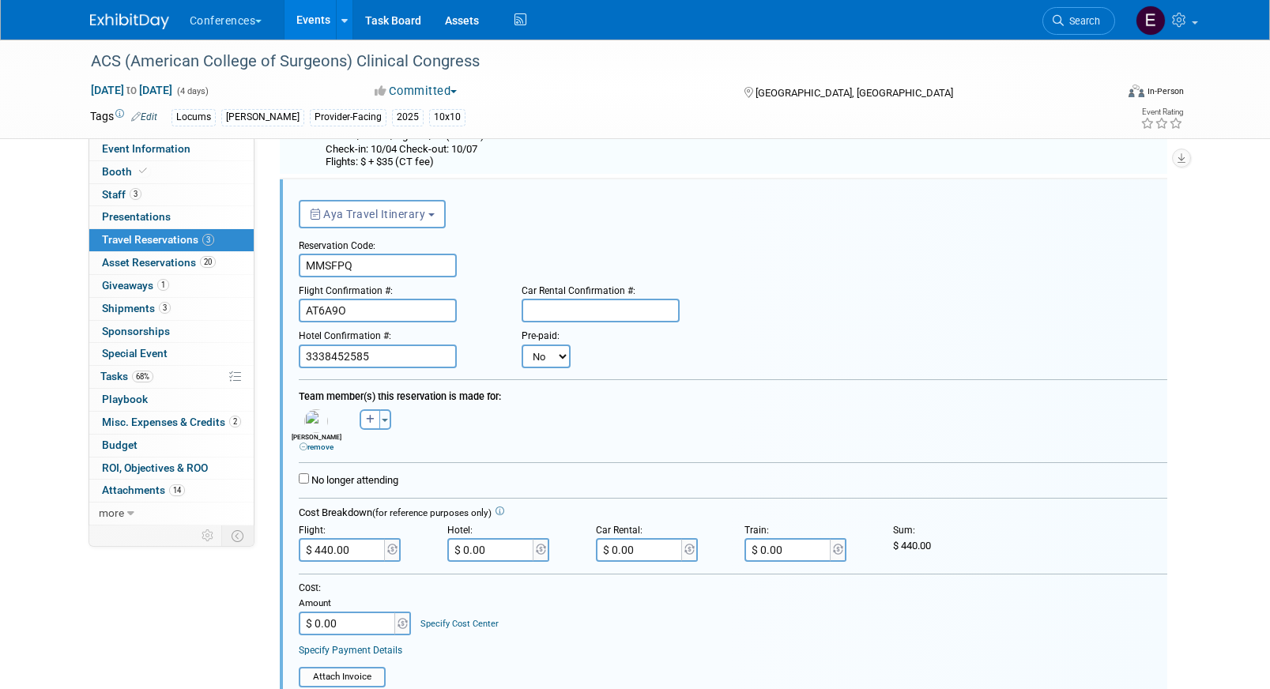
click at [540, 352] on select "No Yes" at bounding box center [546, 357] width 49 height 24
select select "1"
click at [522, 345] on select "No Yes" at bounding box center [546, 357] width 49 height 24
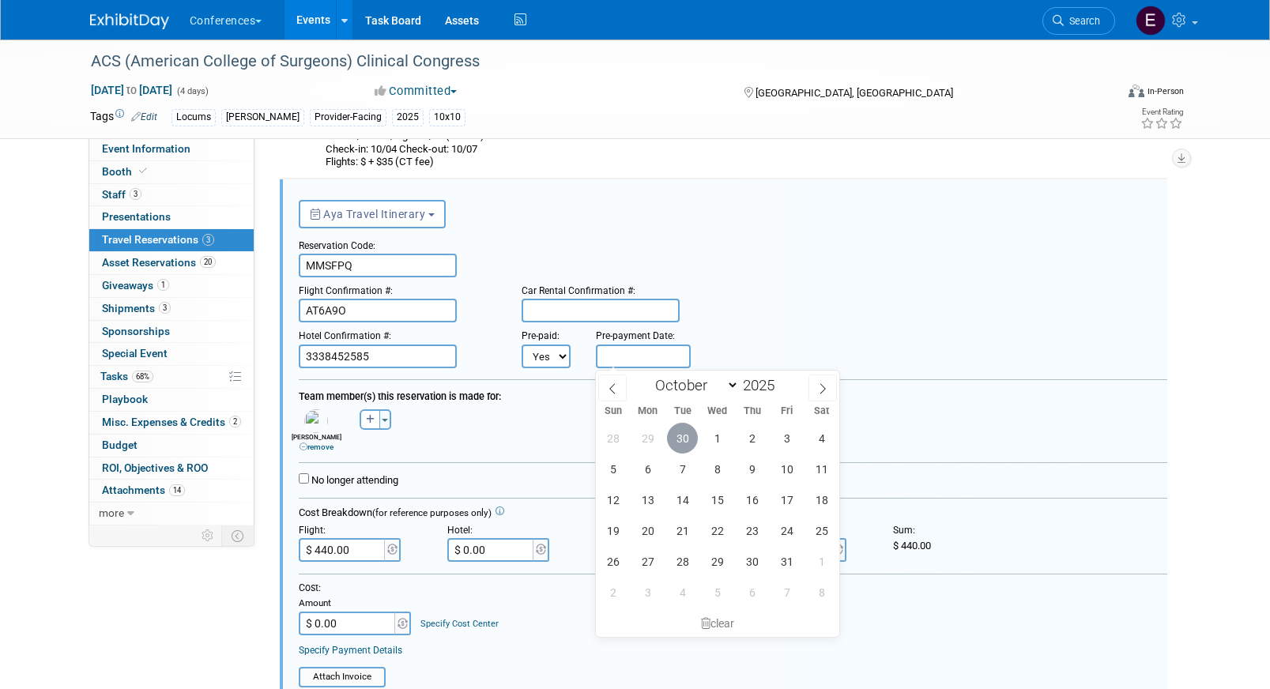
click at [686, 444] on span "30" at bounding box center [682, 438] width 31 height 31
type input "[DATE]"
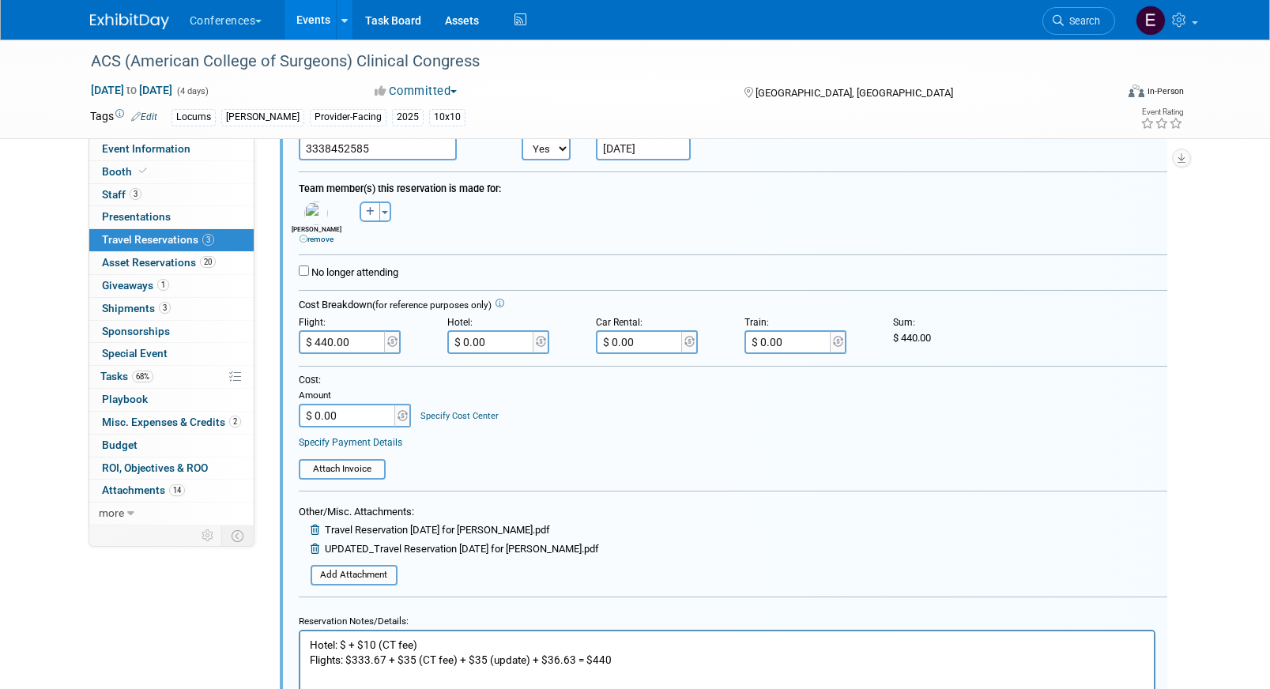
scroll to position [922, 0]
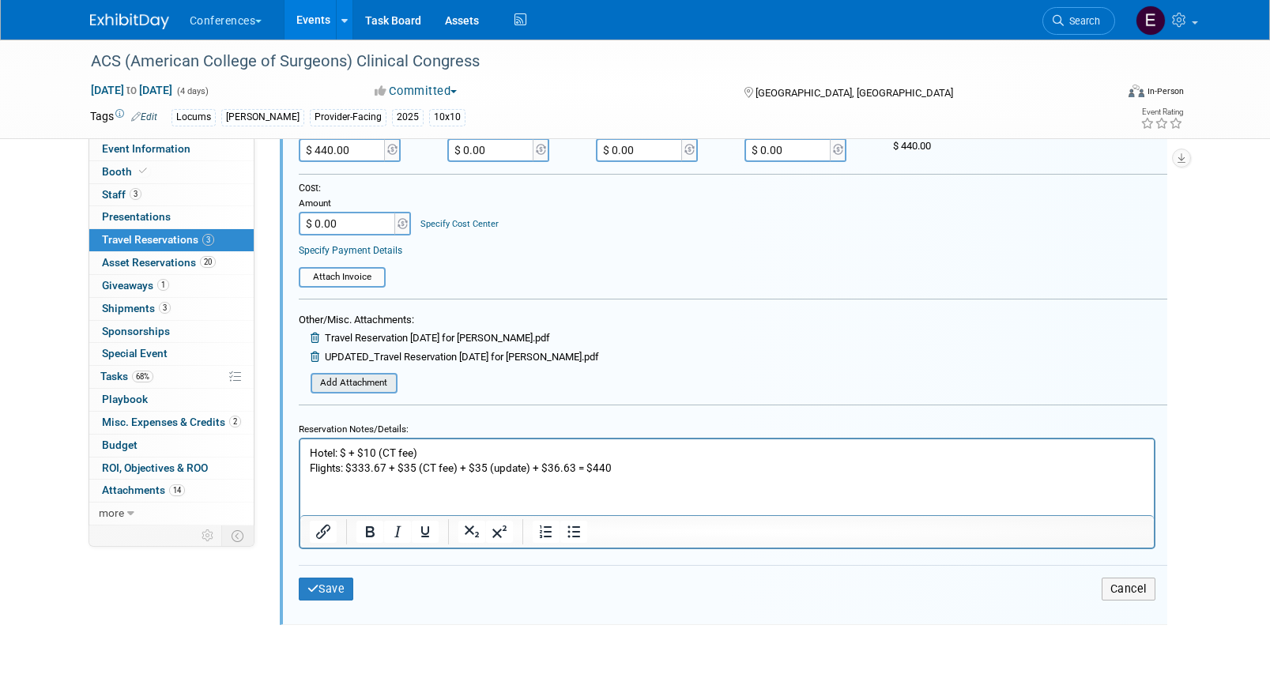
click at [335, 392] on input "file" at bounding box center [302, 383] width 188 height 17
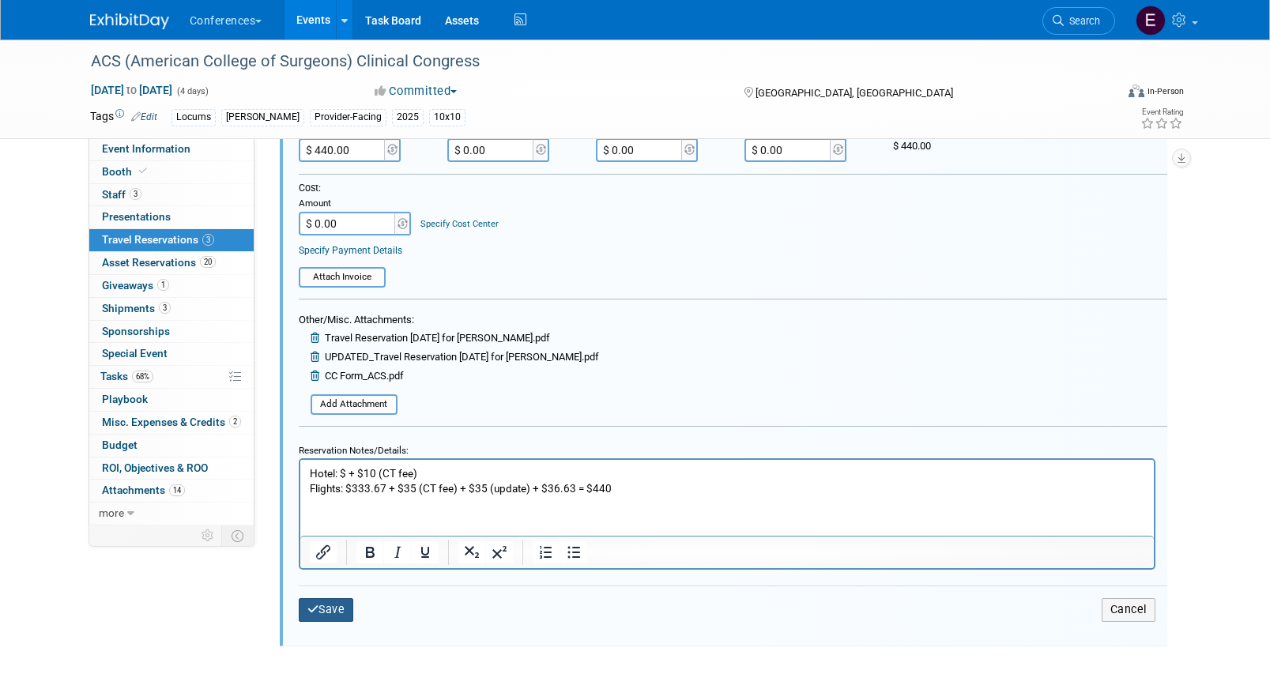
click at [337, 612] on button "Save" at bounding box center [326, 609] width 55 height 23
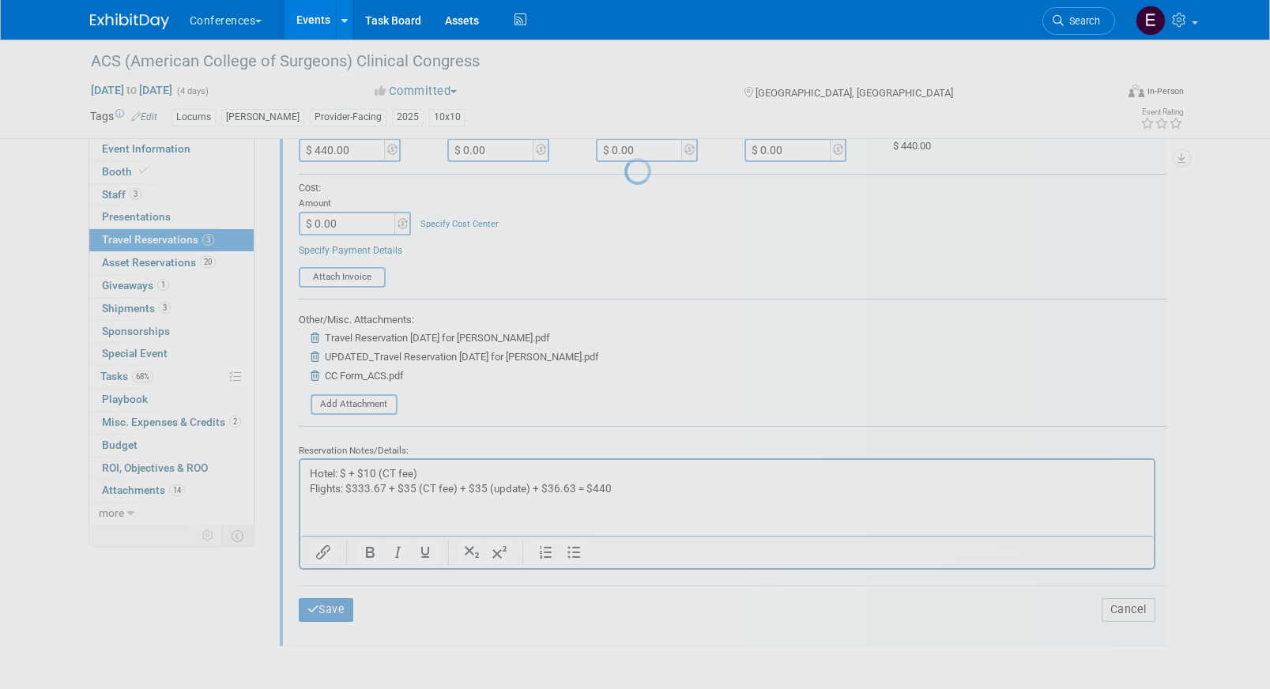
scroll to position [424, 0]
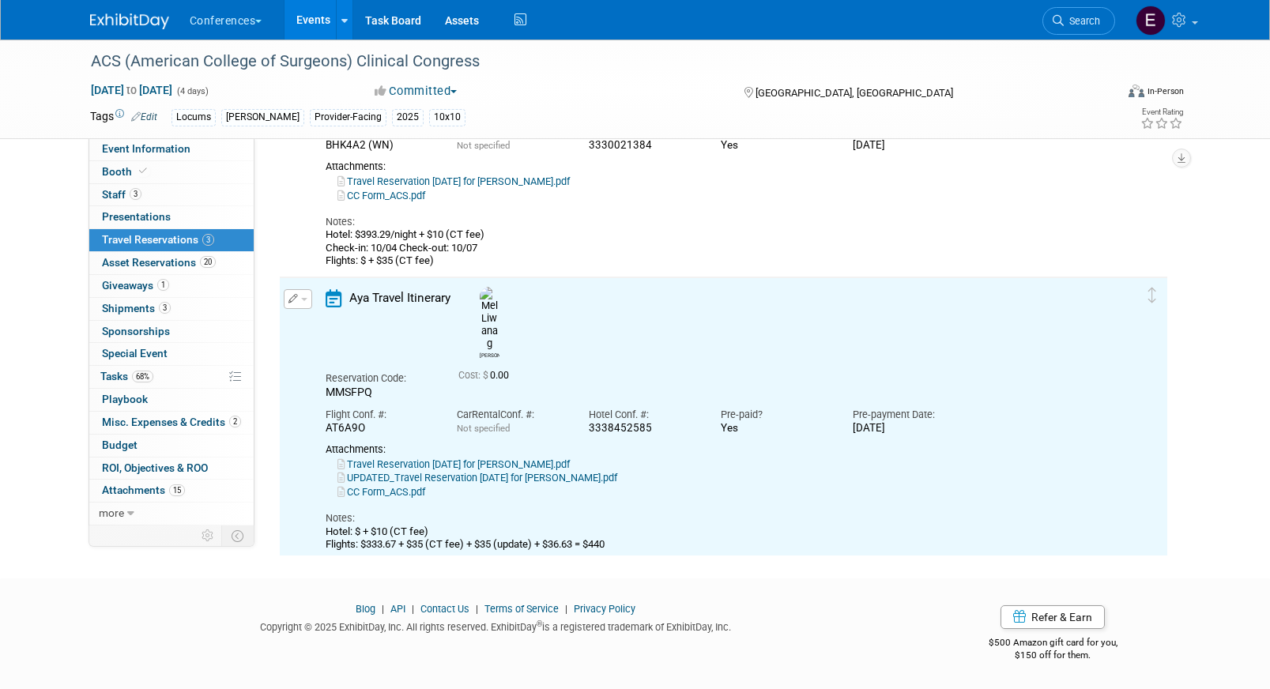
click at [386, 486] on link "CC Form_ACS.pdf" at bounding box center [381, 492] width 88 height 12
